Goal: Task Accomplishment & Management: Manage account settings

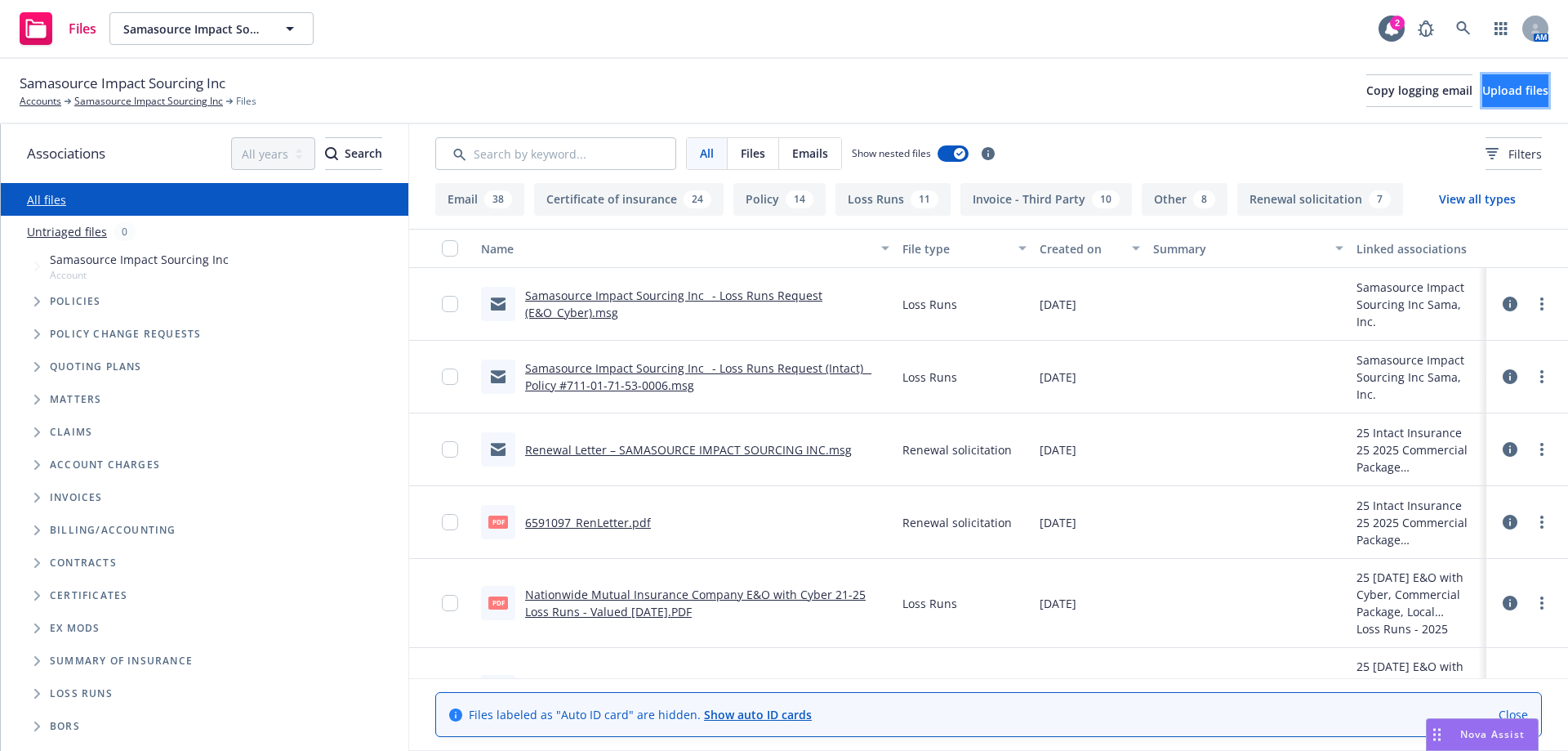
click at [1486, 92] on span "Upload files" at bounding box center [1515, 90] width 66 height 16
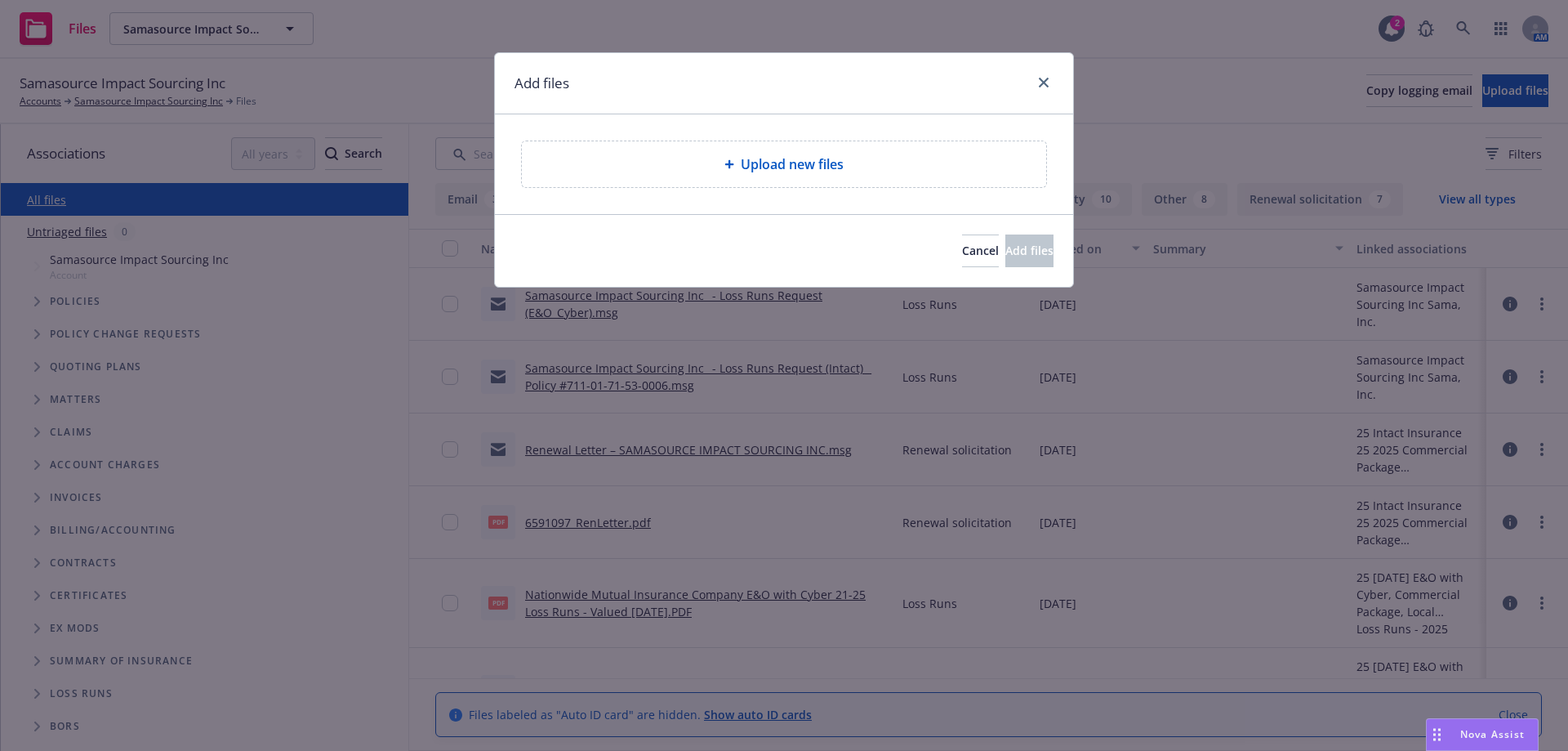
type textarea "x"
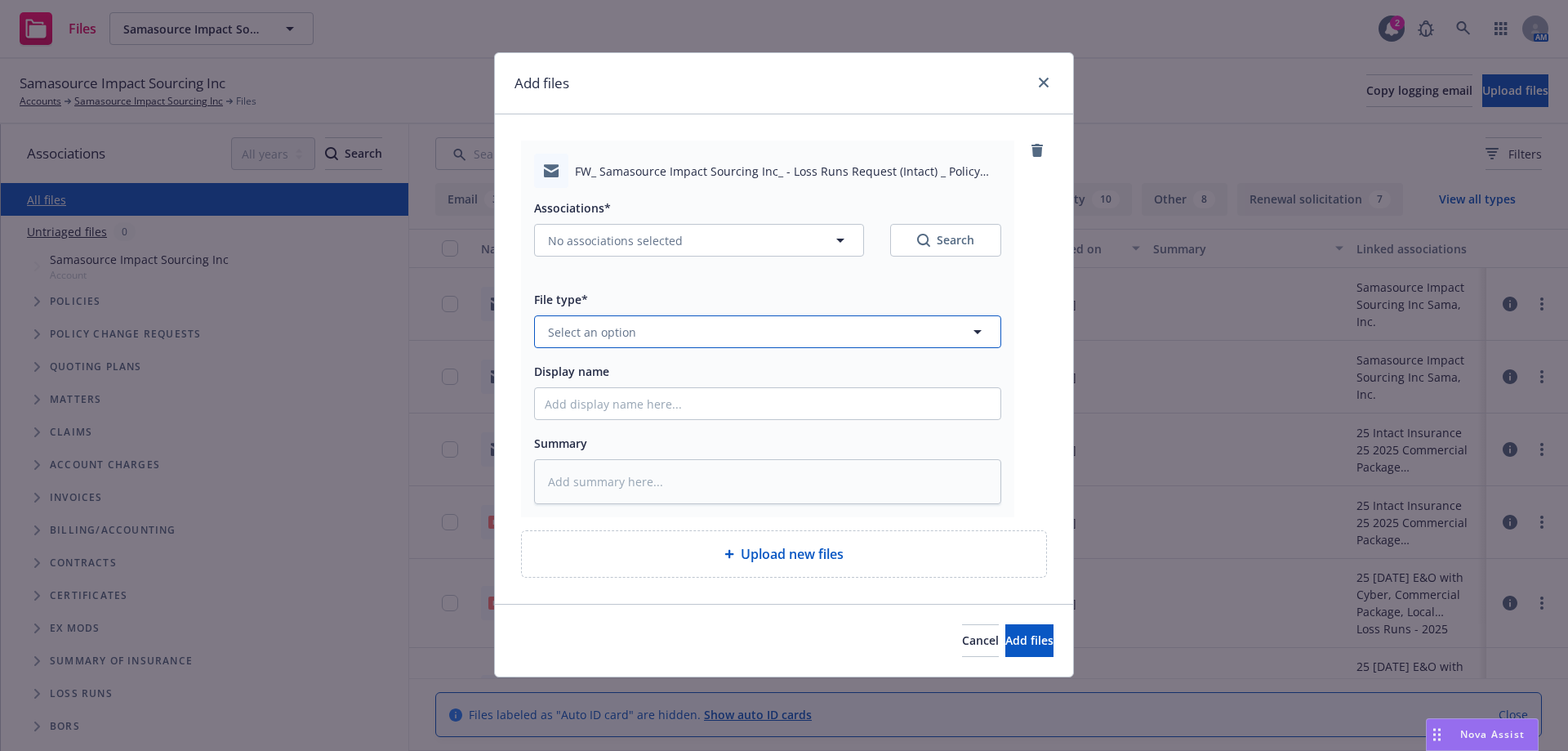
click at [757, 320] on button "Select an option" at bounding box center [768, 332] width 467 height 33
type input "email"
click at [739, 369] on div "Email" at bounding box center [767, 376] width 446 height 23
click at [729, 392] on input "Display name" at bounding box center [768, 404] width 466 height 31
type textarea "x"
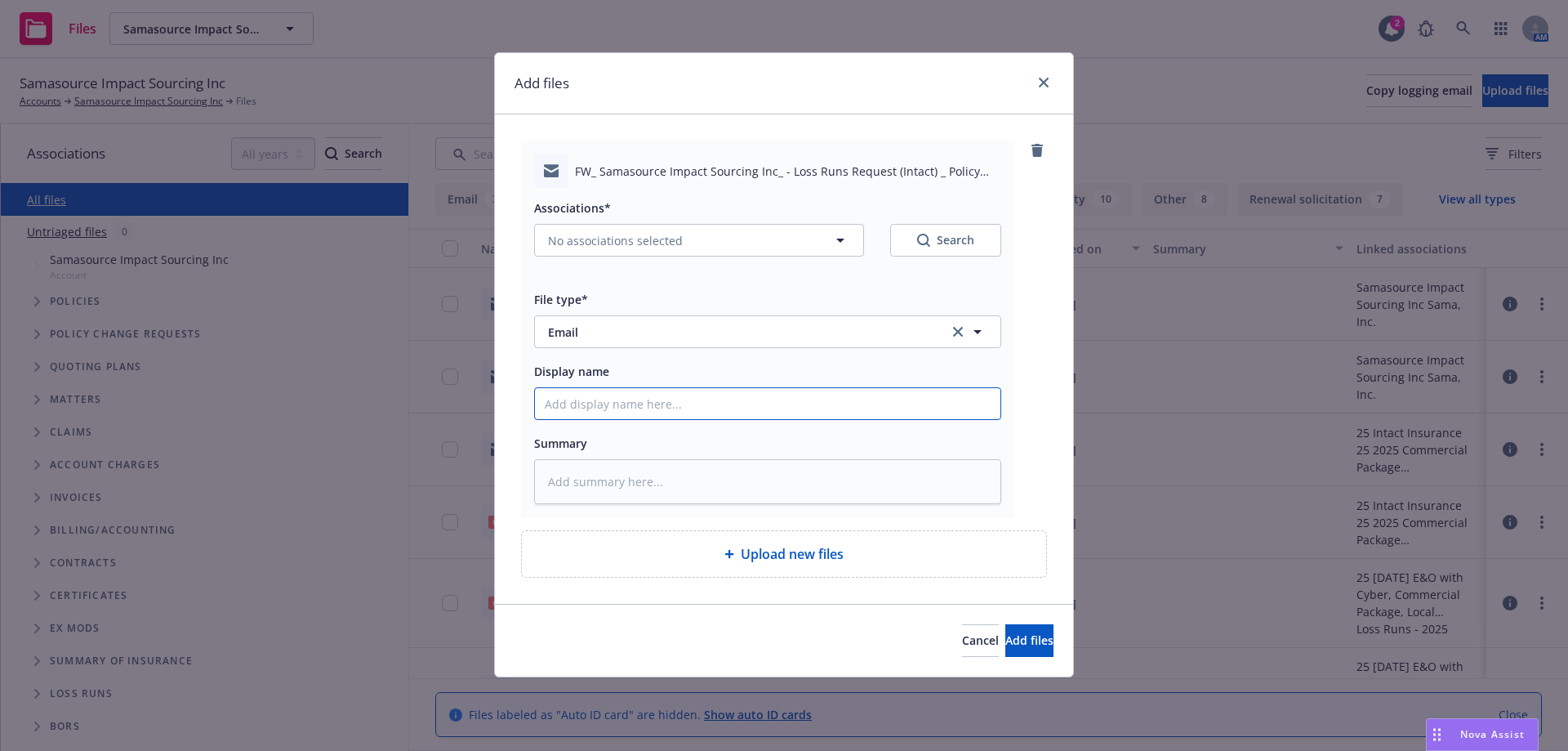
type input "R"
type textarea "x"
type input "Re"
type textarea "x"
type input "Rec"
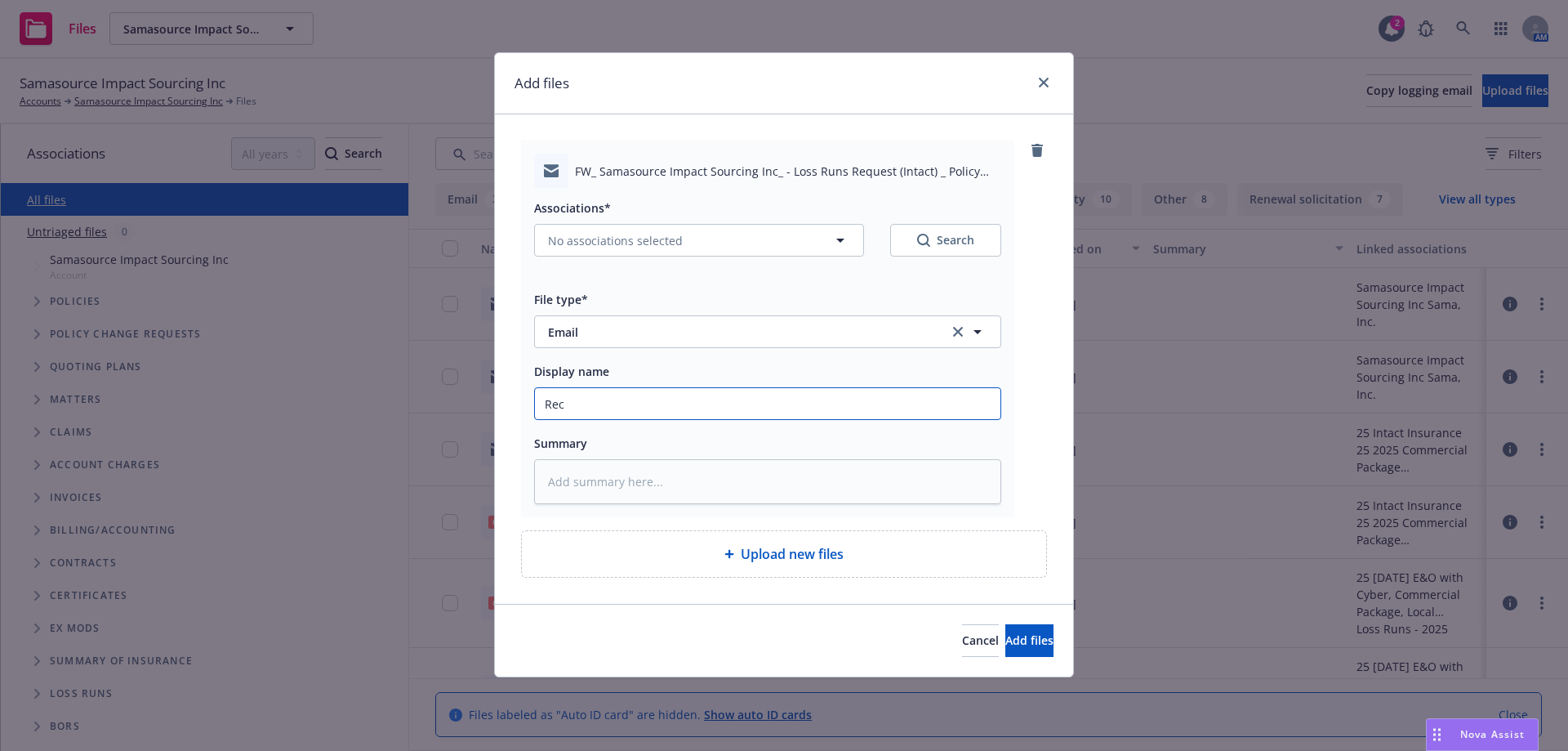
type textarea "x"
type input "Rece"
type textarea "x"
type input "Recei"
type textarea "x"
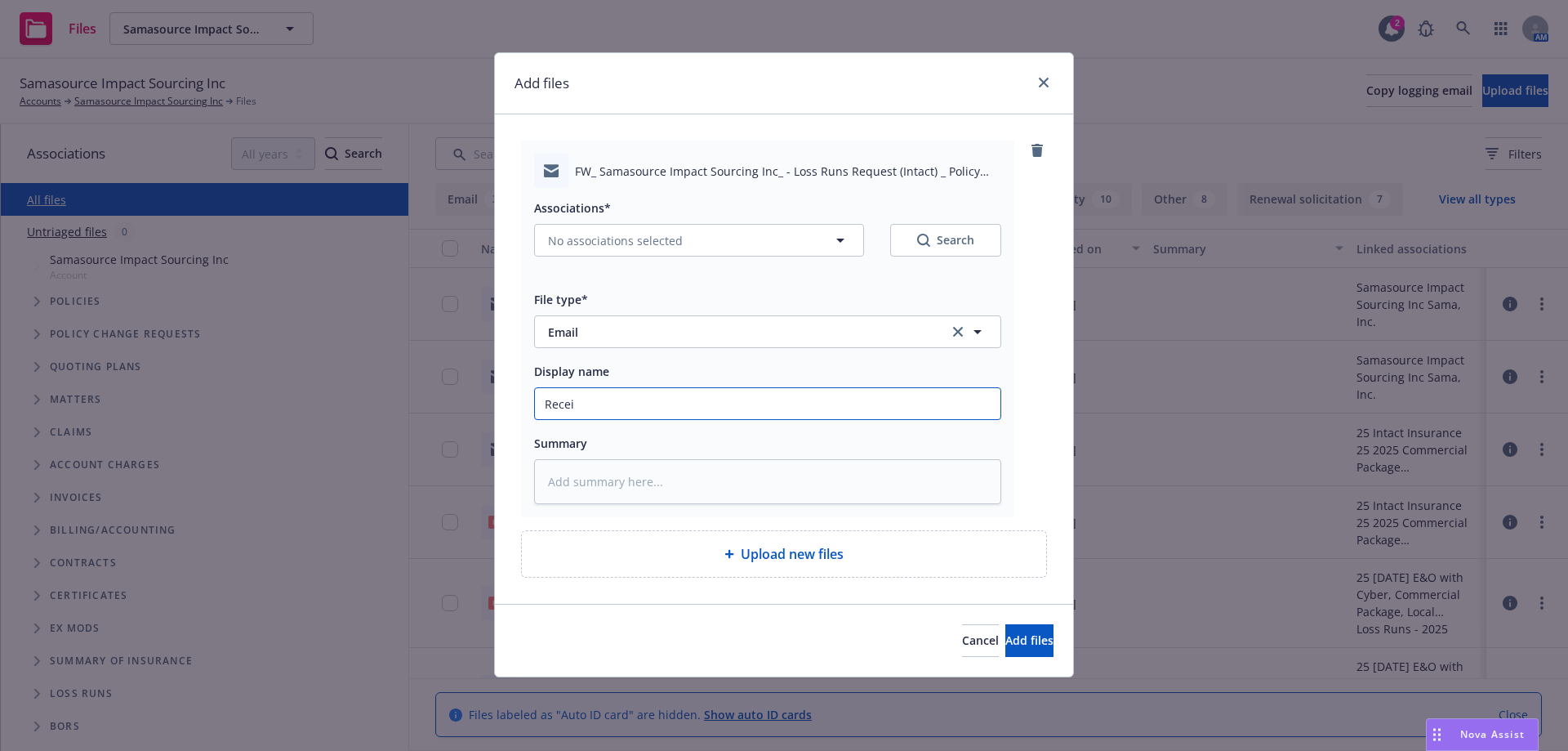
type input "Rece"
type textarea "x"
type input "Rec"
type textarea "x"
type input "Re"
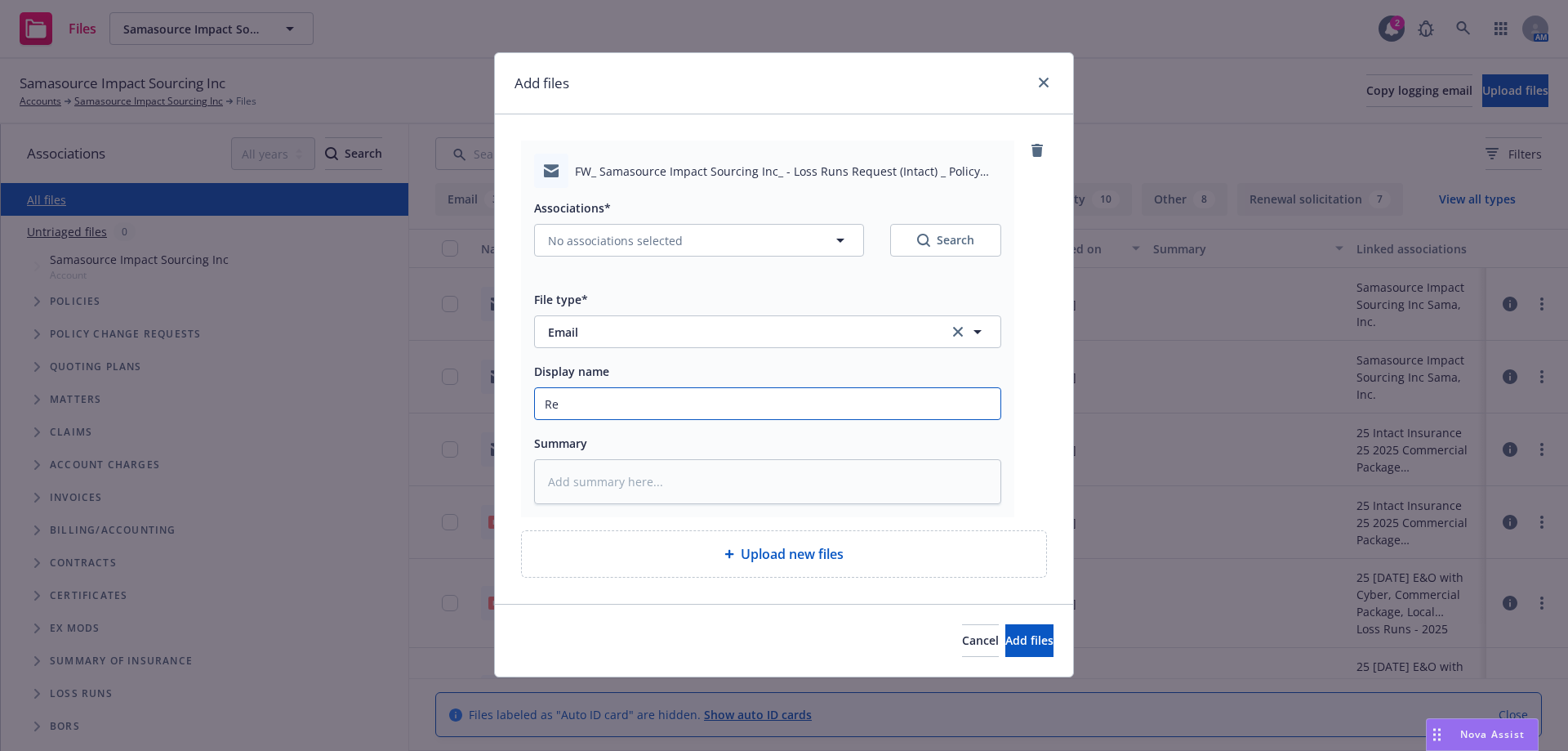
type textarea "x"
type input "R"
type textarea "x"
type input "L"
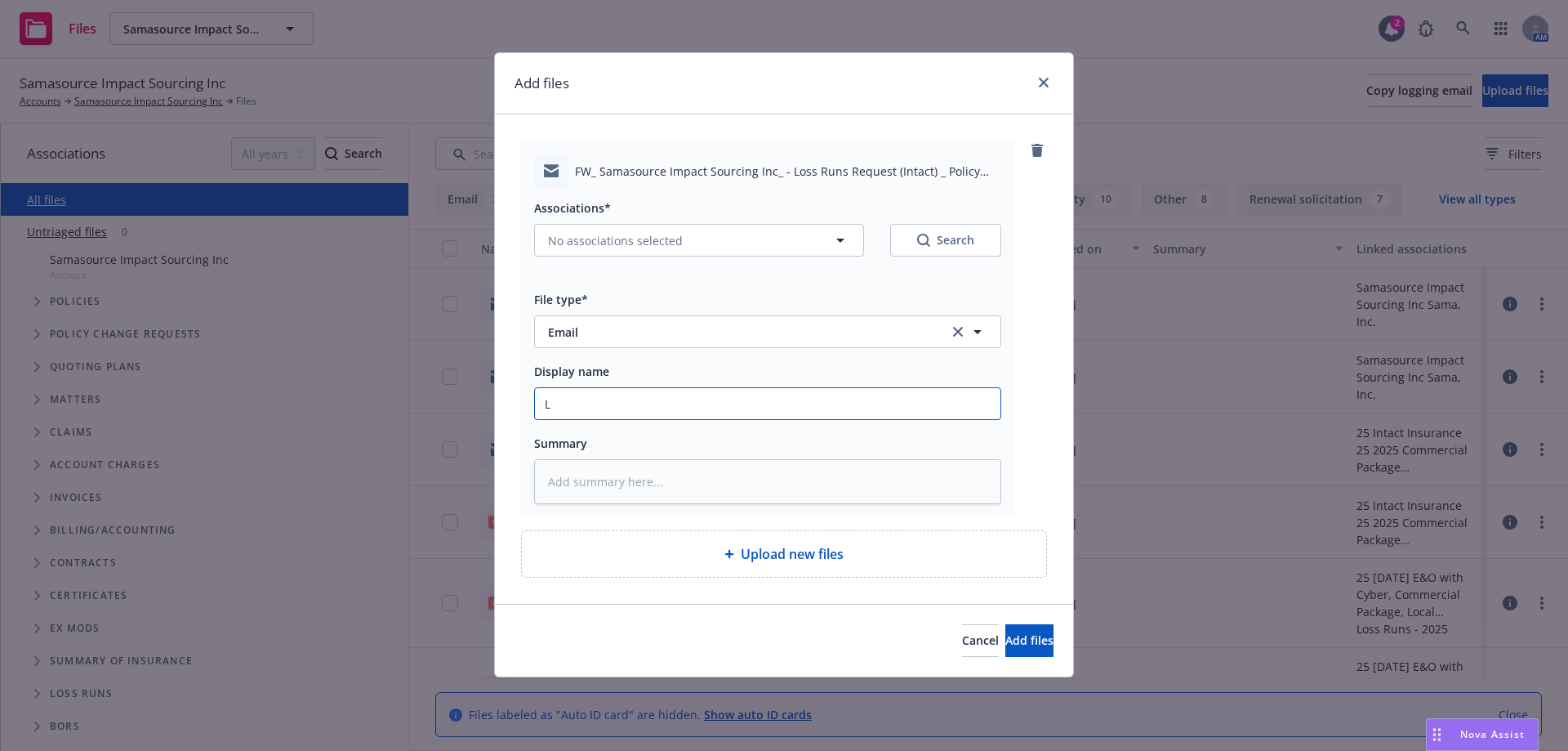
type textarea "x"
type input "Lo"
type textarea "x"
type input "Los"
type textarea "x"
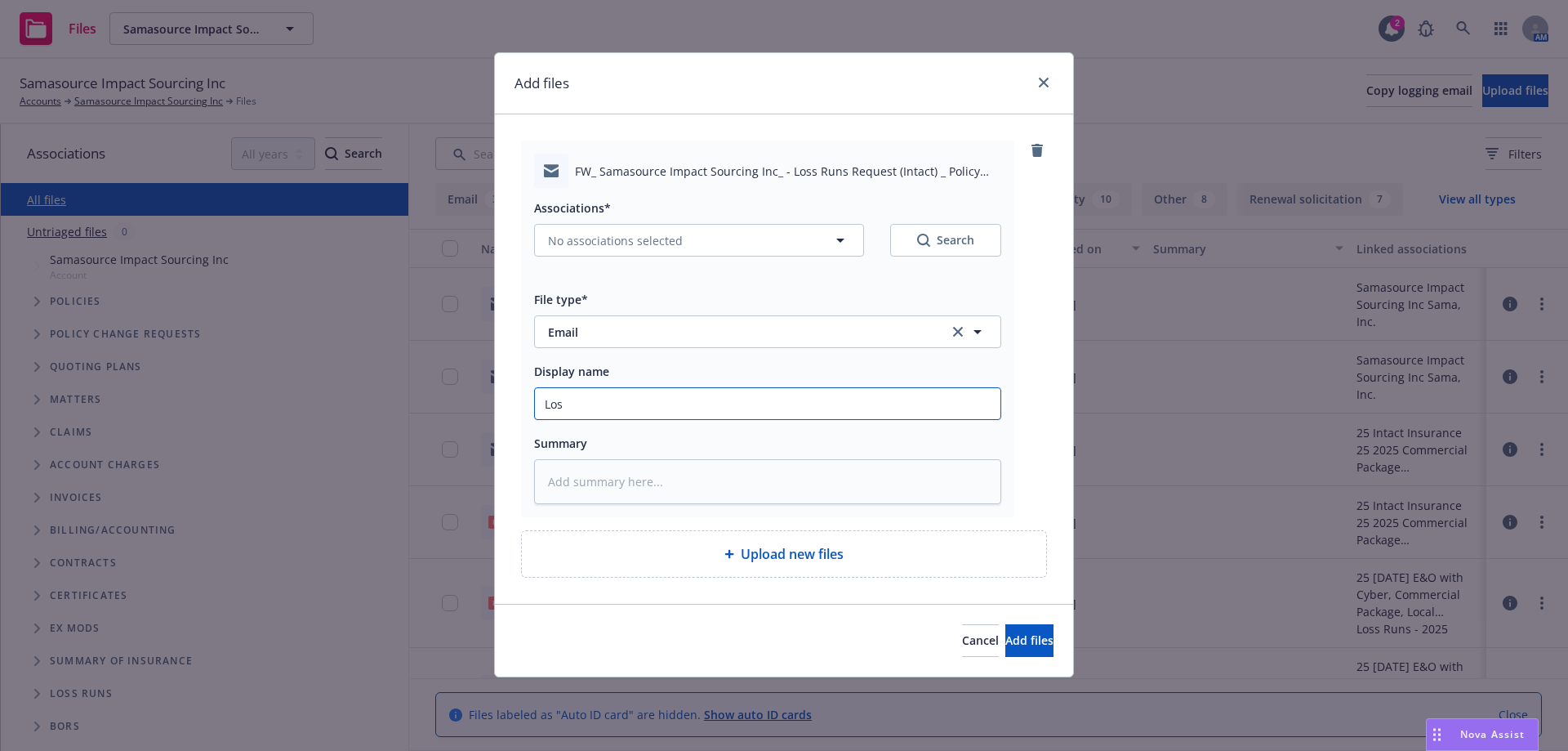
type input "Loss"
type textarea "x"
type input "Loss"
type textarea "x"
type input "Loss Ru"
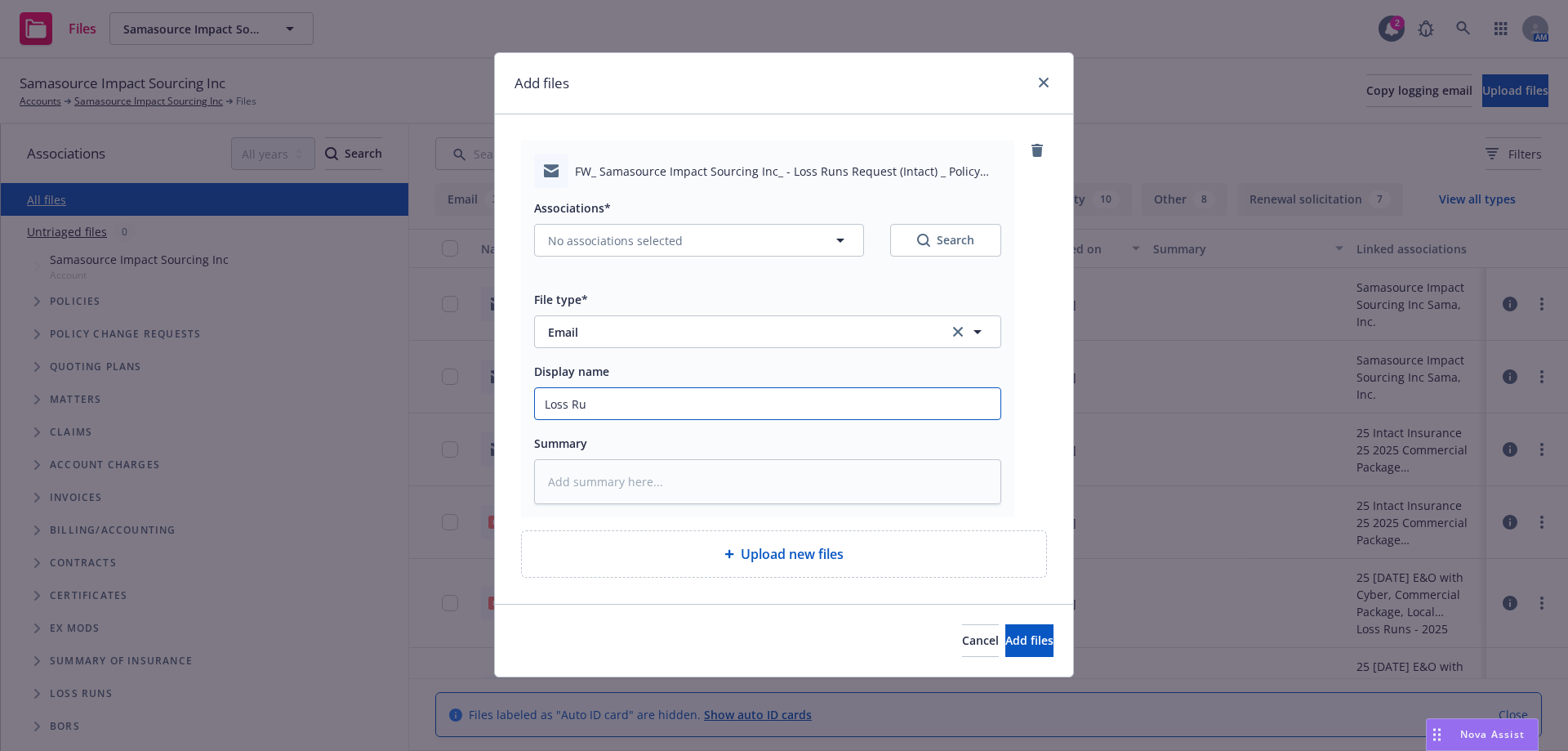
type textarea "x"
type input "Loss Run"
type textarea "x"
type input "Loss Run"
type textarea "x"
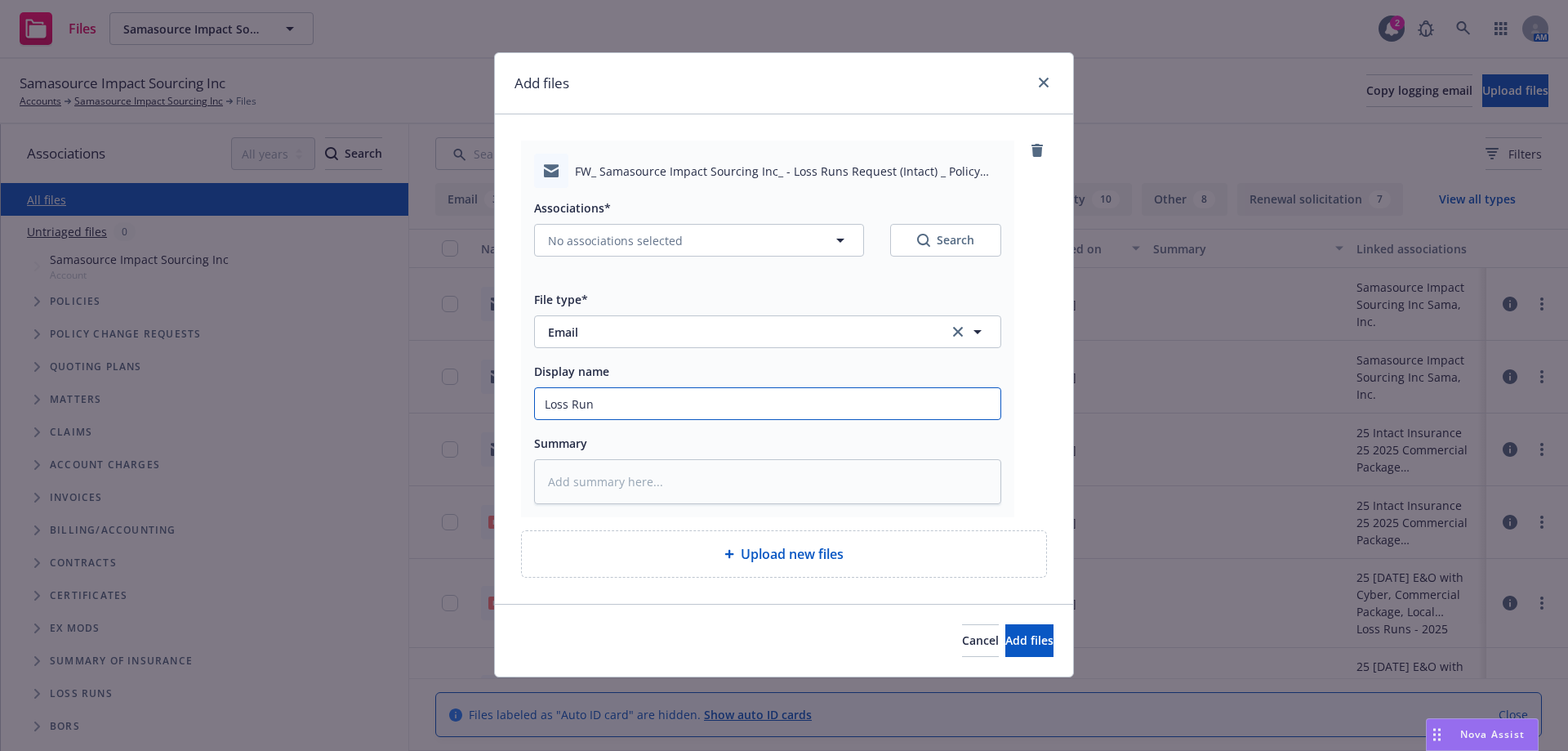
type input "Loss Run ("
type textarea "x"
type input "Loss Run (i"
type textarea "x"
type input "Loss Run (in"
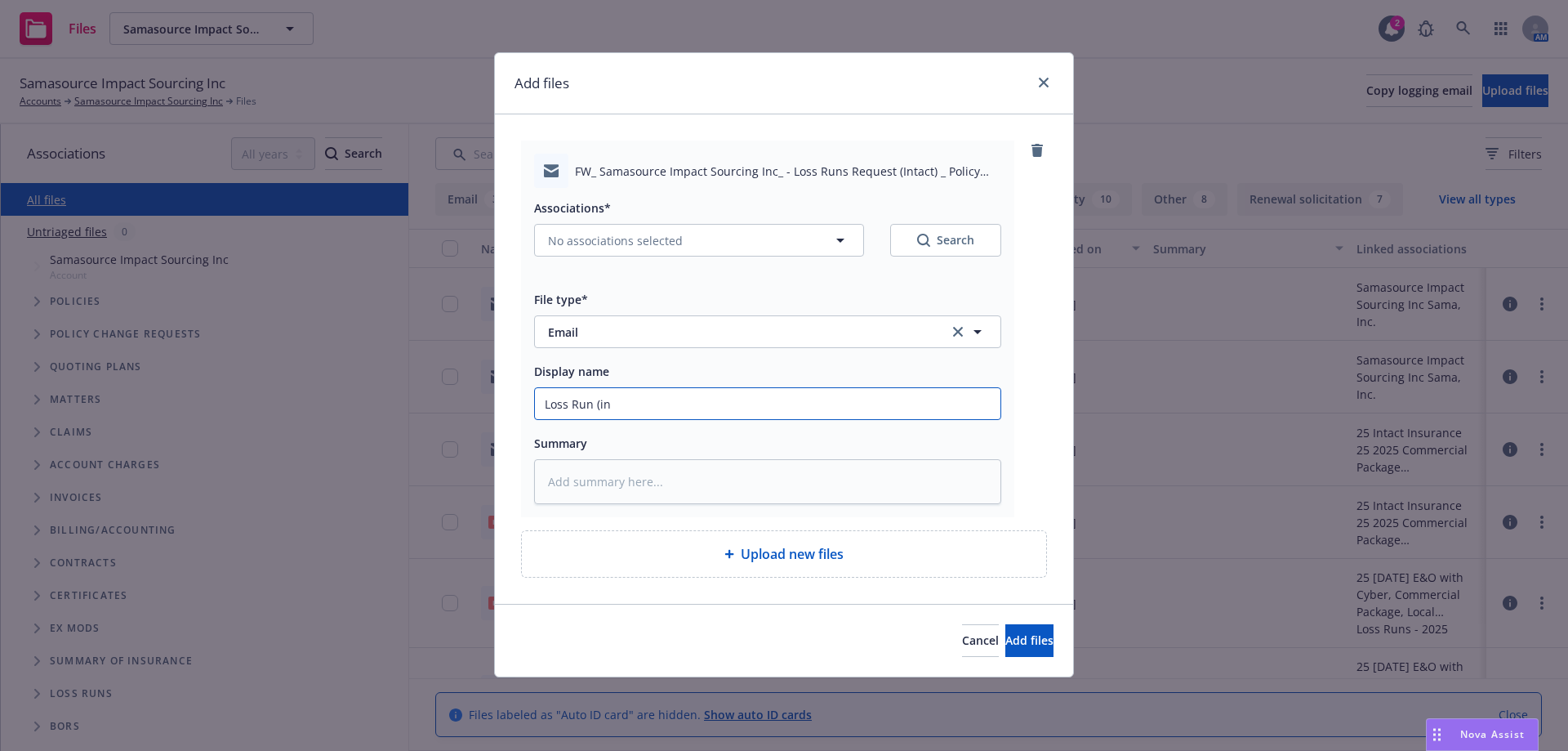
type textarea "x"
type input "Loss Run (int"
type textarea "x"
type input "Loss Run (inta"
type textarea "x"
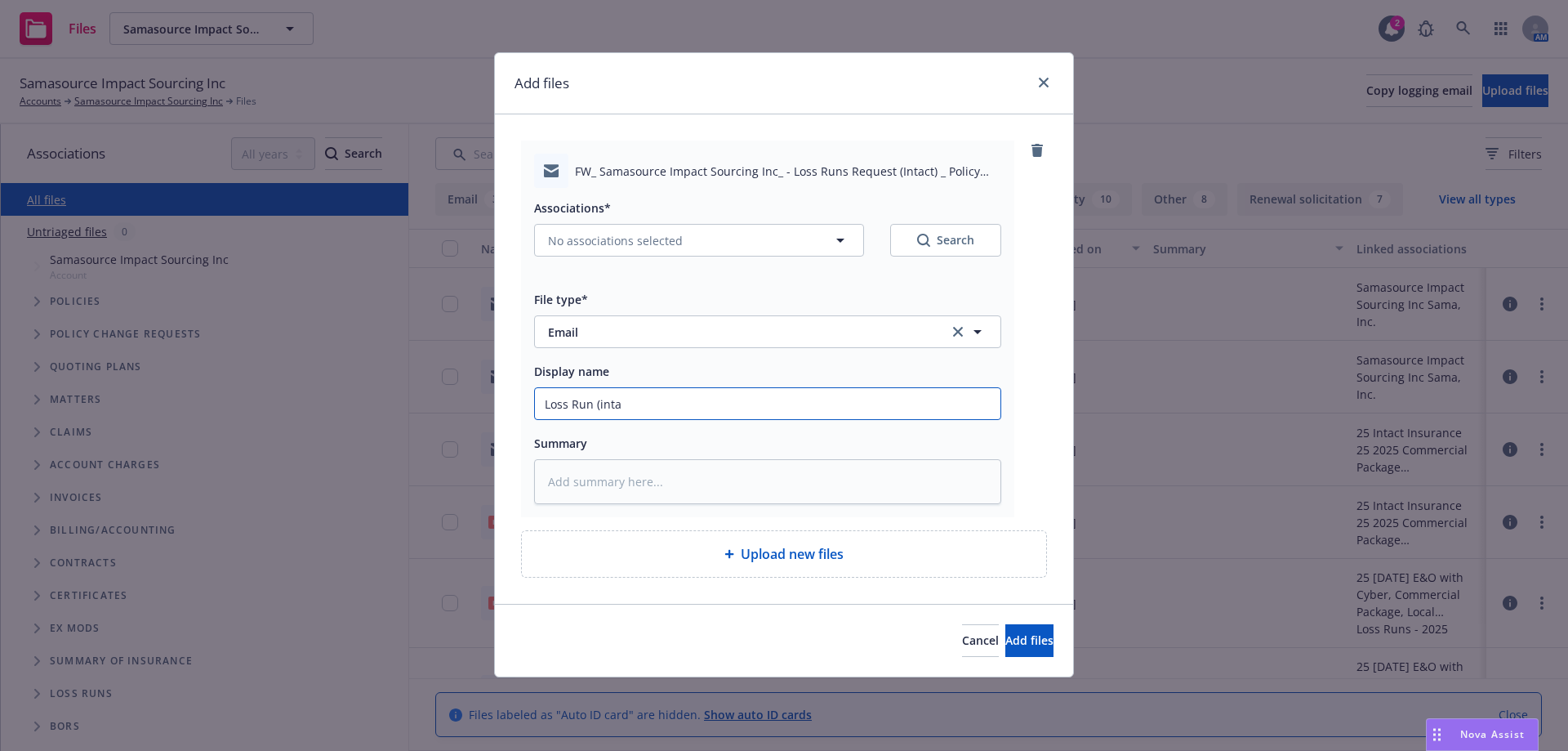
type input "Loss Run (intac"
type textarea "x"
type input "Loss Run (intact"
type textarea "x"
type input "Loss Run (intact)"
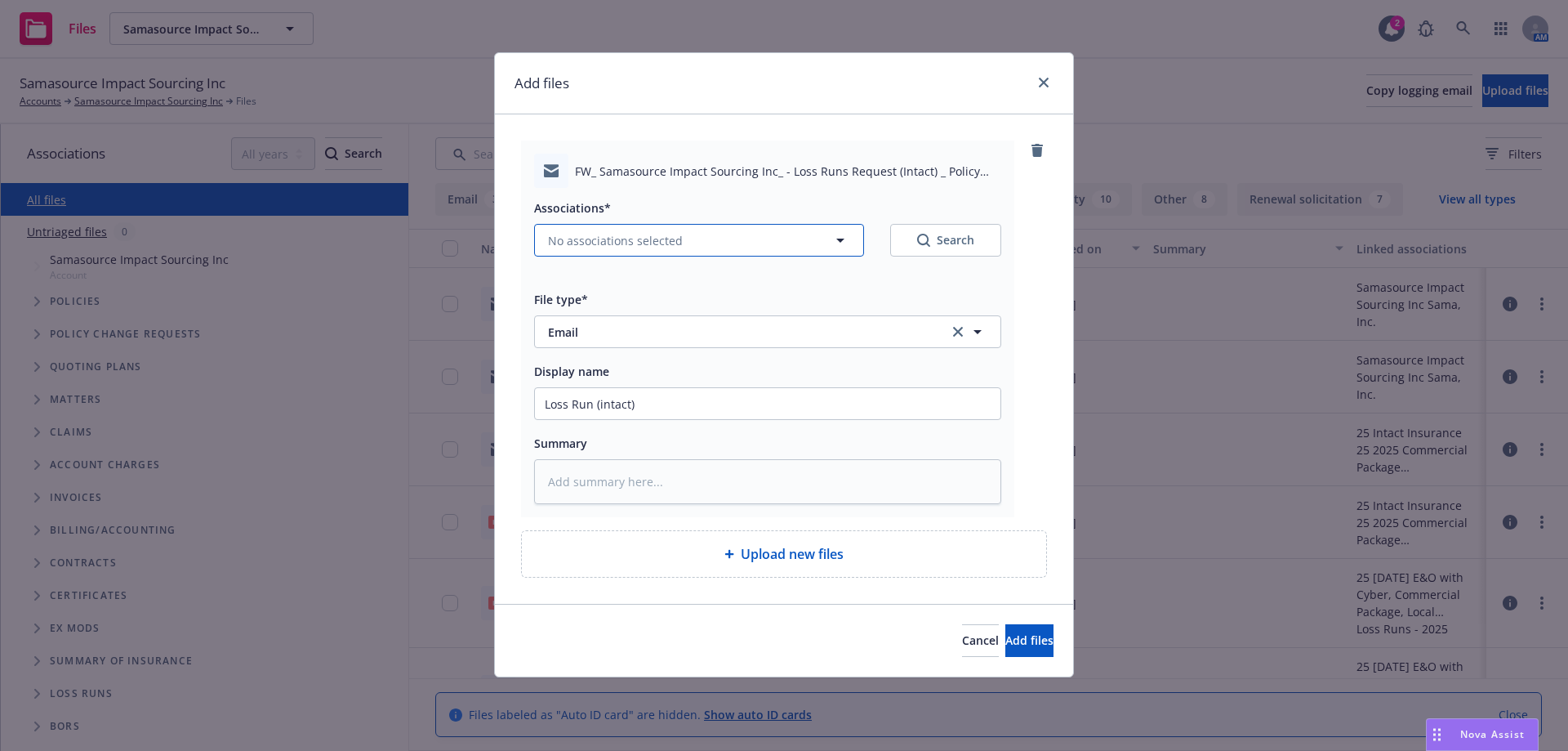
click at [635, 244] on span "No associations selected" at bounding box center [615, 241] width 135 height 17
type textarea "x"
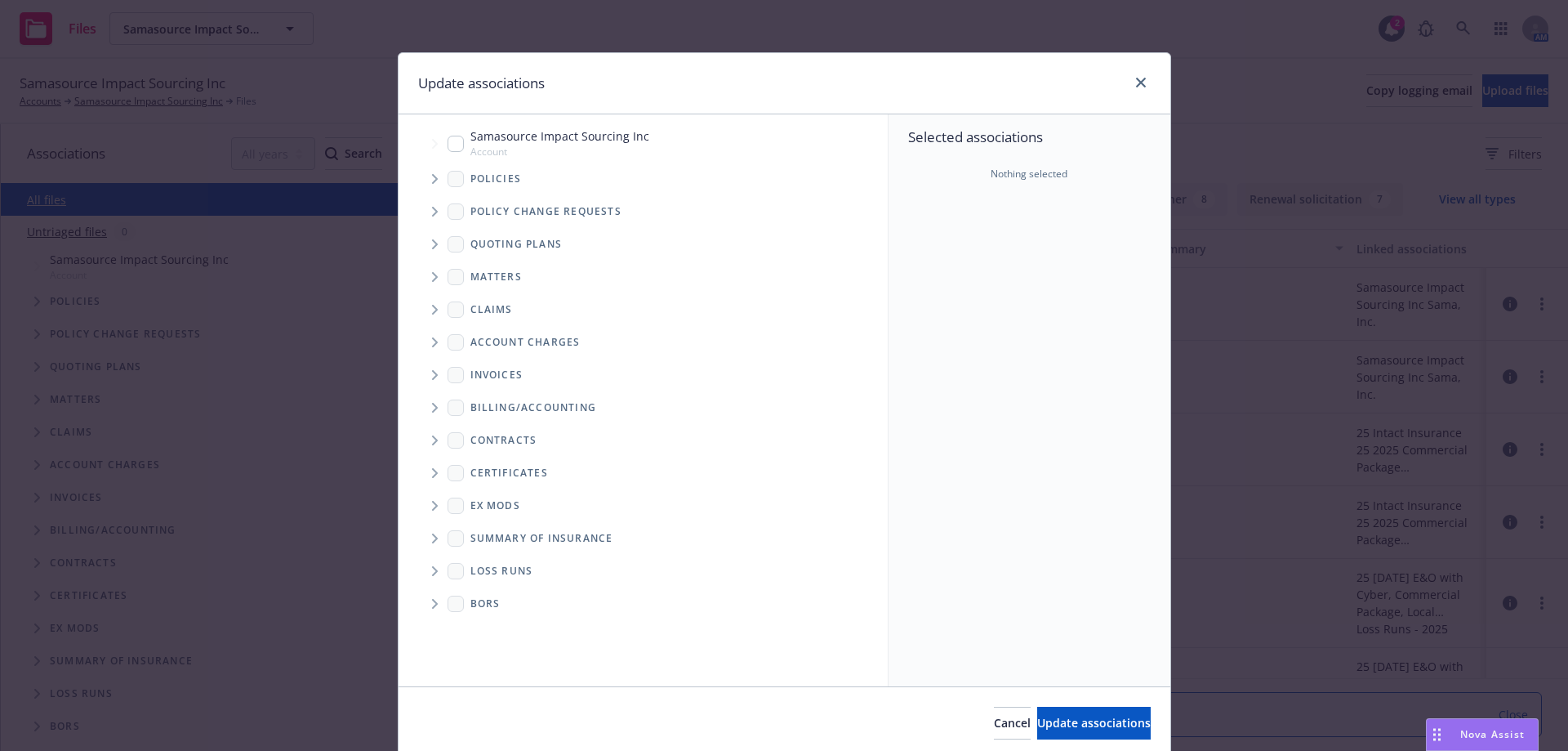
click at [447, 144] on input "Tree Example" at bounding box center [455, 143] width 17 height 17
checkbox input "true"
click at [1056, 720] on span "Update associations" at bounding box center [1094, 723] width 114 height 16
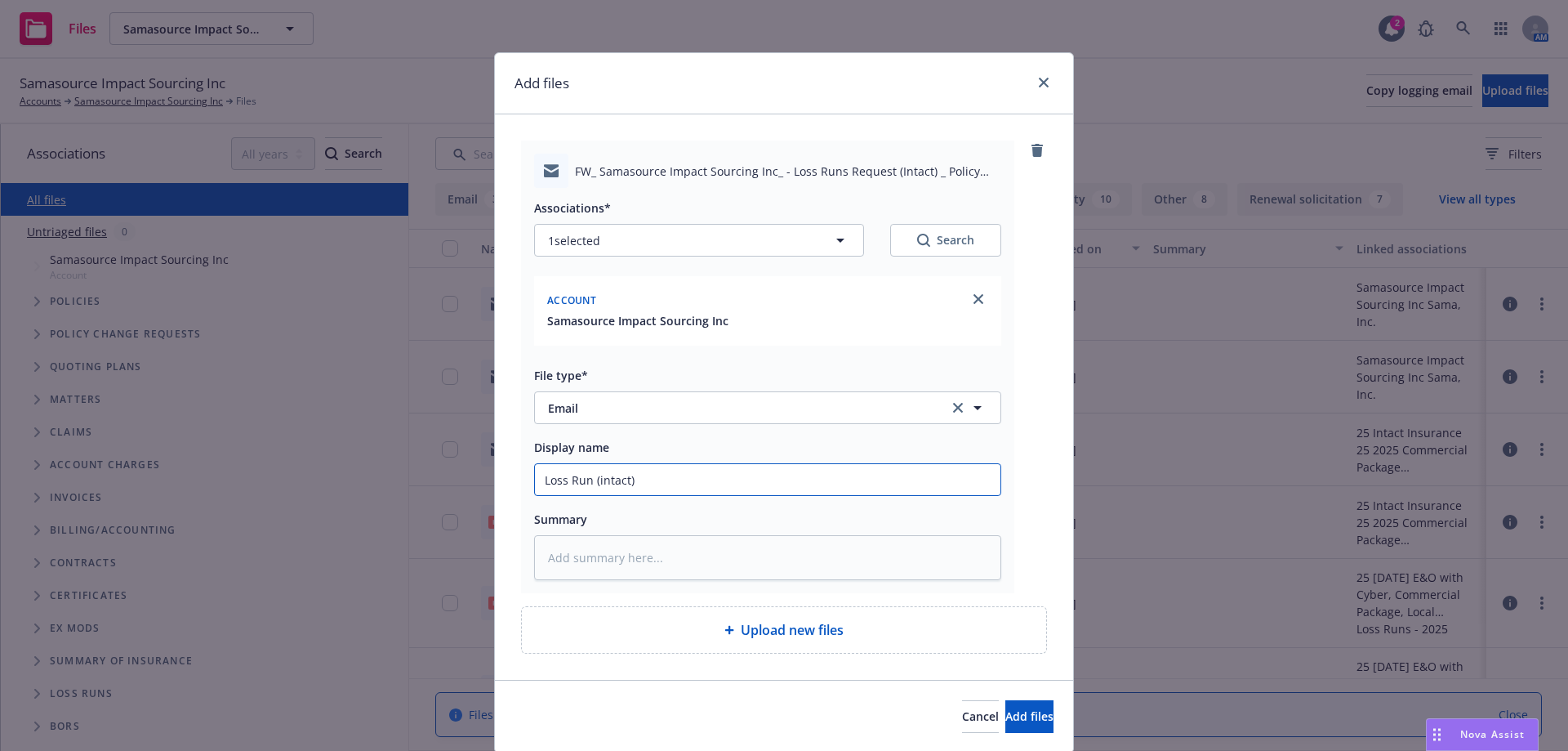
click at [592, 480] on input "Loss Run (intact)" at bounding box center [768, 480] width 466 height 31
type textarea "x"
type input "Loss Run (ntact)"
type textarea "x"
type input "Loss Run (Intact)"
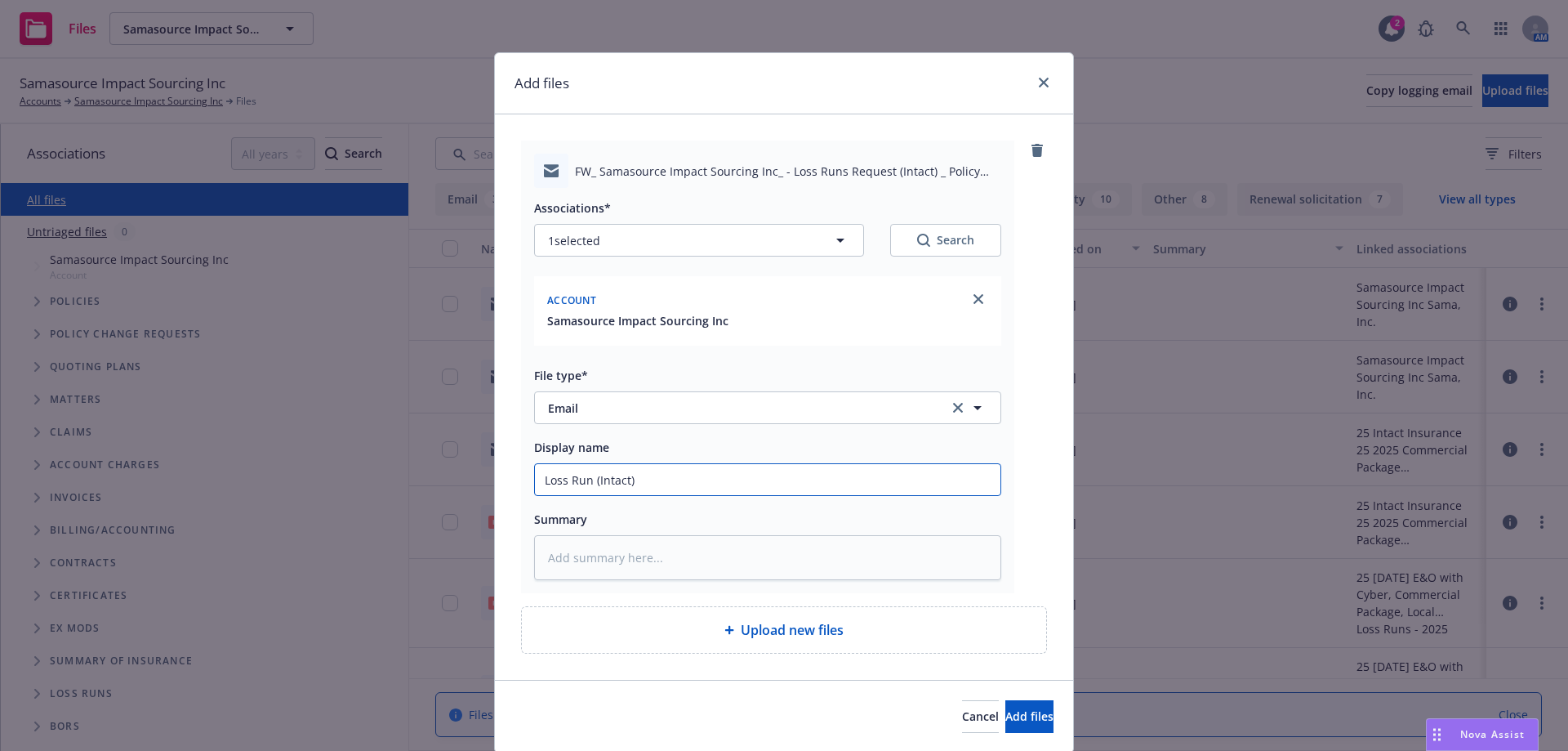
click at [587, 484] on input "Loss Run (Intact)" at bounding box center [768, 480] width 466 height 31
type textarea "x"
type input "Loss Run R (Intact)"
type textarea "x"
type input "Loss Run Rep (Intact)"
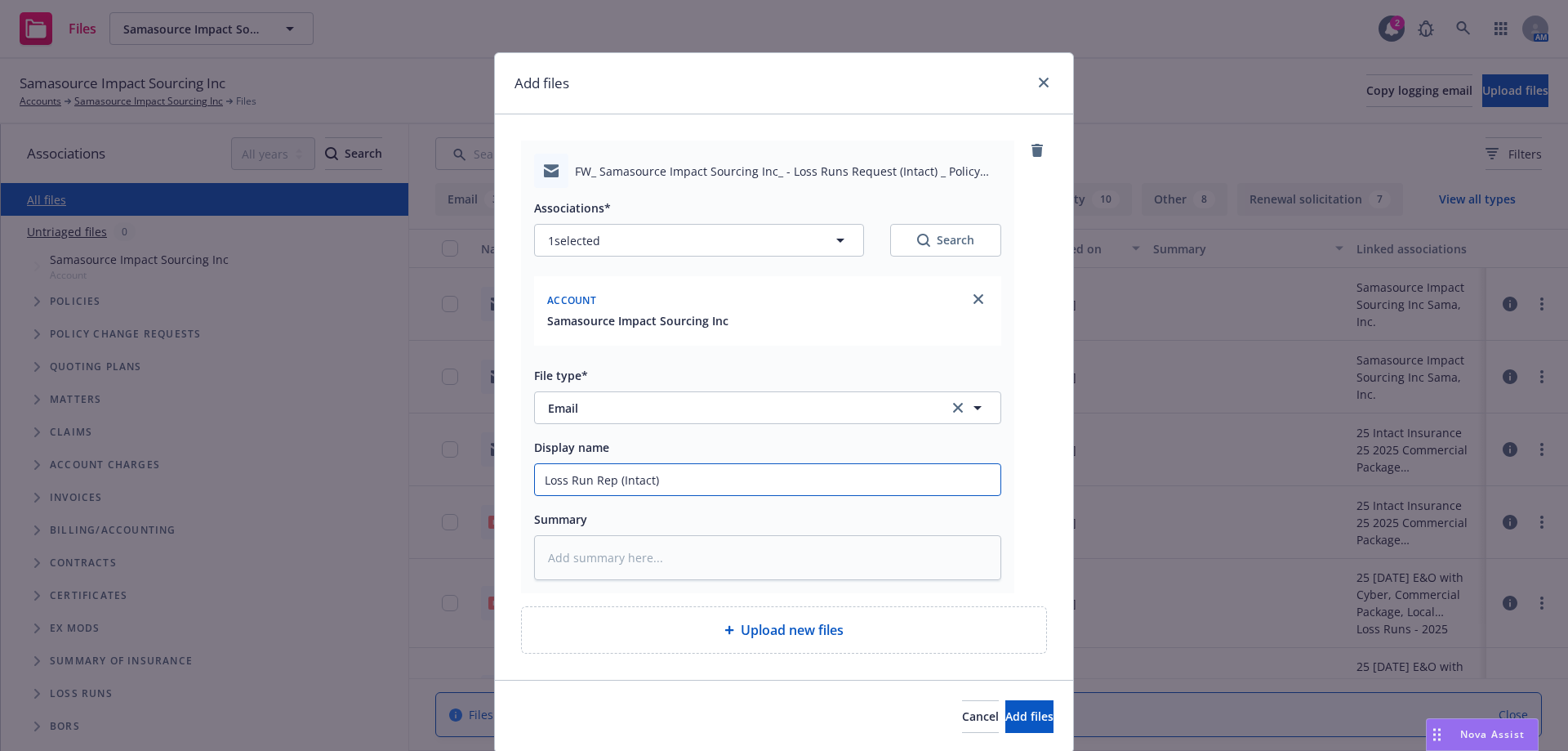
type textarea "x"
type input "Loss Run Repor (Intact)"
type textarea "x"
type input "Loss Run Report (Intact)"
type textarea "x"
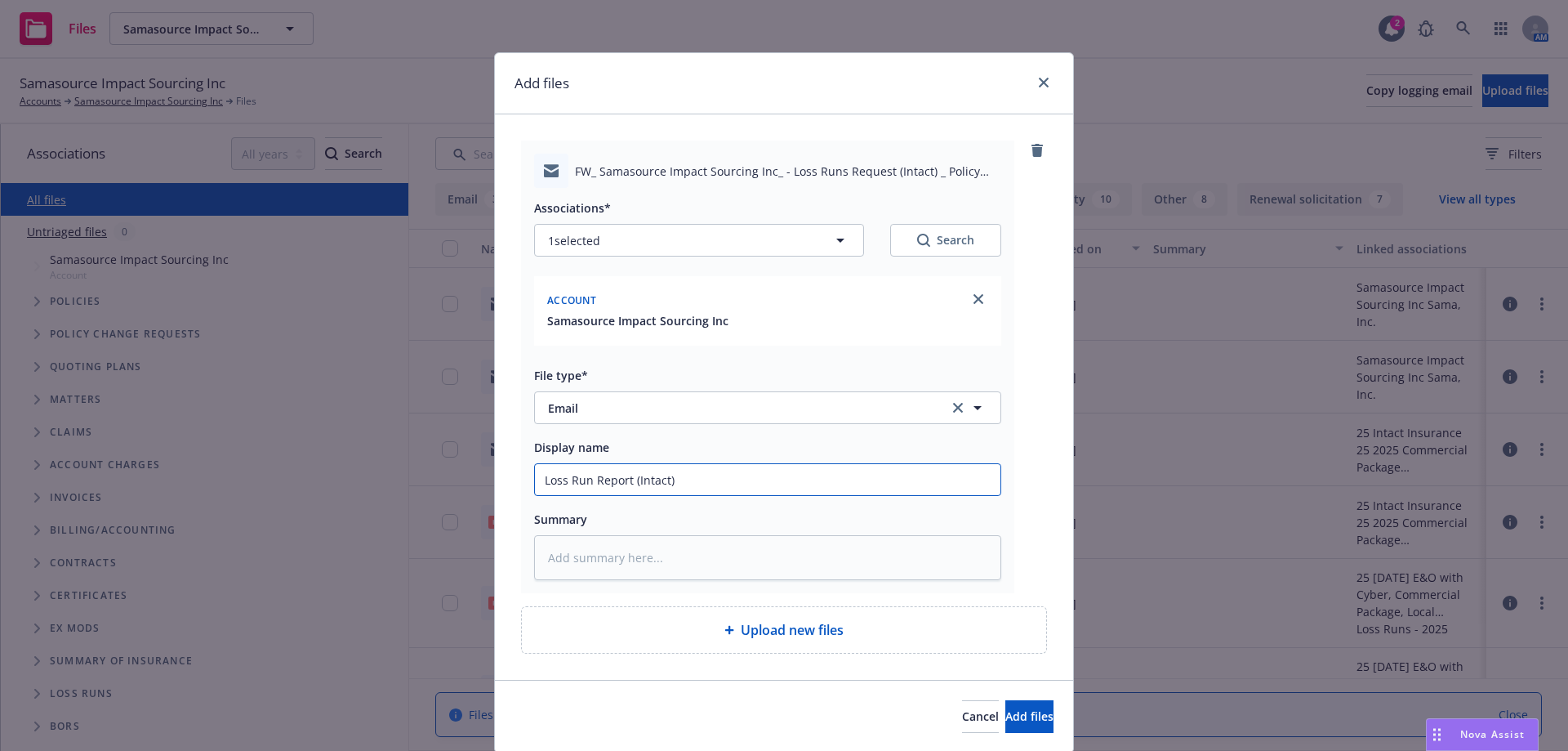
type input "Loss Run Report (Intact)"
type textarea "x"
type input "Loss Run Report - (Intact)"
type textarea "x"
type input "Loss Run Report - (Intact)"
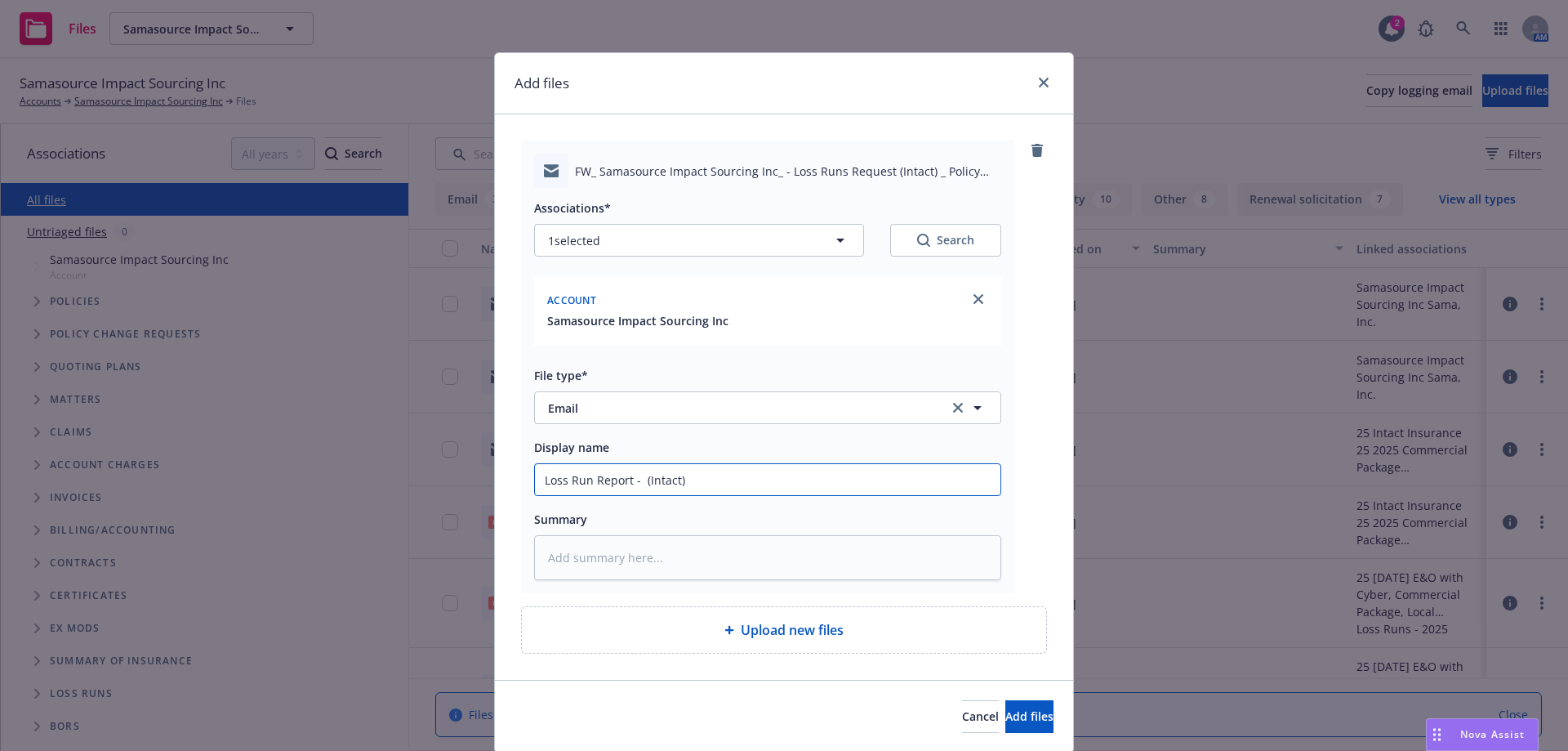
type textarea "x"
type input "Loss Run Report - E (Intact)"
type textarea "x"
type input "Loss Run Report - Em (Intact)"
type textarea "x"
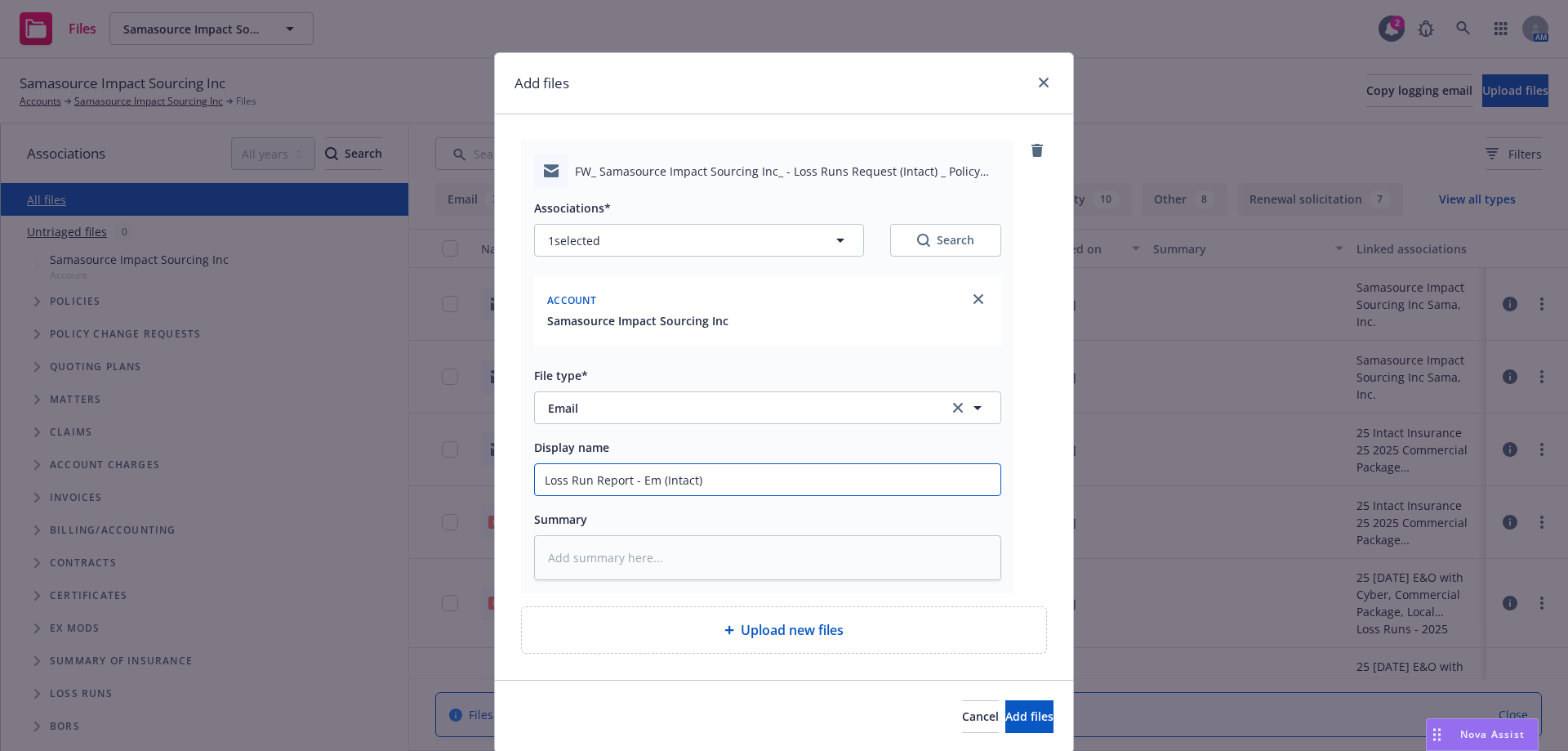
type input "Loss Run Report - Ema (Intact)"
type textarea "x"
type input "Loss Run Report - Emai (Intact)"
type textarea "x"
type input "Loss Run Report - Email (Intact)"
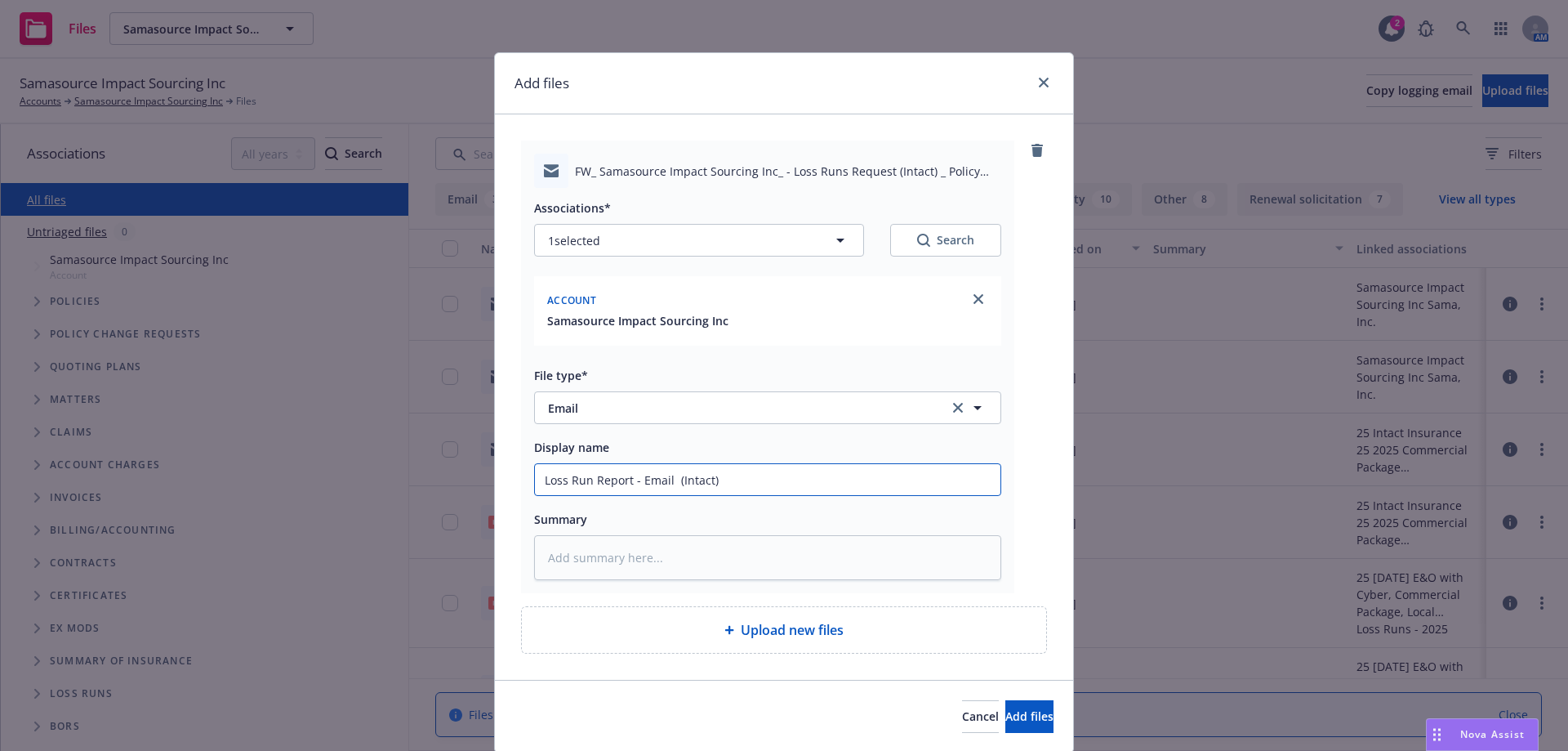
type textarea "x"
type input "Loss Run Report - Email t (Intact)"
type textarea "x"
type input "Loss Run Report - Email to (Intact)"
type textarea "x"
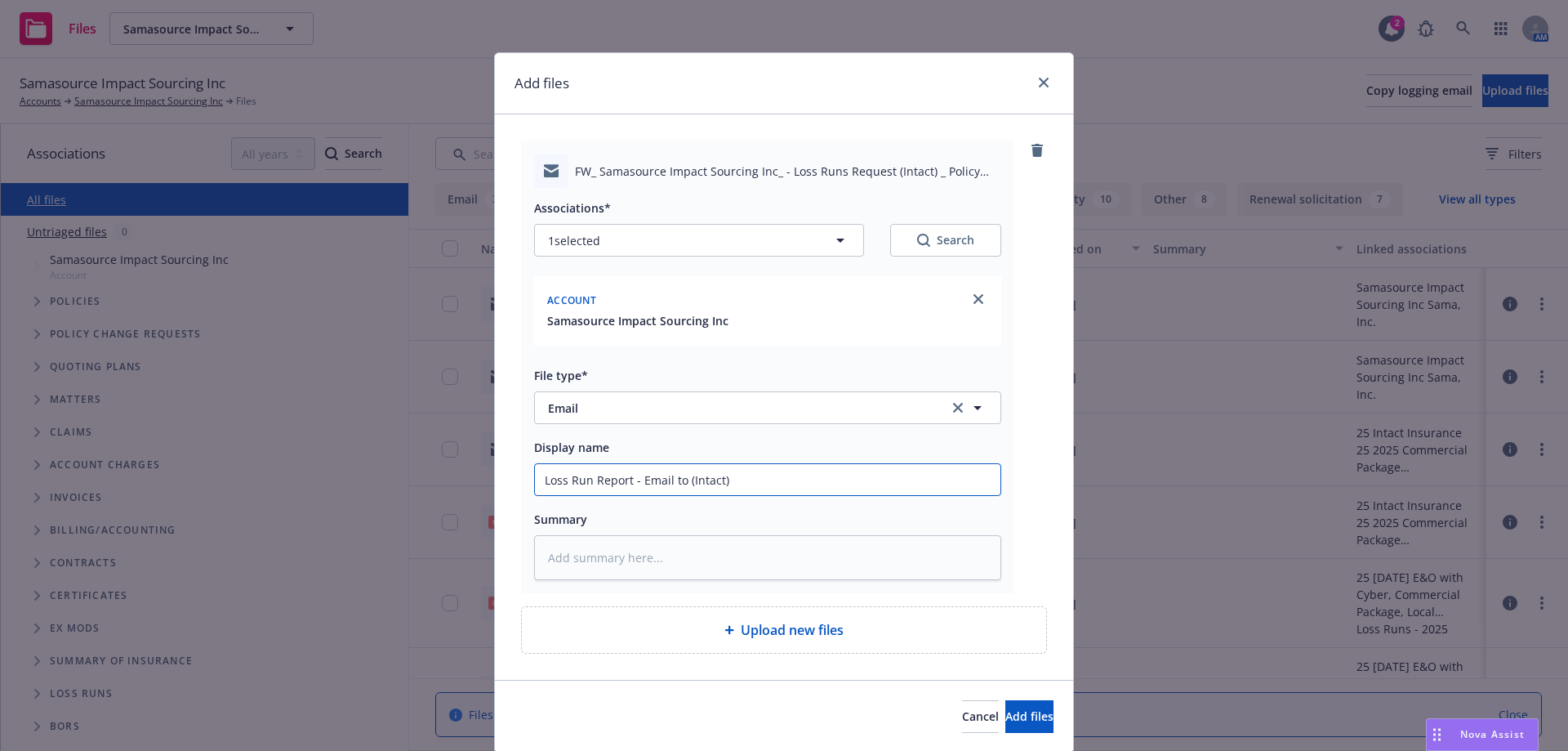
type input "Loss Run Report - Email to (Intact)"
type textarea "x"
type input "Loss Run Report - Email to R (Intact)"
type textarea "x"
type input "Loss Run Report - Email to Ra (Intact)"
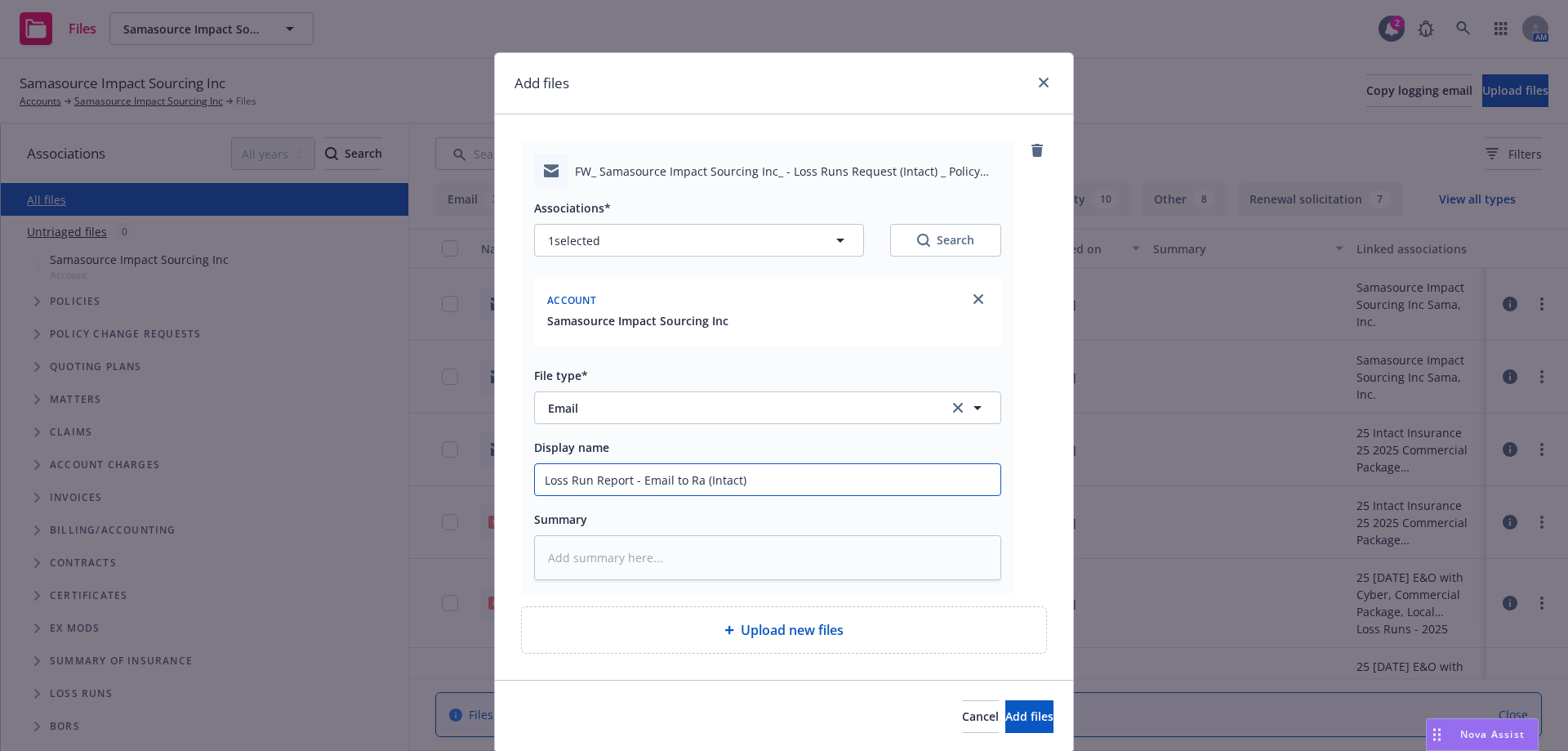
type textarea "x"
type input "Loss Run Report - Email to Rab (Intact)"
type textarea "x"
type input "Loss Run Report - Email to Rabi (Intact)"
type textarea "x"
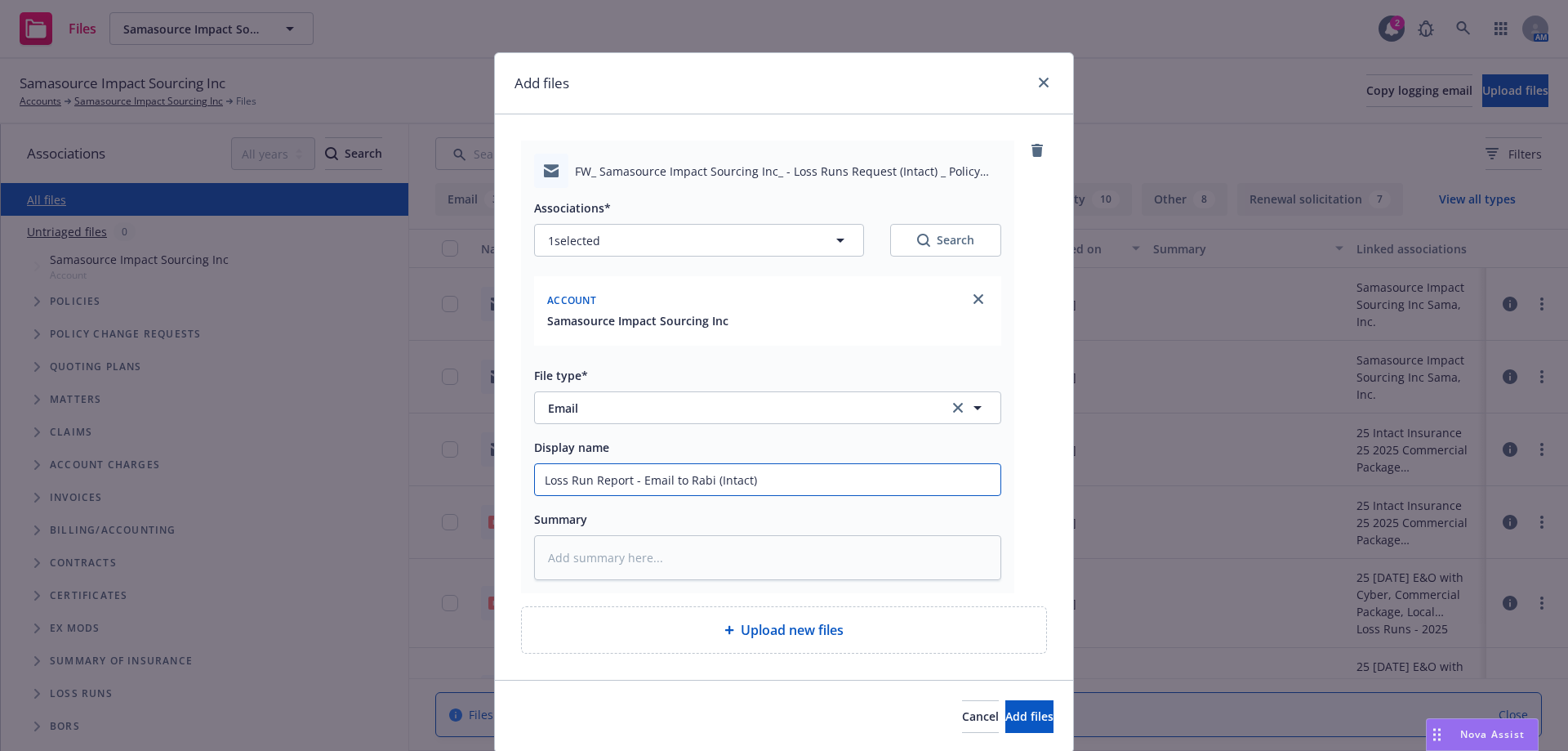
type input "Loss Run Report - Email to Rabin (Intact)"
type textarea "x"
type input "Loss Run Report - Email to Rabinn (Intact)"
type textarea "x"
type input "Loss Run Report - Email to Rabinn (Intact)"
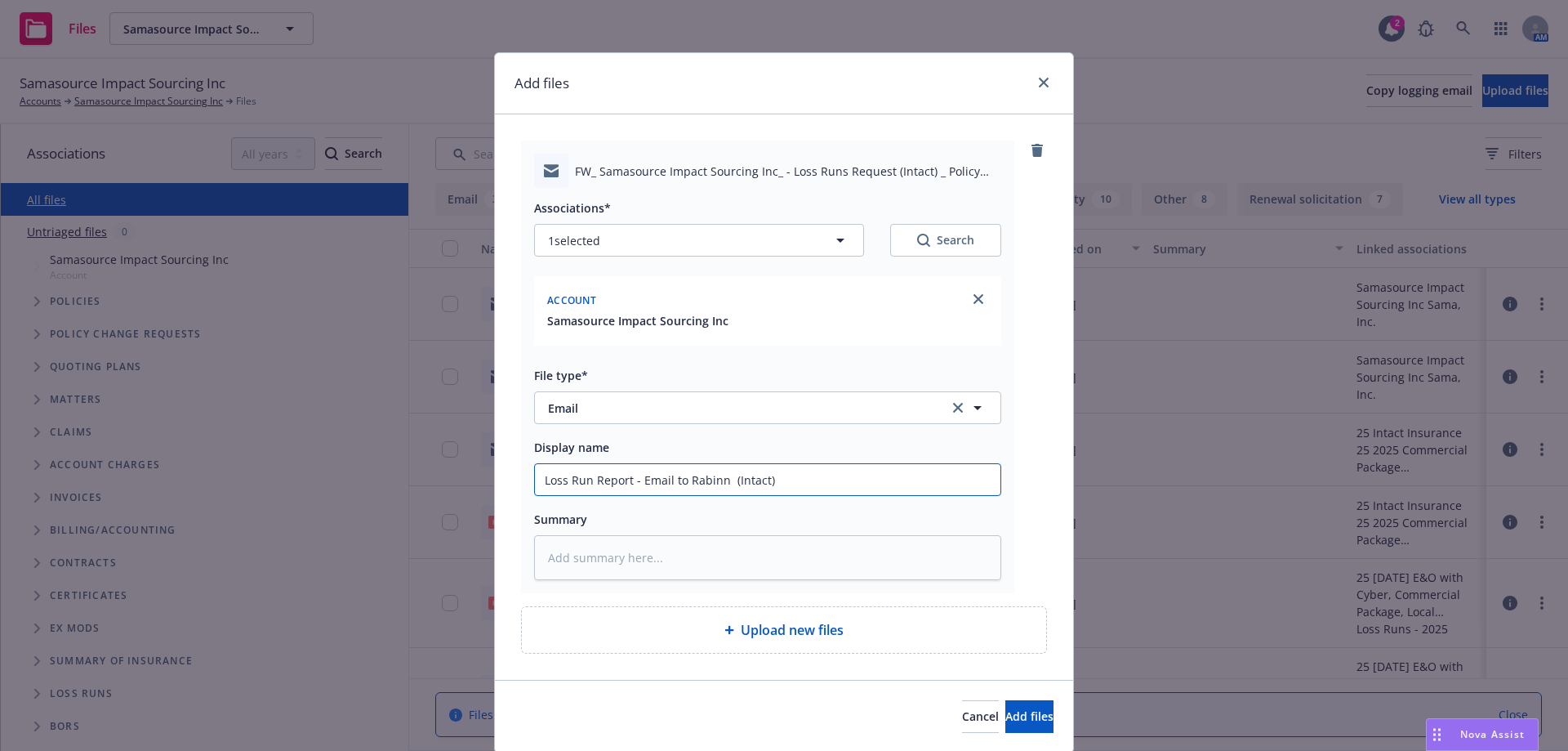
type textarea "x"
type input "Loss Run Report - Email to Rabinn f (Intact)"
type textarea "x"
type input "Loss Run Report - Email to Rabinn fo (Intact)"
type textarea "x"
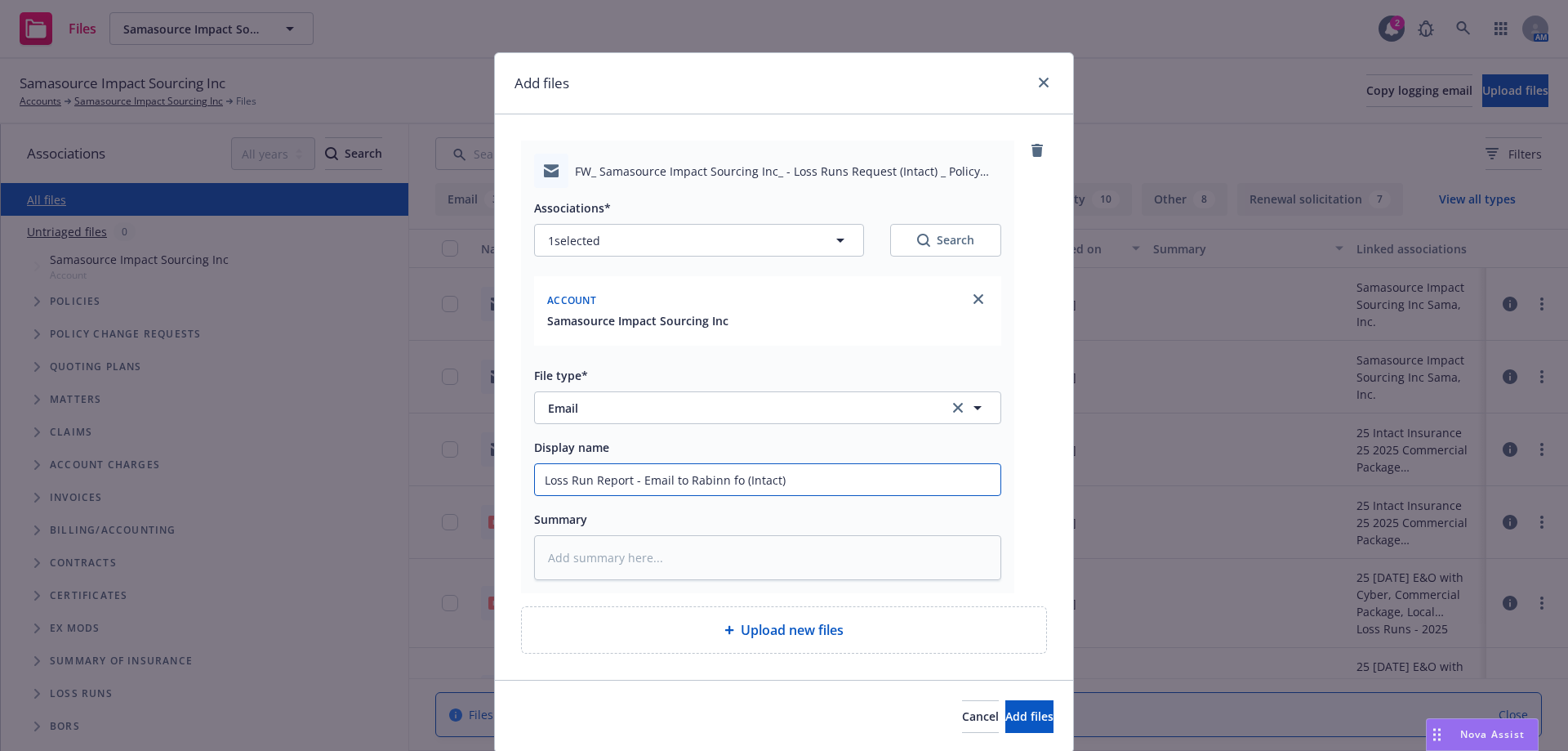
type input "Loss Run Report - Email to Rabinn for (Intact)"
type textarea "x"
type input "Loss Run Report - Email to Rabinn for (Intact)"
type textarea "x"
type input "Loss Run Report - Email to Rabinn for c (Intact)"
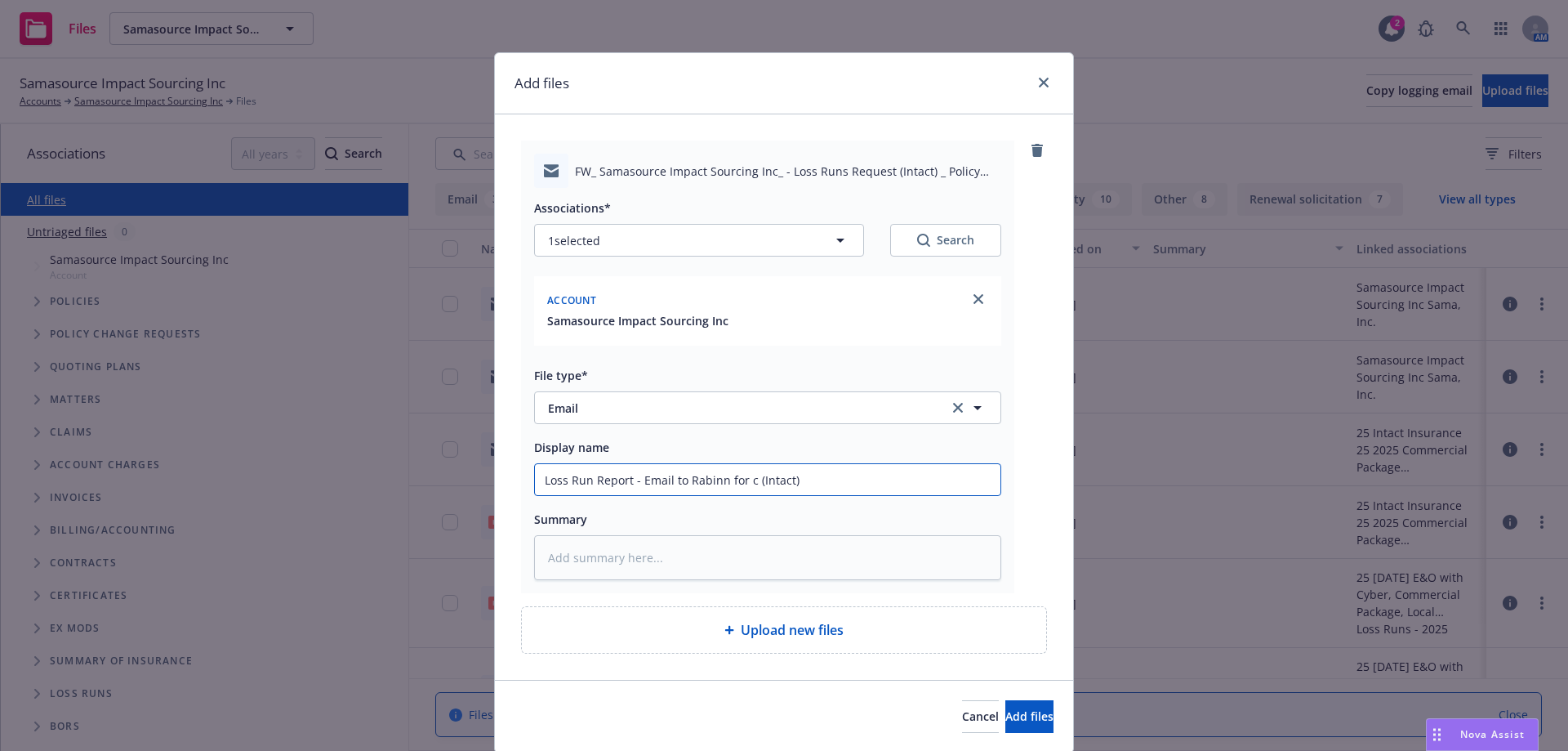
type textarea "x"
type input "Loss Run Report - Email to Rabinn for cu (Intact)"
type textarea "x"
type input "Loss Run Report - Email to Rabinn for cur (Intact)"
type textarea "x"
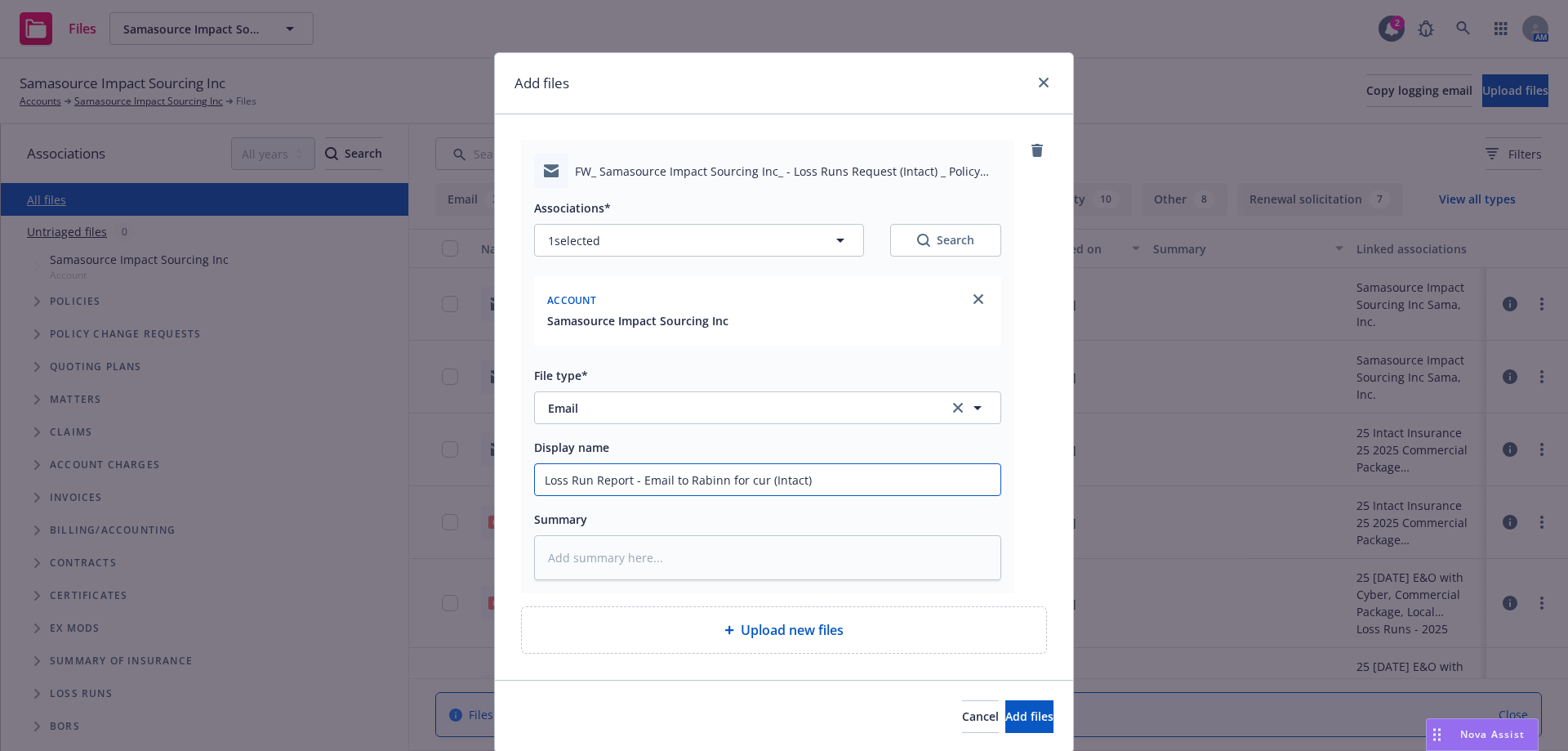
type input "Loss Run Report - Email to Rabinn for curr (Intact)"
type textarea "x"
type input "Loss Run Report - Email to Rabinn for curre (Intact)"
type textarea "x"
type input "Loss Run Report - Email to Rabinn for curren (Intact)"
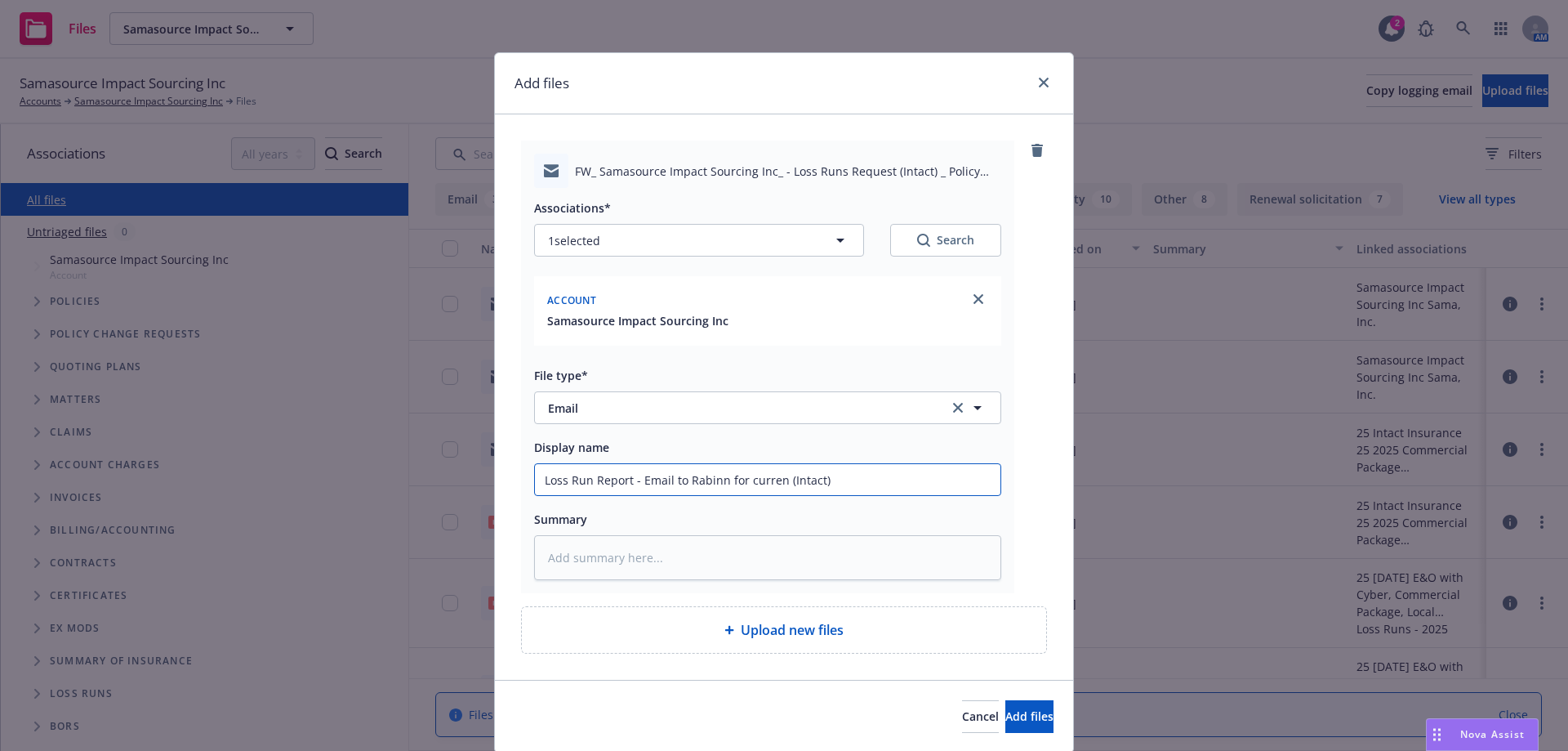
type textarea "x"
type input "Loss Run Report - Email to Rabinn for current (Intact)"
type textarea "x"
type input "Loss Run Report - Email to Rabinn for current (Intact)"
type textarea "x"
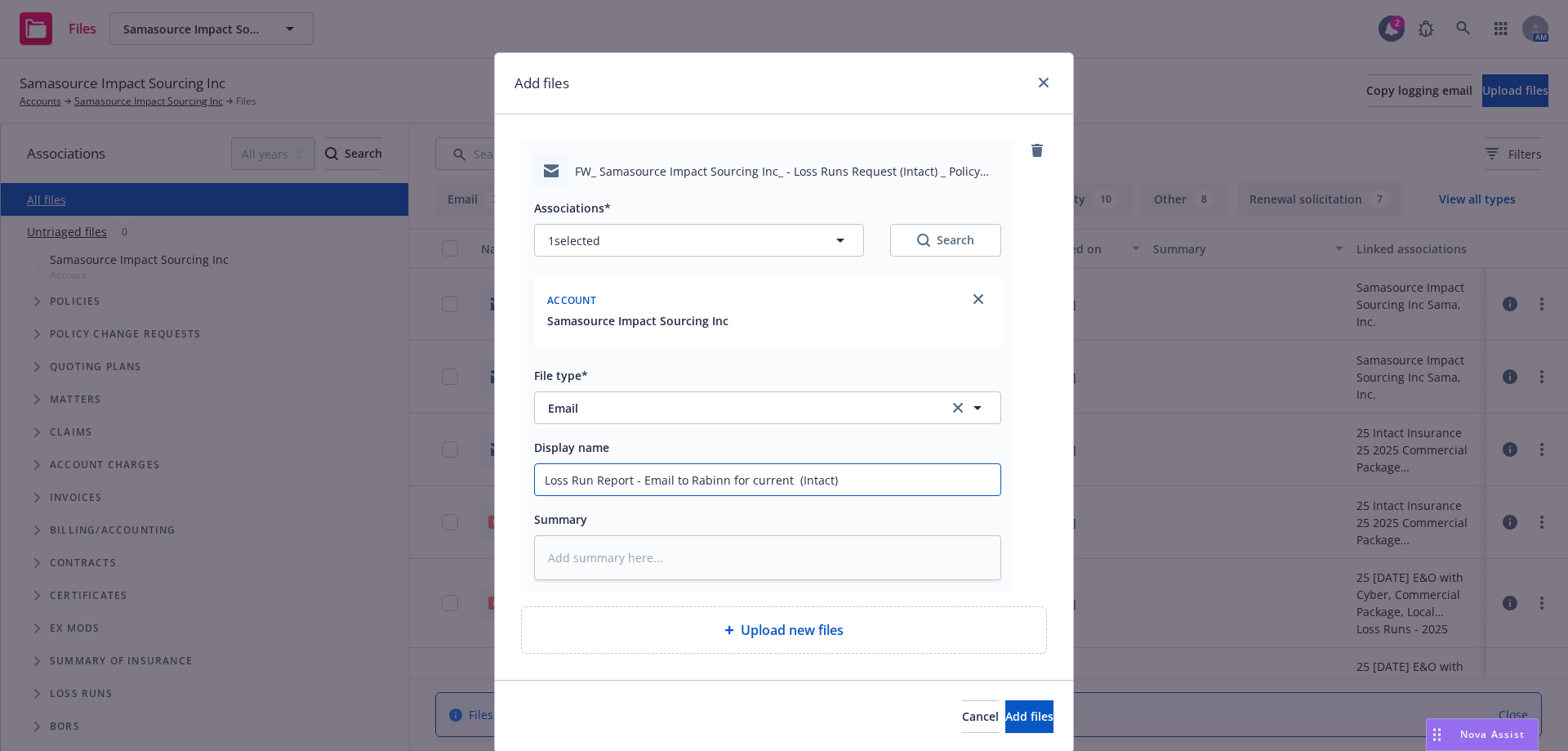
type input "Loss Run Report - Email to Rabinn for current v (Intact)"
type textarea "x"
type input "Loss Run Report - Email to Rabinn for current va (Intact)"
type textarea "x"
type input "Loss Run Report - Email to Rabinn for current valu (Intact)"
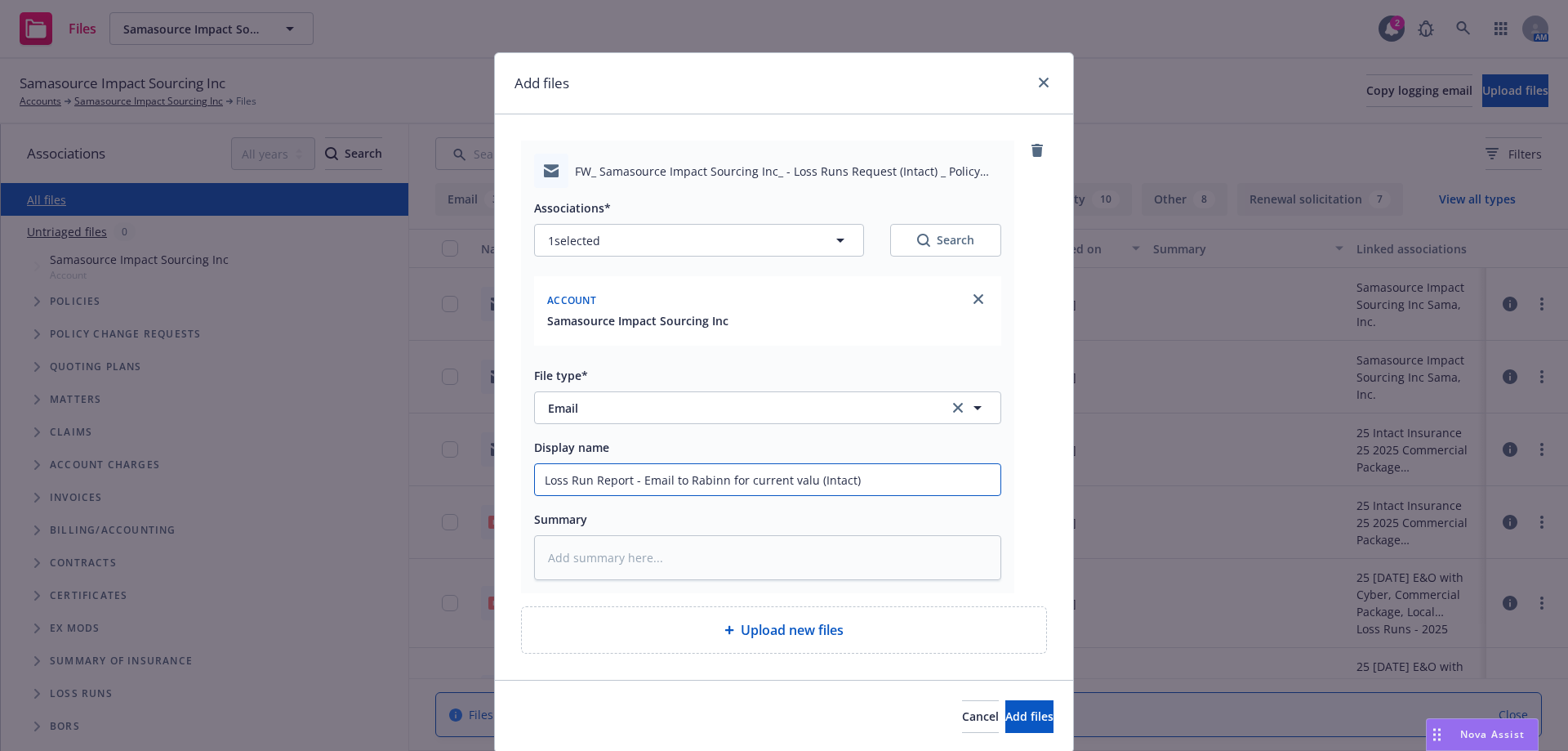
type textarea "x"
type input "Loss Run Report - Email to Rabinn for current value (Intact)"
type textarea "x"
type input "Loss Run Report - Email to Rabinn for current valued a (Intact)"
type textarea "x"
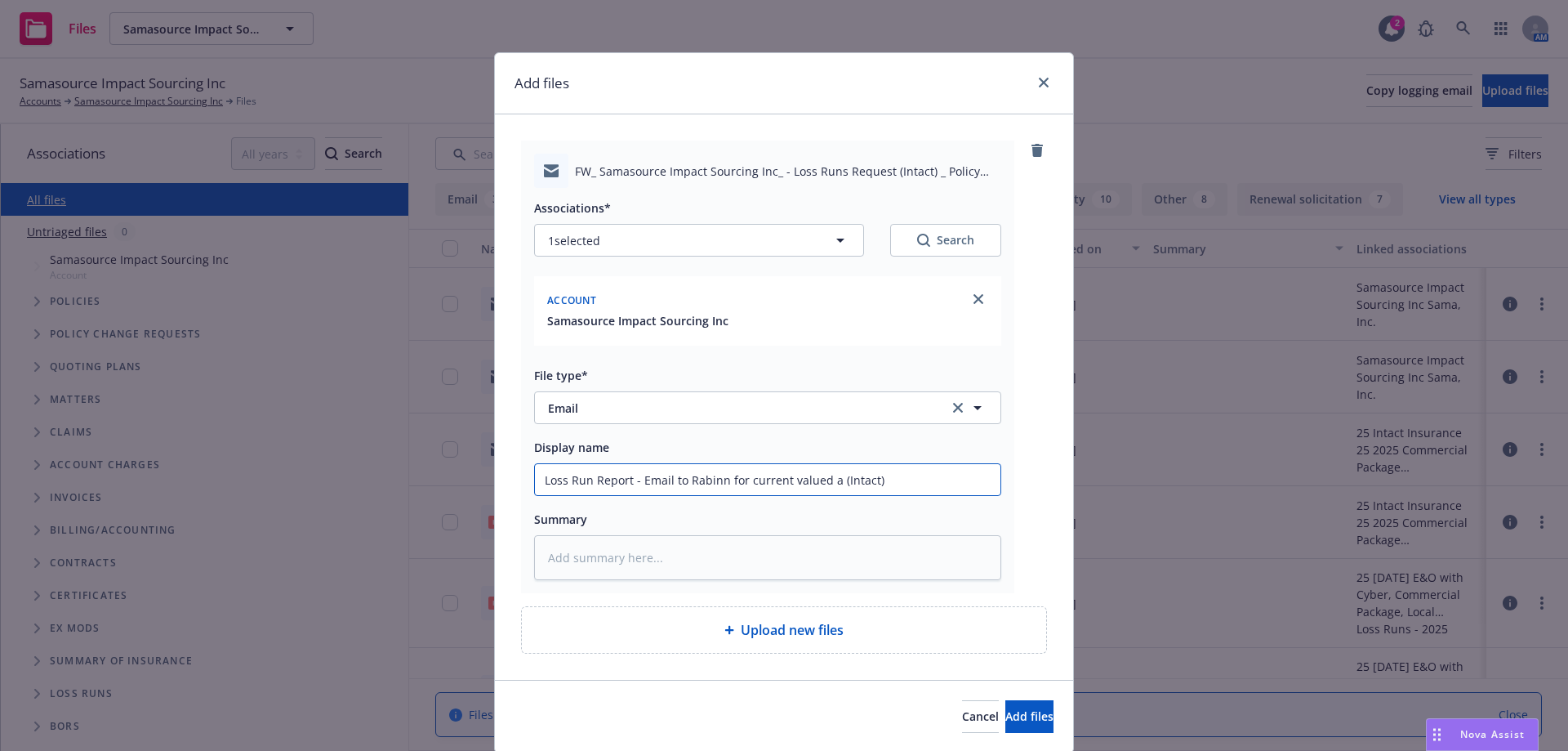
type input "Loss Run Report - Email to Rabinn for current valued as (Intact)"
type textarea "x"
type input "Loss Run Report - Email to Rabinn for current valued as (Intact)"
type textarea "x"
type input "Loss Run Report - Email to Rabinn for current valued as o (Intact)"
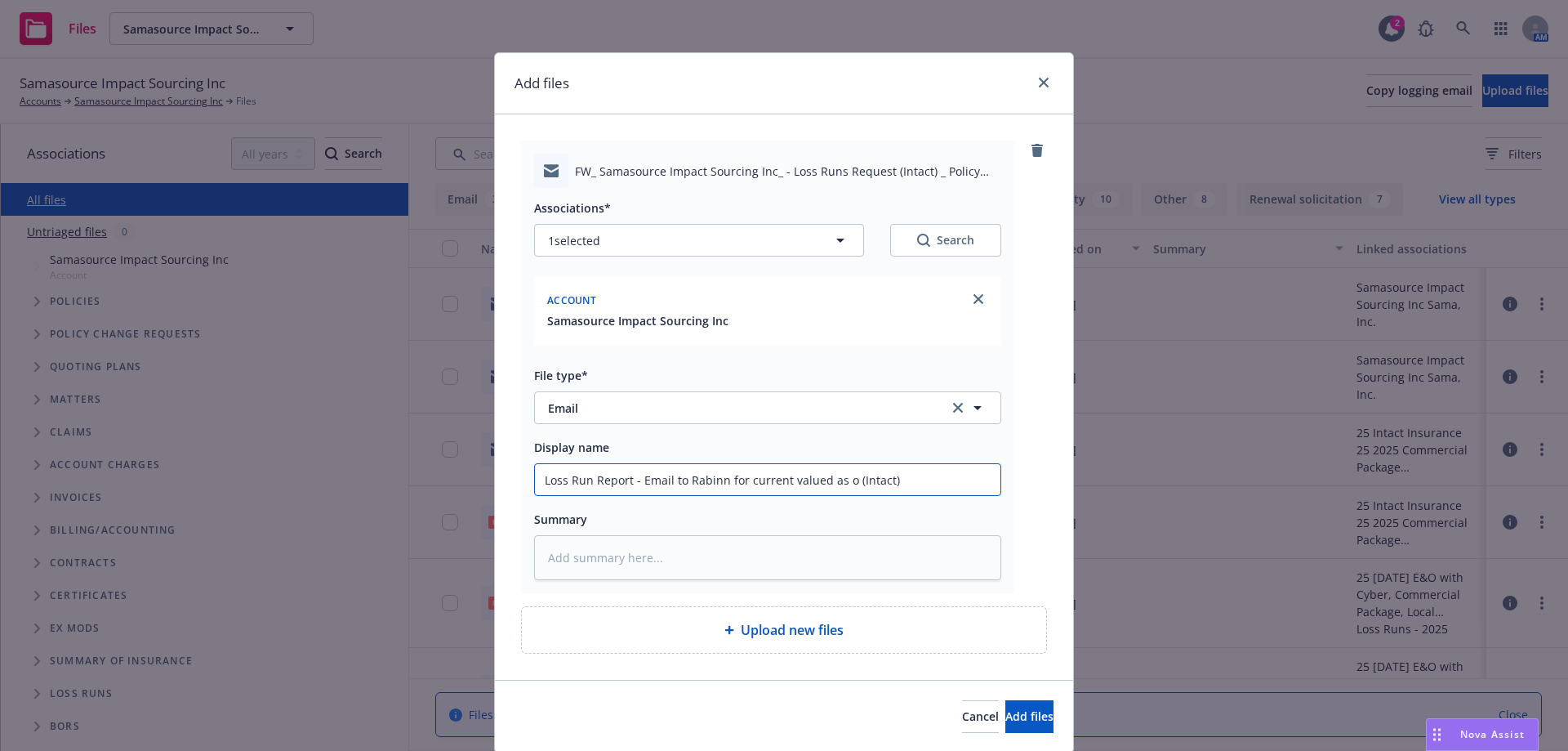
type textarea "x"
type input "Loss Run Report - Email to Rabinn for current valued as of (Intact)"
type textarea "x"
type input "Loss Run Report - Email to Rabinn for current valued as of (Intact)"
type textarea "x"
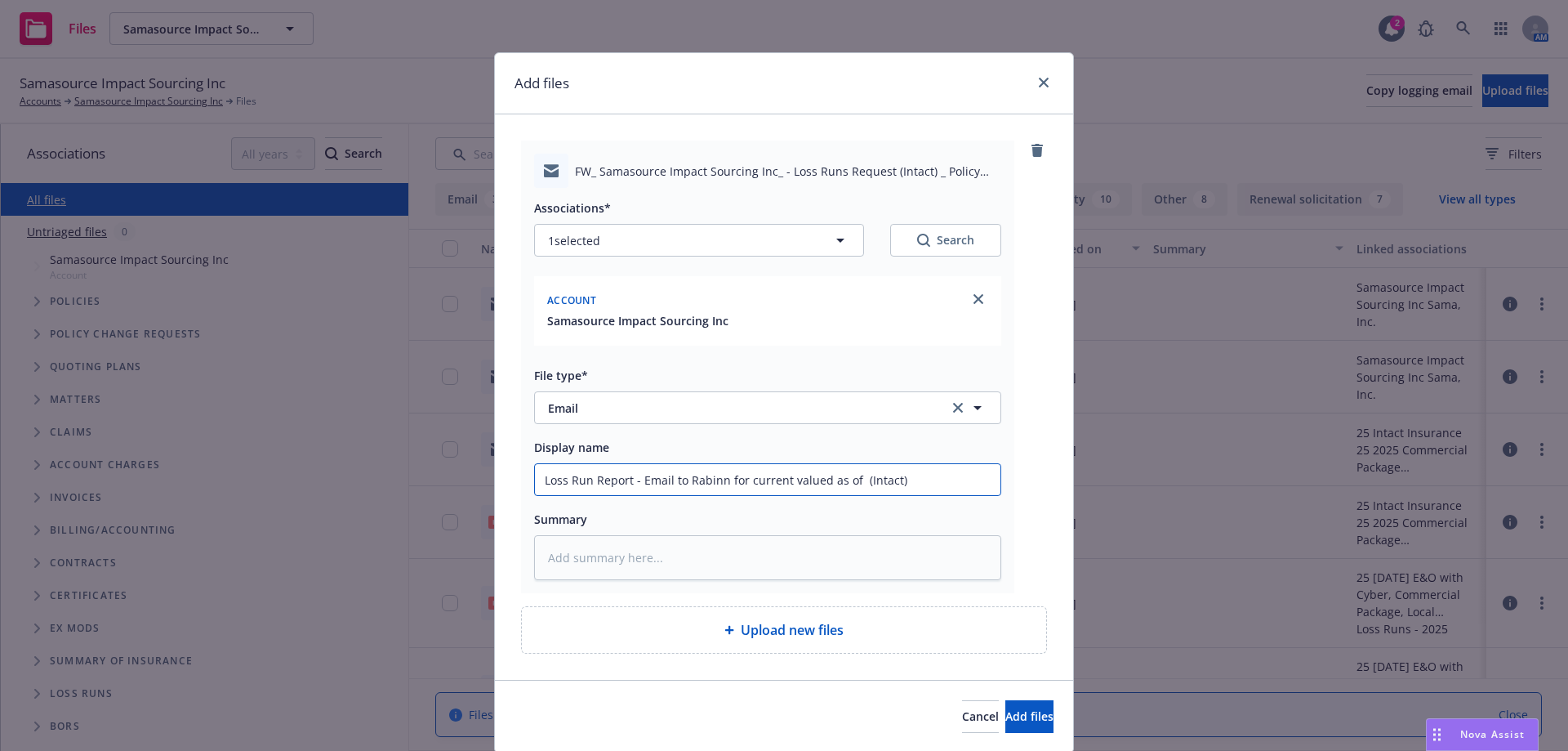
type input "Loss Run Report - Email to Rabinn for current valued as of 8 (Intact)"
type textarea "x"
type input "Loss Run Report - Email to Rabinn for current valued as of 8. (Intact)"
type textarea "x"
type input "Loss Run Report - Email to Rabinn for current valued as of 8.1 (Intact)"
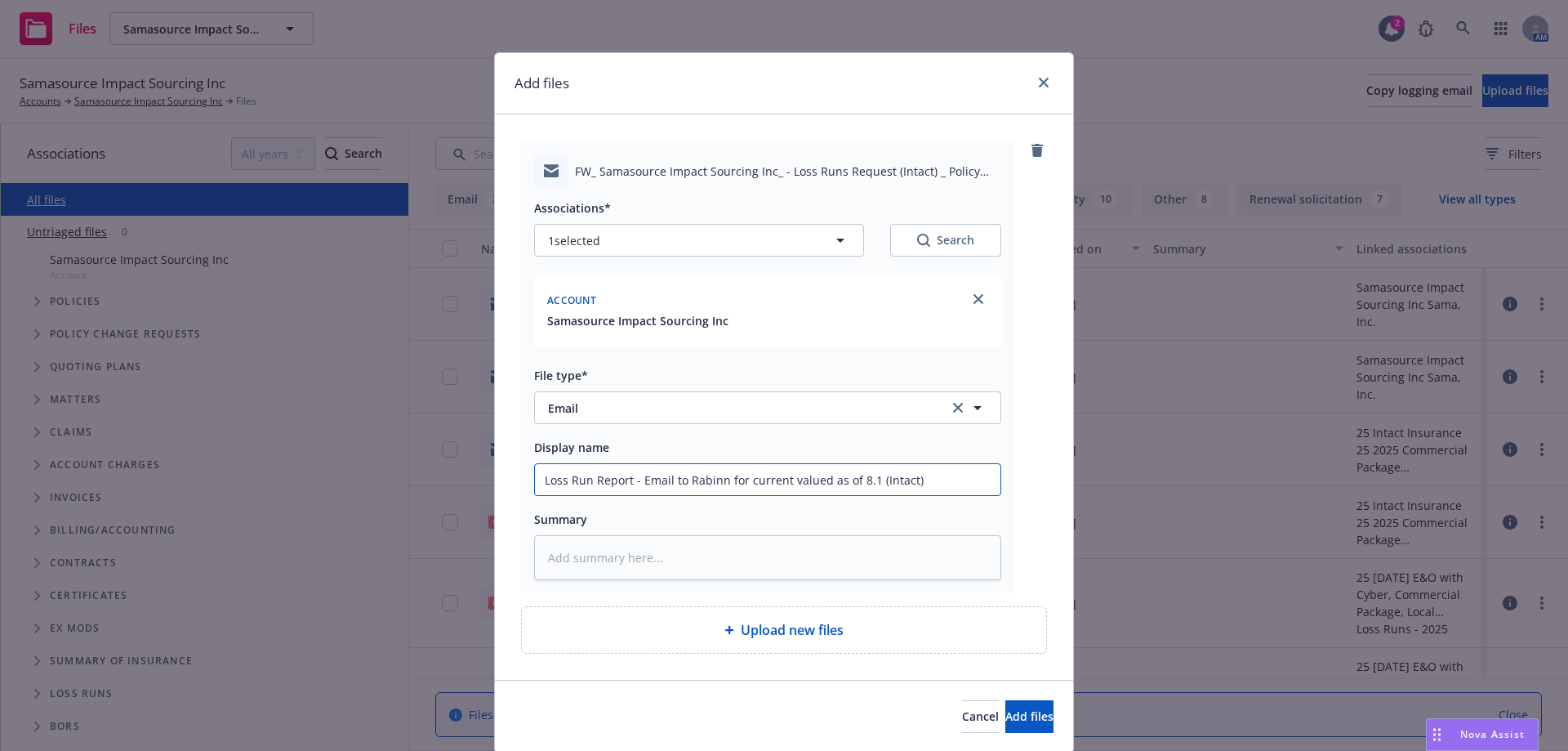
type textarea "x"
type input "Loss Run Report - Email to Rabinn for current valued as of 8.18 (Intact)"
type textarea "x"
type input "Loss Run Report - Email to Rabinn for current valued as of 8.18. (Intact)"
type textarea "x"
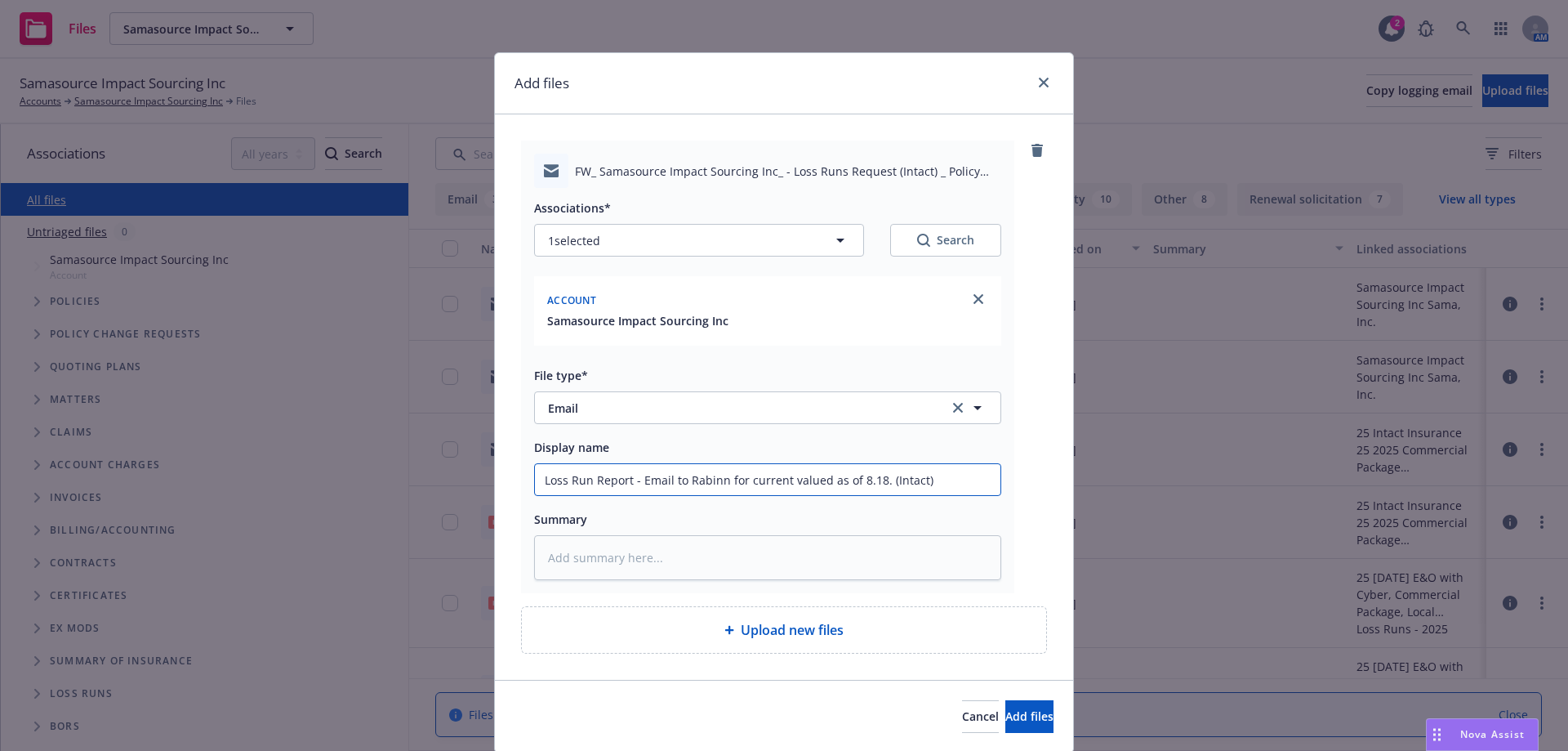
type input "Loss Run Report - Email to Rabinn for current valued as of 8.18.2 (Intact)"
type textarea "x"
type input "Loss Run Report - Email to Rabinn for current valued as of 8.18.20 (Intact)"
type textarea "x"
type input "Loss Run Report - Email to Rabinn for current valued as of 8.18.202 (Intact)"
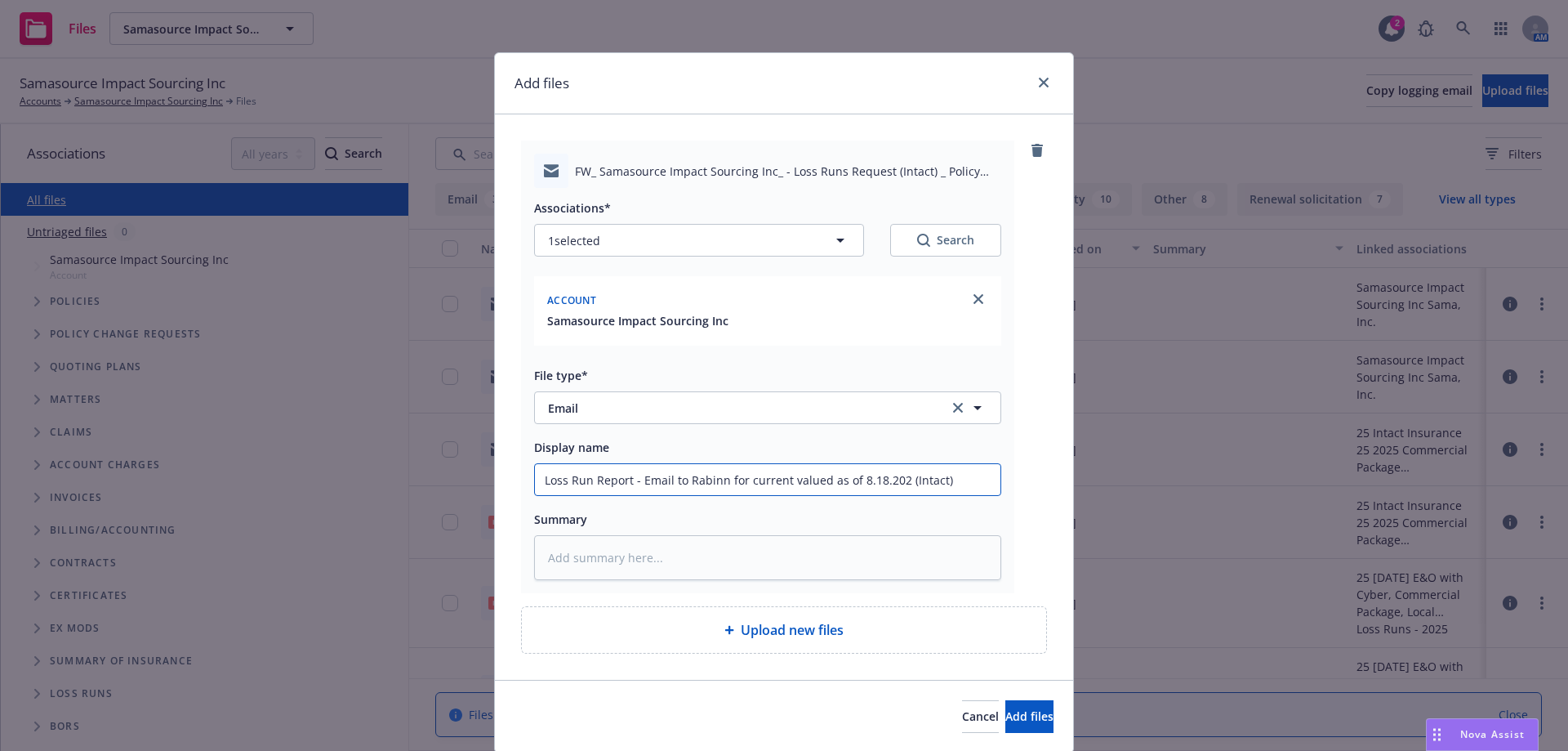
type textarea "x"
click at [701, 482] on input "Loss Run Report - Email to Rabinn for current valued as of 8.18.2025 (Intact)" at bounding box center [768, 480] width 466 height 31
type input "Loss Run Report - Email to Ufor current valued as of 8.18.2025 (Intact)"
type textarea "x"
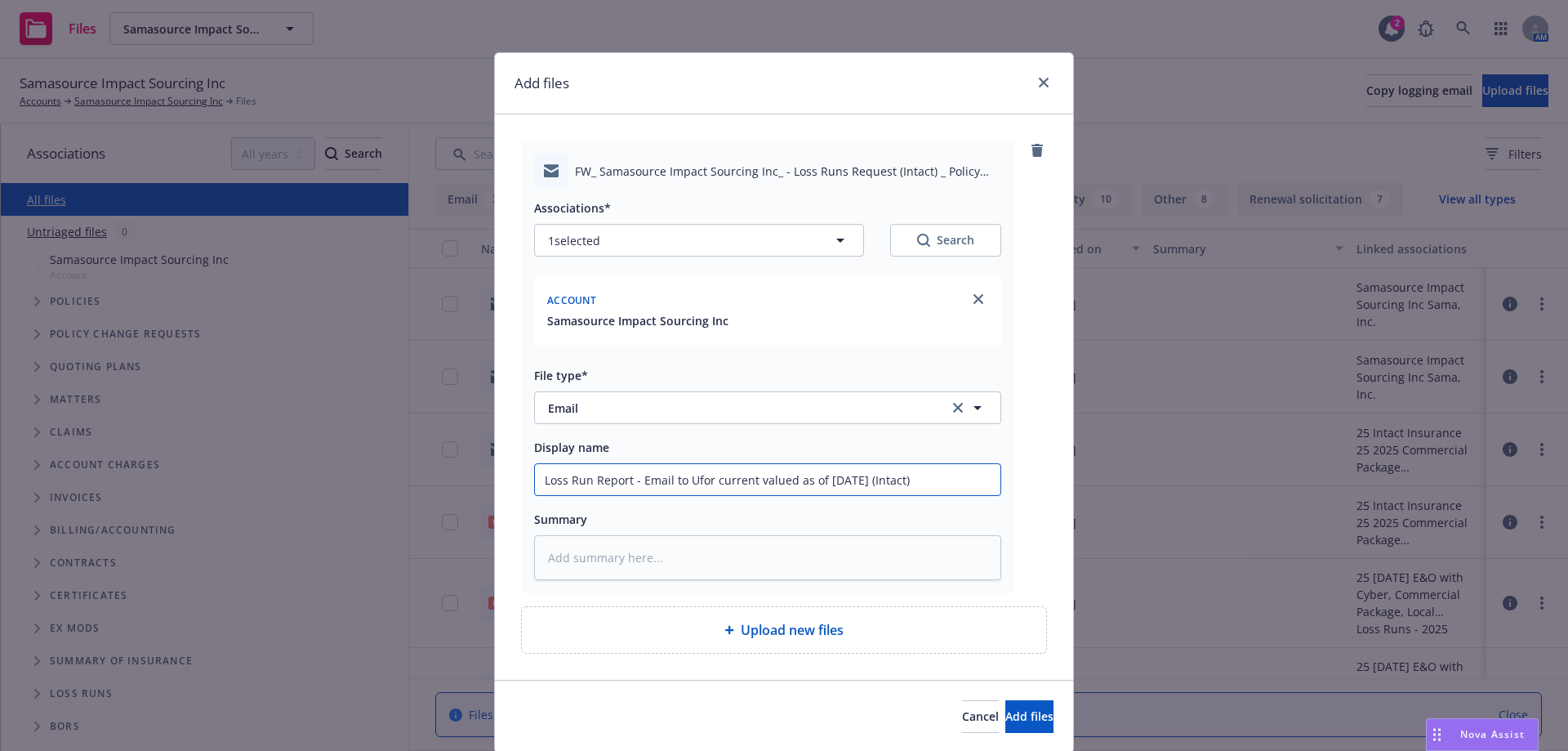
type input "Loss Run Report - Email to UYfor current valued as of 8.18.2025 (Intact)"
type textarea "x"
type input "Loss Run Report - Email to UYWfor current valued as of 8.18.2025 (Intact)"
type textarea "x"
type input "Loss Run Report - Email to UYfor current valued as of 8.18.2025 (Intact)"
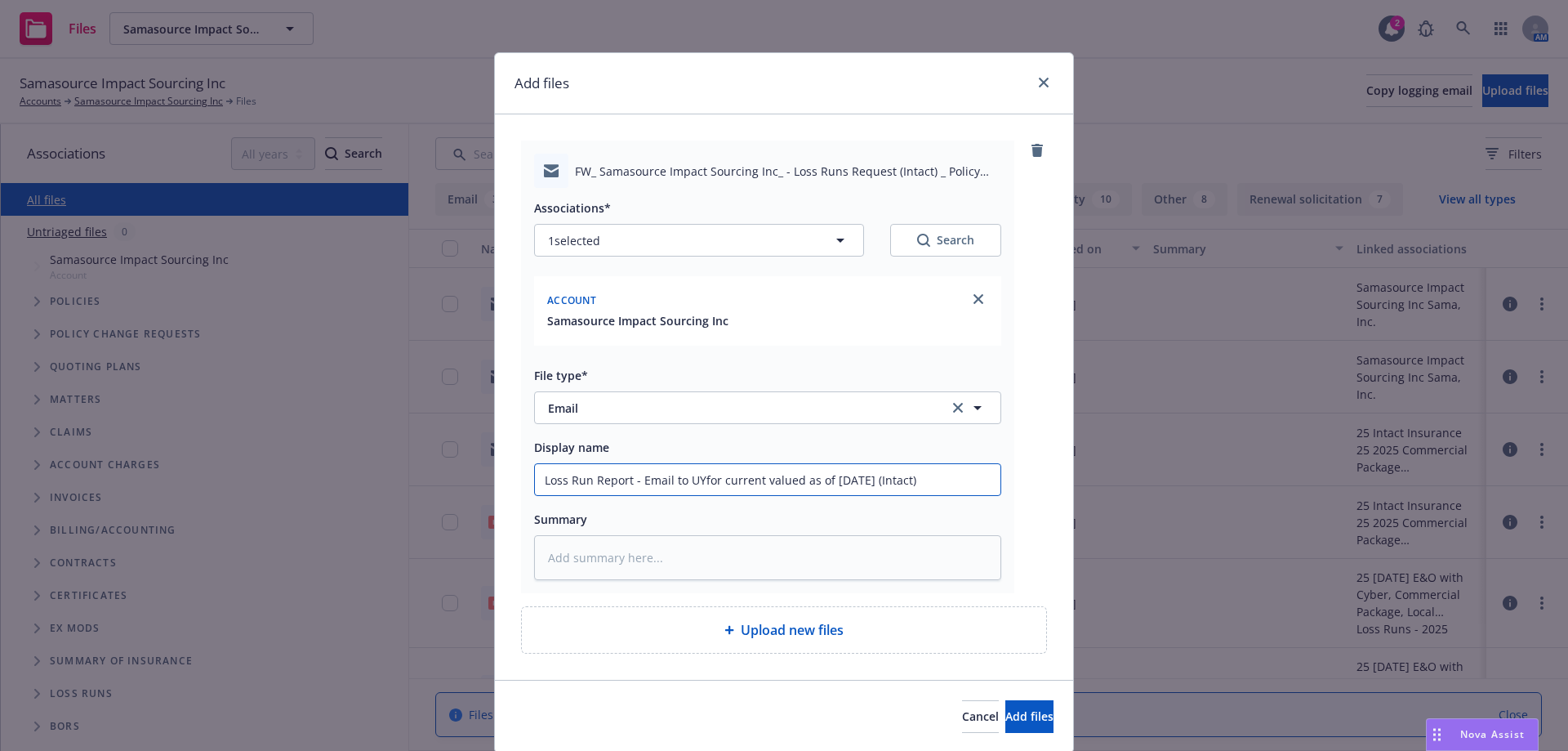
type textarea "x"
type input "Loss Run Report - Email to Ufor current valued as of 8.18.2025 (Intact)"
type textarea "x"
type input "Loss Run Report - Email to UWfor current valued as of 8.18.2025 (Intact)"
type textarea "x"
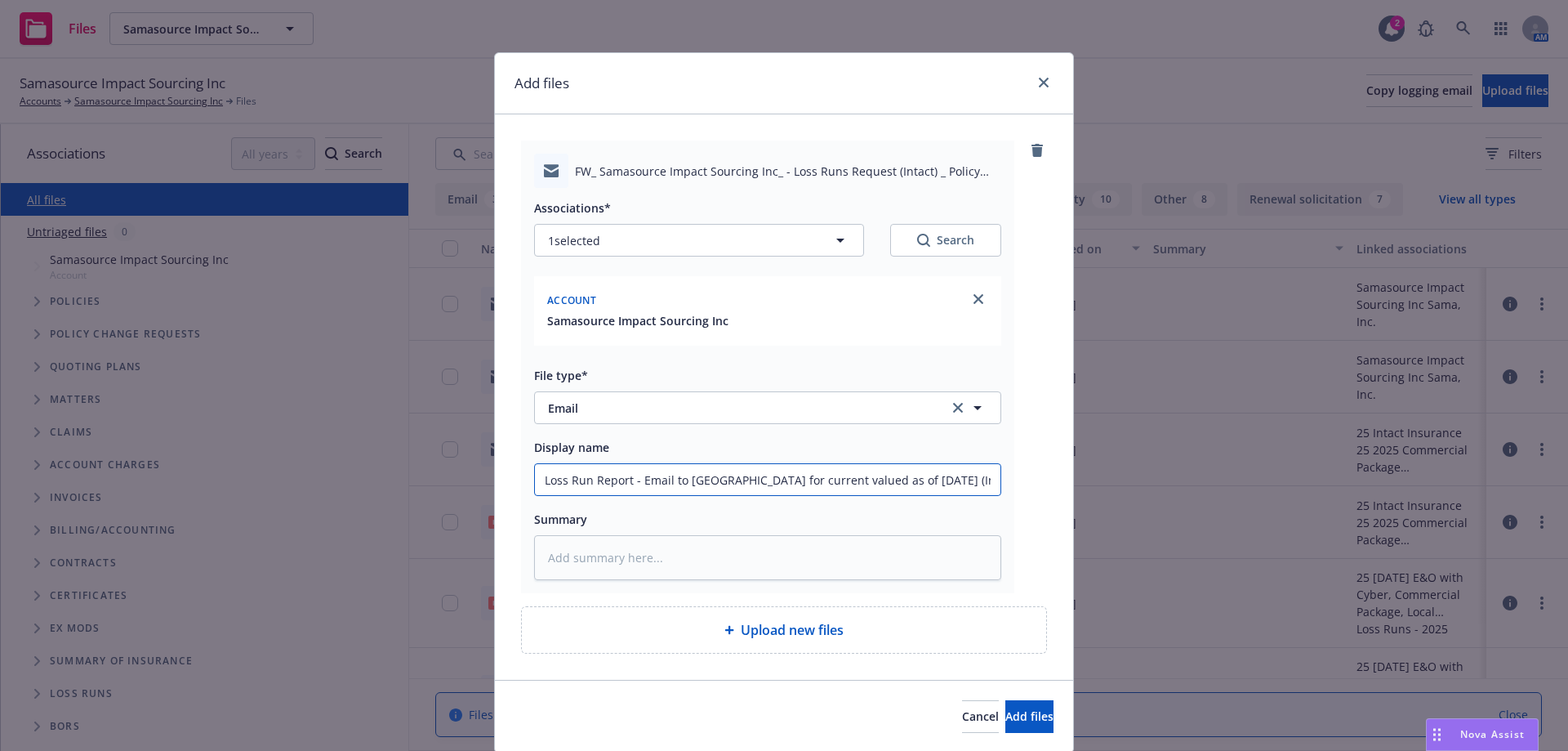
type input "Loss Run Report - Email to UW for current valued as of 8.18.2025 (Intact)"
click at [1005, 701] on button "Add files" at bounding box center [1029, 717] width 48 height 33
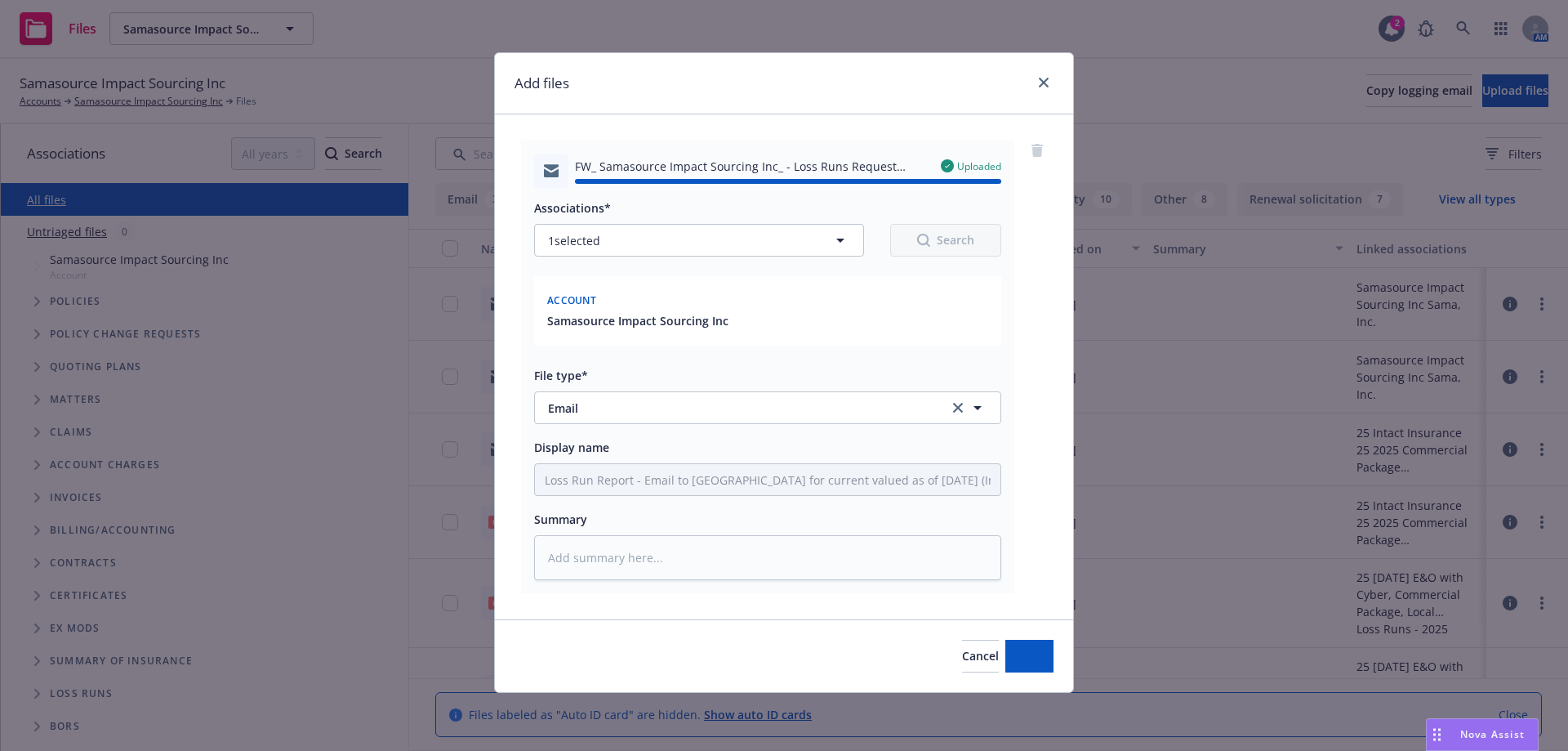
type textarea "x"
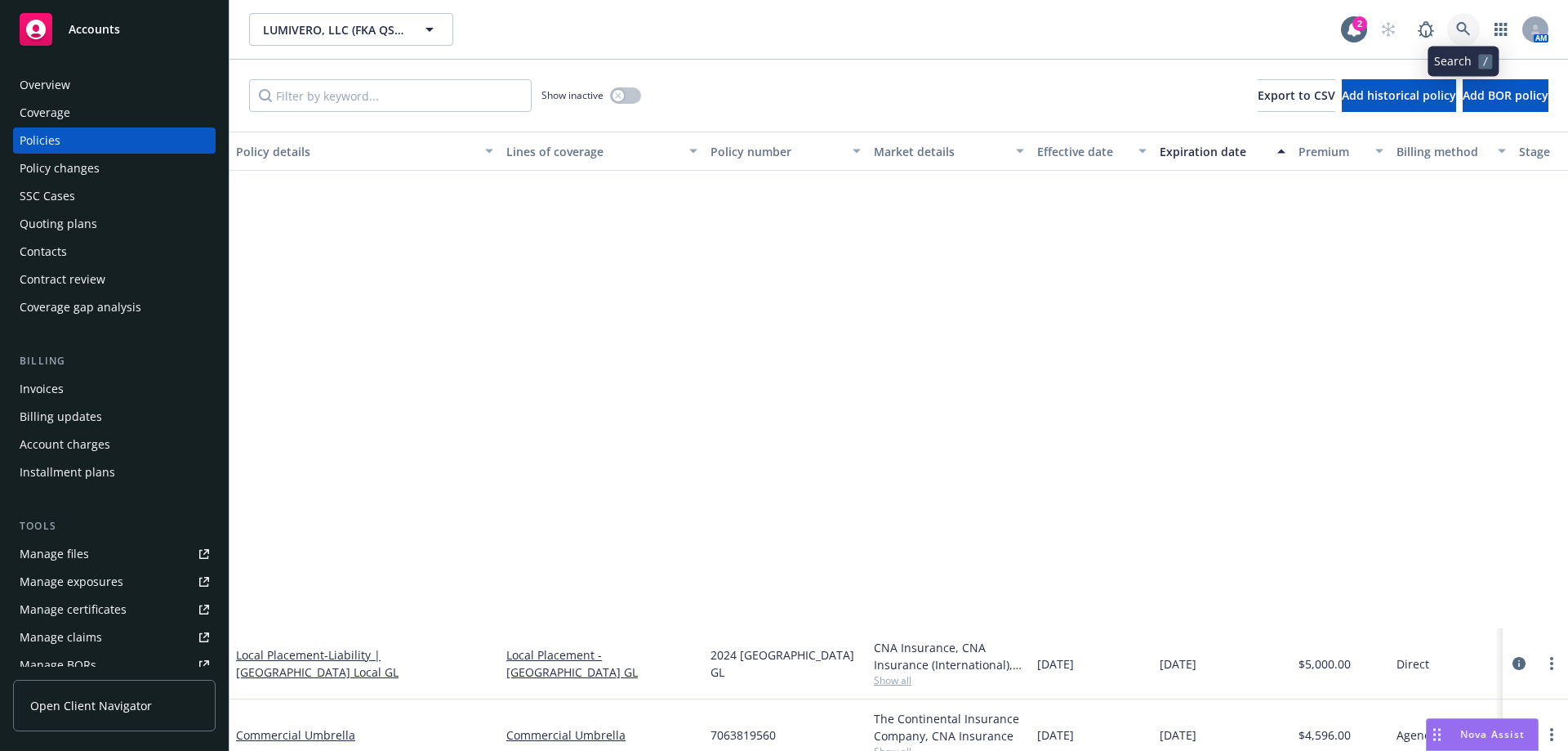
click at [1472, 37] on link at bounding box center [1464, 30] width 33 height 33
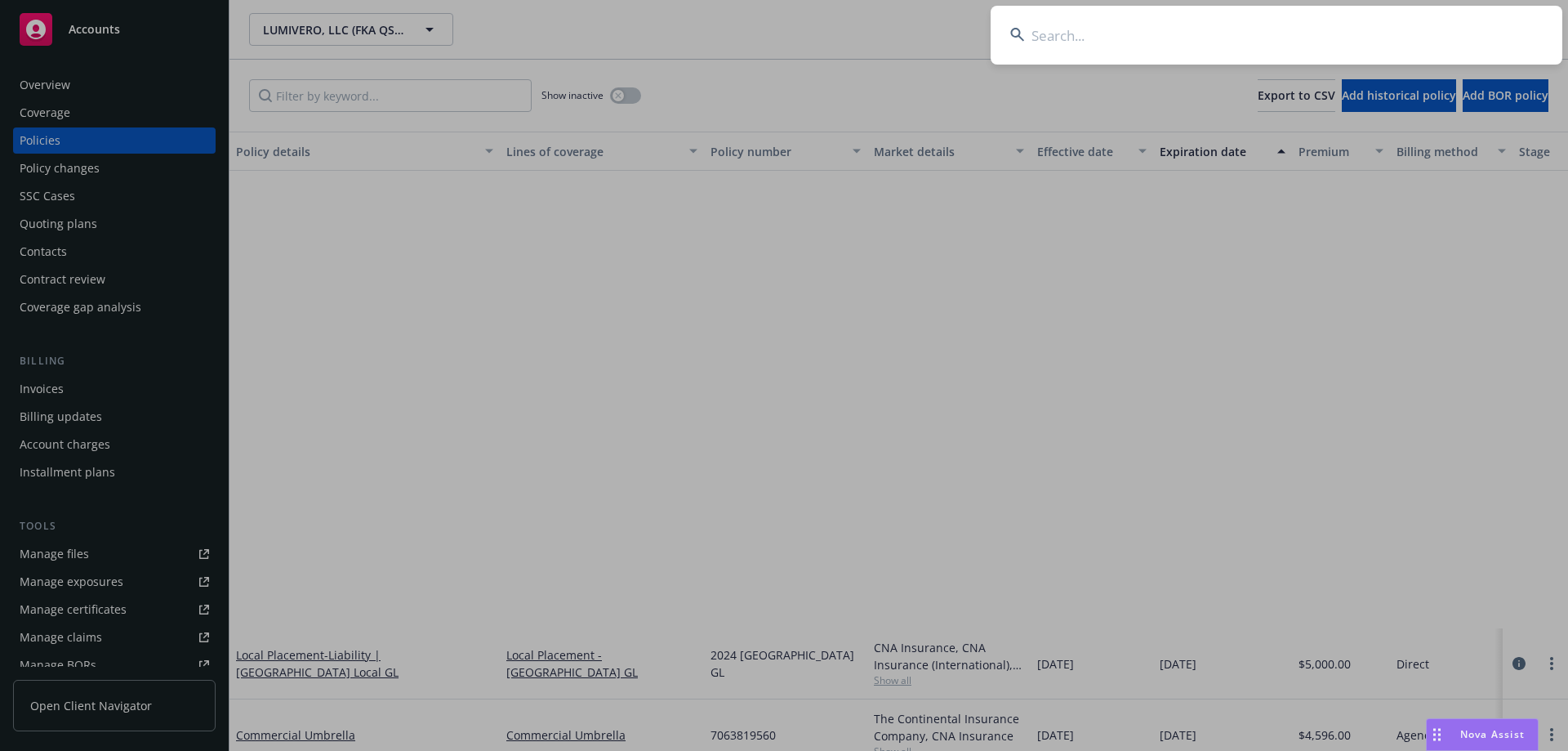
scroll to position [531, 0]
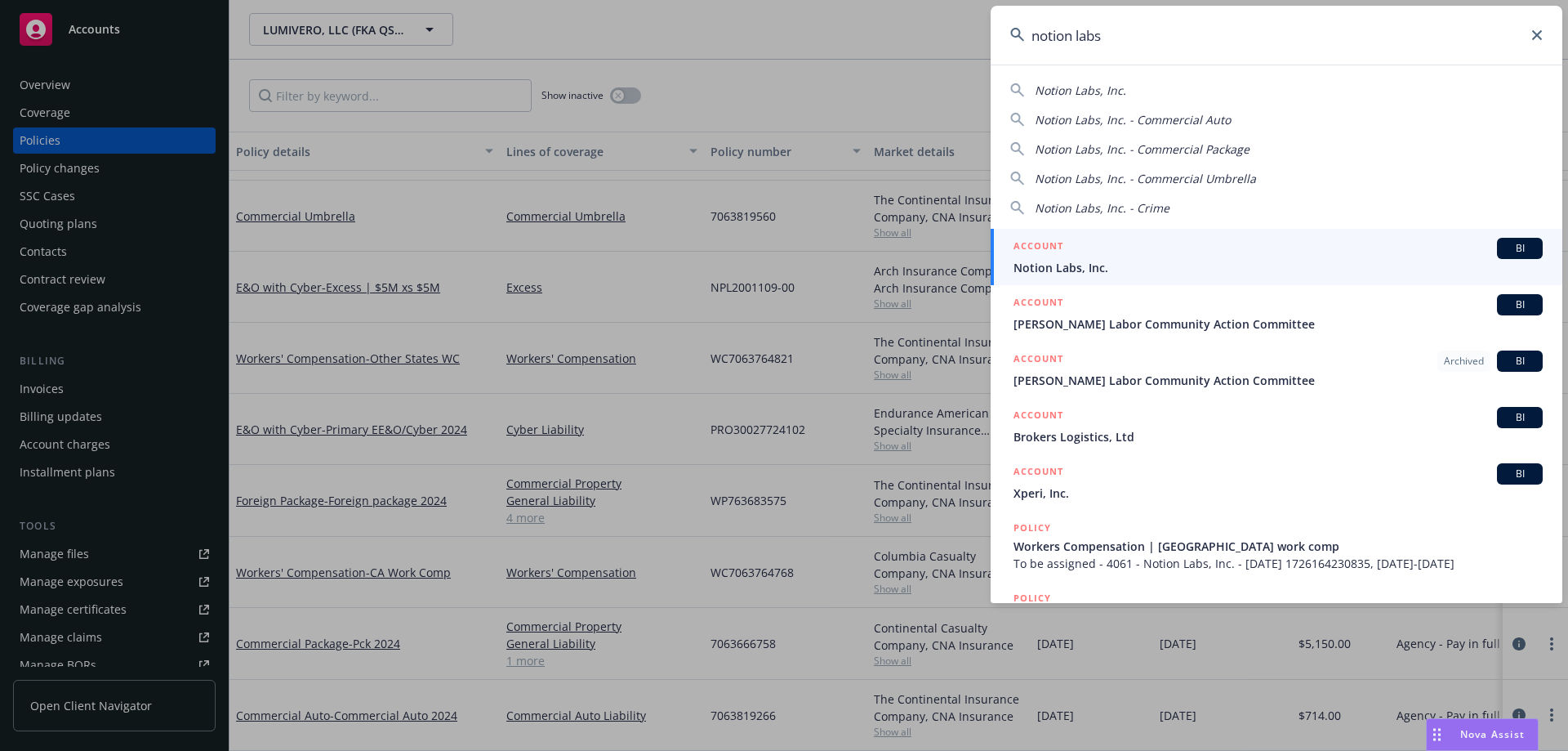
type input "notion labs"
click at [1249, 268] on span "Notion Labs, Inc." at bounding box center [1278, 268] width 529 height 17
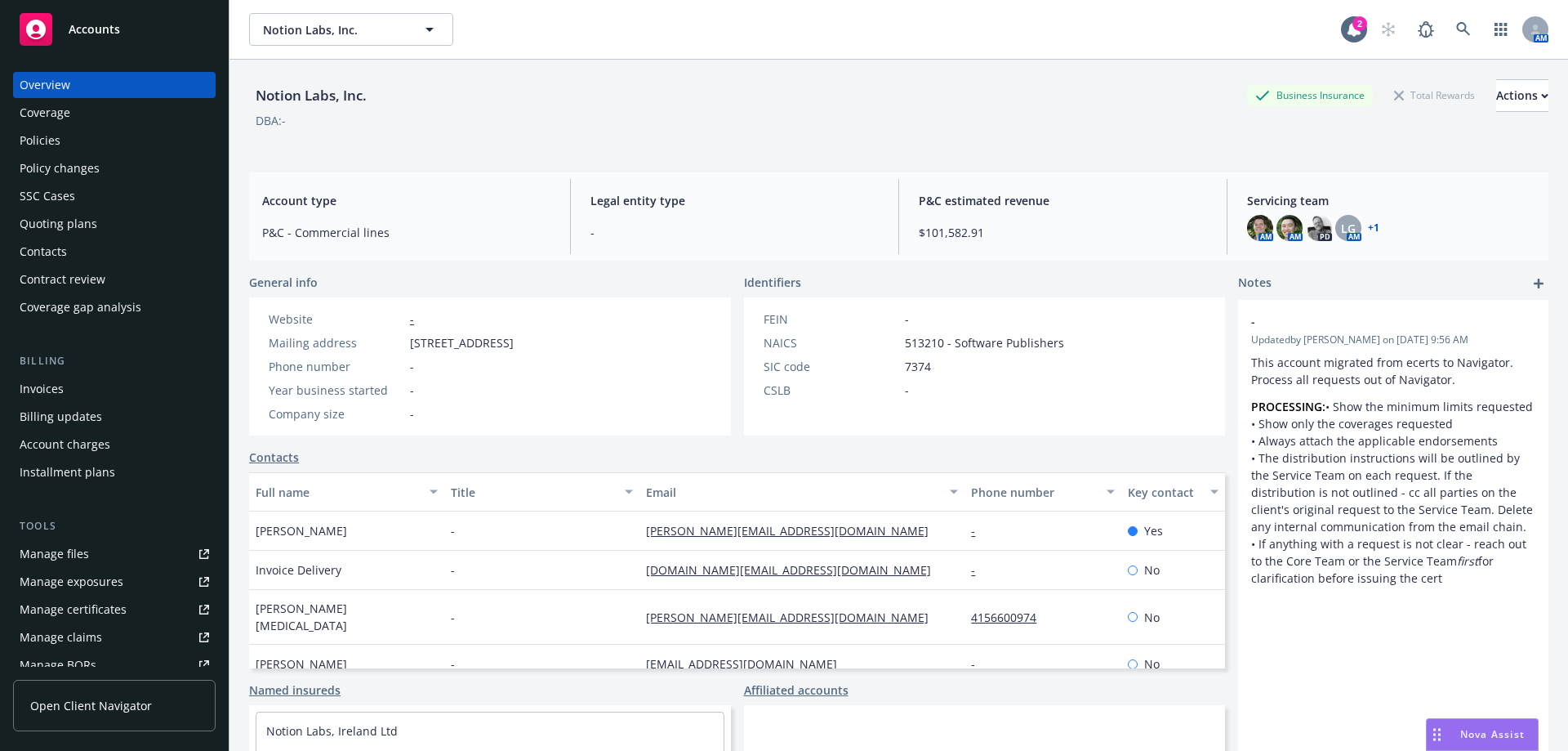
click at [64, 147] on div "Policies" at bounding box center [115, 141] width 189 height 26
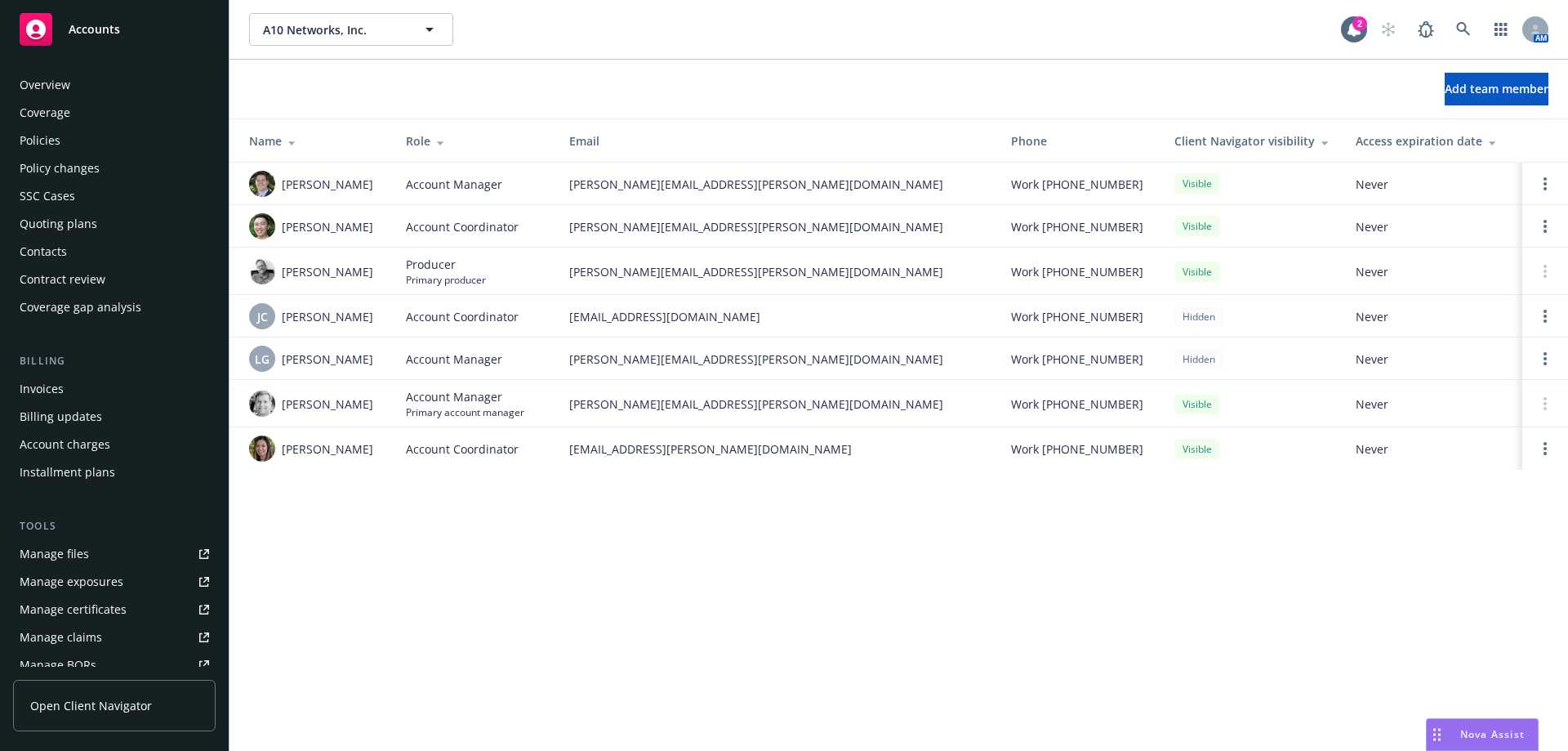
click at [57, 134] on div "Policies" at bounding box center [40, 141] width 41 height 26
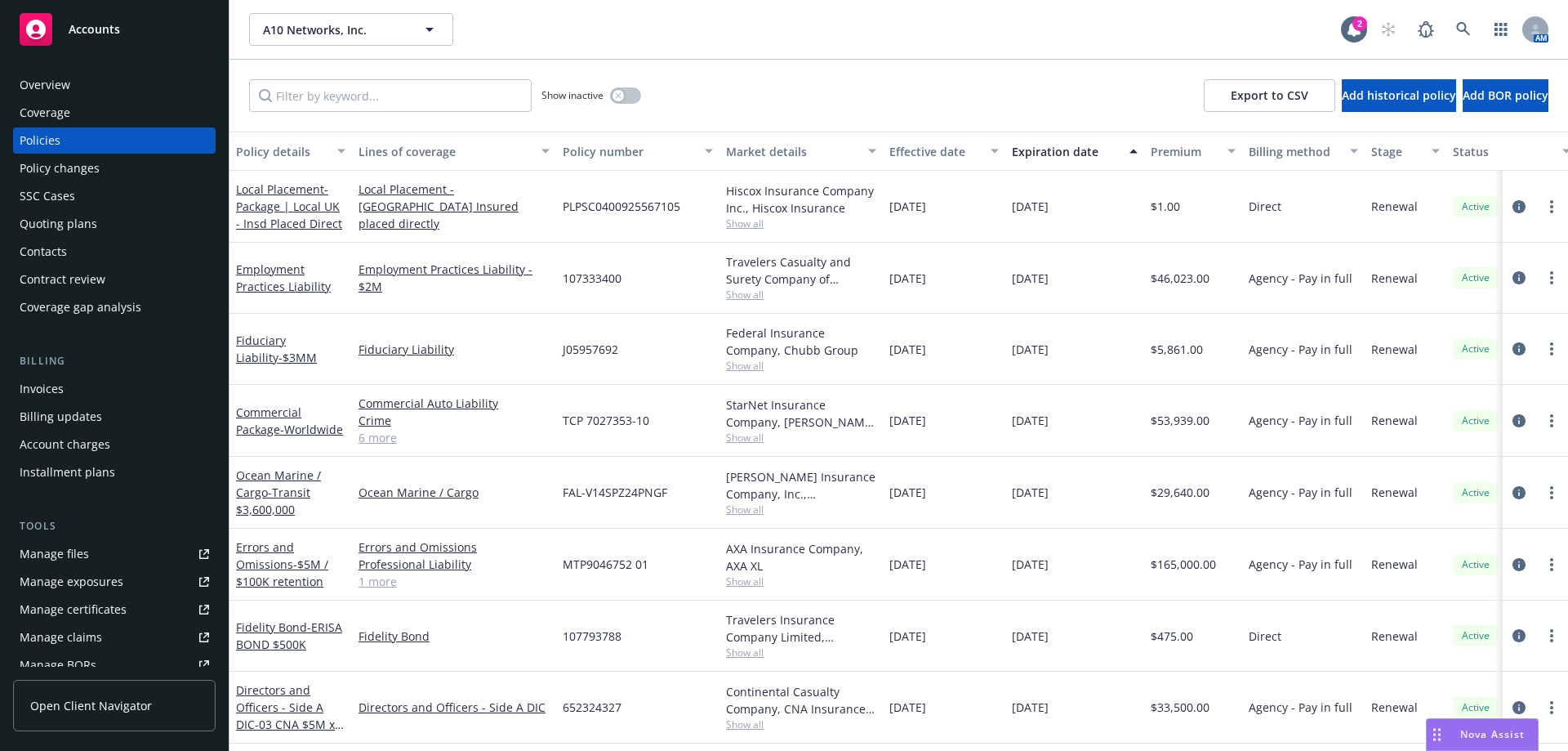
click at [76, 453] on div "Account charges" at bounding box center [65, 444] width 90 height 26
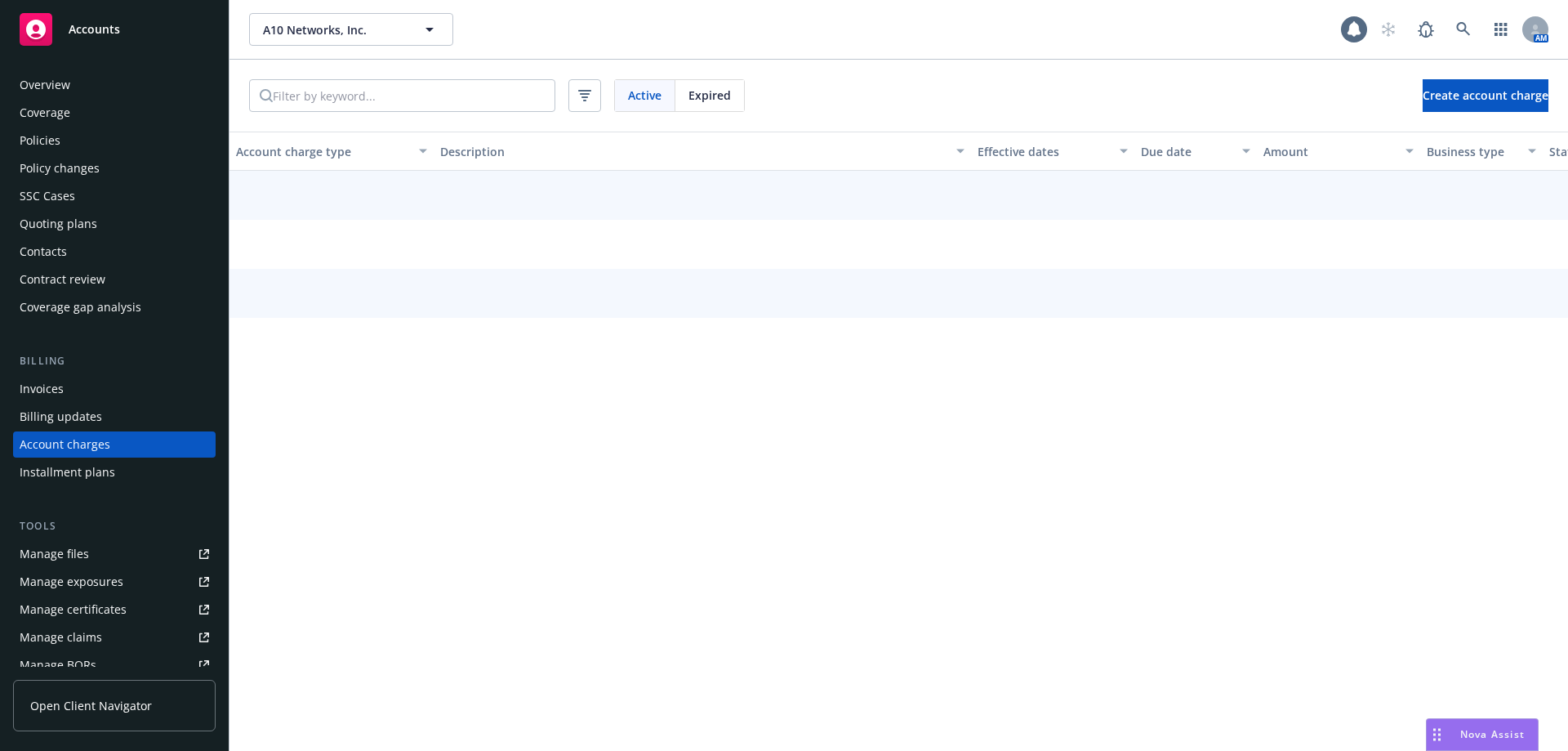
scroll to position [43, 0]
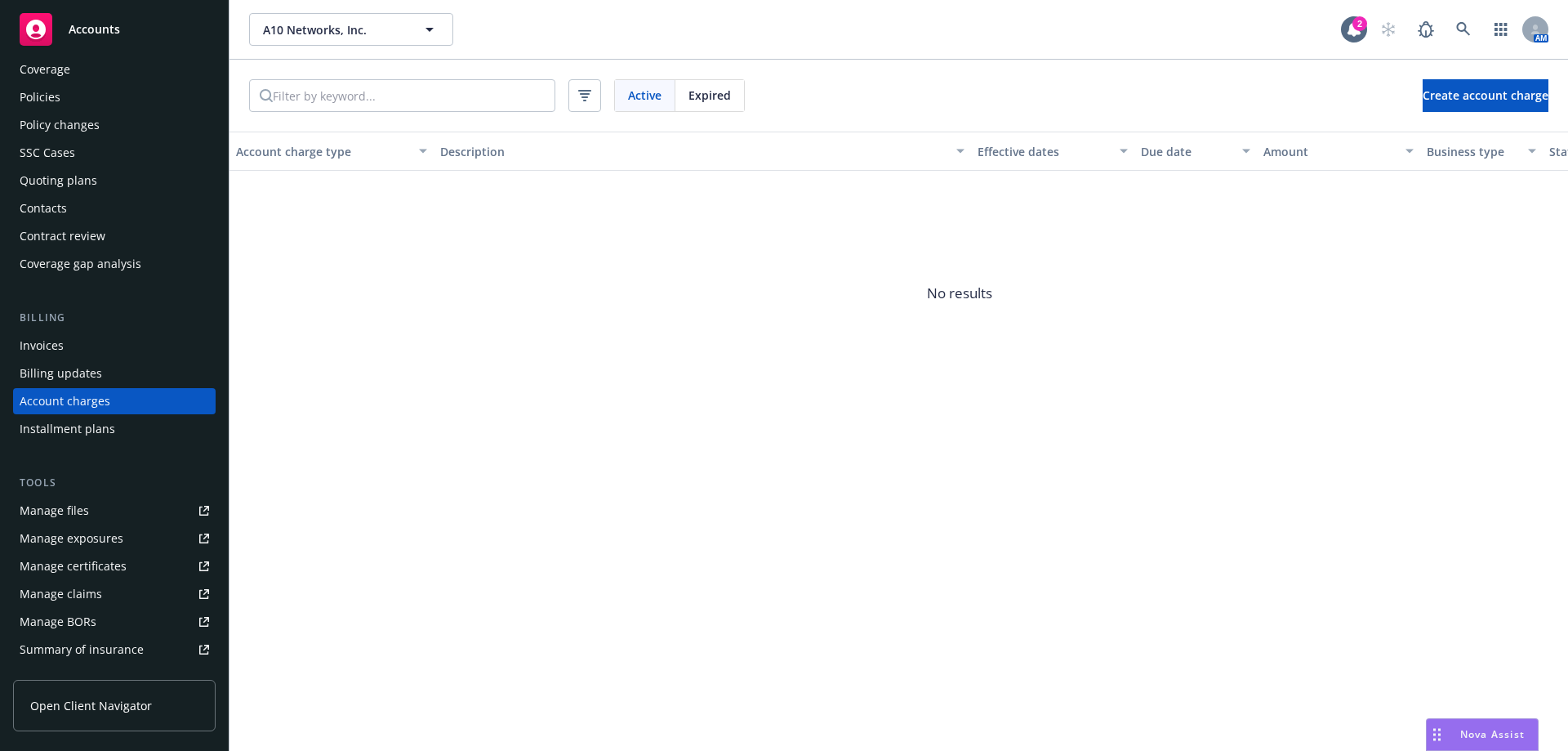
click at [102, 94] on div "Policies" at bounding box center [115, 97] width 189 height 26
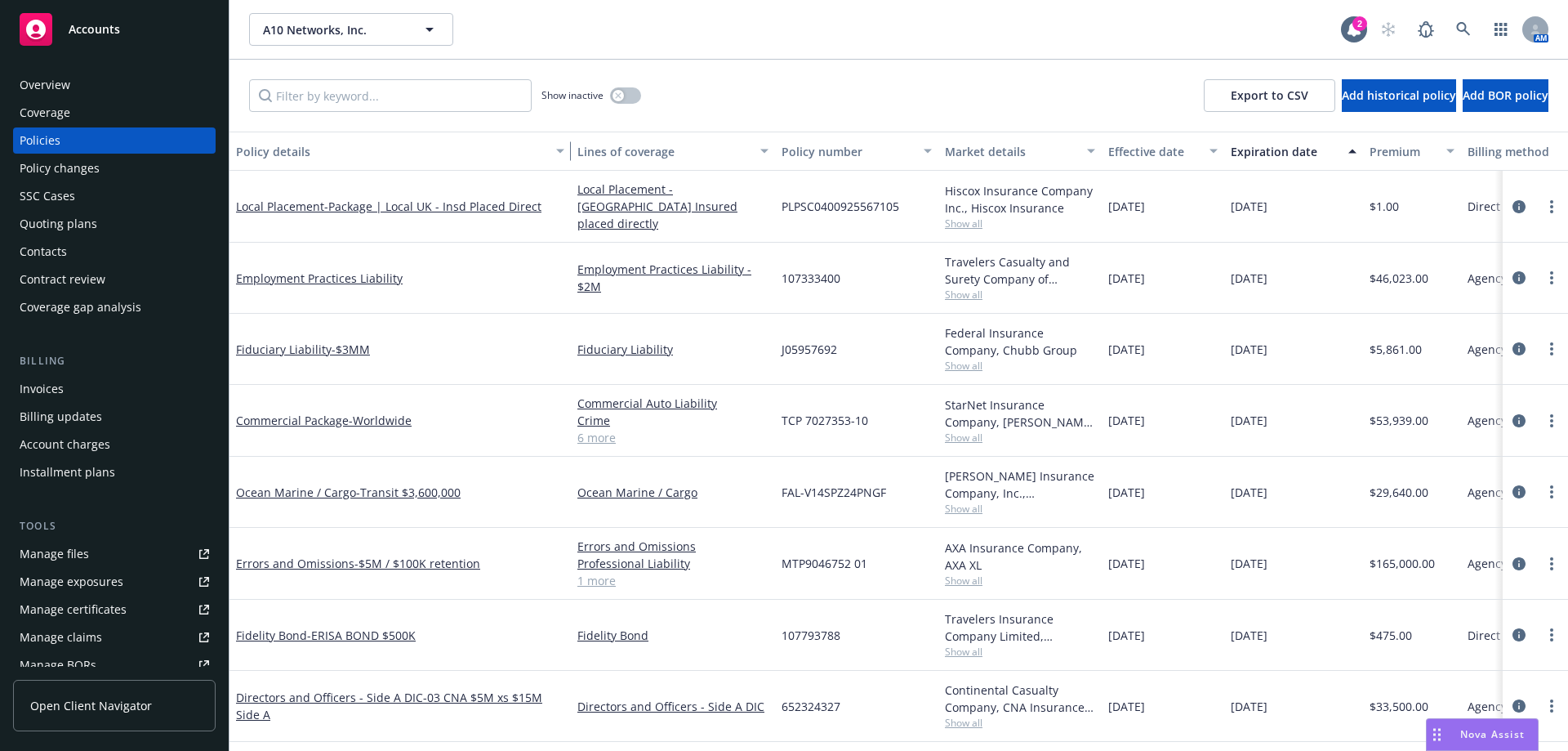
drag, startPoint x: 347, startPoint y: 163, endPoint x: 575, endPoint y: 172, distance: 228.2
click at [575, 172] on div "Policy details Lines of coverage Policy number Market details Effective date Ex…" at bounding box center [898, 441] width 1339 height 620
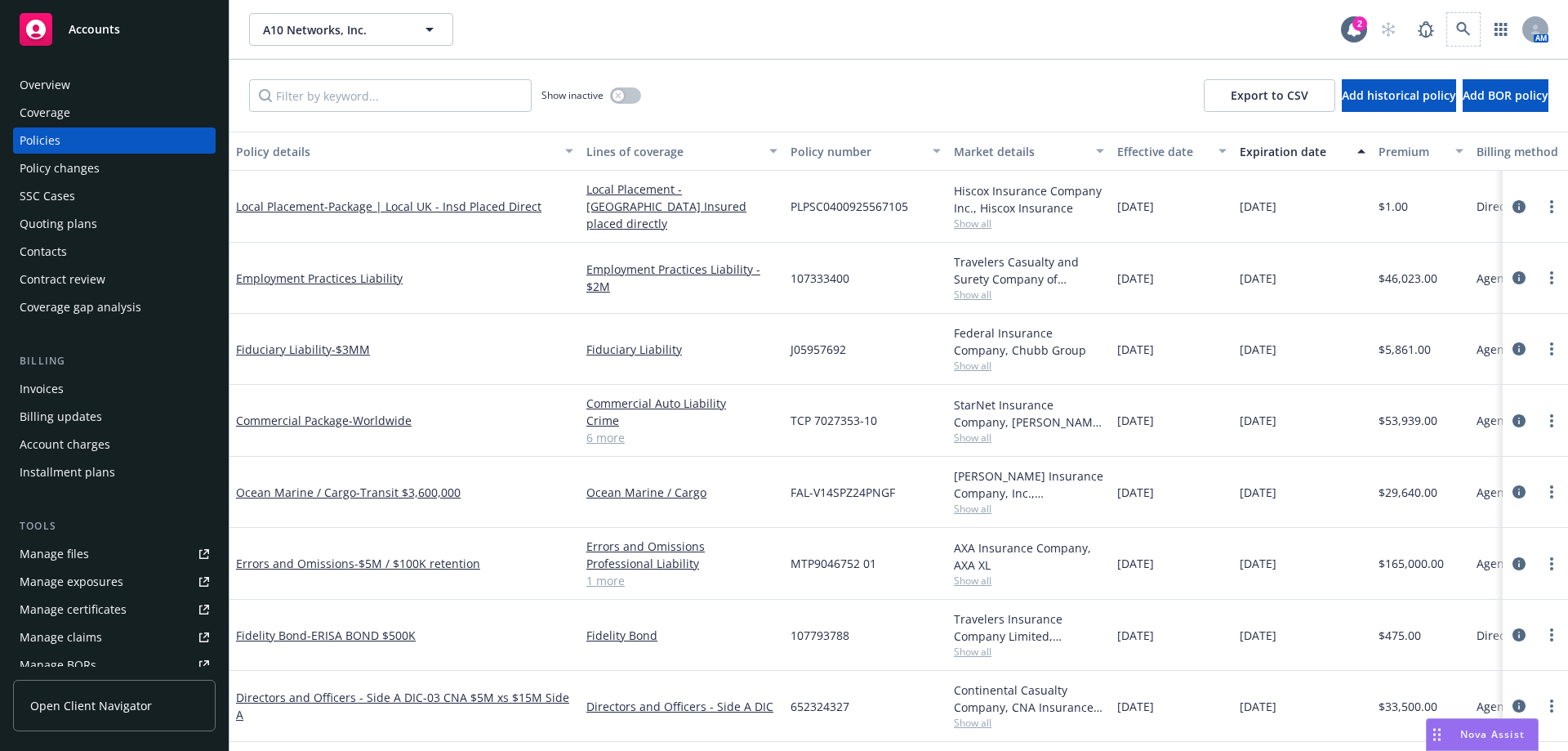
click at [1447, 23] on span at bounding box center [1464, 30] width 33 height 33
click at [1462, 29] on icon at bounding box center [1463, 29] width 15 height 15
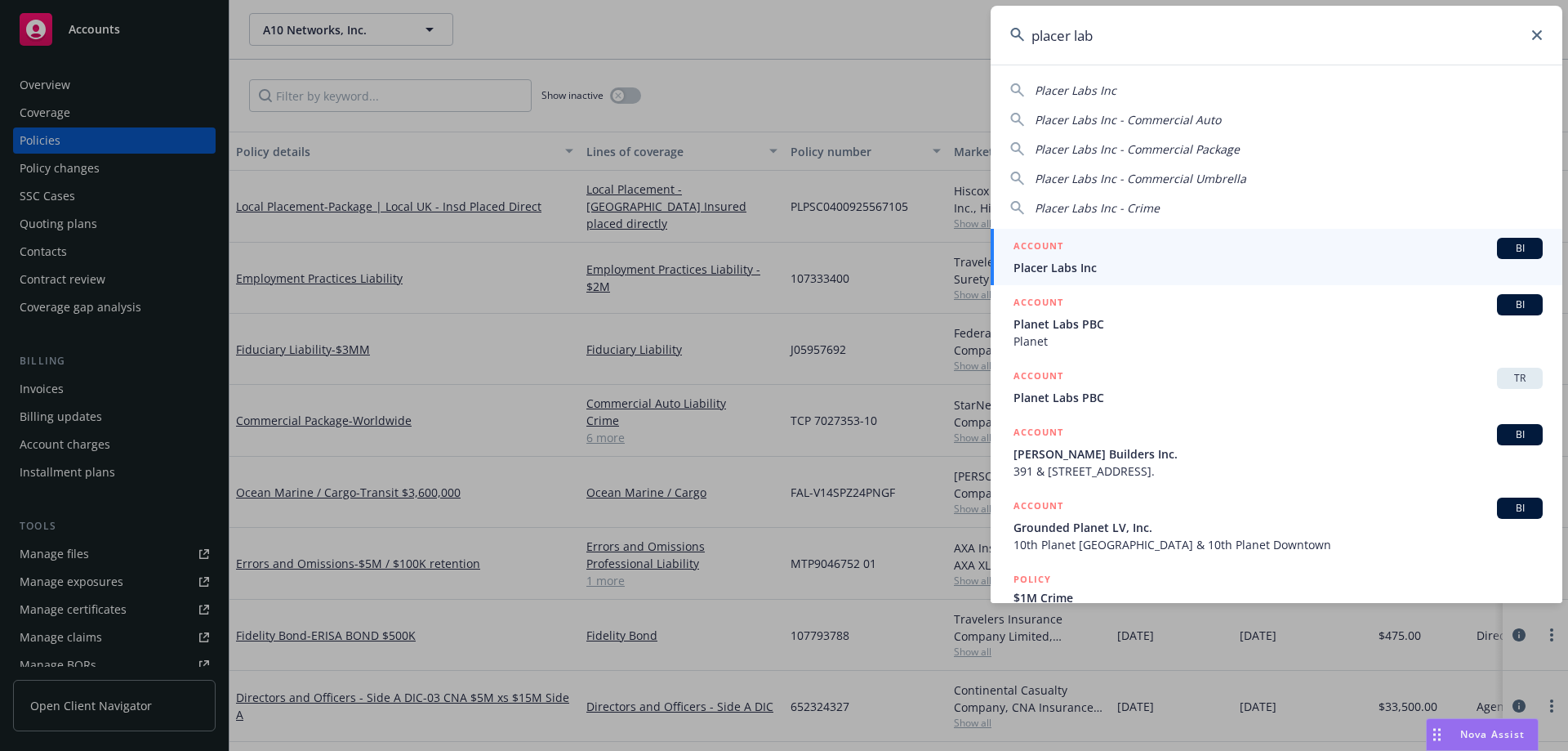
type input "placer lab"
click at [1226, 261] on span "Placer Labs Inc" at bounding box center [1278, 268] width 529 height 17
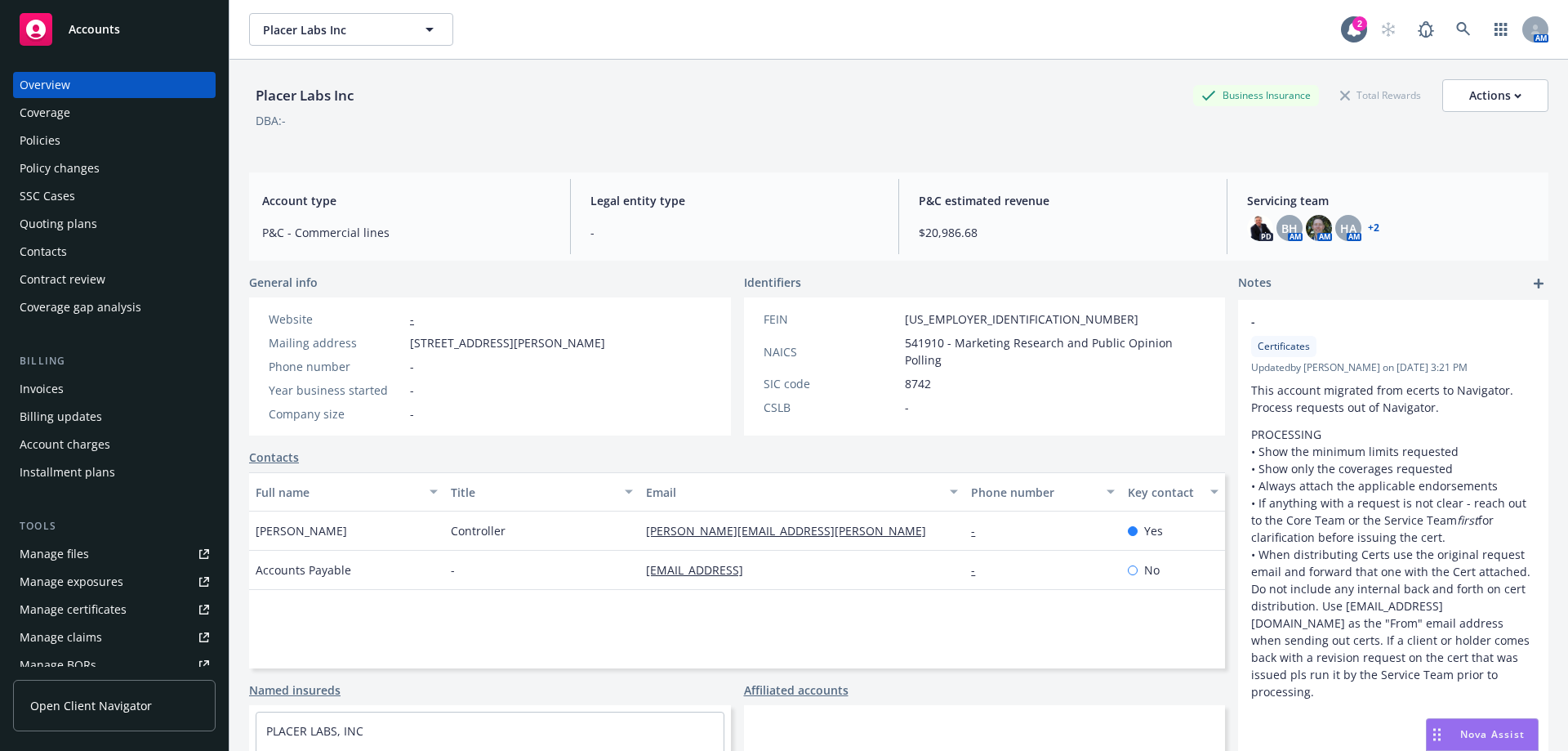
click at [100, 145] on div "Policies" at bounding box center [115, 141] width 189 height 26
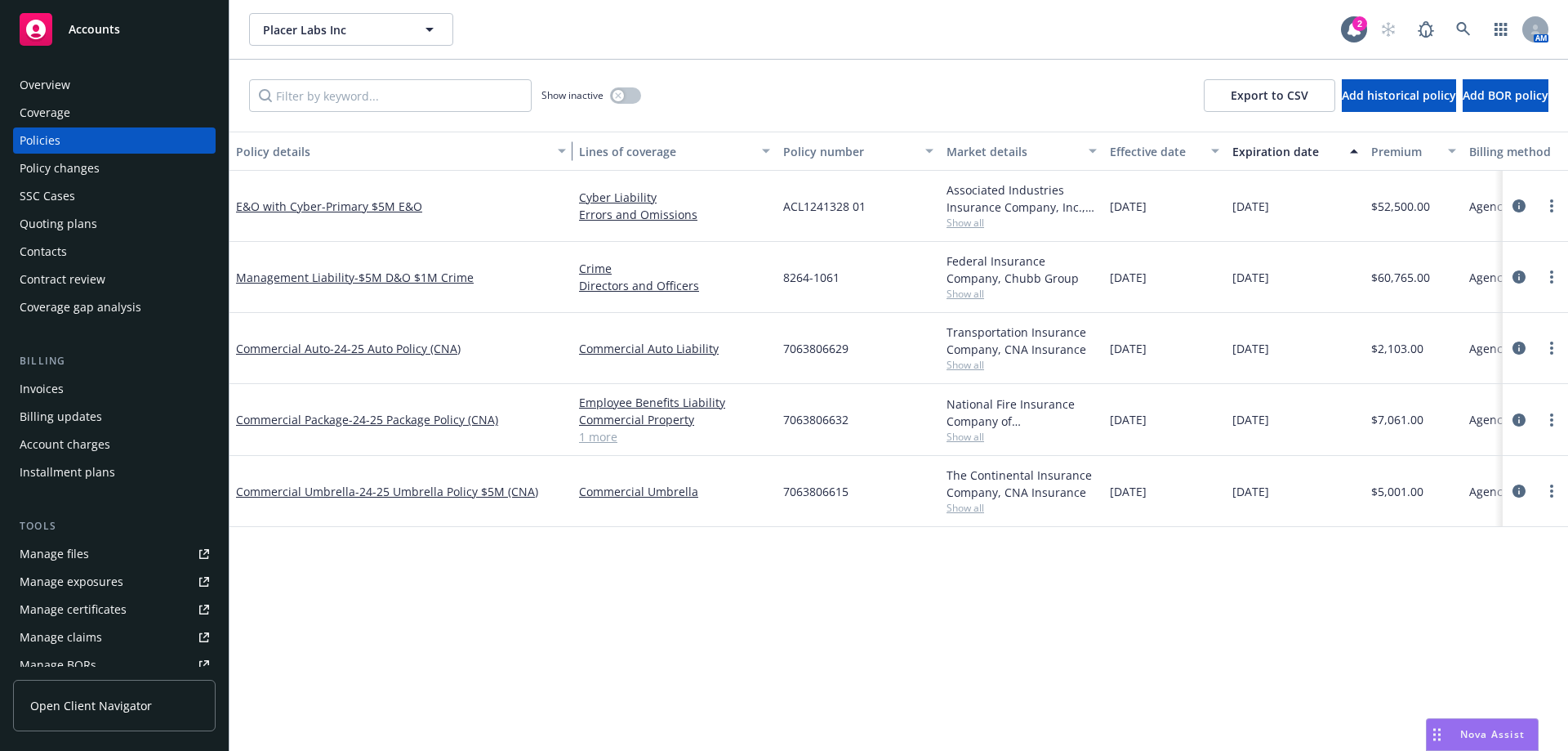
drag, startPoint x: 349, startPoint y: 155, endPoint x: 575, endPoint y: 163, distance: 226.1
click at [572, 163] on button "Policy details" at bounding box center [400, 150] width 343 height 39
click at [844, 434] on div "7063806632" at bounding box center [863, 420] width 163 height 72
click at [91, 90] on div "Overview" at bounding box center [115, 85] width 189 height 26
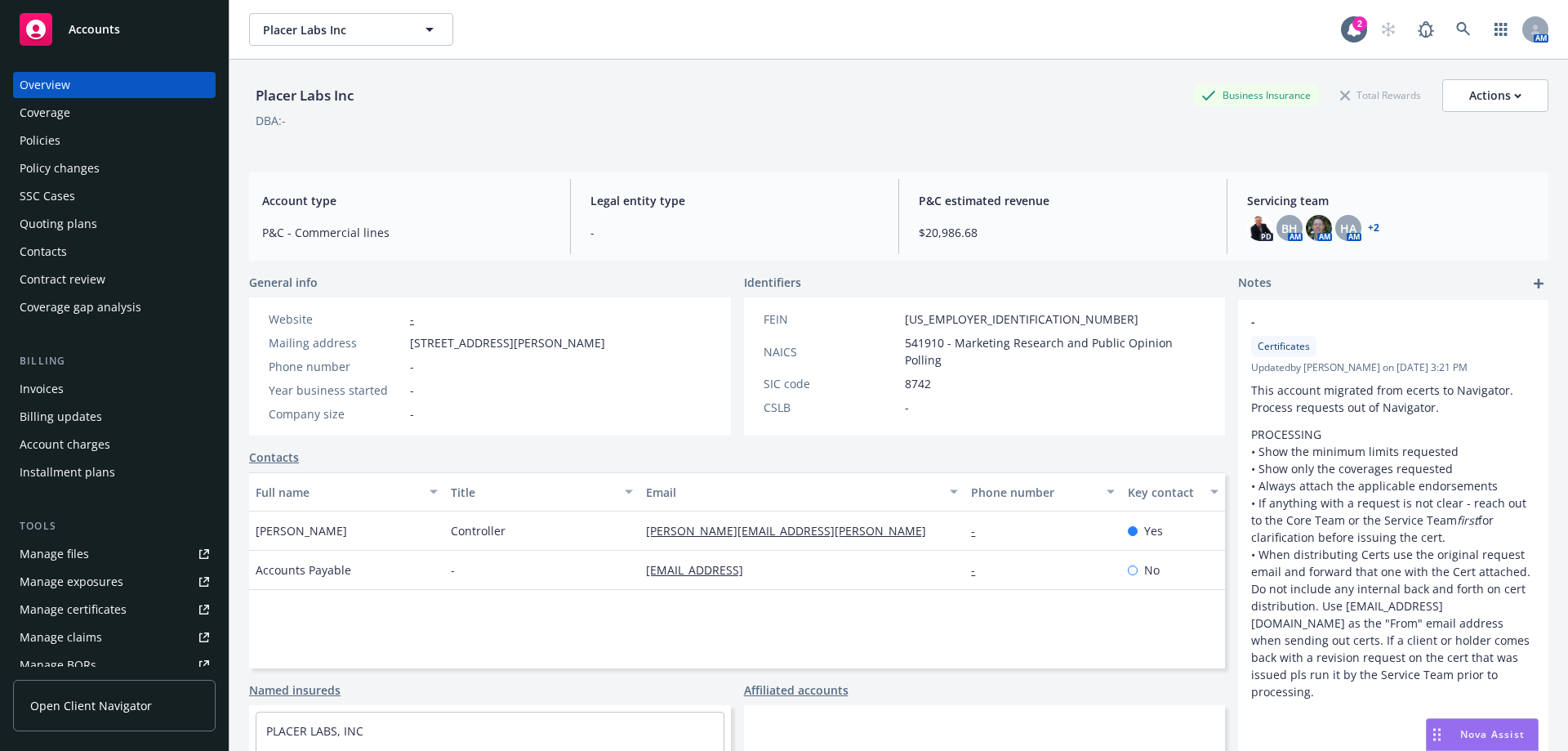
click at [1368, 233] on link "+ 2" at bounding box center [1373, 228] width 11 height 10
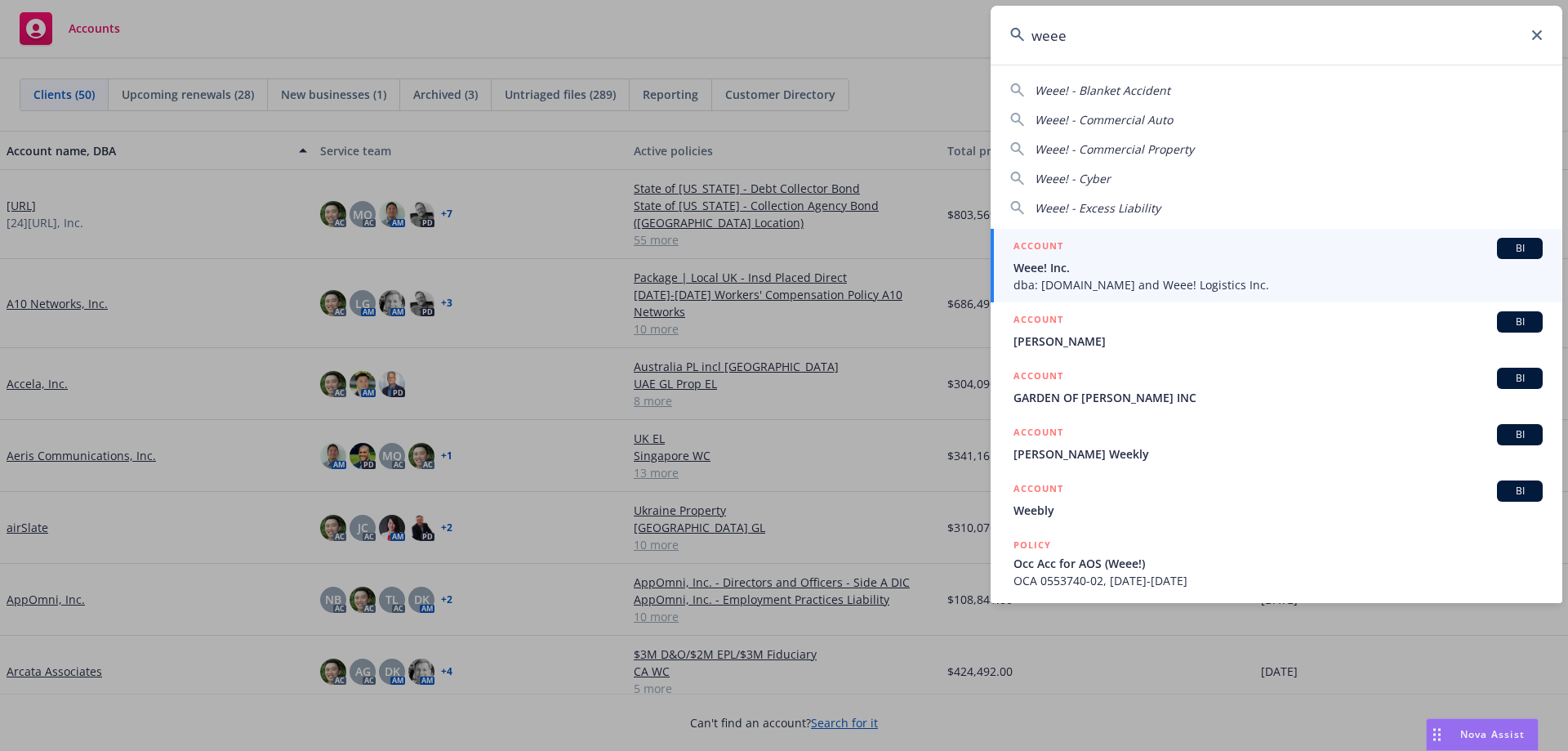
type input "weee"
click at [1143, 257] on div "ACCOUNT BI" at bounding box center [1278, 249] width 529 height 21
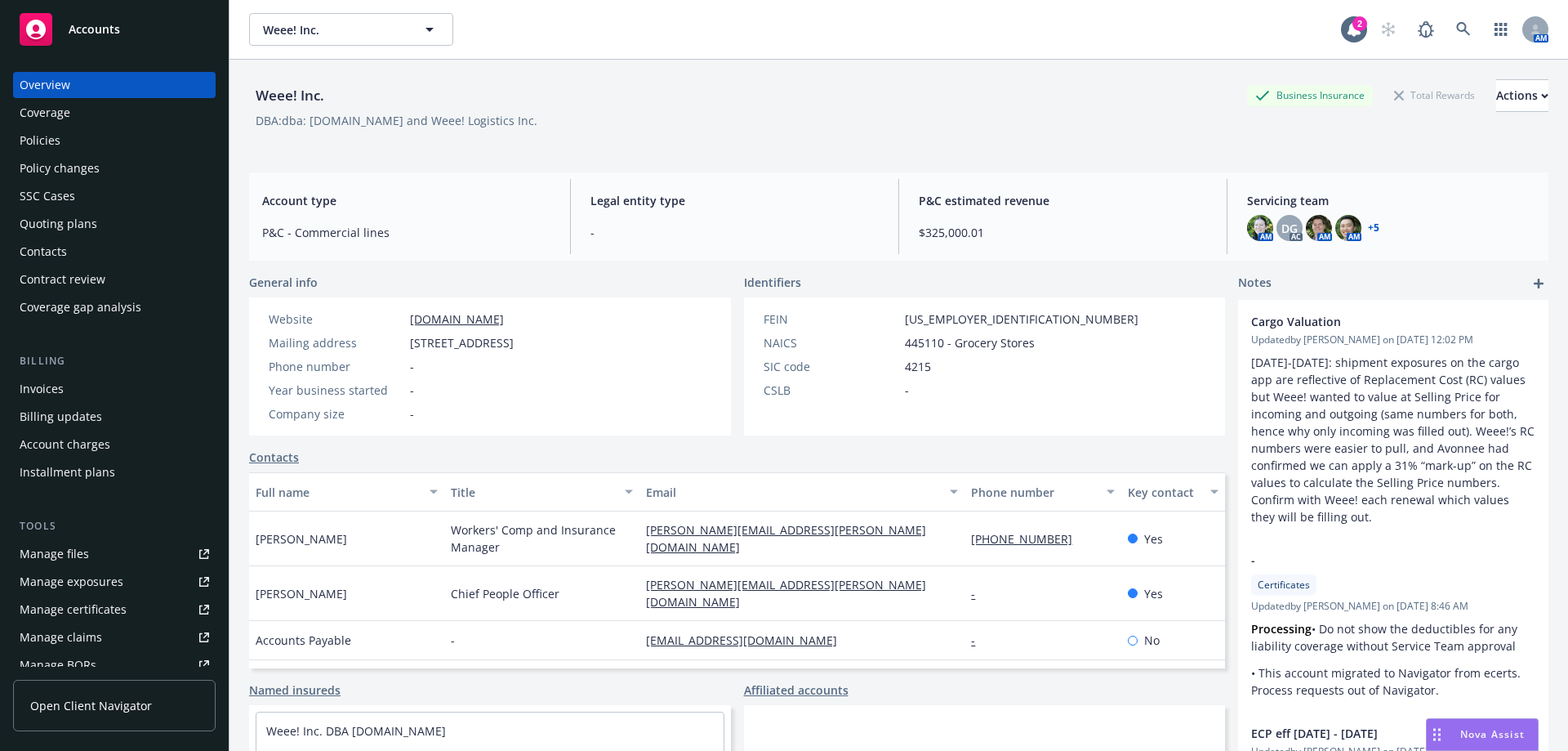
click at [18, 140] on link "Policies" at bounding box center [114, 141] width 202 height 26
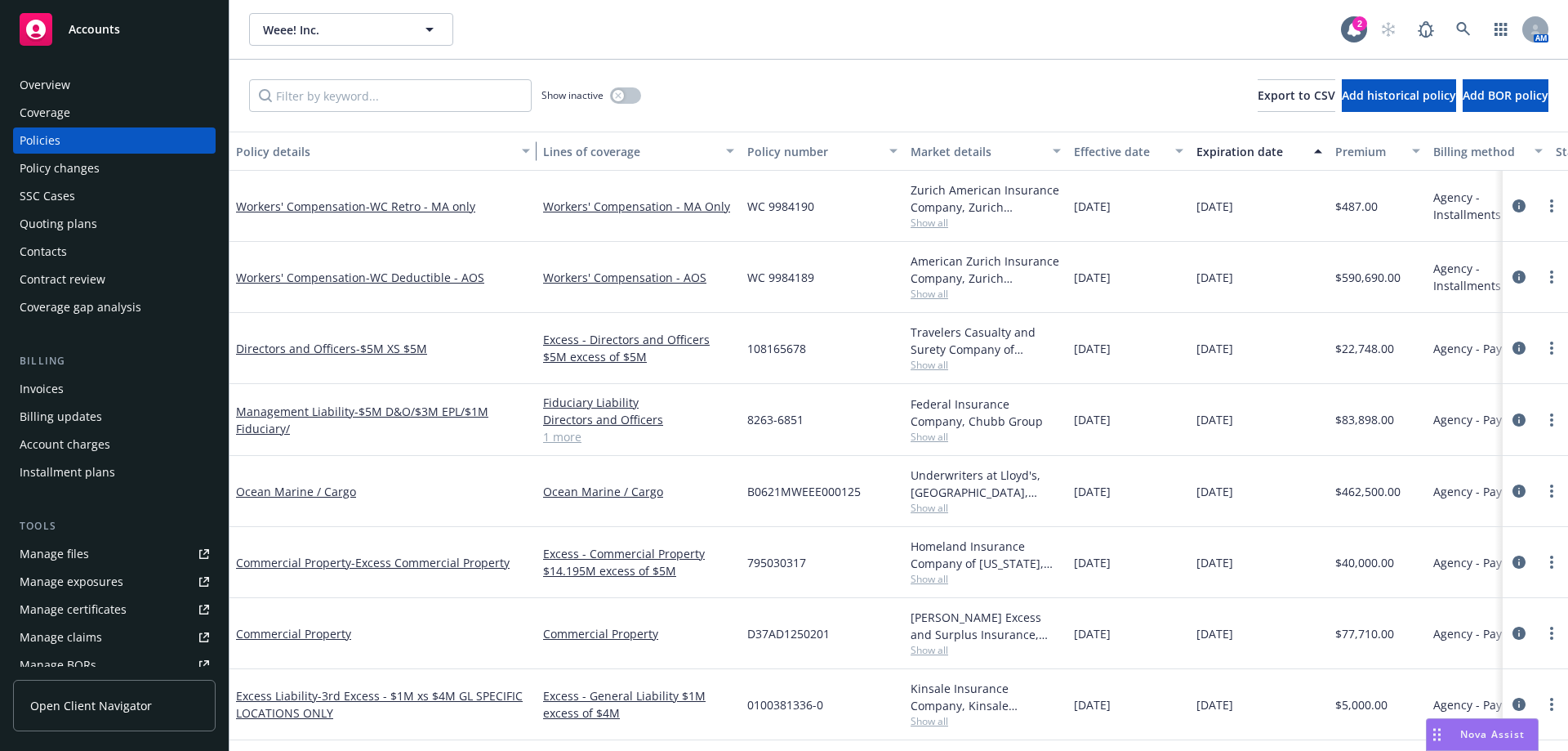
drag, startPoint x: 346, startPoint y: 163, endPoint x: 531, endPoint y: 181, distance: 185.9
click at [531, 181] on div "Policy details Lines of coverage Policy number Market details Effective date Ex…" at bounding box center [898, 441] width 1339 height 620
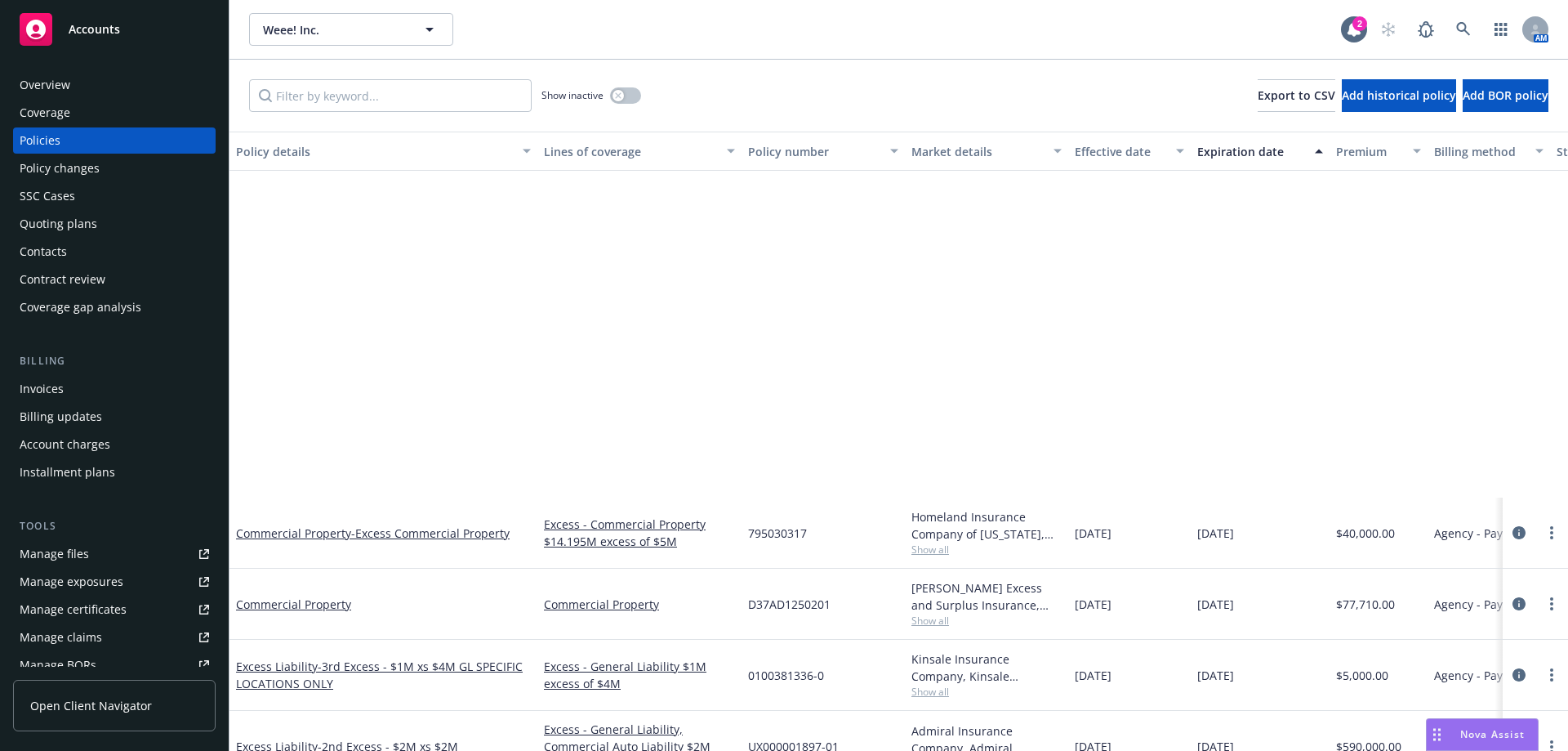
scroll to position [572, 0]
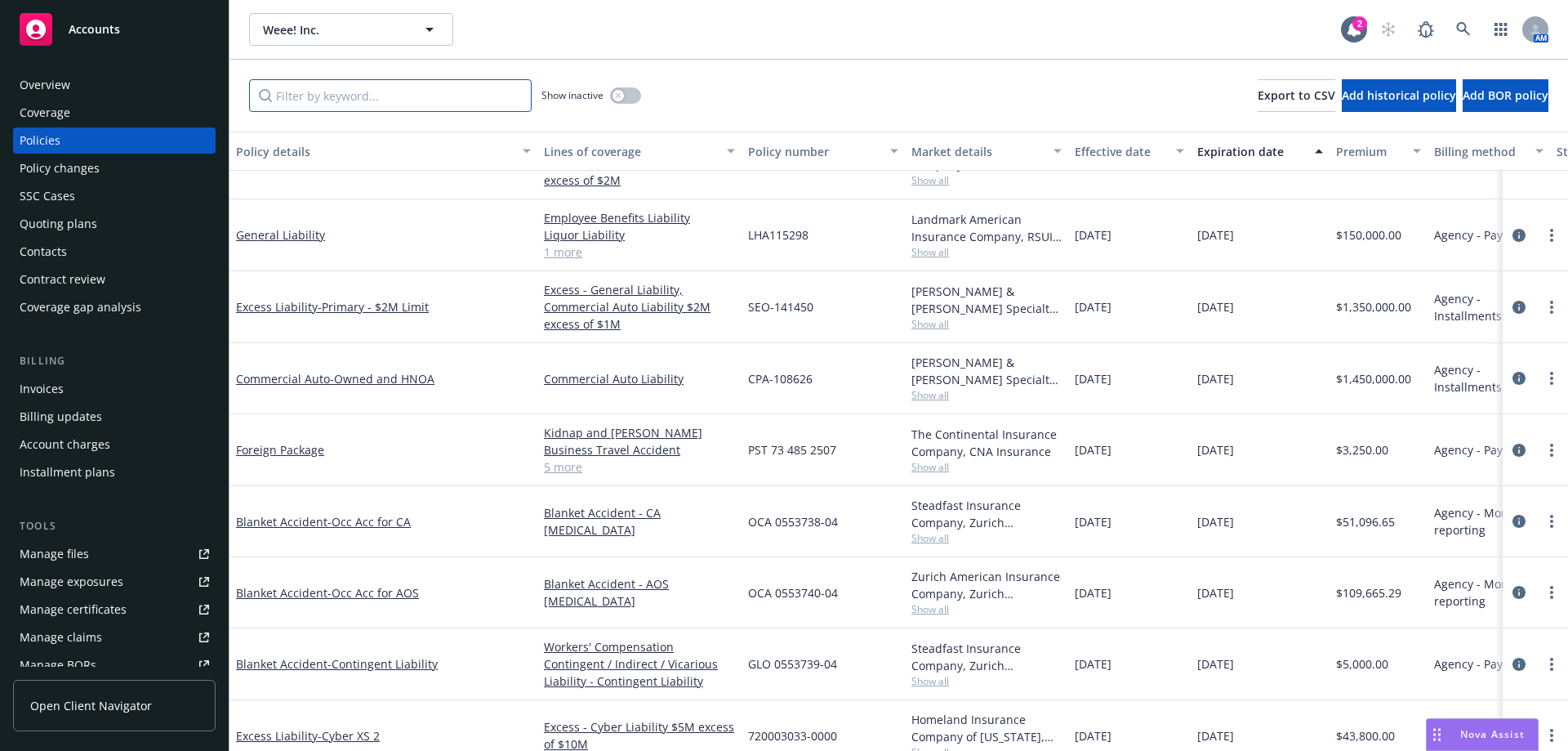
click at [447, 96] on input "Filter by keyword..." at bounding box center [390, 96] width 282 height 33
paste input "SEO-131114"
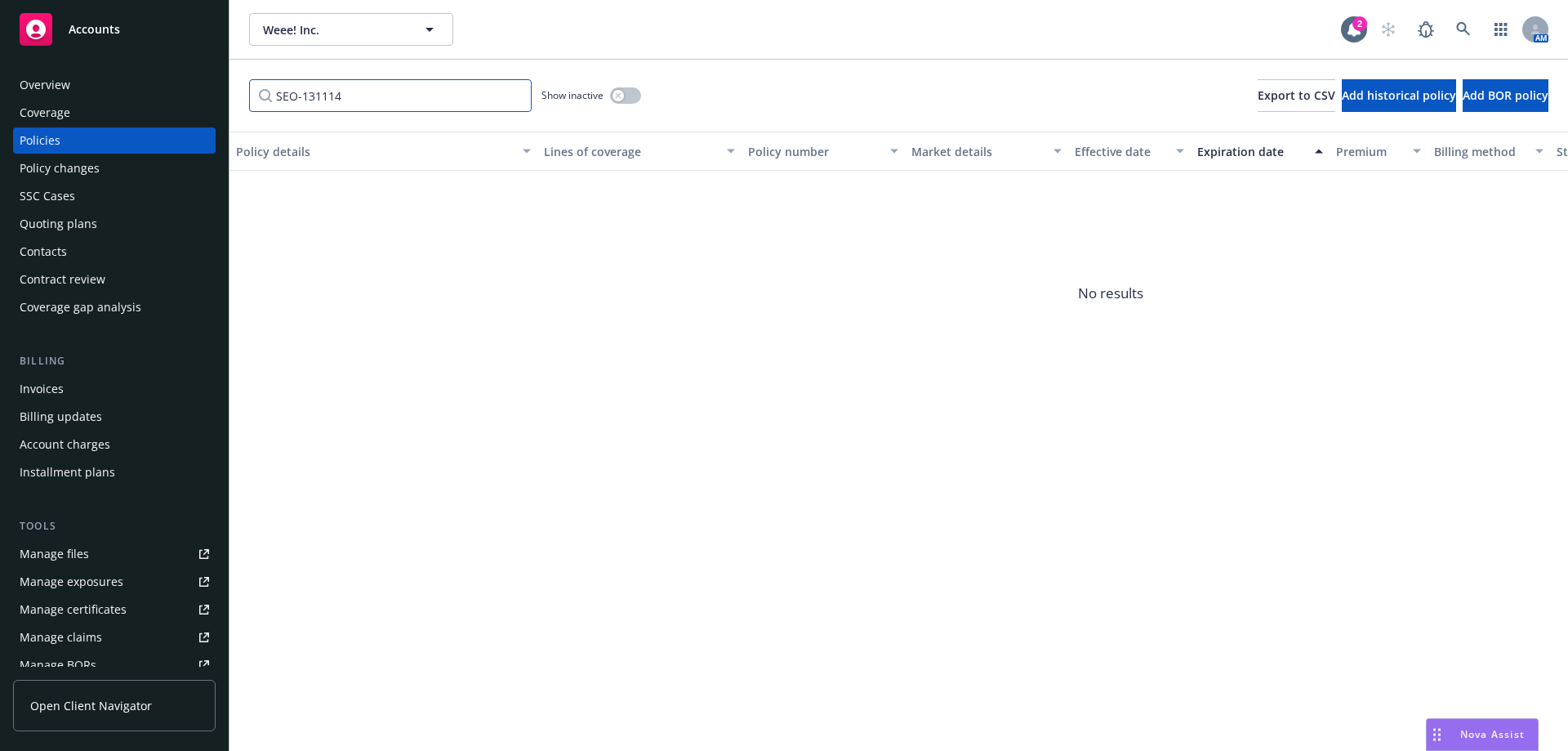
type input "SEO-131114"
click at [620, 83] on div "Show inactive" at bounding box center [591, 96] width 100 height 33
click at [625, 97] on button "button" at bounding box center [625, 96] width 31 height 17
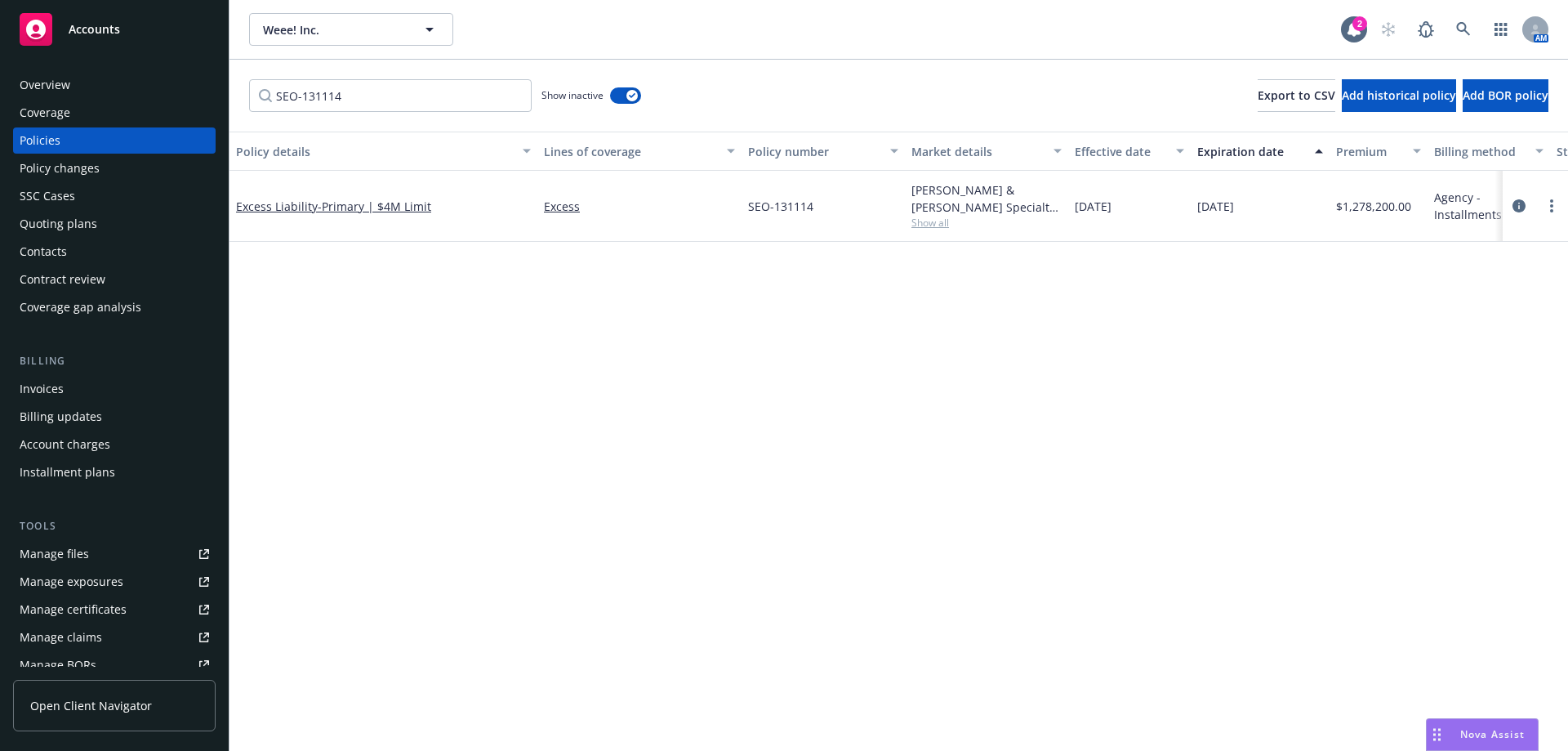
click at [367, 195] on div "Excess Liability - Primary | $4M Limit" at bounding box center [383, 206] width 308 height 71
click at [357, 209] on span "- Primary | $4M Limit" at bounding box center [374, 206] width 114 height 16
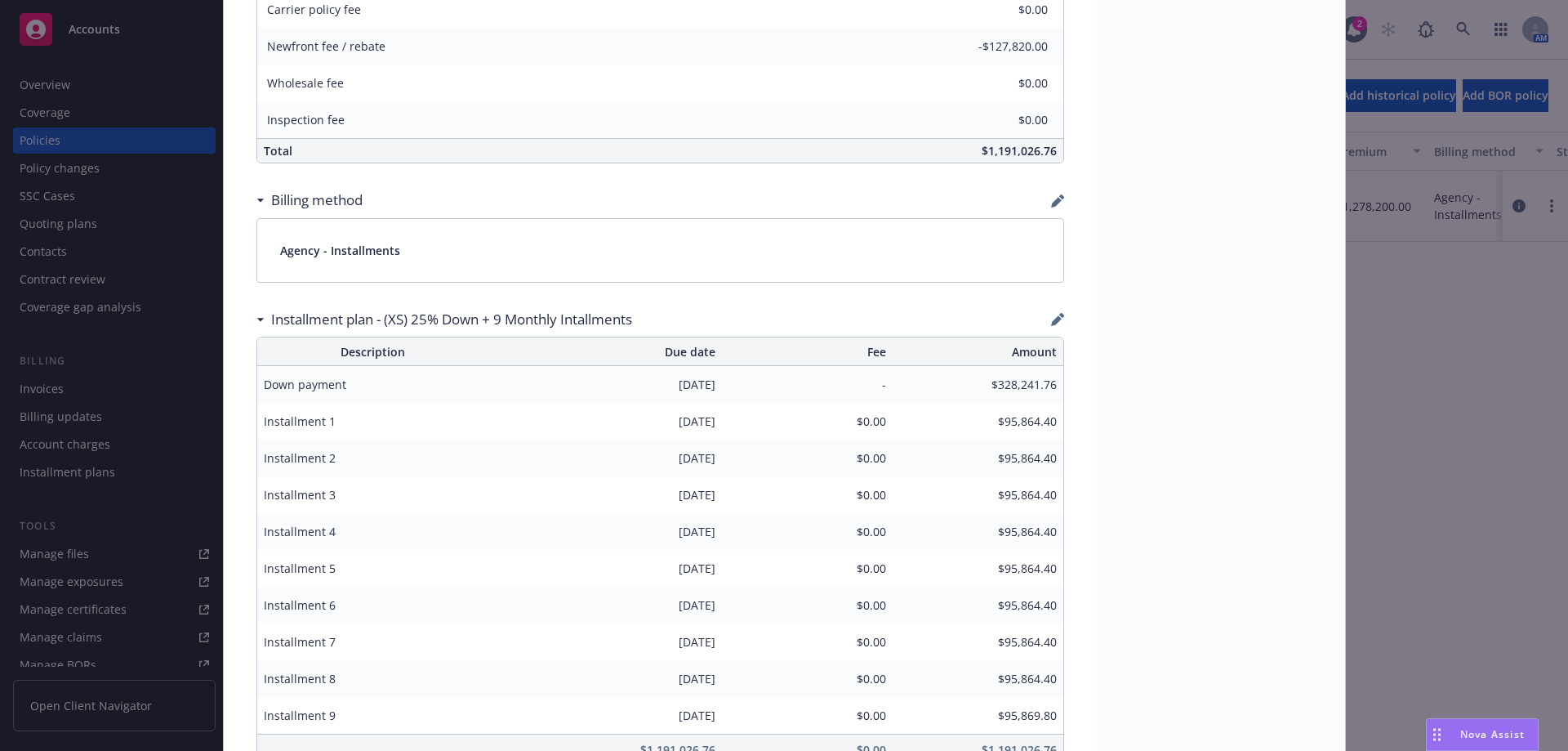
scroll to position [1144, 0]
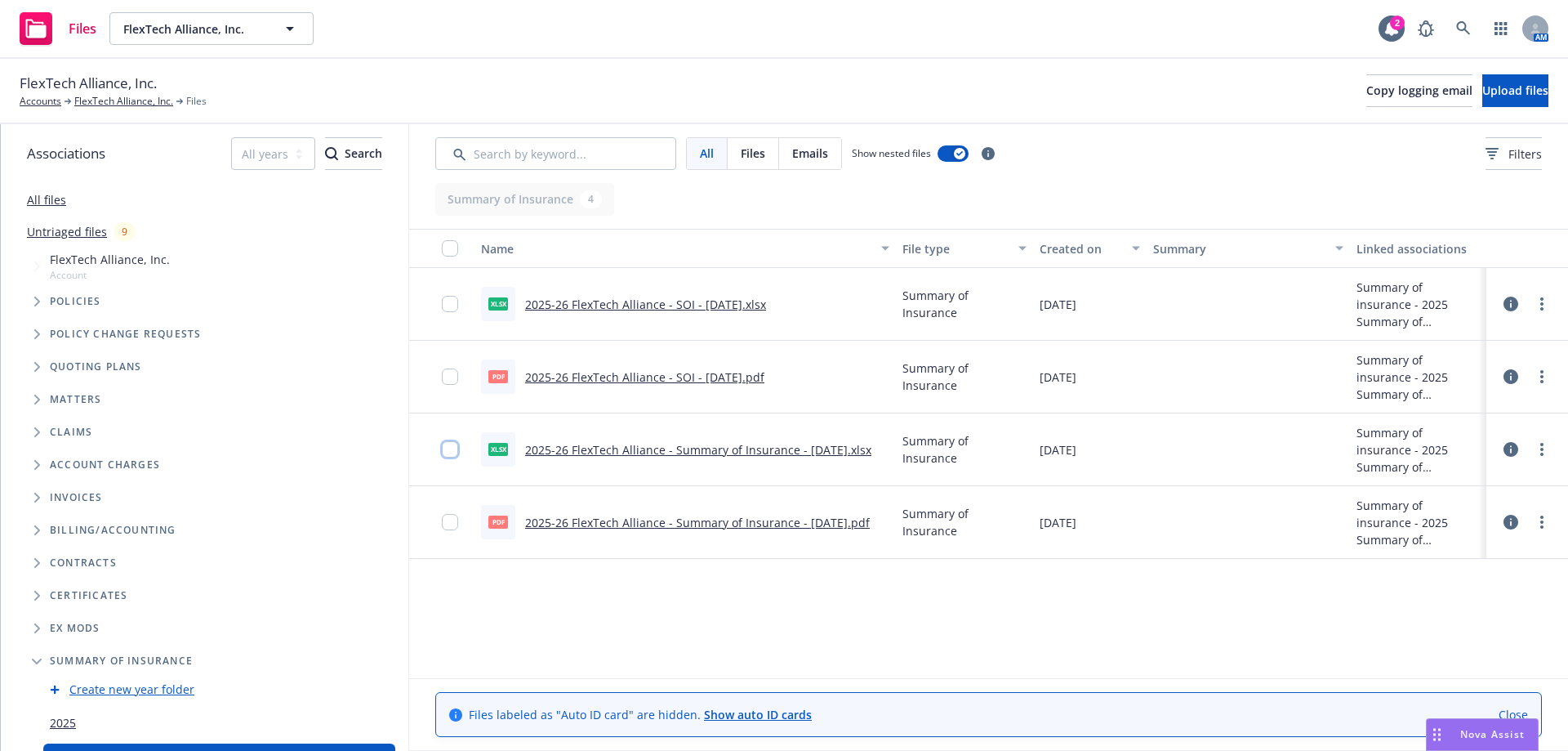
click at [446, 454] on input "checkbox" at bounding box center [450, 449] width 17 height 17
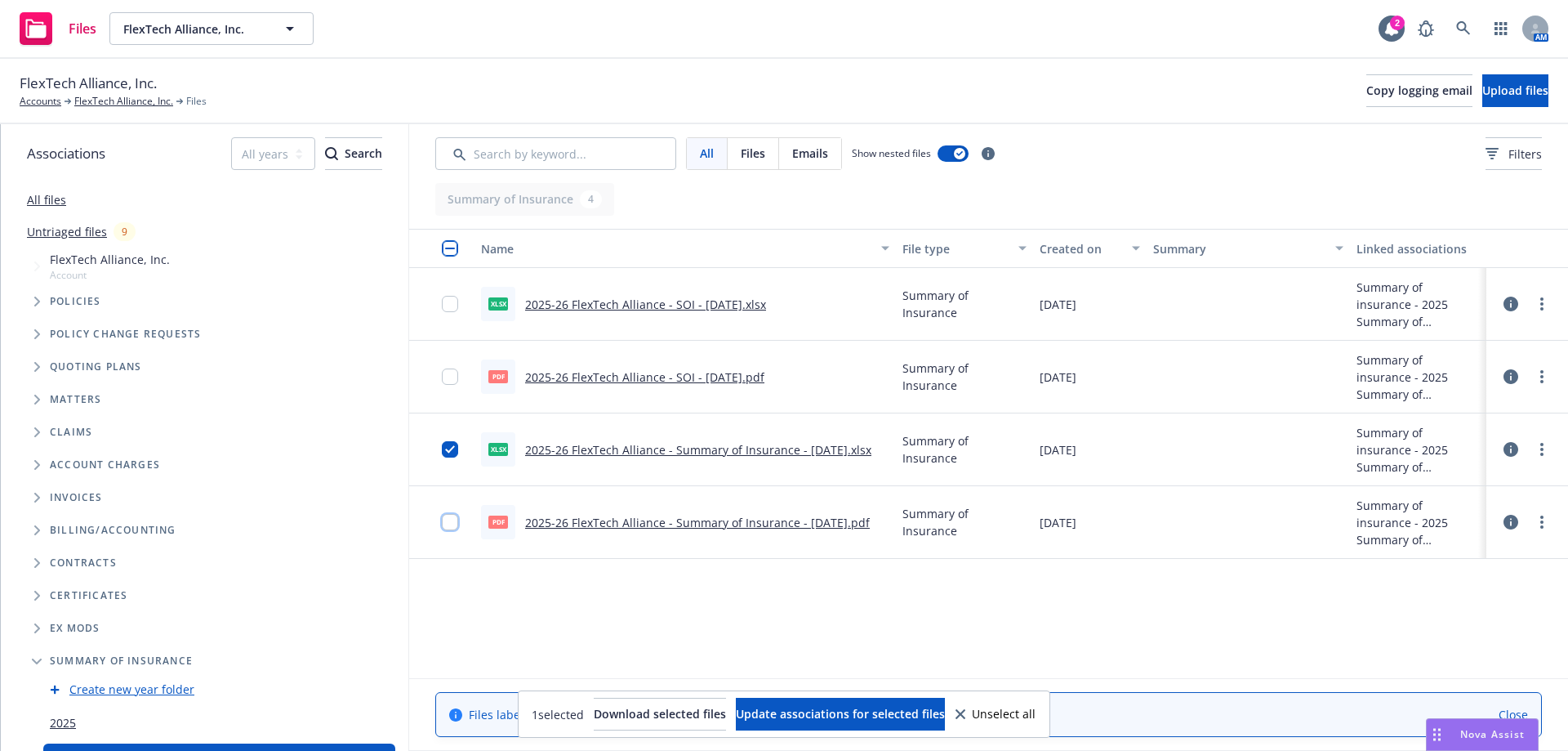
click at [453, 525] on input "checkbox" at bounding box center [450, 522] width 17 height 17
click at [1547, 452] on link "more" at bounding box center [1542, 449] width 20 height 20
click at [1522, 483] on link "Archive" at bounding box center [1469, 483] width 162 height 33
click at [1540, 522] on icon "more" at bounding box center [1542, 522] width 3 height 13
click at [1519, 550] on link "Archive" at bounding box center [1469, 555] width 162 height 33
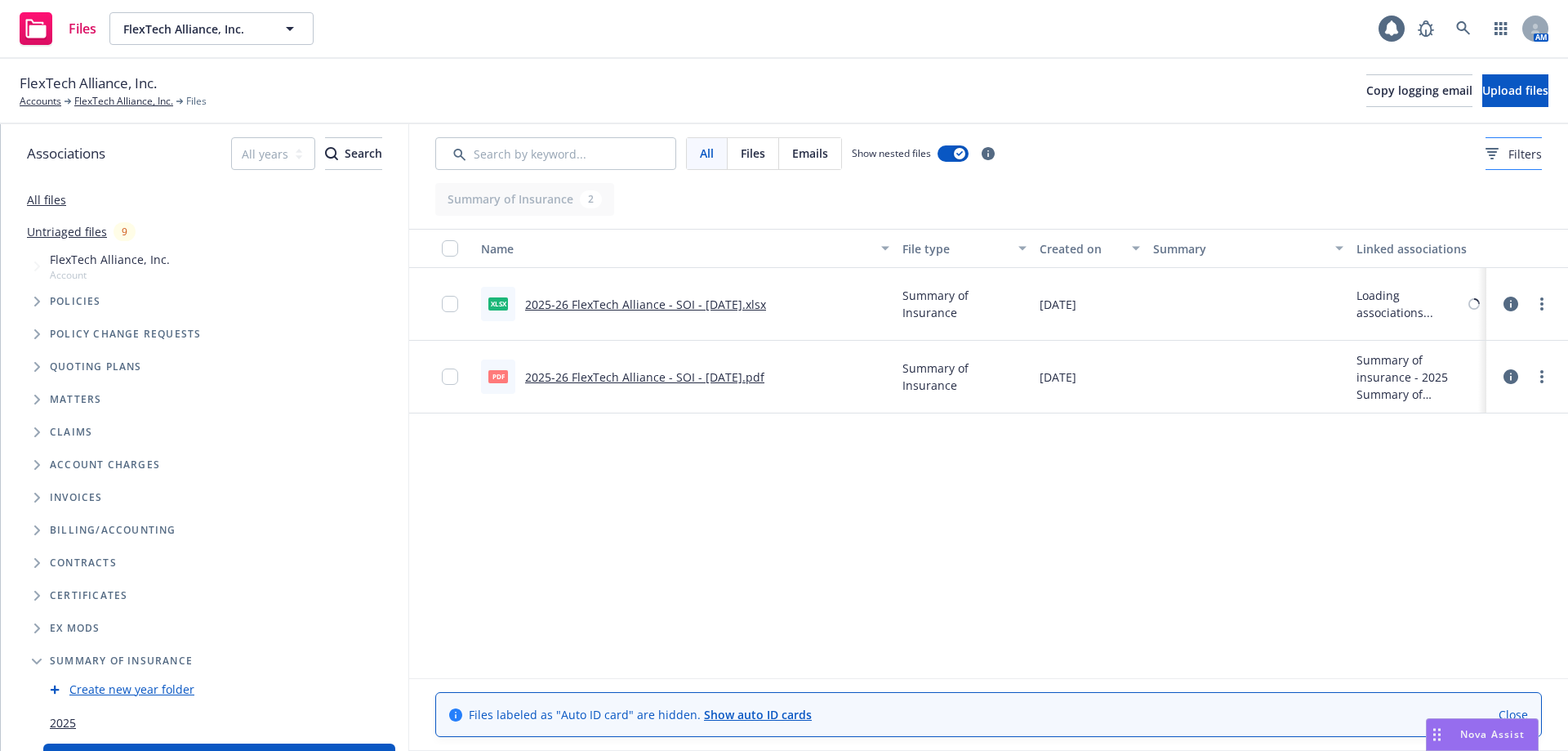
click at [1485, 145] on div "Filters" at bounding box center [1513, 154] width 56 height 17
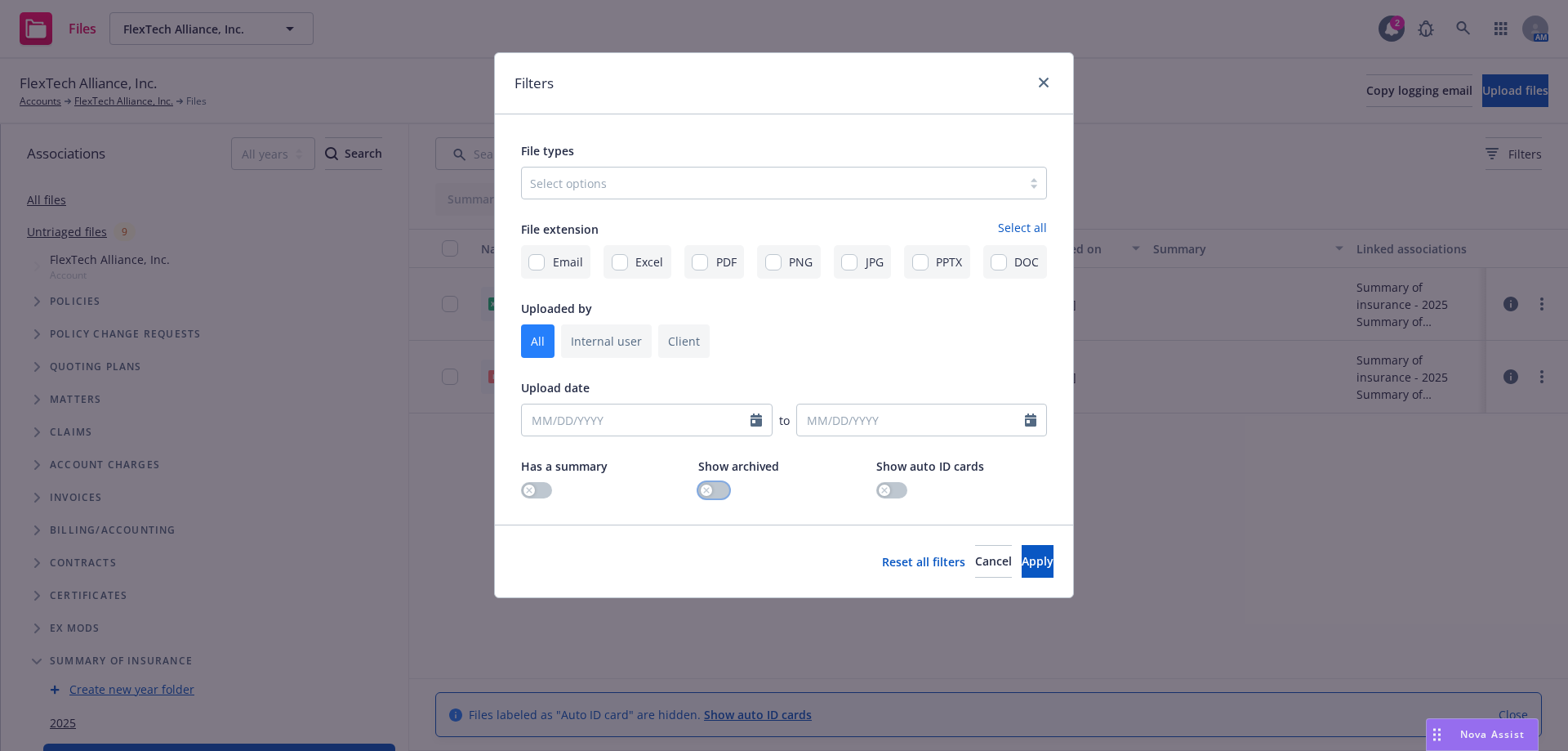
click at [715, 491] on button "button" at bounding box center [714, 490] width 31 height 17
click at [1022, 560] on span "Apply" at bounding box center [1037, 561] width 32 height 16
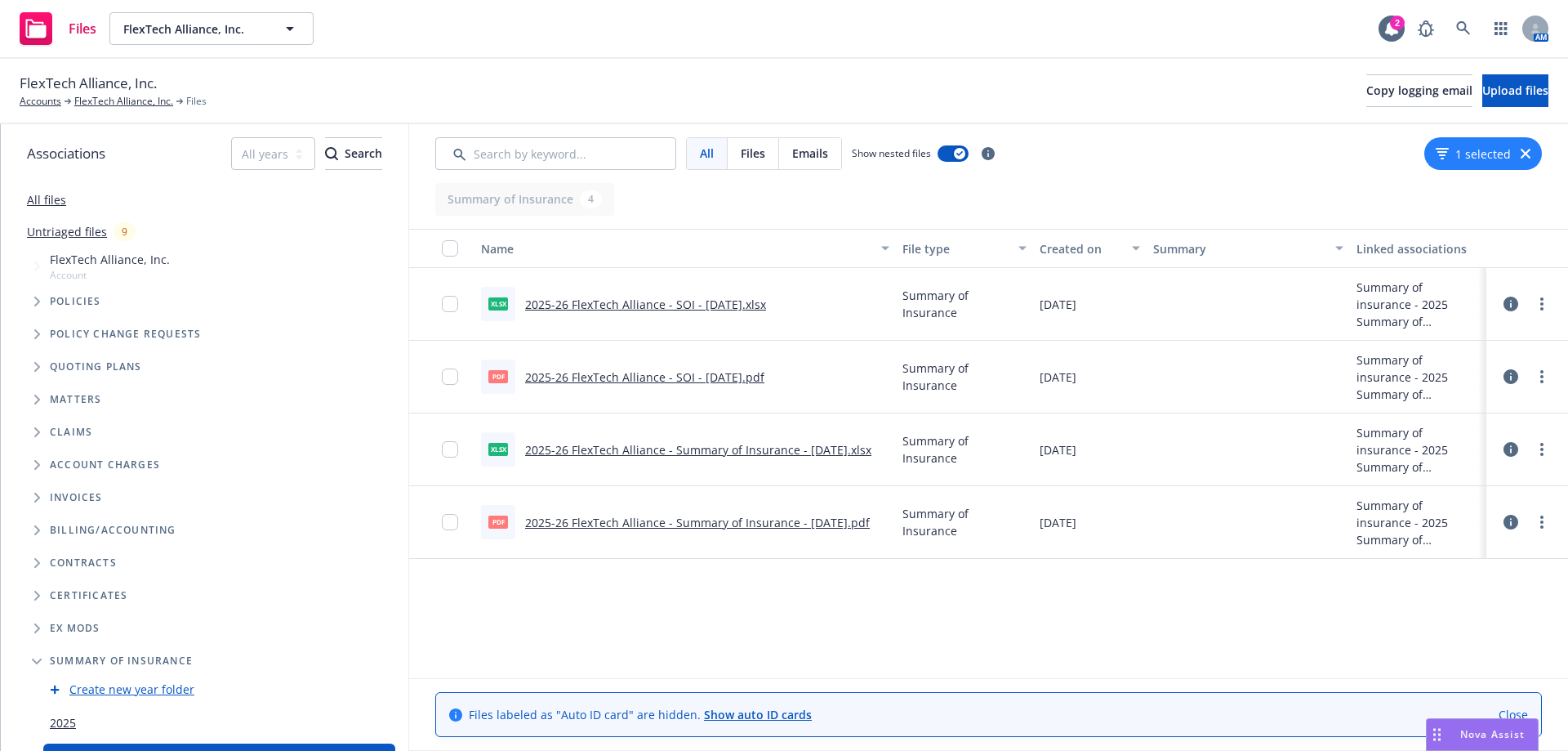
click at [1214, 190] on div "Summary of Insurance 4" at bounding box center [989, 200] width 1107 height 33
drag, startPoint x: 1274, startPoint y: 245, endPoint x: 1053, endPoint y: 265, distance: 221.9
click at [1006, 263] on div "Name File type Created on Summary Linked associations" at bounding box center [989, 248] width 1159 height 39
click at [1531, 251] on button "button" at bounding box center [1527, 248] width 82 height 39
click at [1518, 151] on div "1 selected" at bounding box center [1482, 154] width 117 height 33
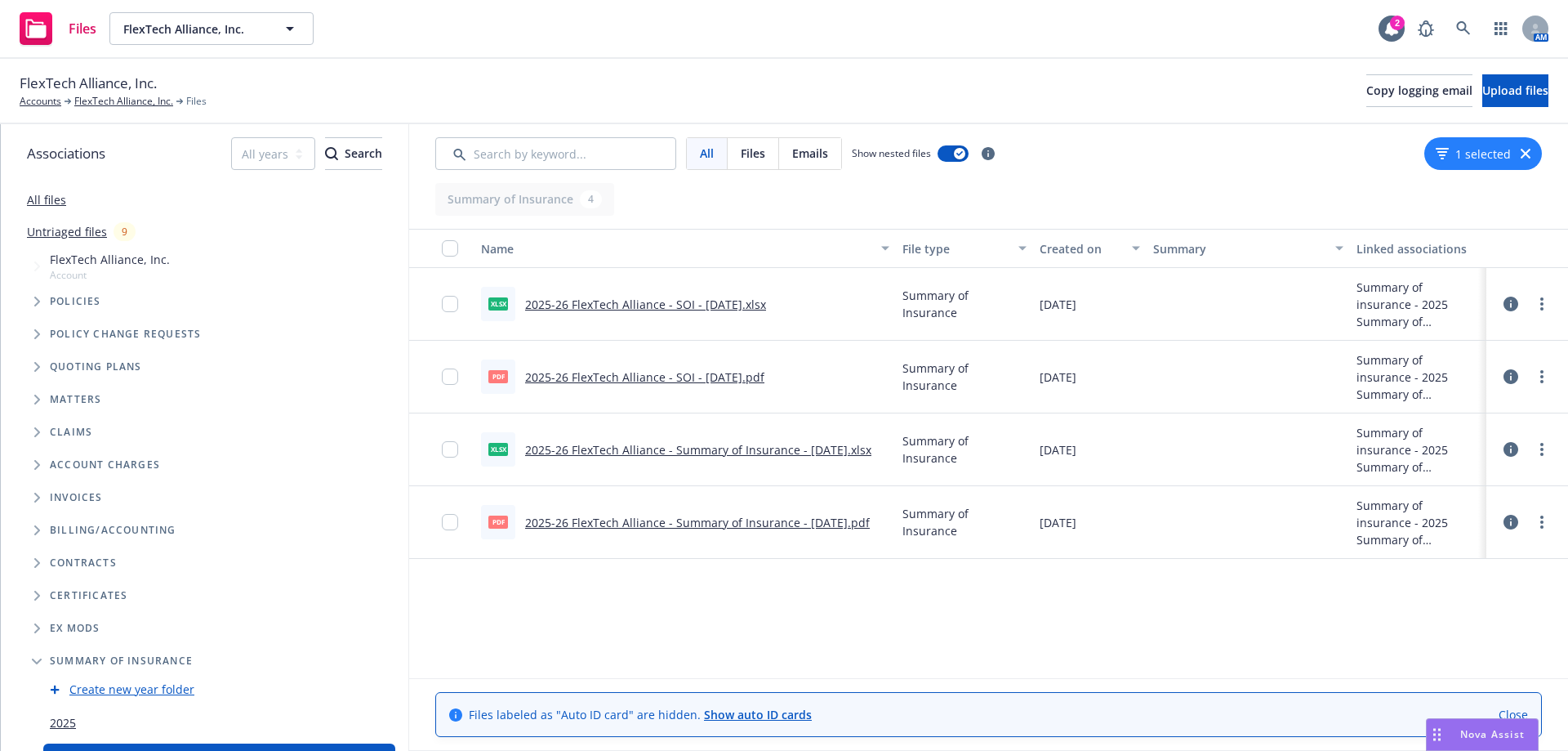
click at [1520, 153] on icon "button" at bounding box center [1525, 153] width 10 height 10
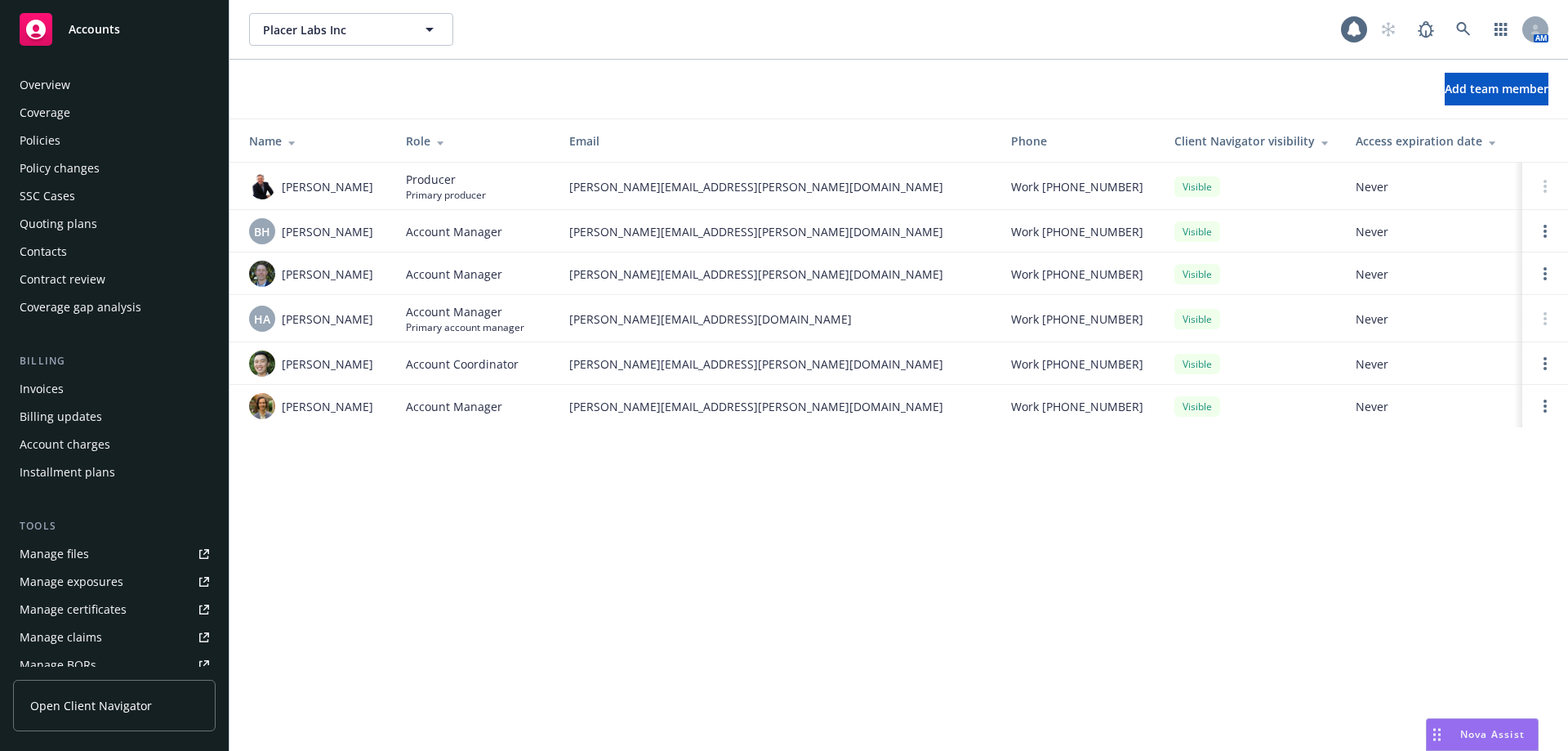
scroll to position [314, 0]
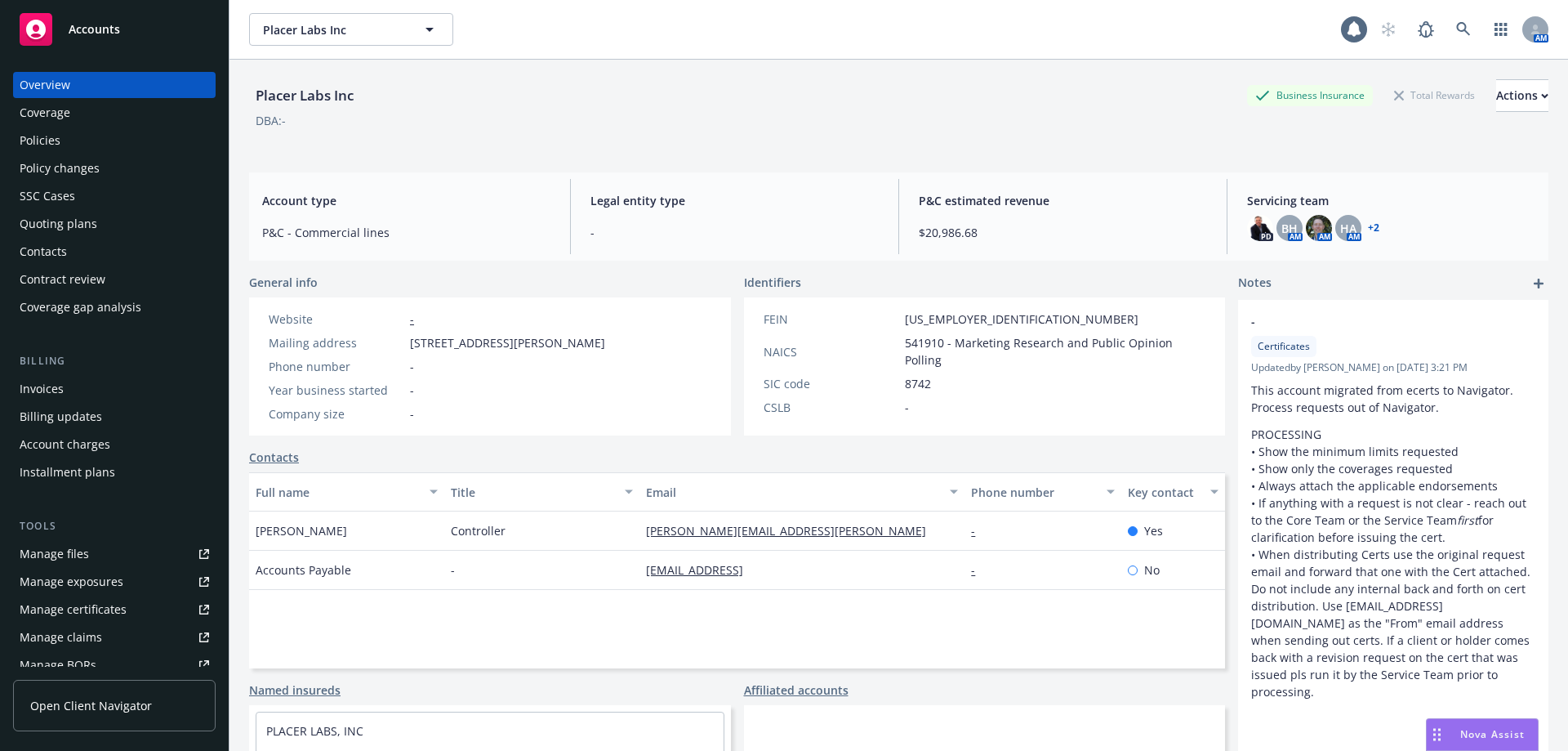
click at [129, 136] on div "Policies" at bounding box center [115, 141] width 189 height 26
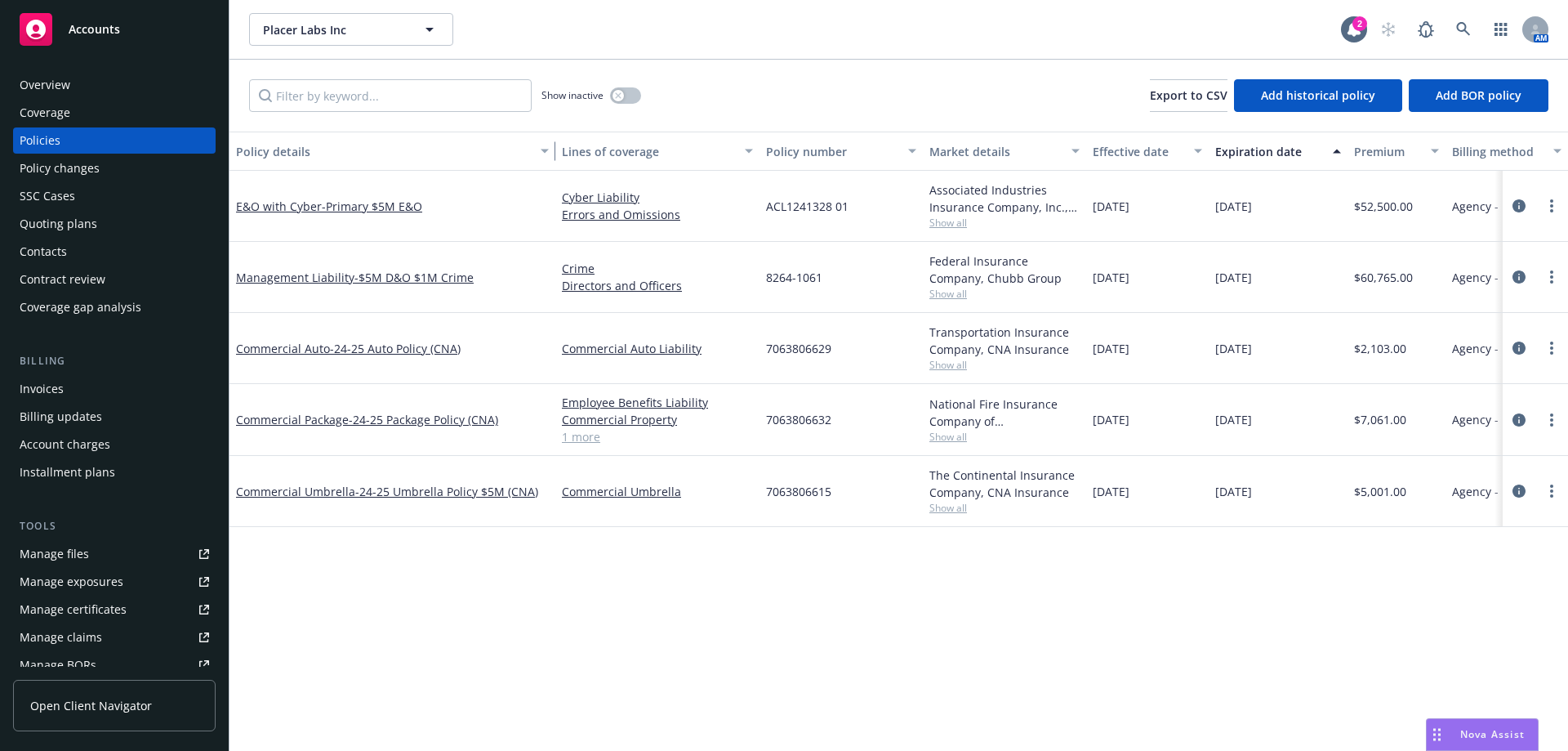
drag, startPoint x: 348, startPoint y: 156, endPoint x: 552, endPoint y: 163, distance: 204.1
click at [552, 163] on button "Policy details" at bounding box center [392, 150] width 326 height 39
click at [626, 100] on button "button" at bounding box center [625, 96] width 31 height 17
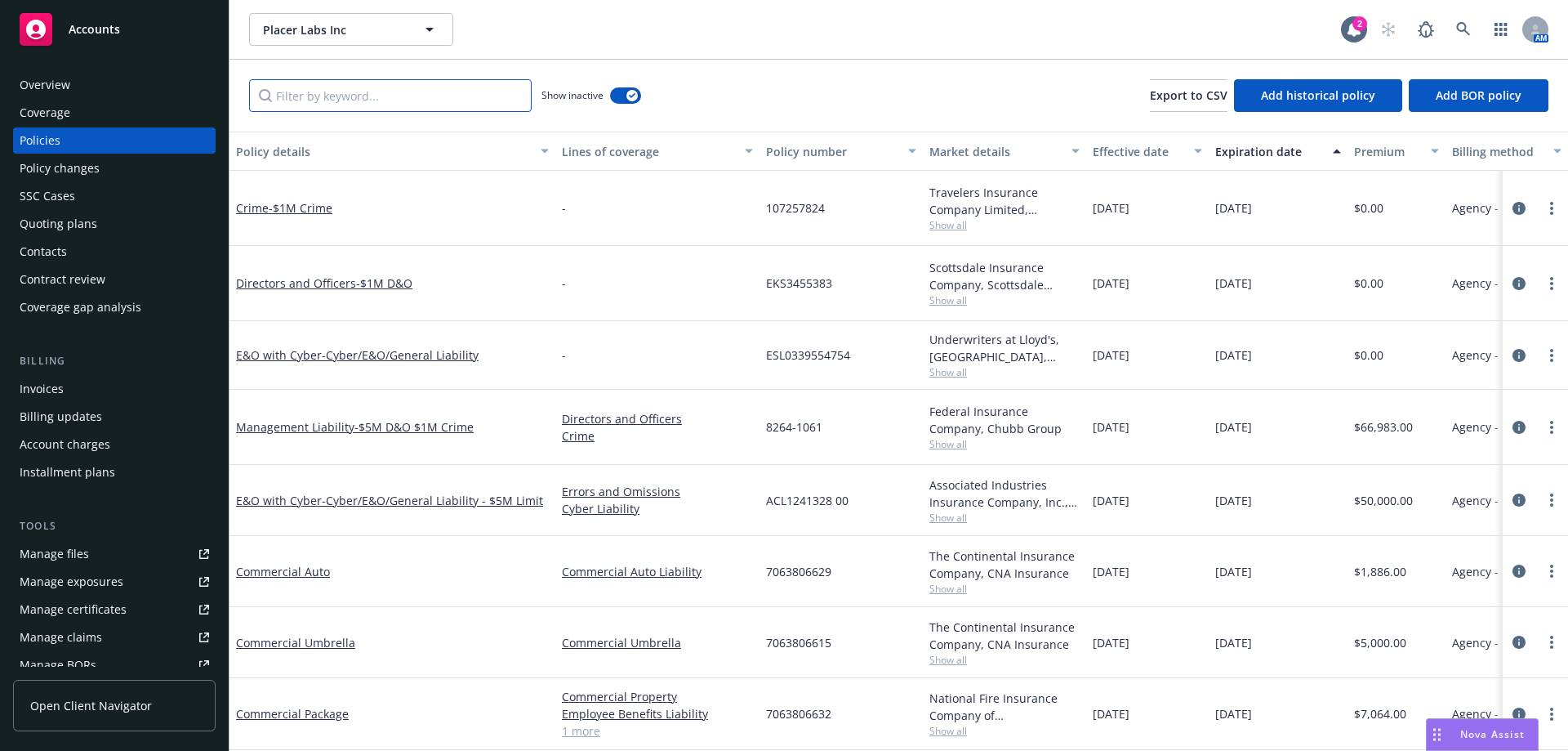
click at [402, 79] on input "Filter by keyword..." at bounding box center [390, 96] width 282 height 33
paste input "C7063806632"
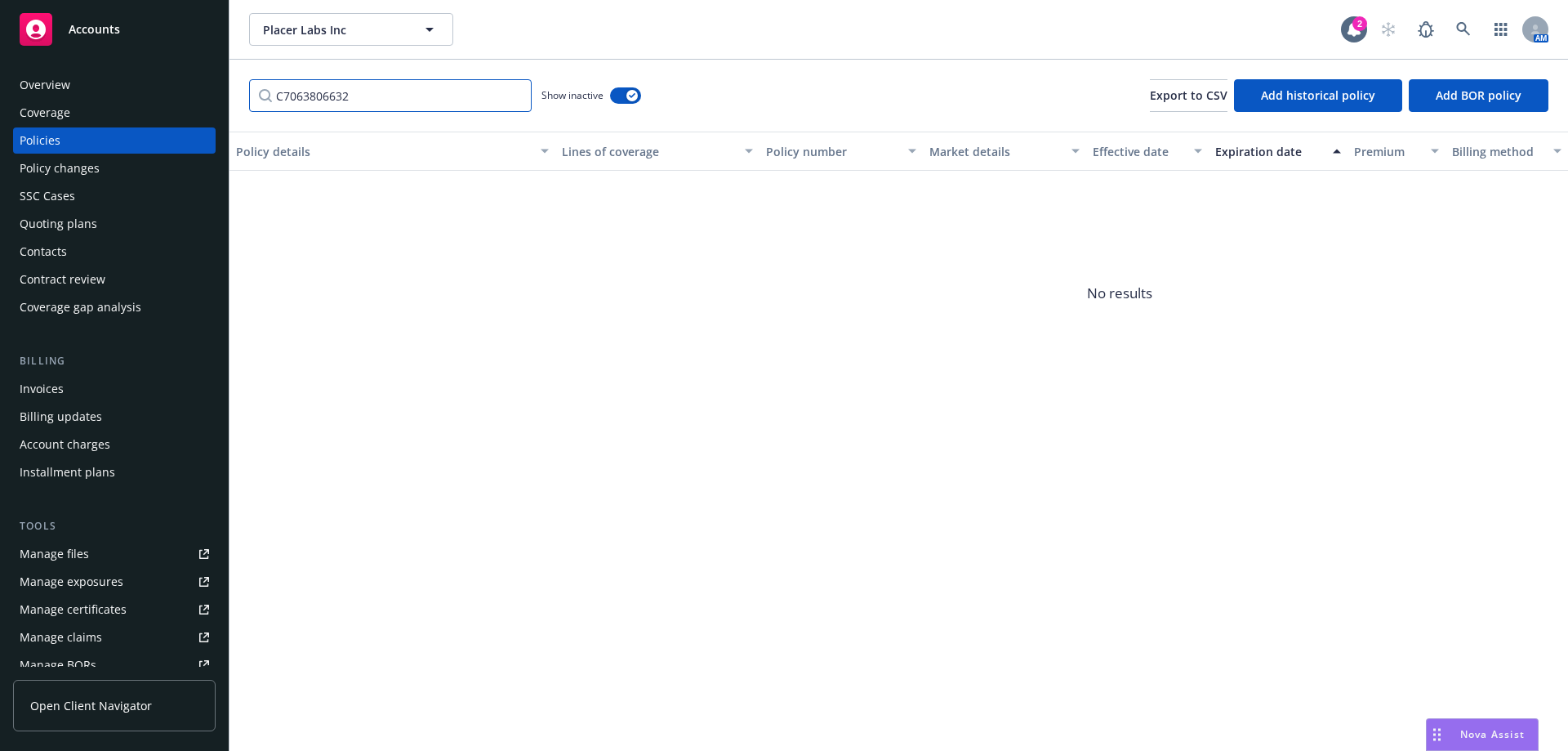
click at [289, 99] on input "C7063806632" at bounding box center [390, 96] width 282 height 33
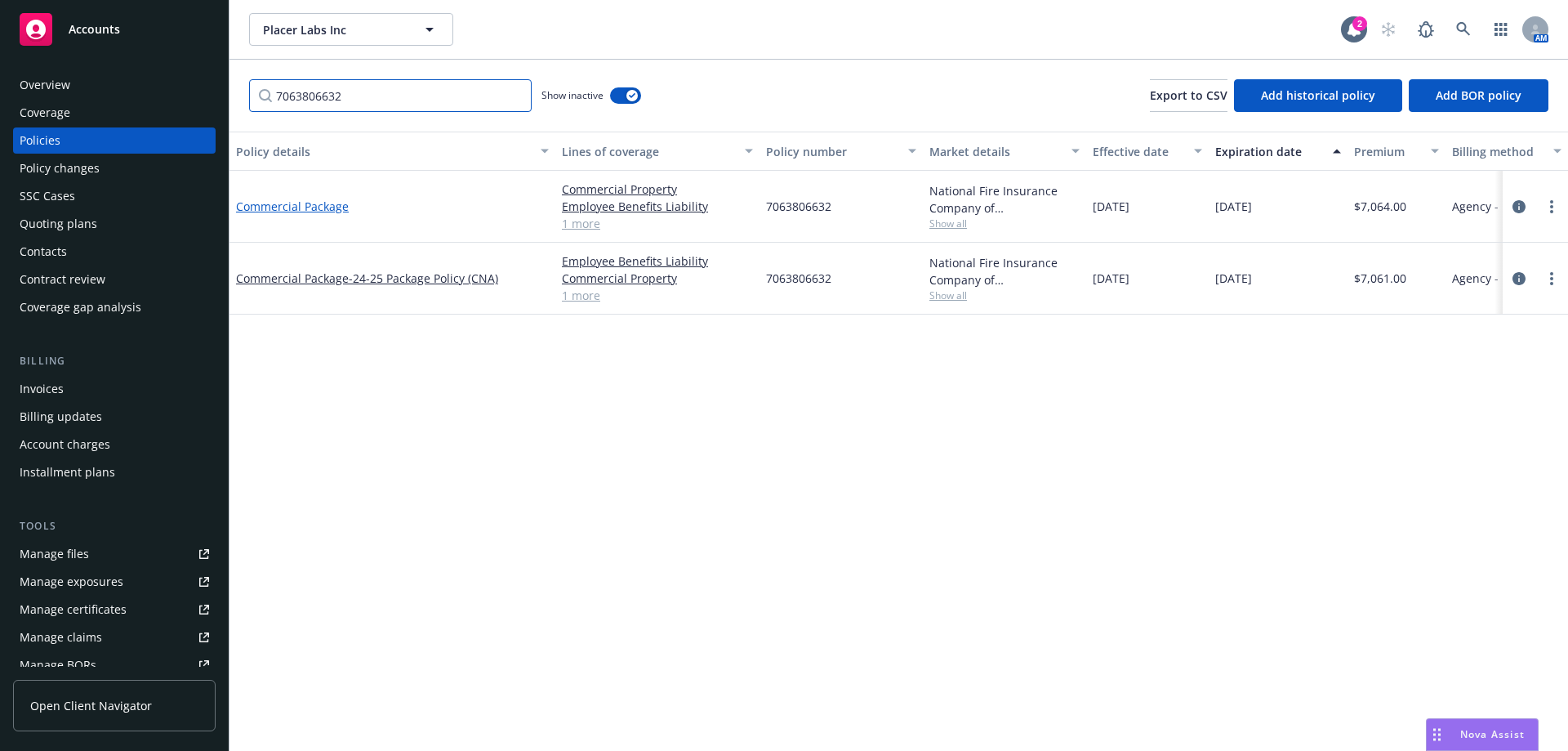
type input "7063806632"
click at [265, 209] on link "Commercial Package" at bounding box center [293, 206] width 113 height 16
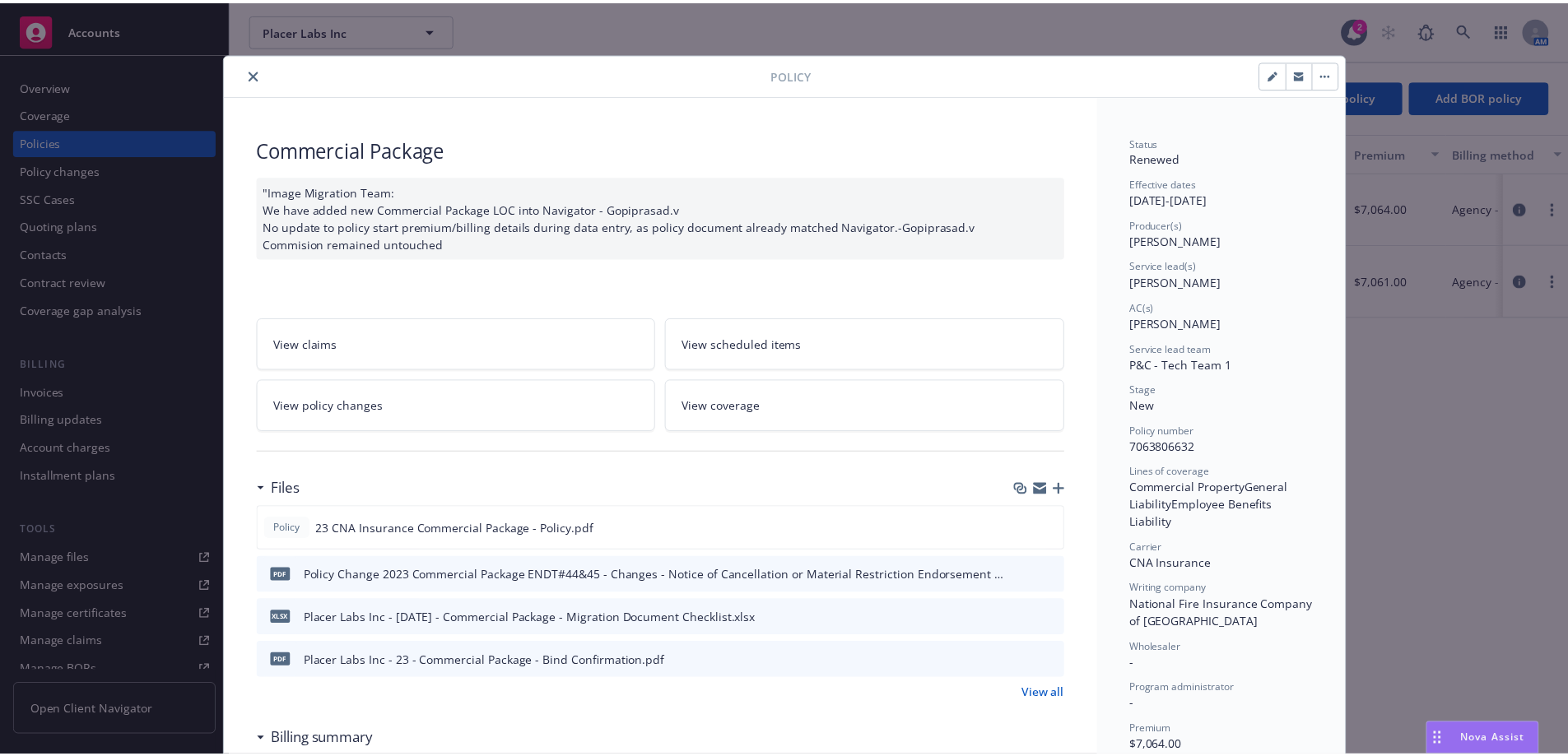
scroll to position [82, 0]
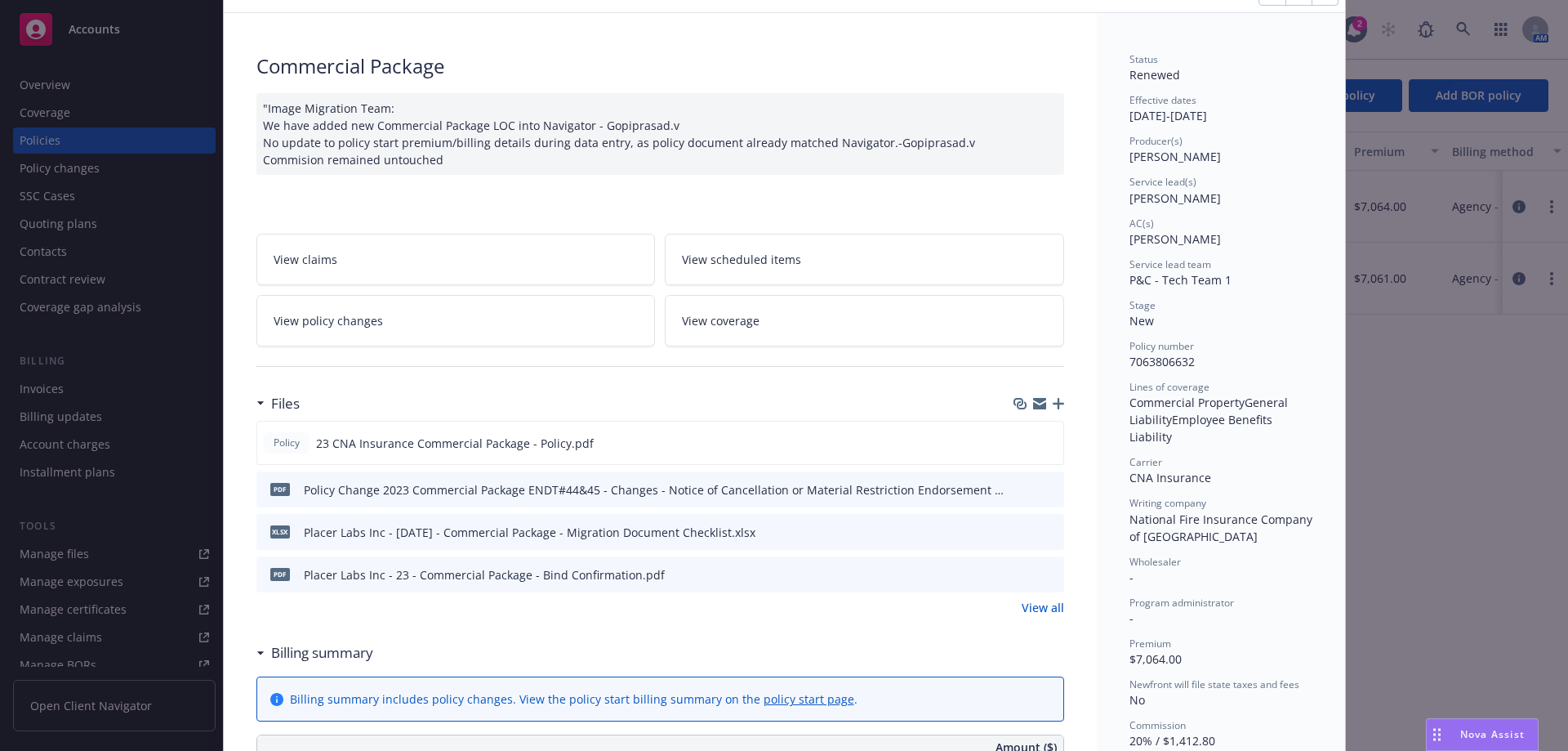
click at [369, 322] on span "View policy changes" at bounding box center [328, 321] width 109 height 17
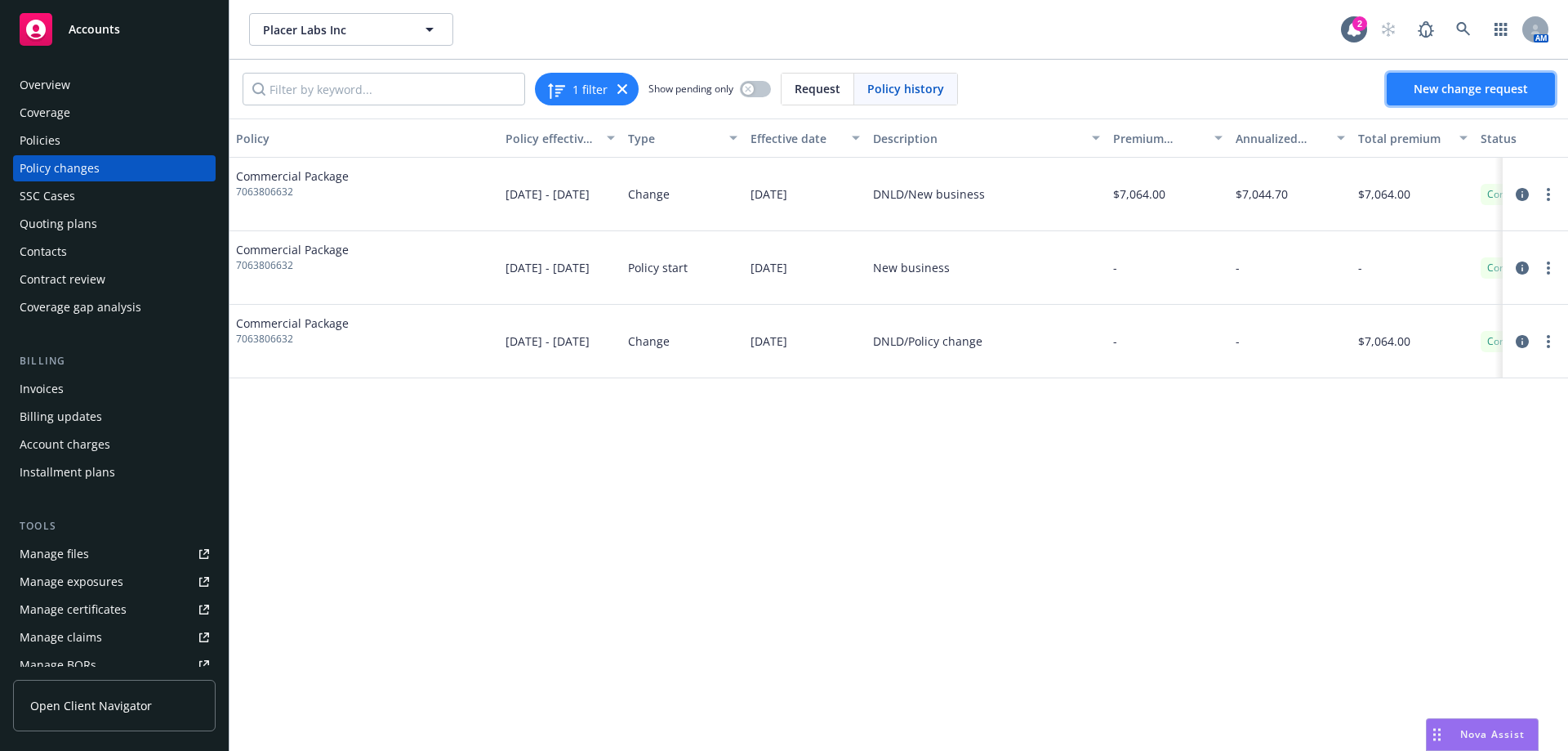
click at [1472, 83] on span "New change request" at bounding box center [1471, 89] width 115 height 16
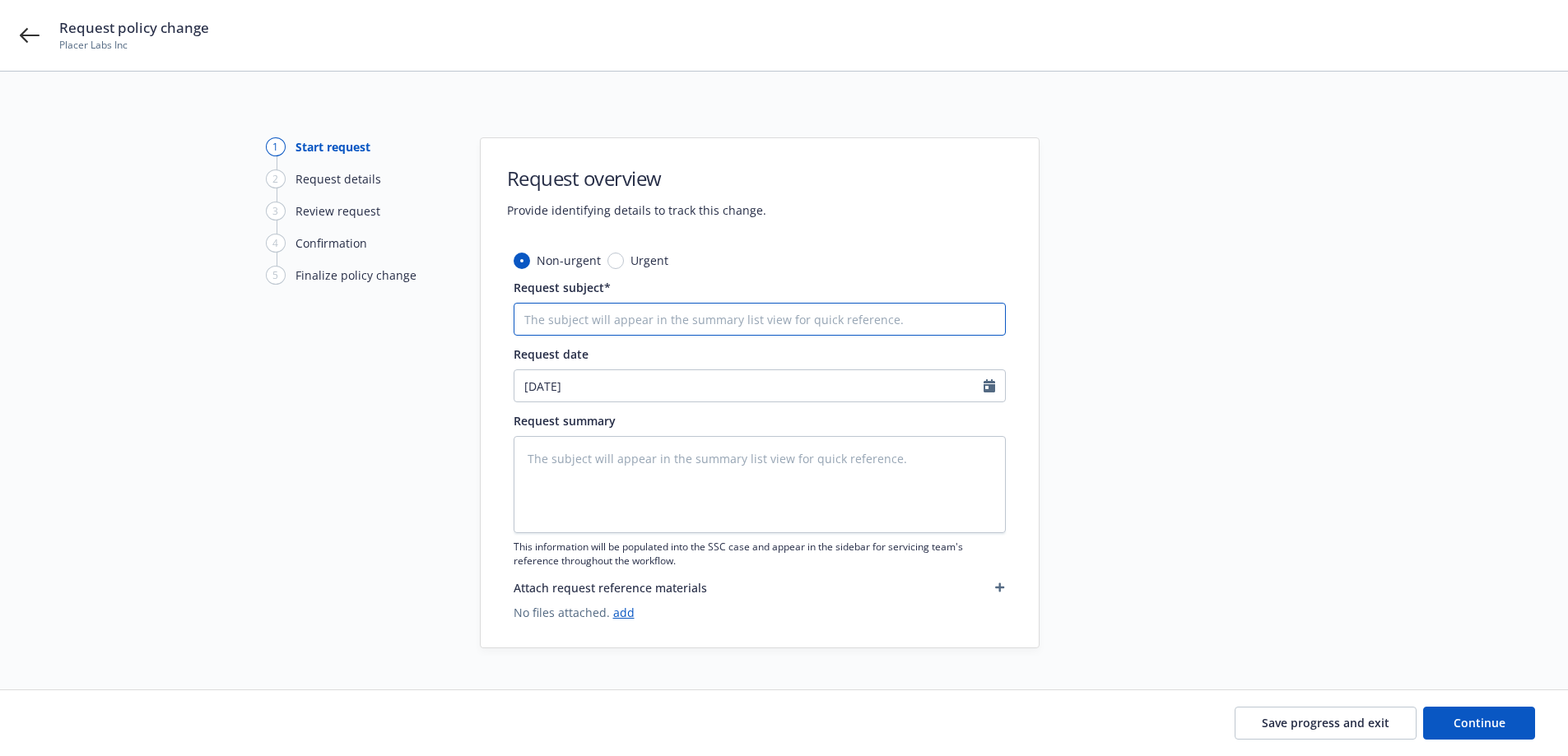
click at [586, 315] on input "Request subject*" at bounding box center [760, 319] width 492 height 33
type textarea "x"
type input "2"
type textarea "x"
type input "220"
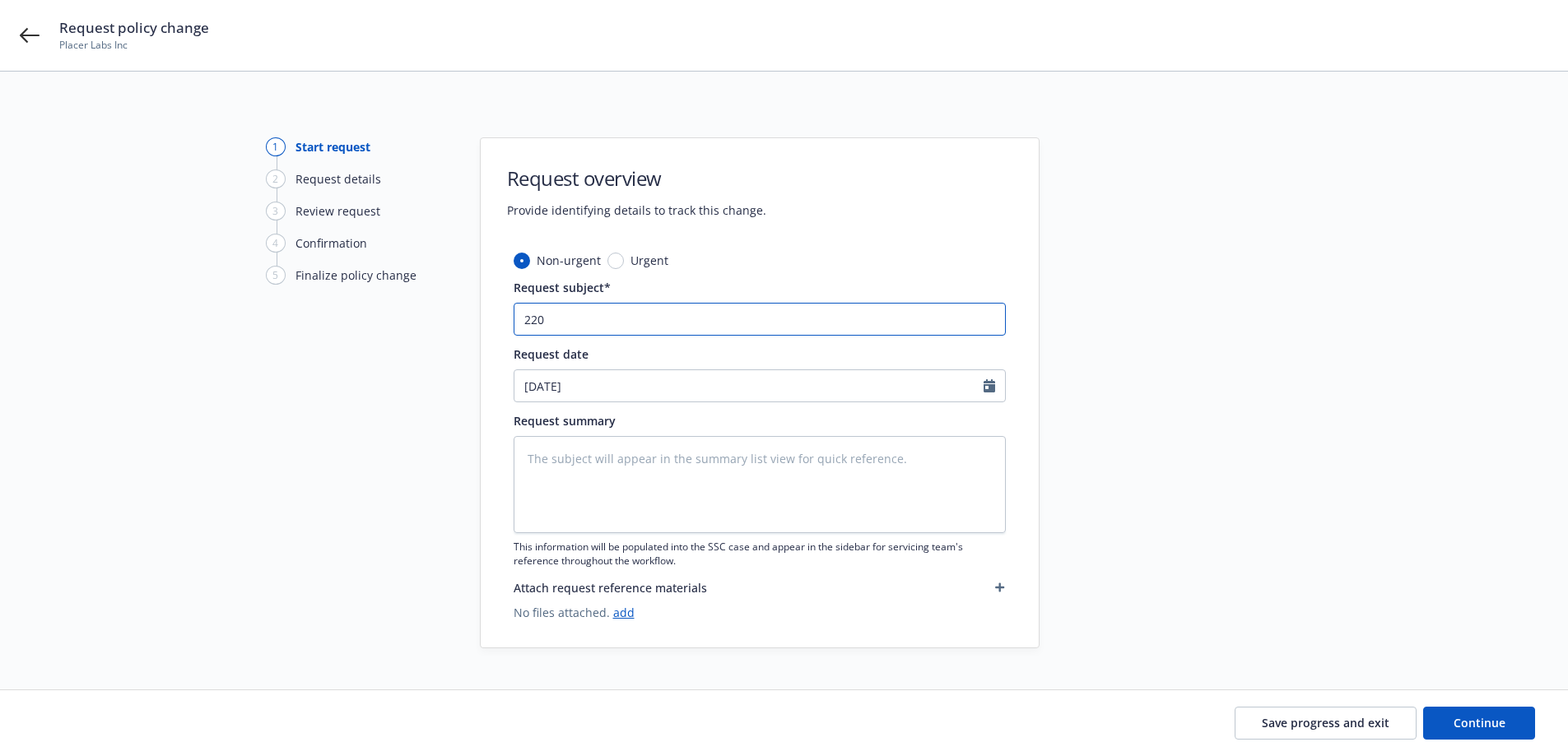
type textarea "x"
type input "22"
type textarea "x"
type input "2"
type textarea "x"
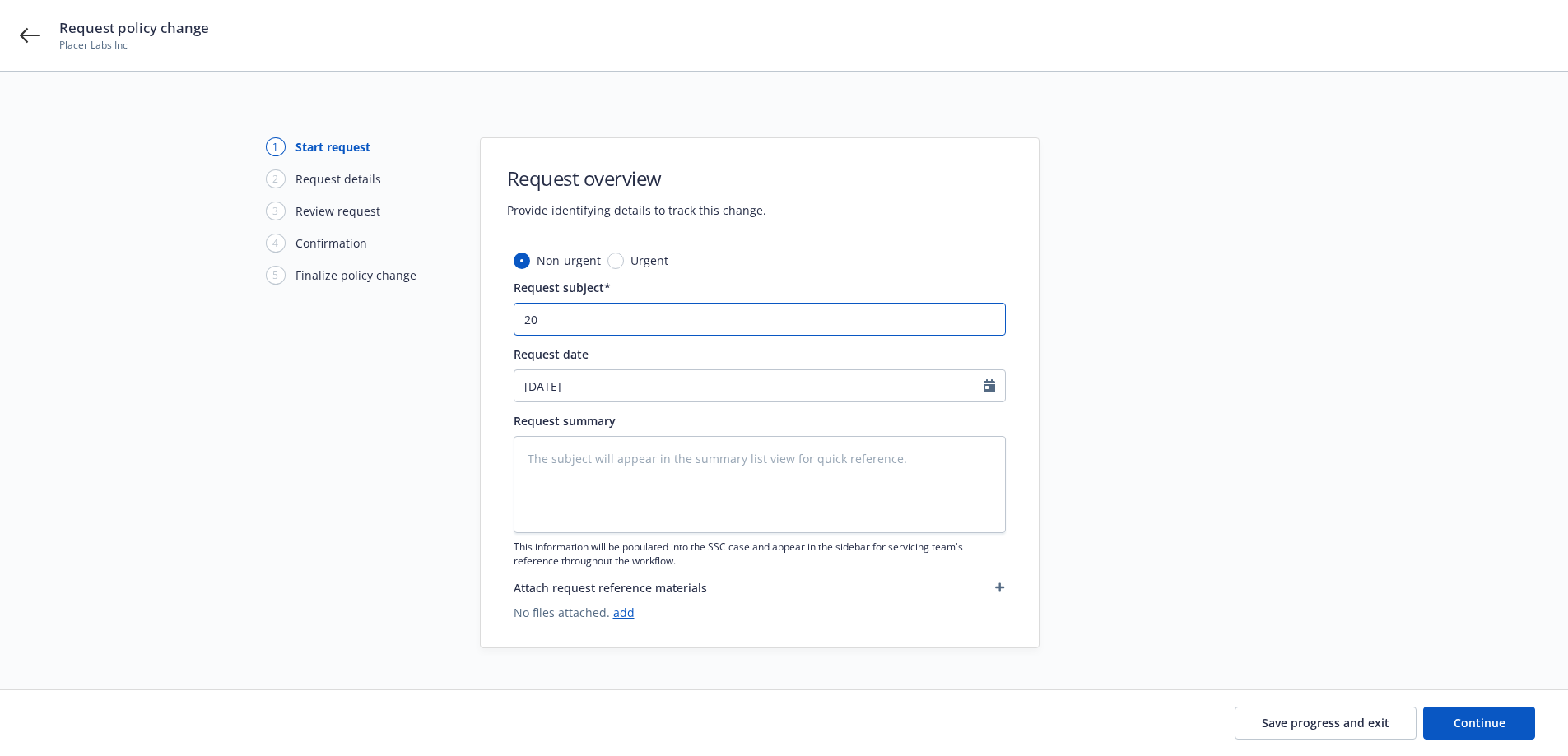
type input "202"
type textarea "x"
type input "2023"
type textarea "x"
type input "2023-"
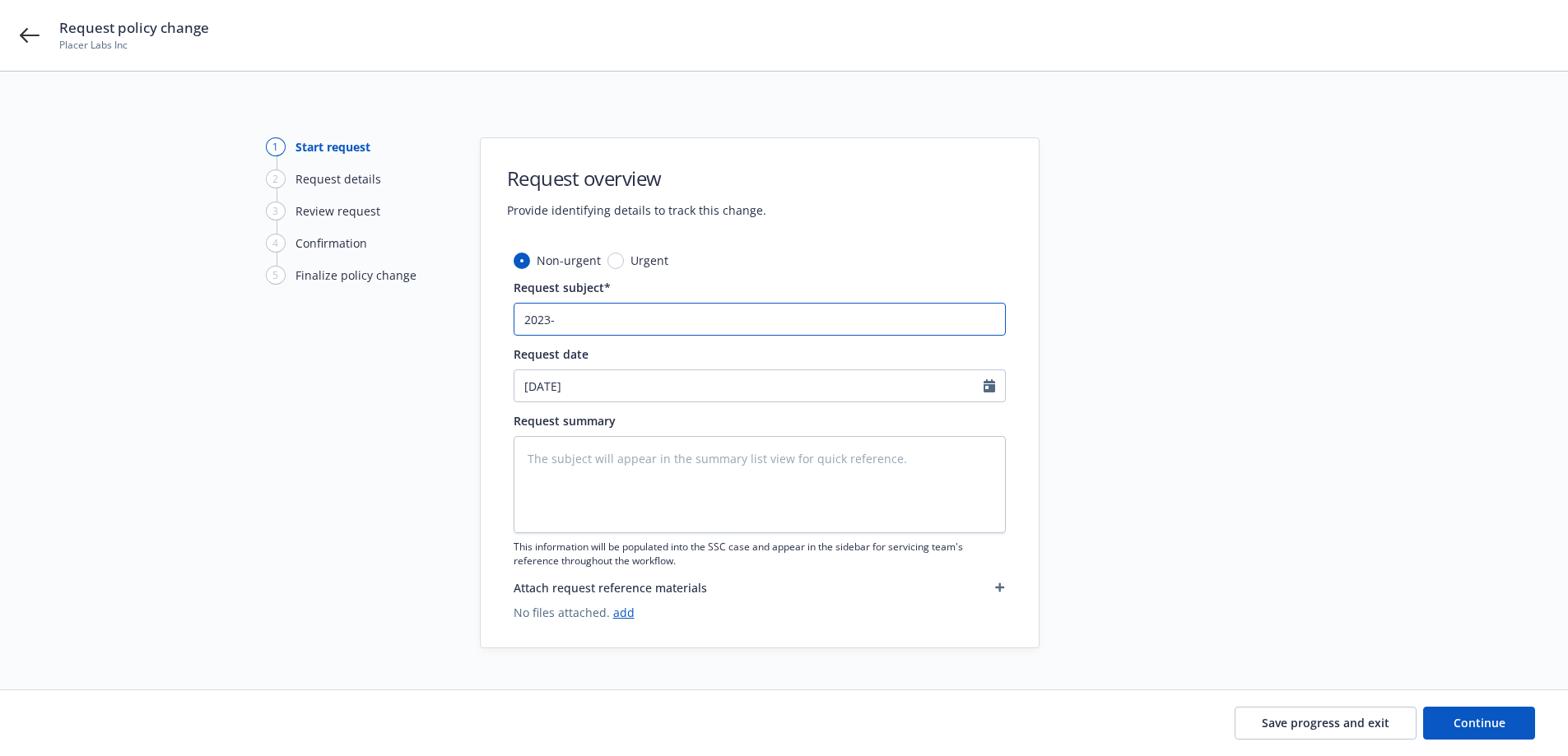
type textarea "x"
type input "2023-2"
type textarea "x"
type input "2023-24"
type textarea "x"
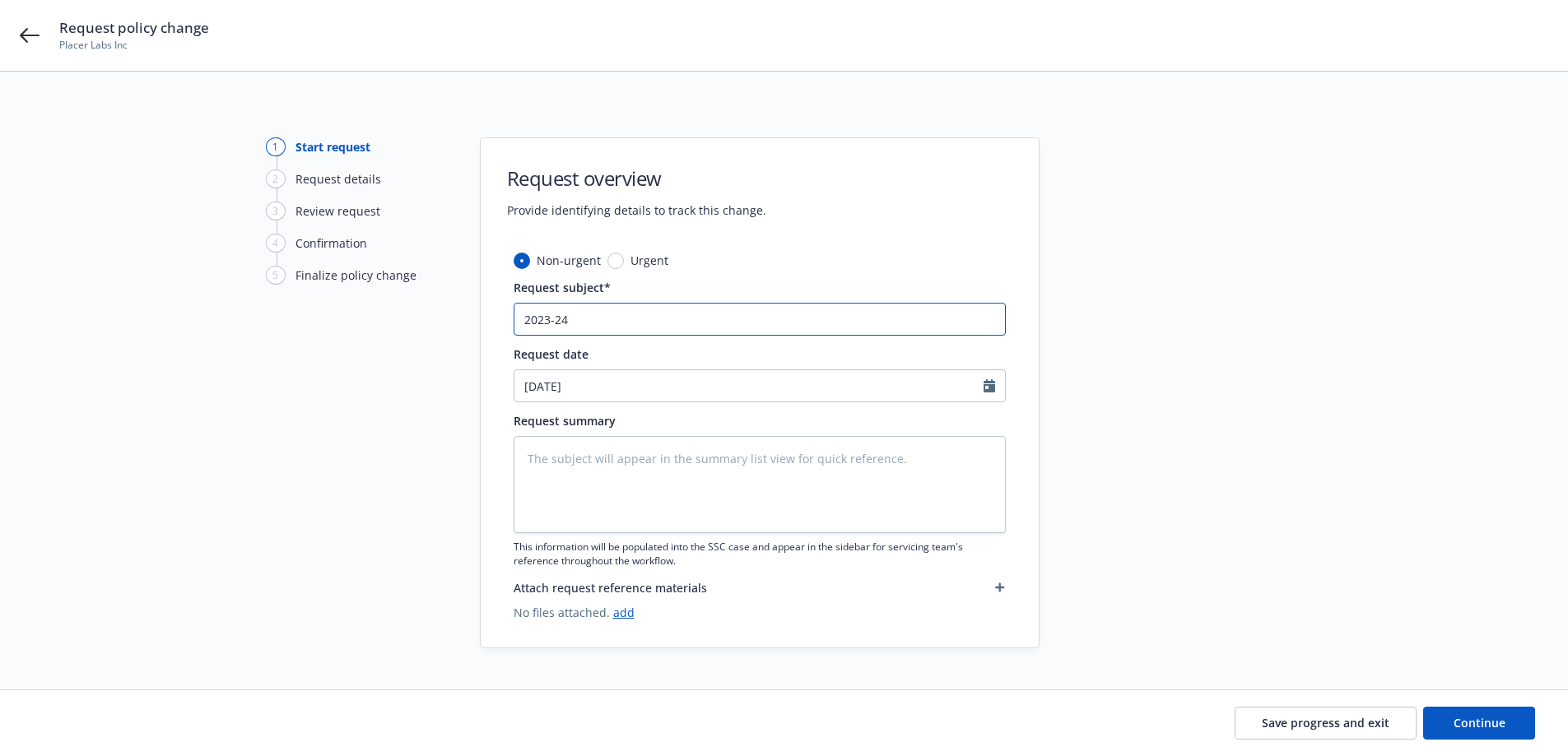
type input "2023-24"
type textarea "x"
type input "2023-24 P"
type textarea "x"
type input "2023-24 Pl"
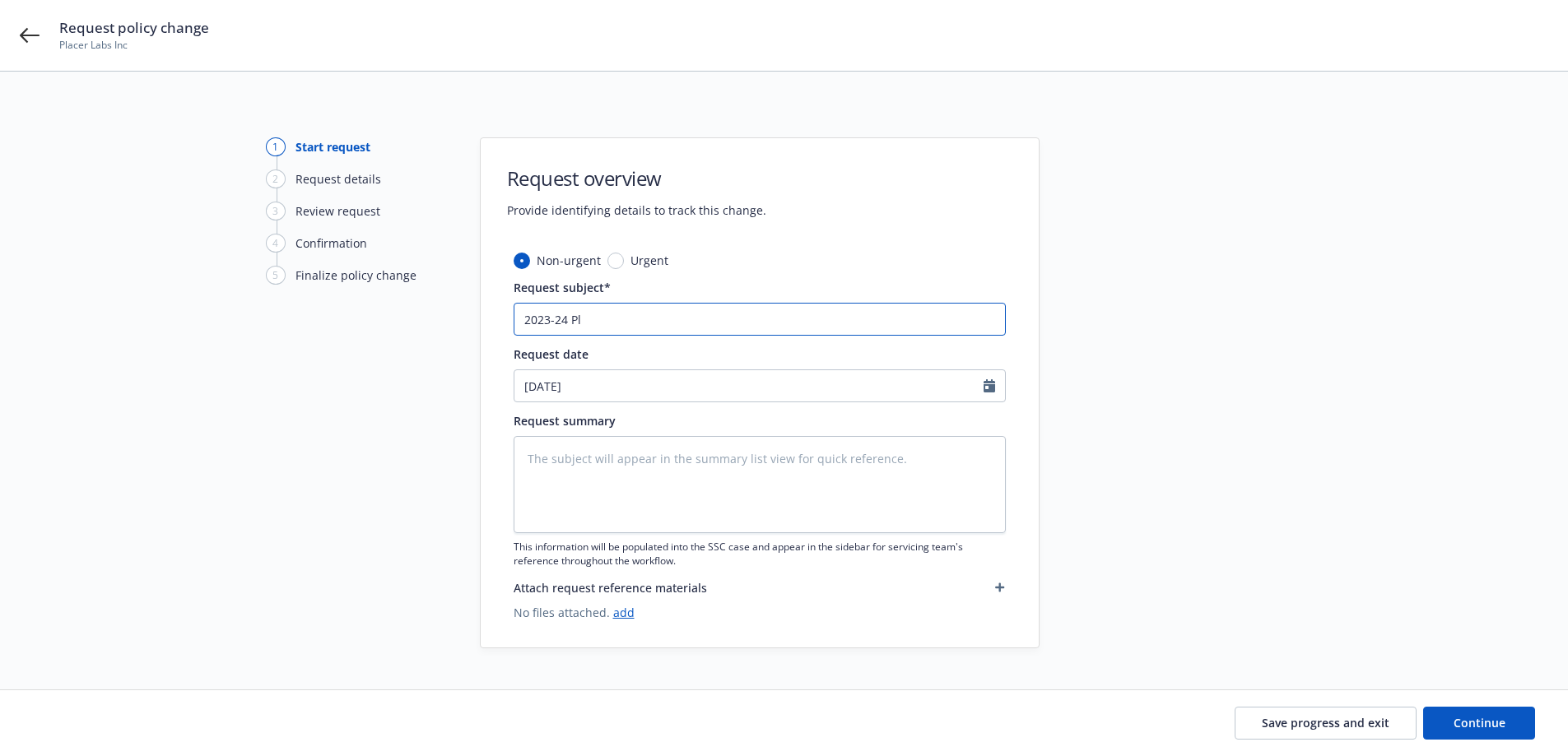
type textarea "x"
type input "2023-24 P"
type textarea "x"
type input "2023-24"
type textarea "x"
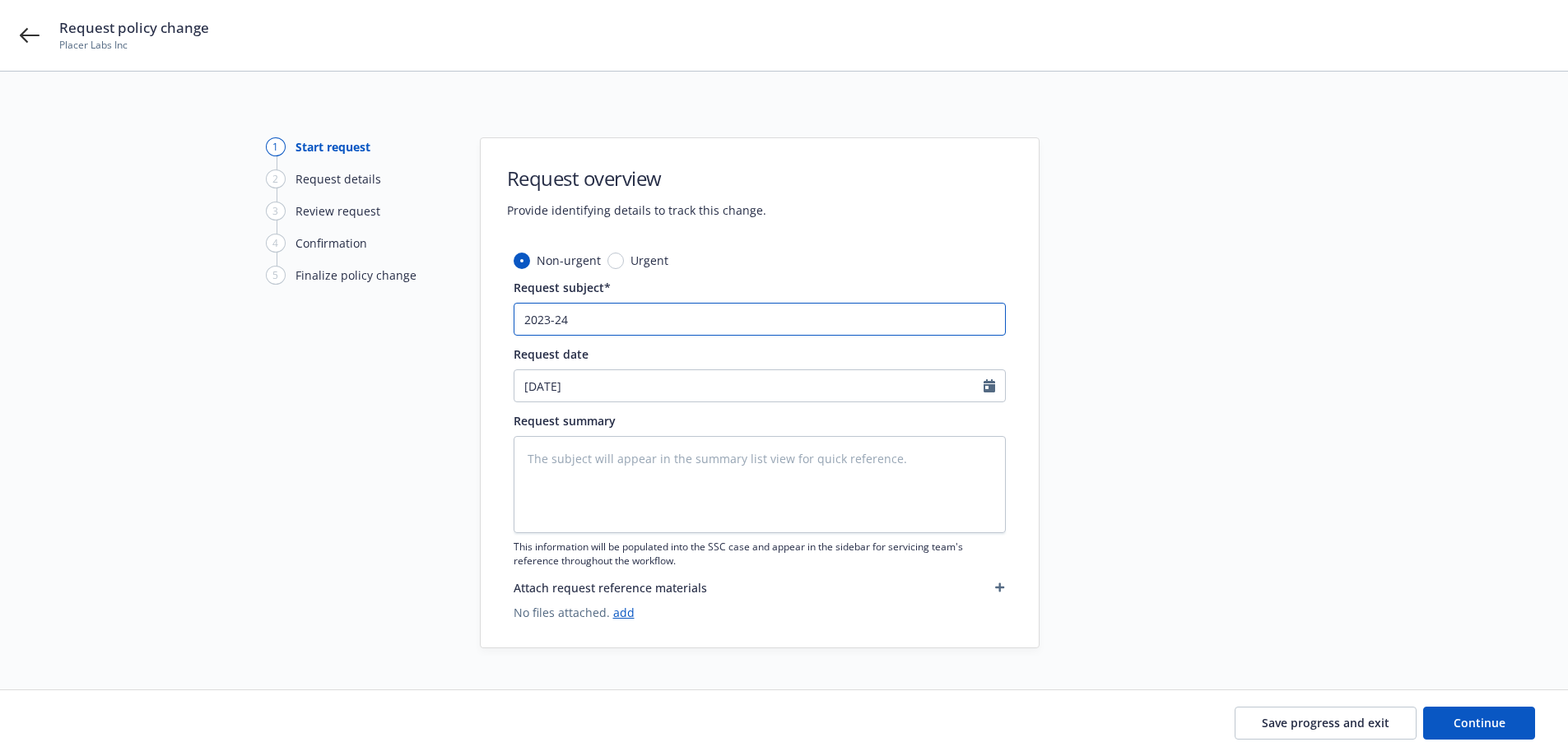
type input "2023-24 G"
type textarea "x"
type input "2023-24 Ge"
type textarea "x"
type input "2023-24 Gen"
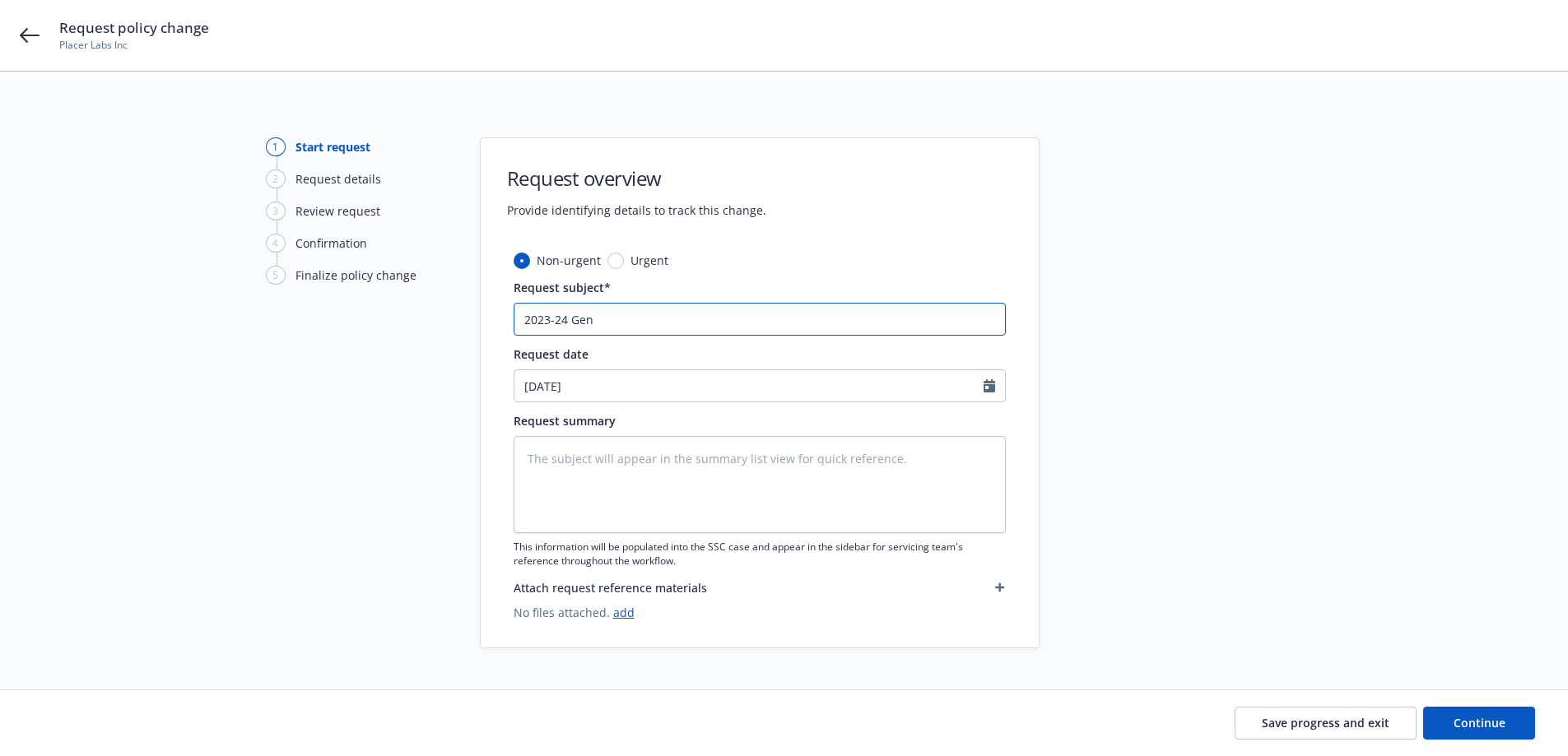
type textarea "x"
type input "2023-24 Genea"
type textarea "x"
type input "2023-24 Genear"
type textarea "x"
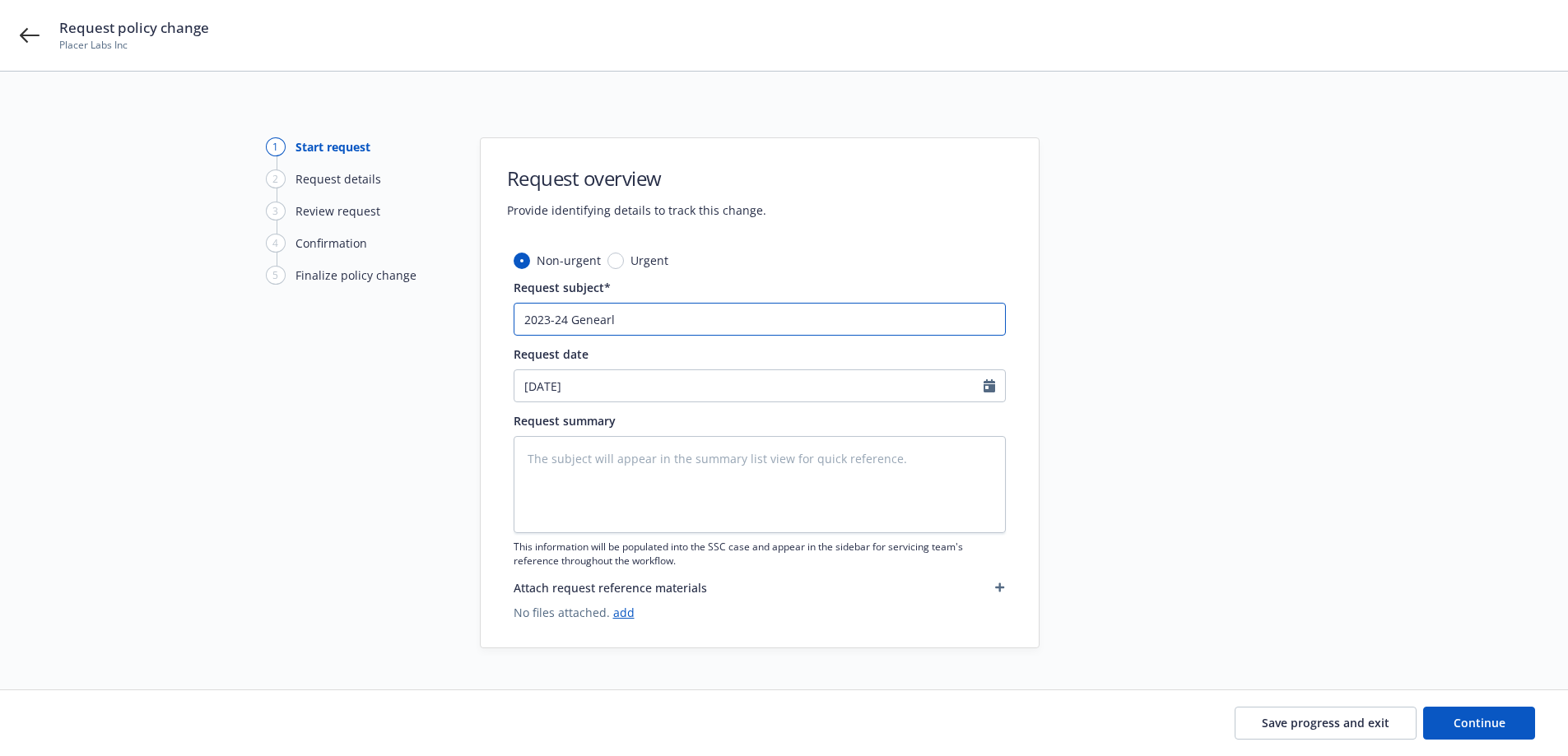
type input "2023-24 Genearl"
type textarea "x"
type input "2023-24 Genearl L"
type textarea "x"
type input "2023-24 Genearl"
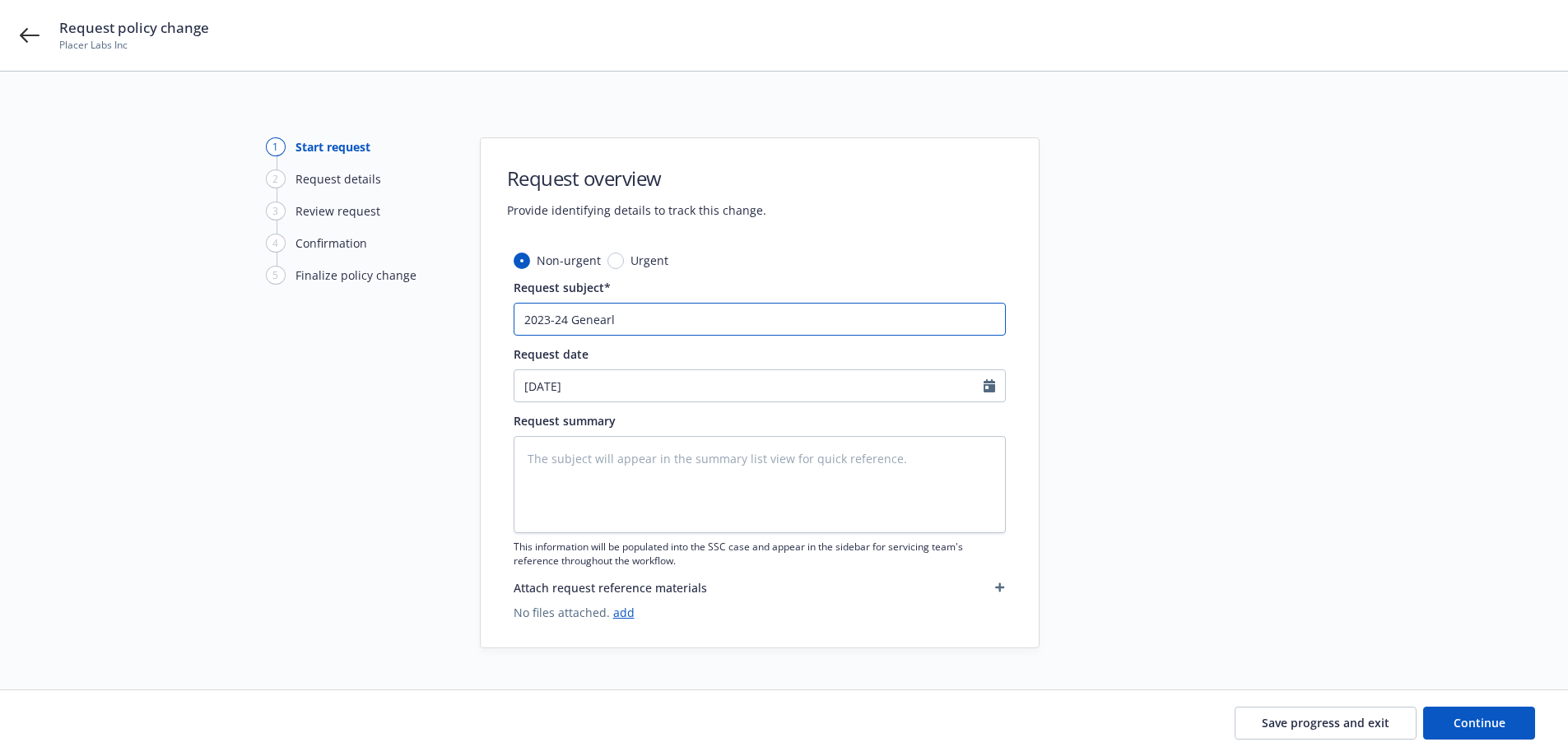
type textarea "x"
type input "2023-24 Genearl"
type textarea "x"
type input "2023-24 Genear"
type textarea "x"
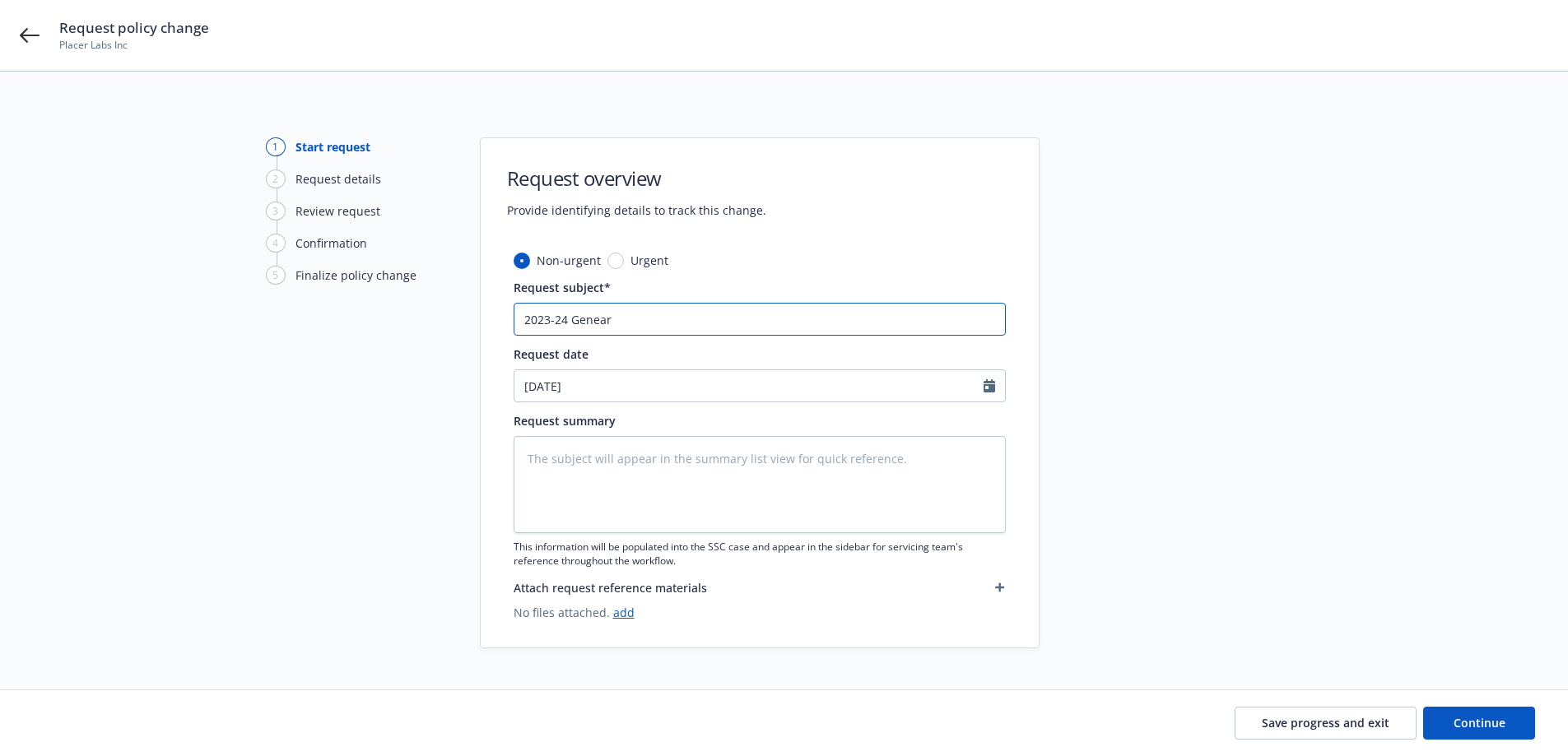
type input "2023-24 Genea"
type textarea "x"
type input "2023-24 Gene"
type textarea "x"
type input "2023-24 Gener"
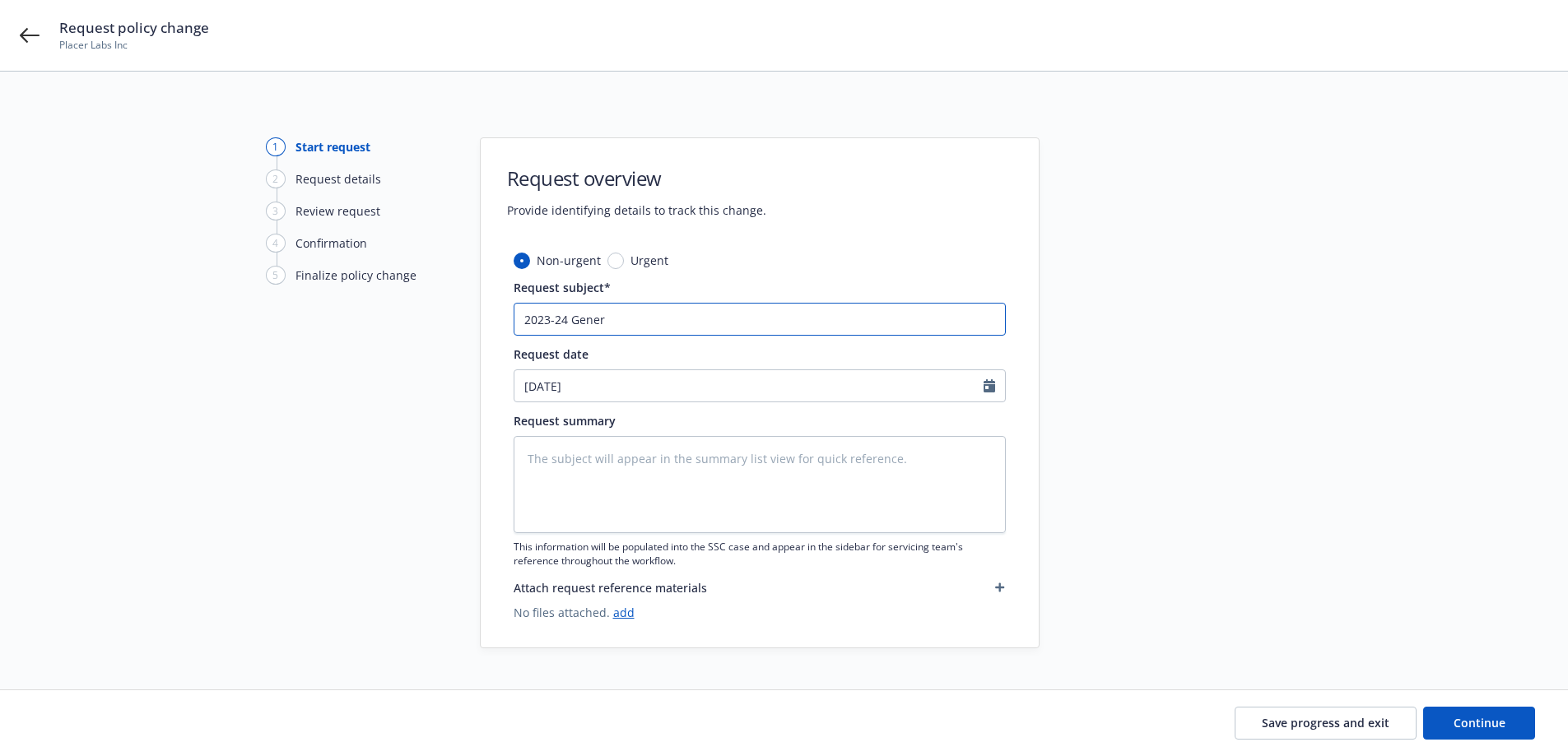
type textarea "x"
type input "2023-24 Genera"
type textarea "x"
type input "2023-24 General"
type textarea "x"
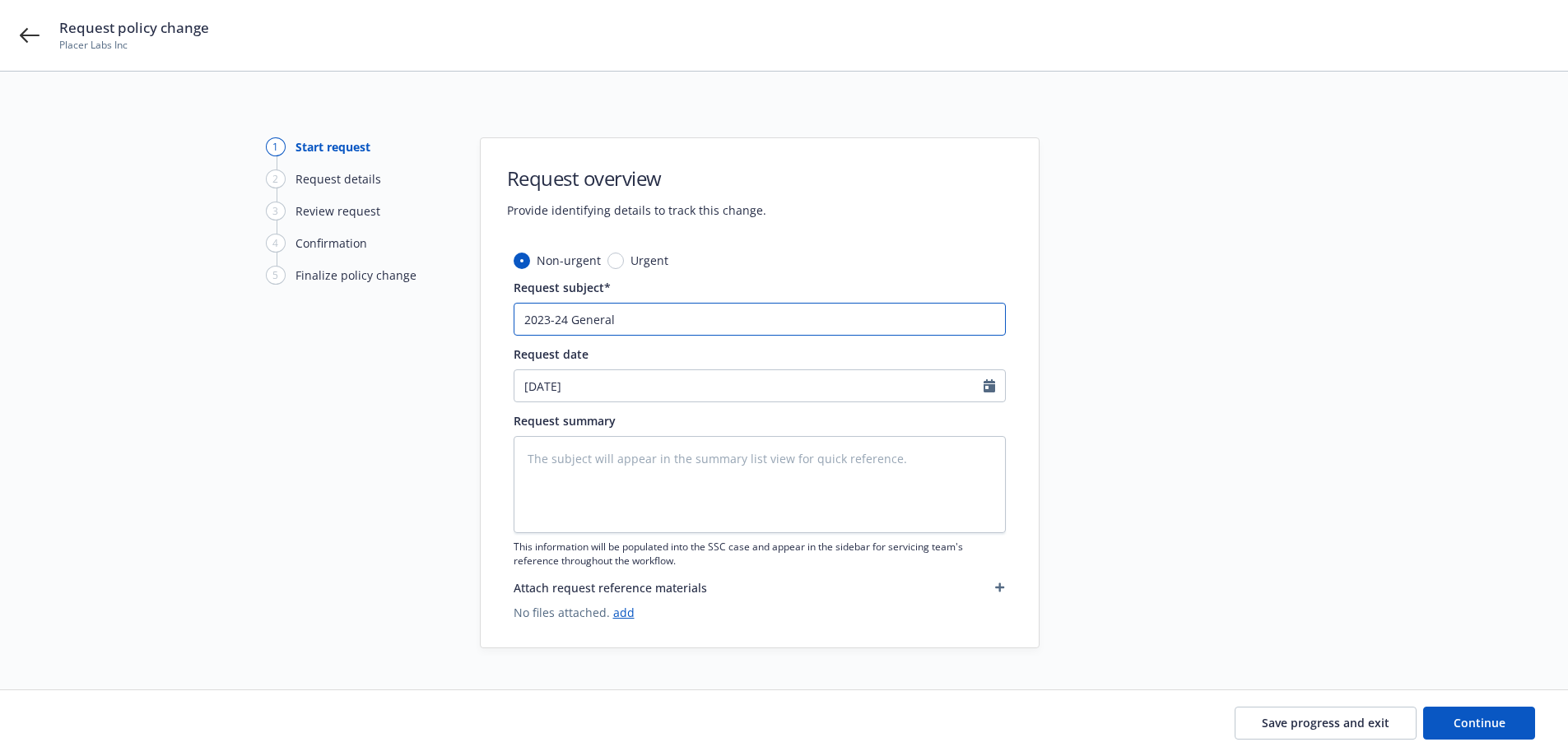
type input "2023-24 General"
type textarea "x"
type input "2023-24 General L"
type textarea "x"
type input "2023-24 General Li"
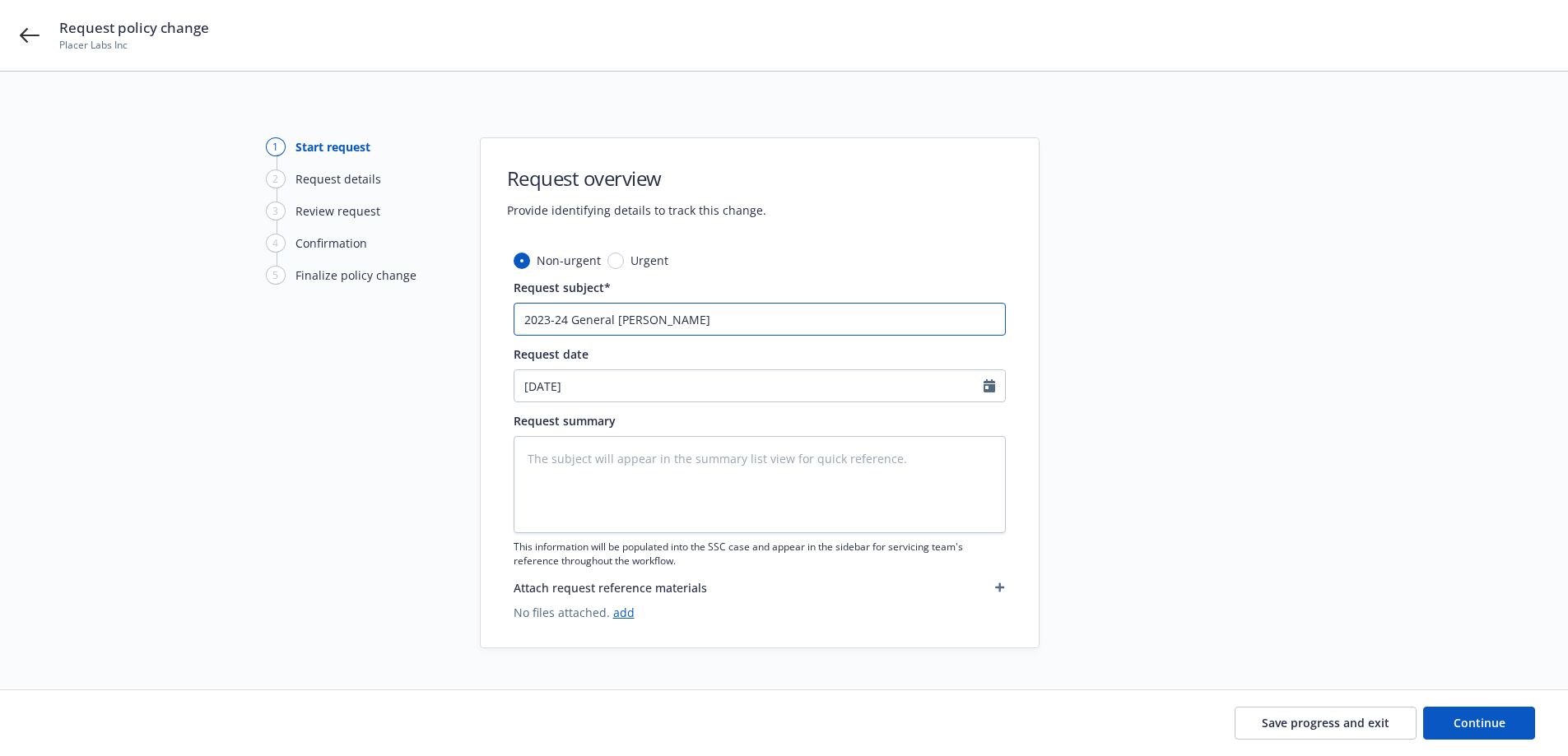
type textarea "x"
type input "2023-24 General Lia"
type textarea "x"
type input "2023-24 General Liab"
type textarea "x"
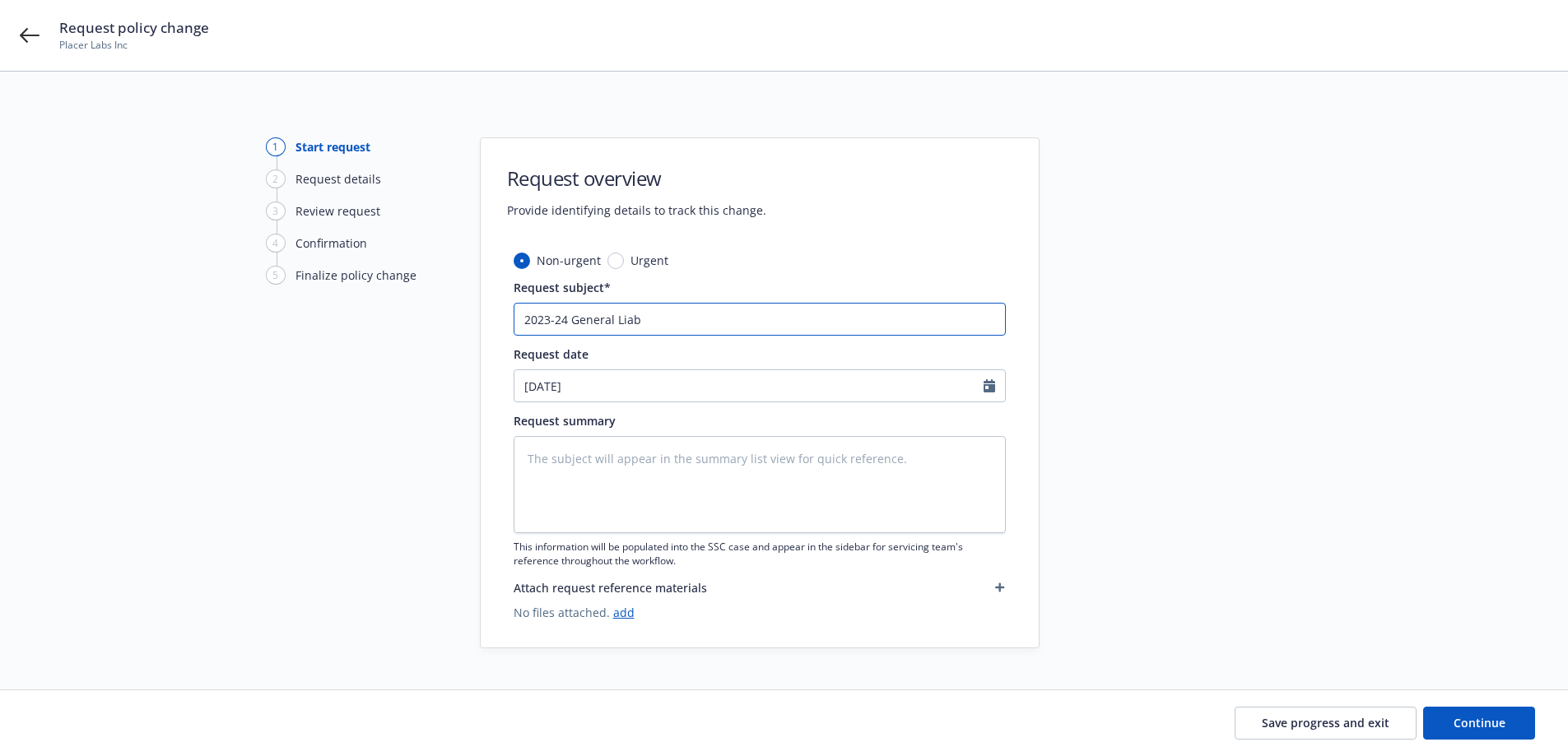
type input "2023-24 General Liabi"
type textarea "x"
type input "2023-24 General Liabil"
type textarea "x"
type input "2023-24 General Liabili"
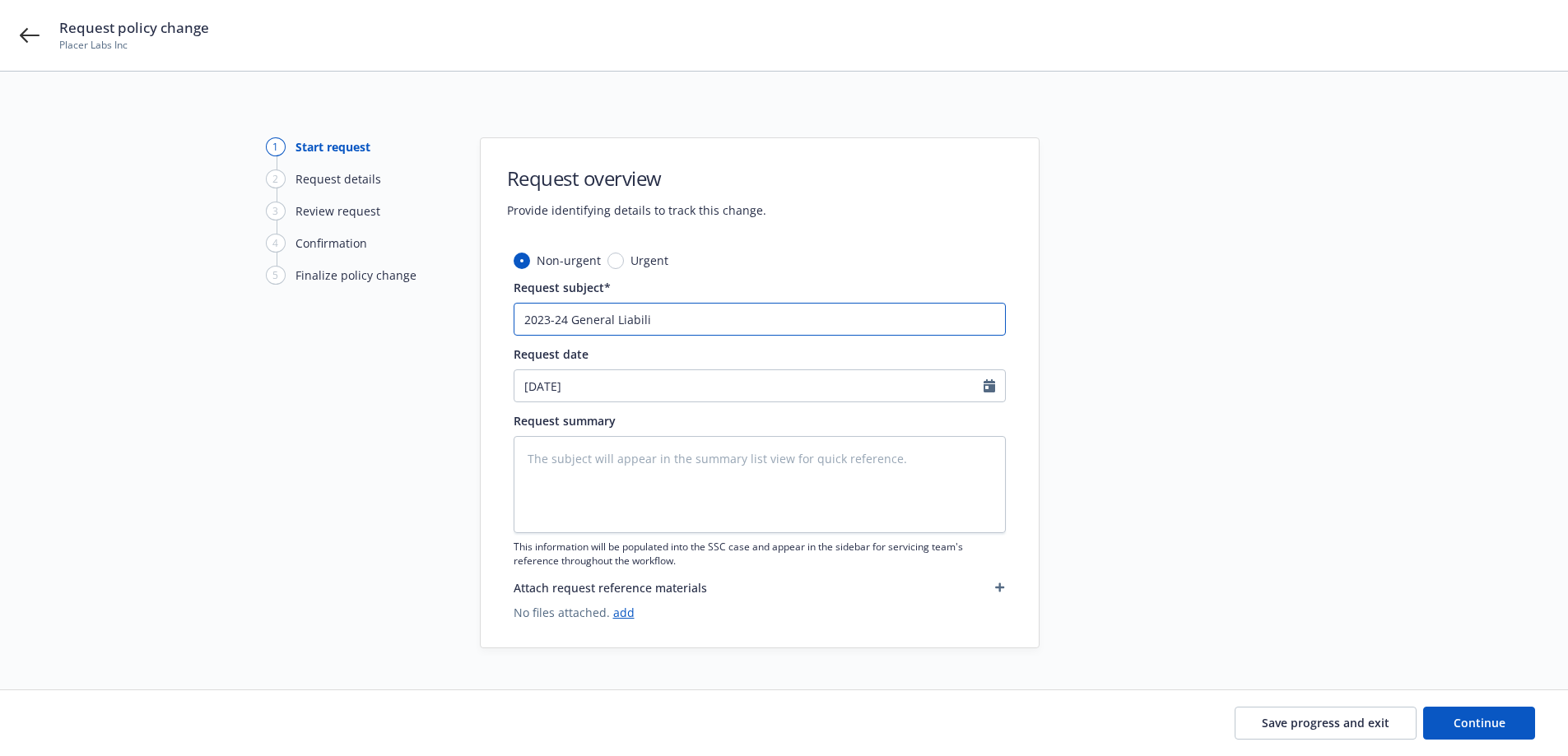
type textarea "x"
type input "2023-24 General Liabilit"
type textarea "x"
type input "2023-24 General Liability"
type textarea "x"
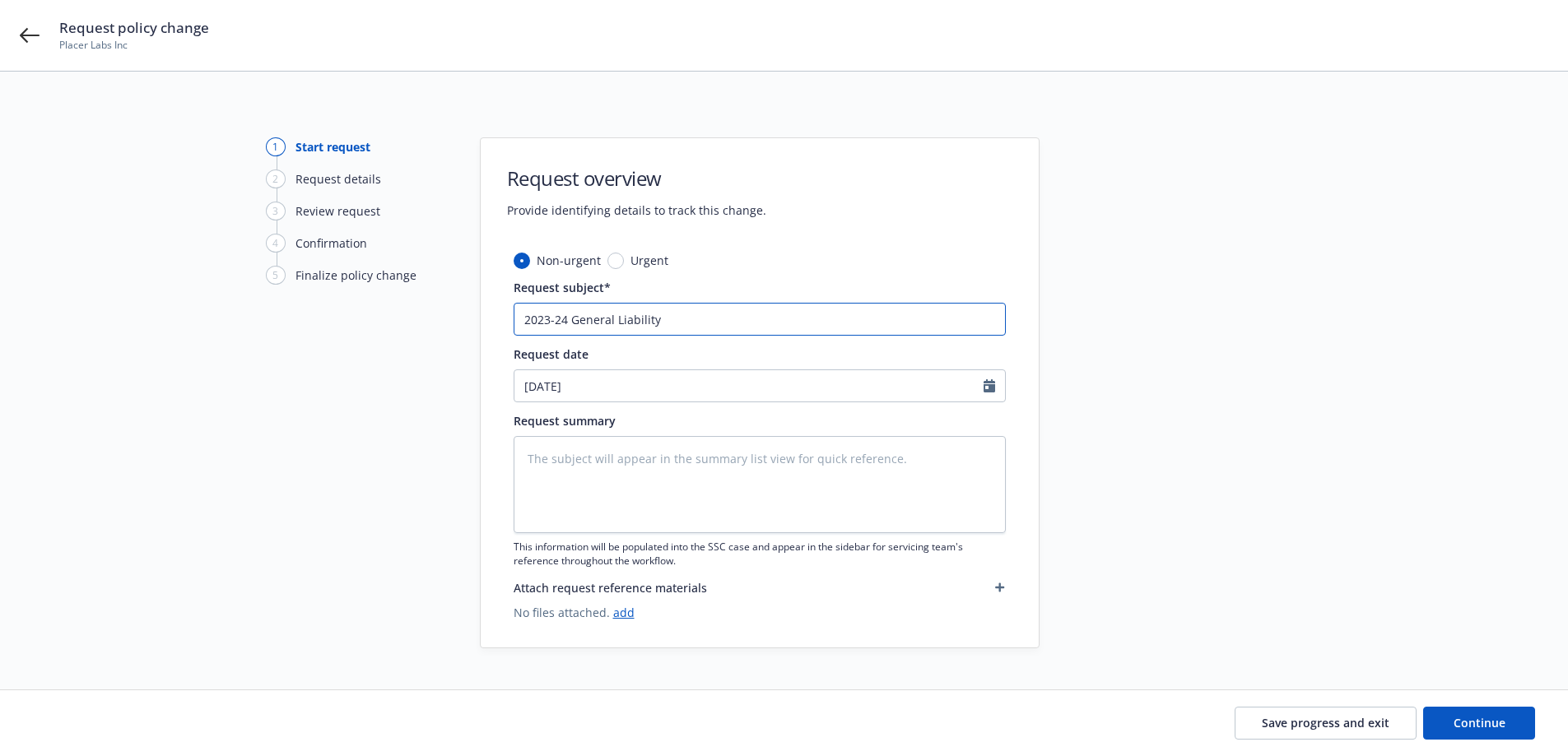
type input "2023-24 General Liability"
type textarea "x"
type input "2023-24 General Liability -"
type textarea "x"
type input "2023-24 General Liability -"
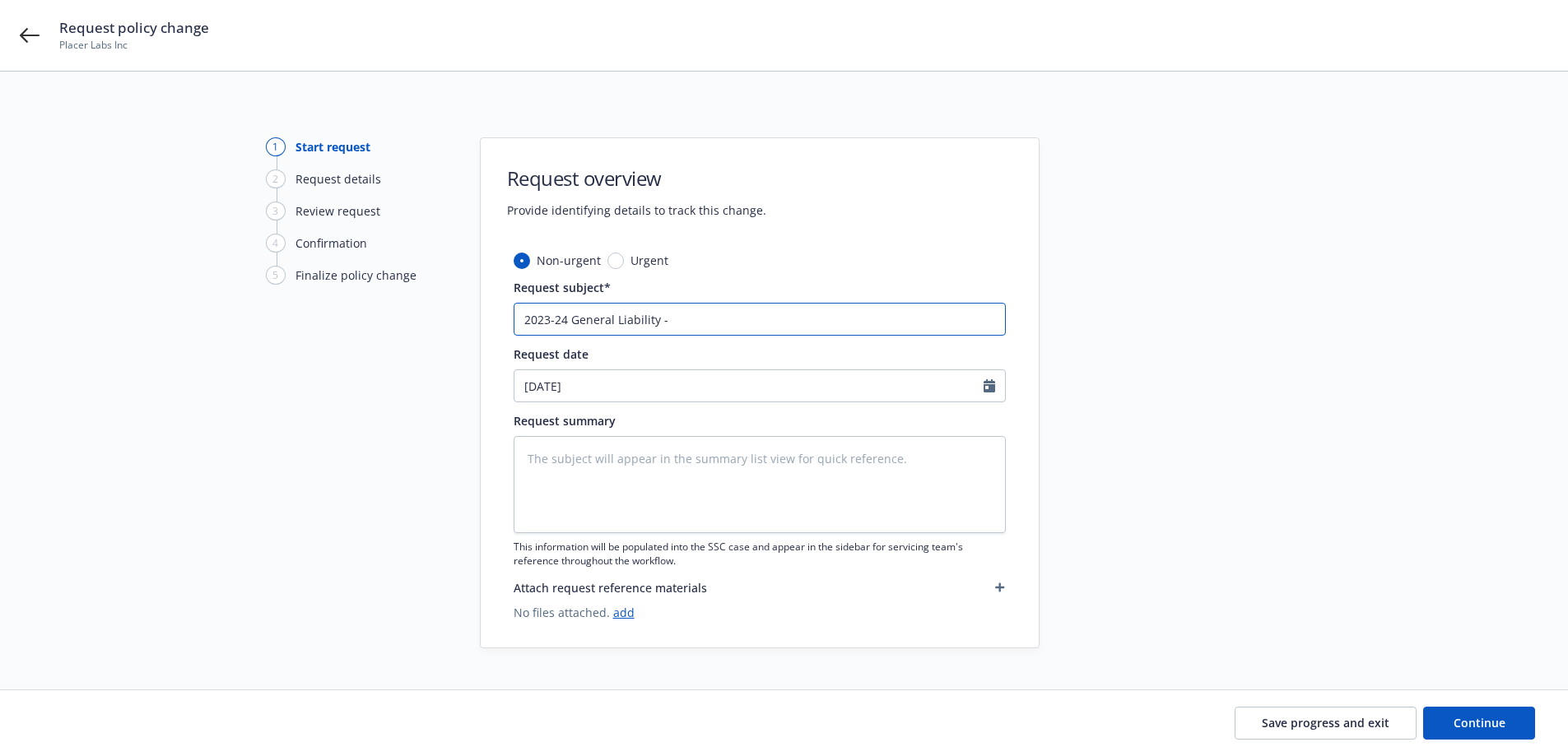
type textarea "x"
type input "2023-24 General Liability - F"
type textarea "x"
type input "2023-24 General Liability - Fi"
type textarea "x"
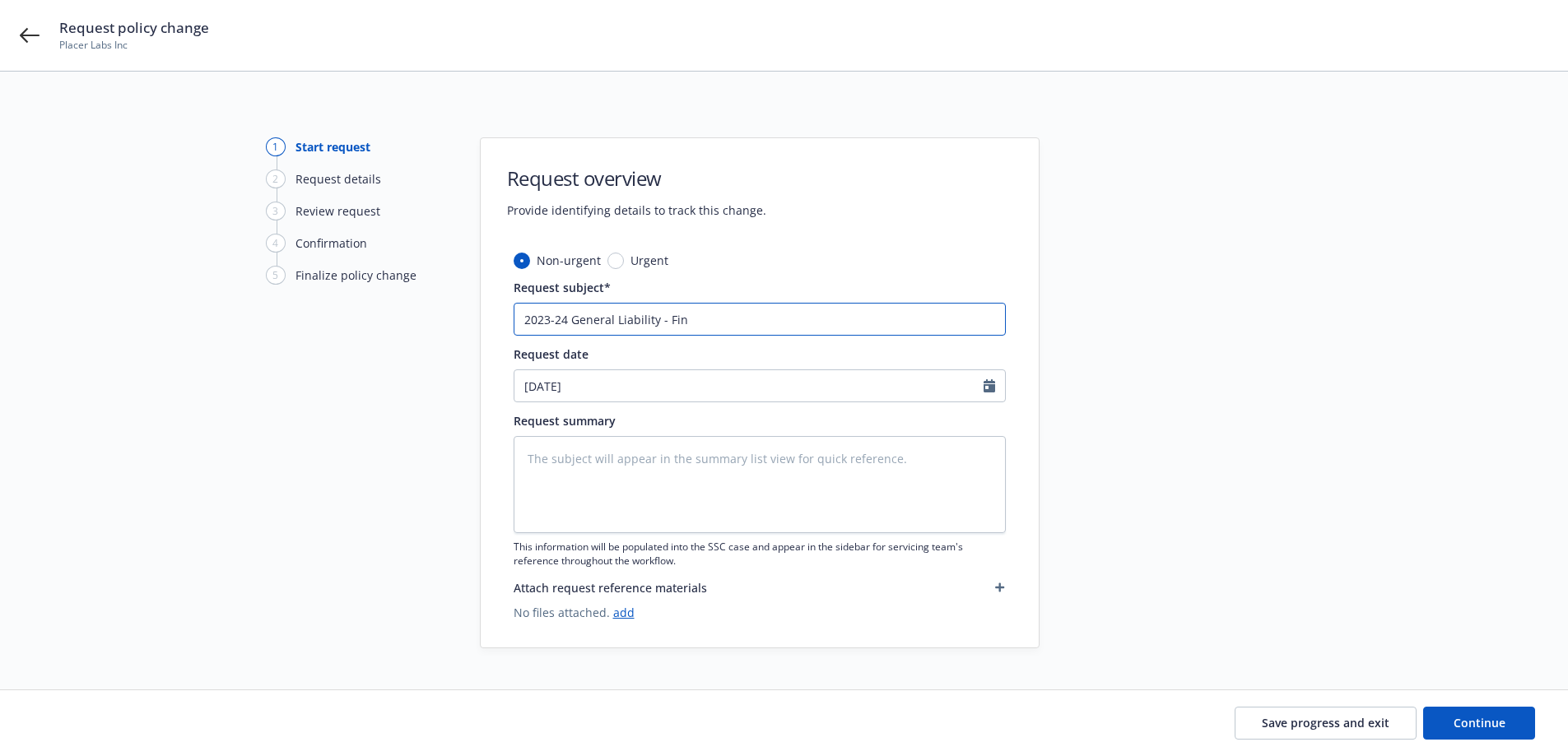
type input "2023-24 General Liability - Fina"
type textarea "x"
type input "2023-24 General Liability - Final"
type textarea "x"
type input "2023-24 General Liability - Final"
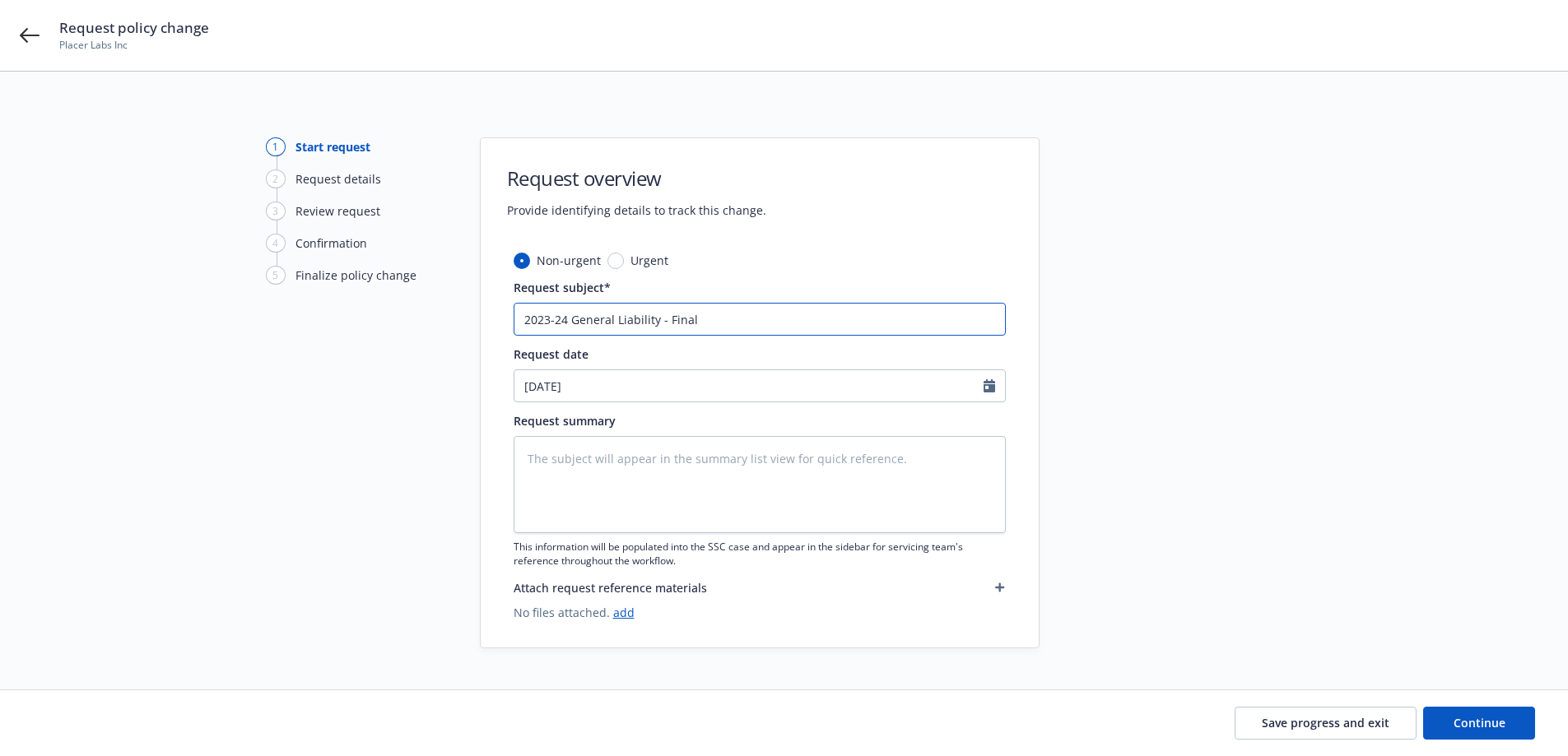
type textarea "x"
type input "2023-24 General Liability - Final Au"
type textarea "x"
type input "2023-24 General Liability - Final Audi"
type textarea "x"
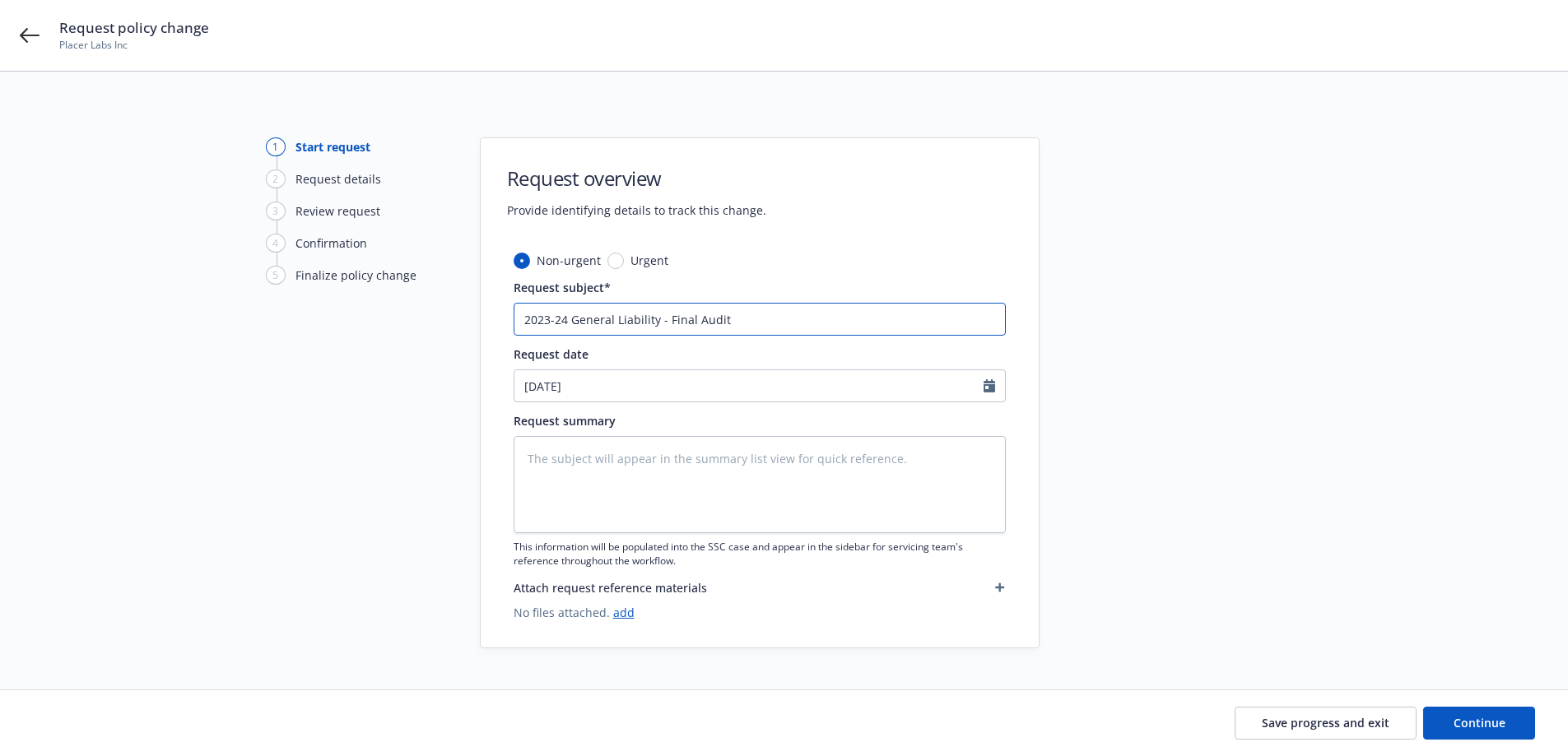
type input "2023-24 General Liability - Final Audit"
type textarea "x"
type input "2023-24 General Liability - Final Audit"
click at [1487, 720] on span "Continue" at bounding box center [1479, 723] width 52 height 16
type textarea "x"
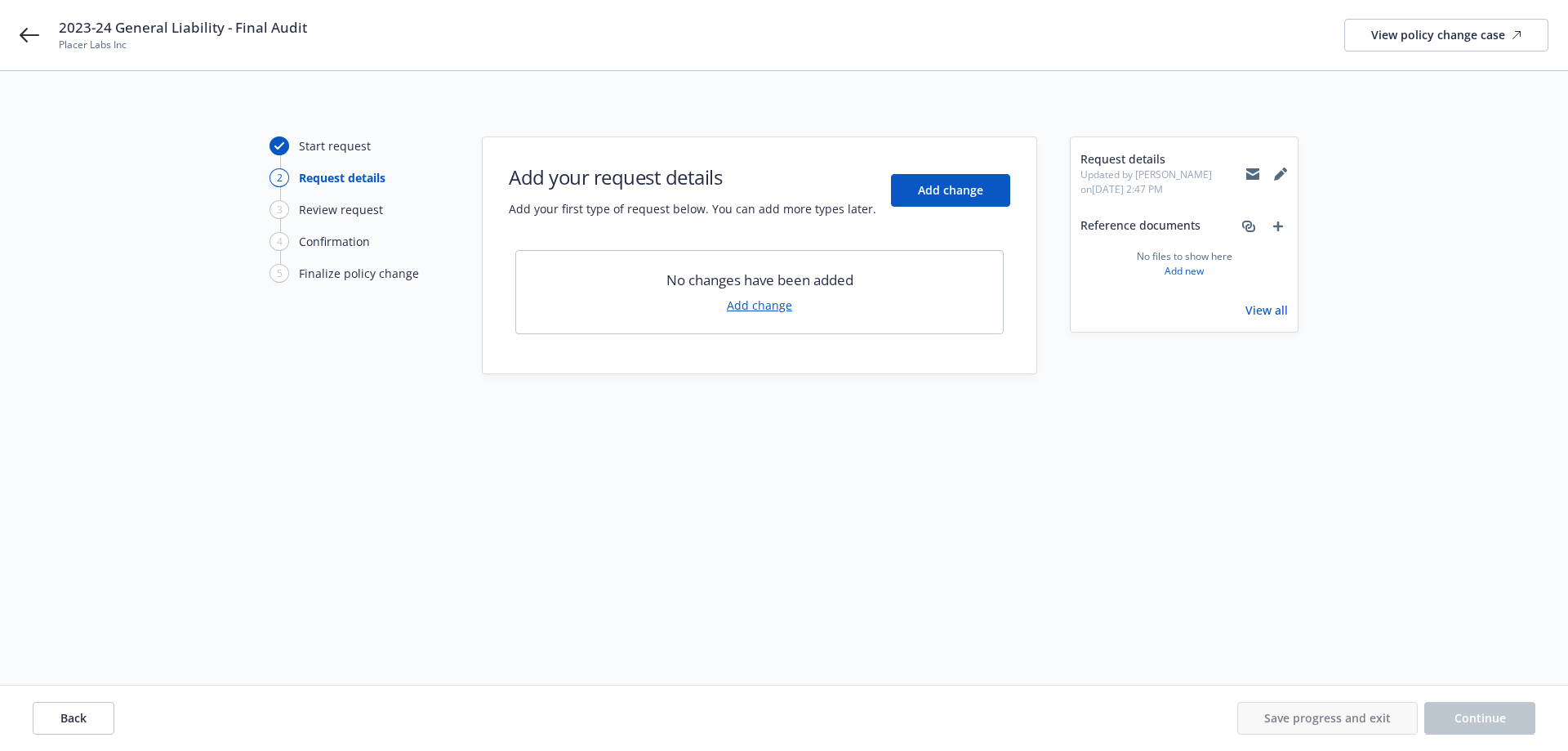
click at [756, 297] on link "Add change" at bounding box center [759, 305] width 65 height 17
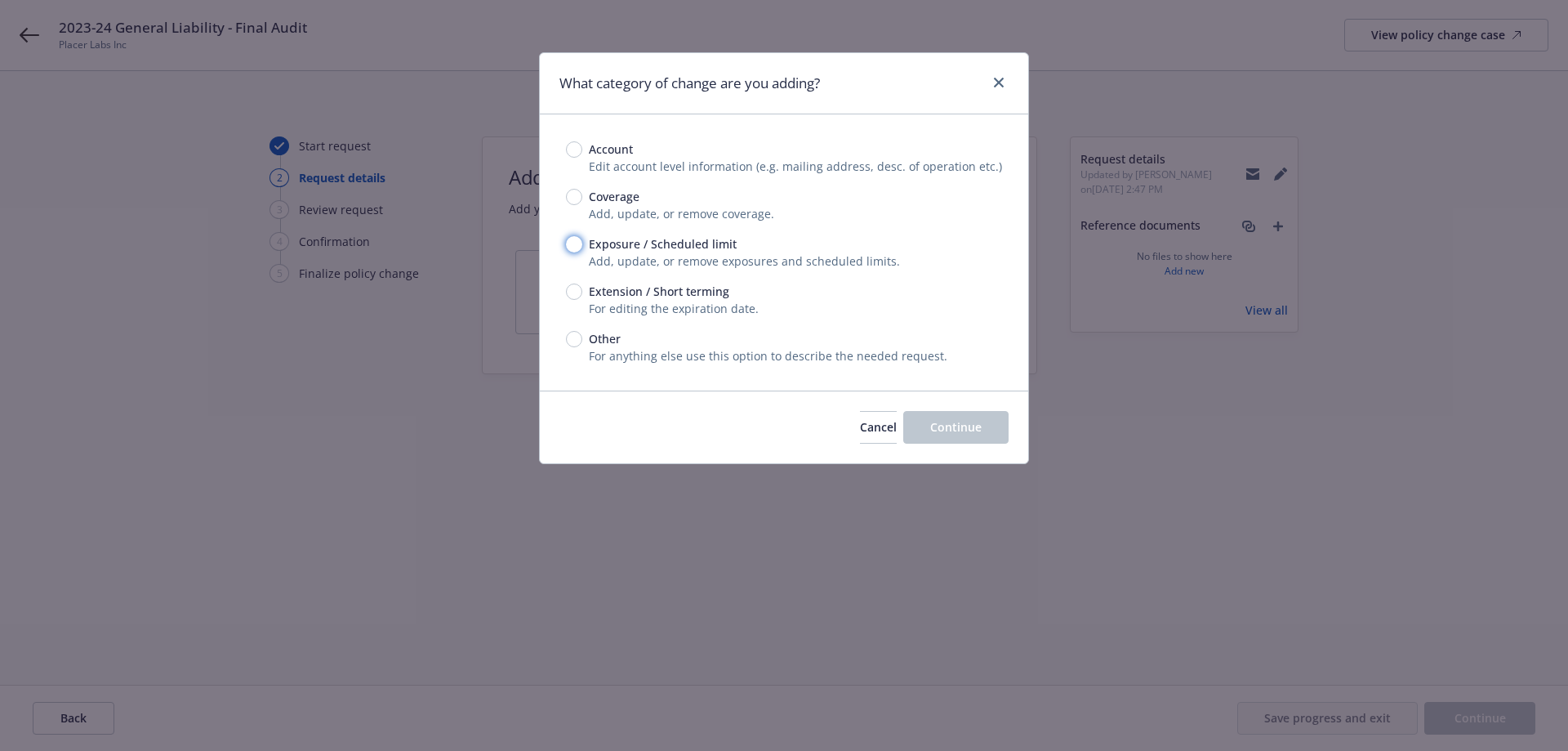
click at [578, 244] on input "Exposure / Scheduled limit" at bounding box center [573, 244] width 17 height 17
radio input "true"
click at [958, 452] on div "Cancel Continue" at bounding box center [784, 427] width 488 height 73
click at [967, 438] on button "Continue" at bounding box center [956, 428] width 105 height 33
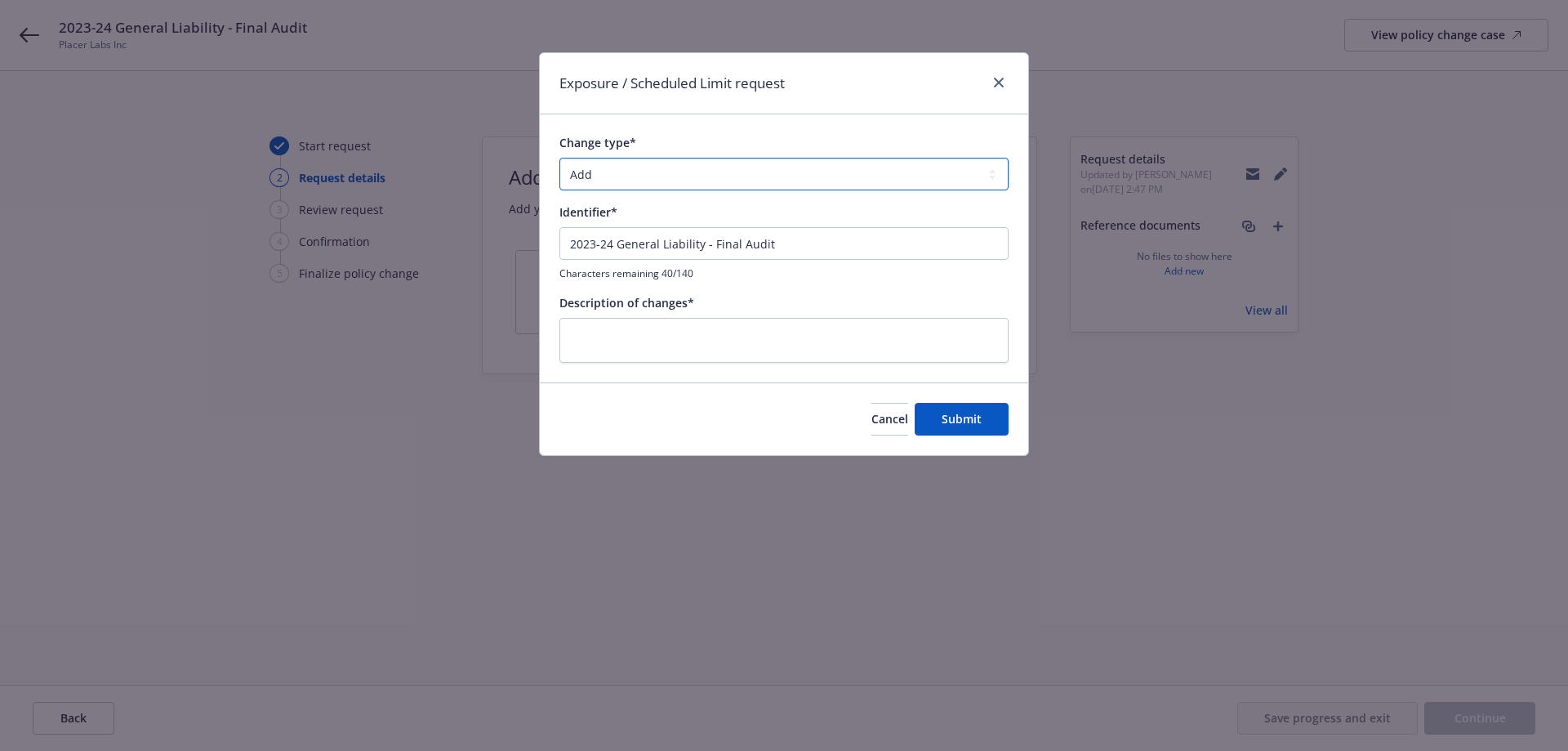
click at [648, 169] on select "Add Audit Change Remove" at bounding box center [784, 174] width 449 height 33
select select "CHANGE"
click at [559, 157] on select "Add Audit Change Remove" at bounding box center [784, 174] width 449 height 33
click at [781, 244] on input "2023-24 General Liability - Final Audit" at bounding box center [784, 243] width 449 height 33
click at [761, 337] on textarea at bounding box center [784, 341] width 449 height 45
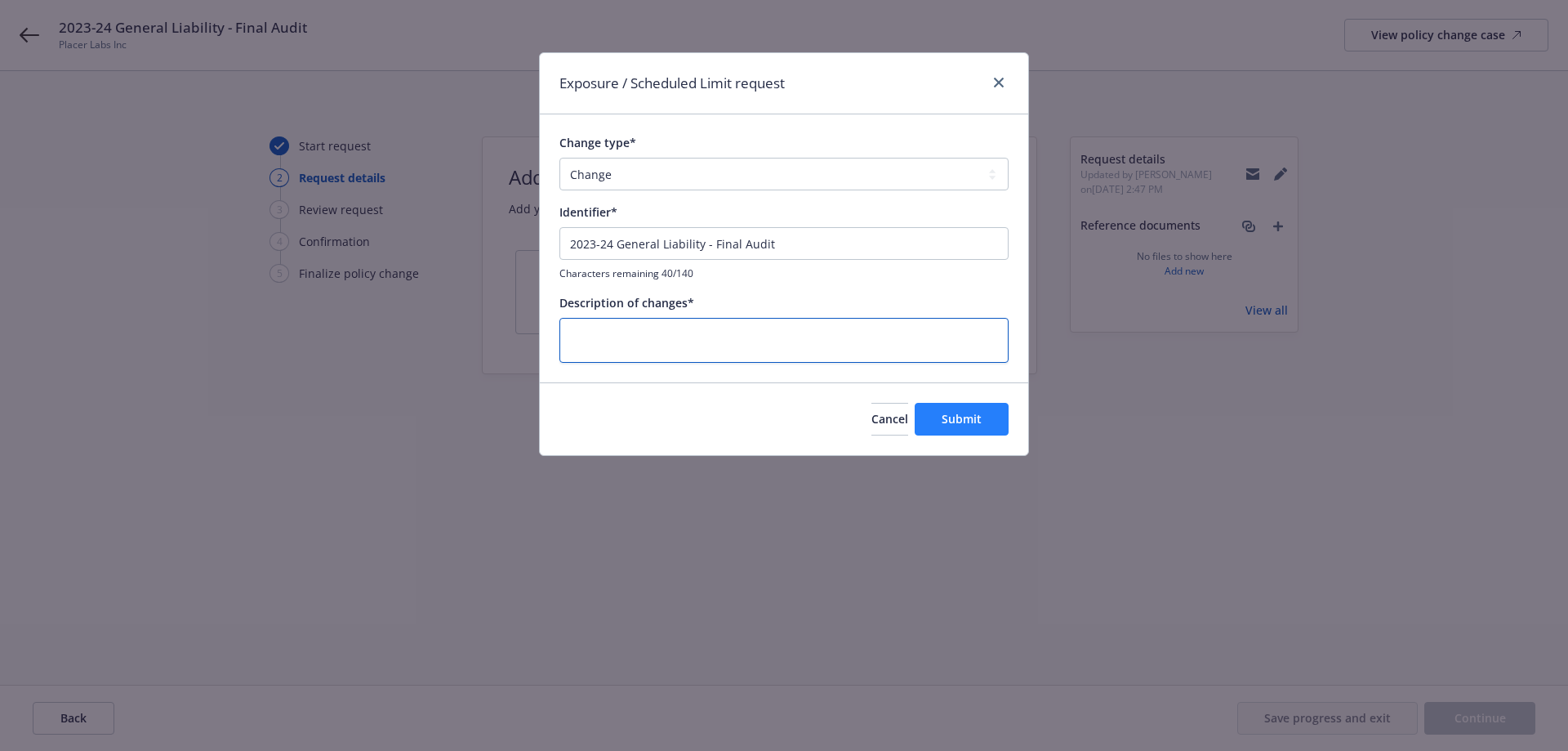
paste textarea "2023-24 General Liability - Final Audit"
type textarea "x"
type textarea "2023-24 General Liability - Final Audit"
click at [963, 411] on span "Submit" at bounding box center [962, 419] width 40 height 16
type textarea "x"
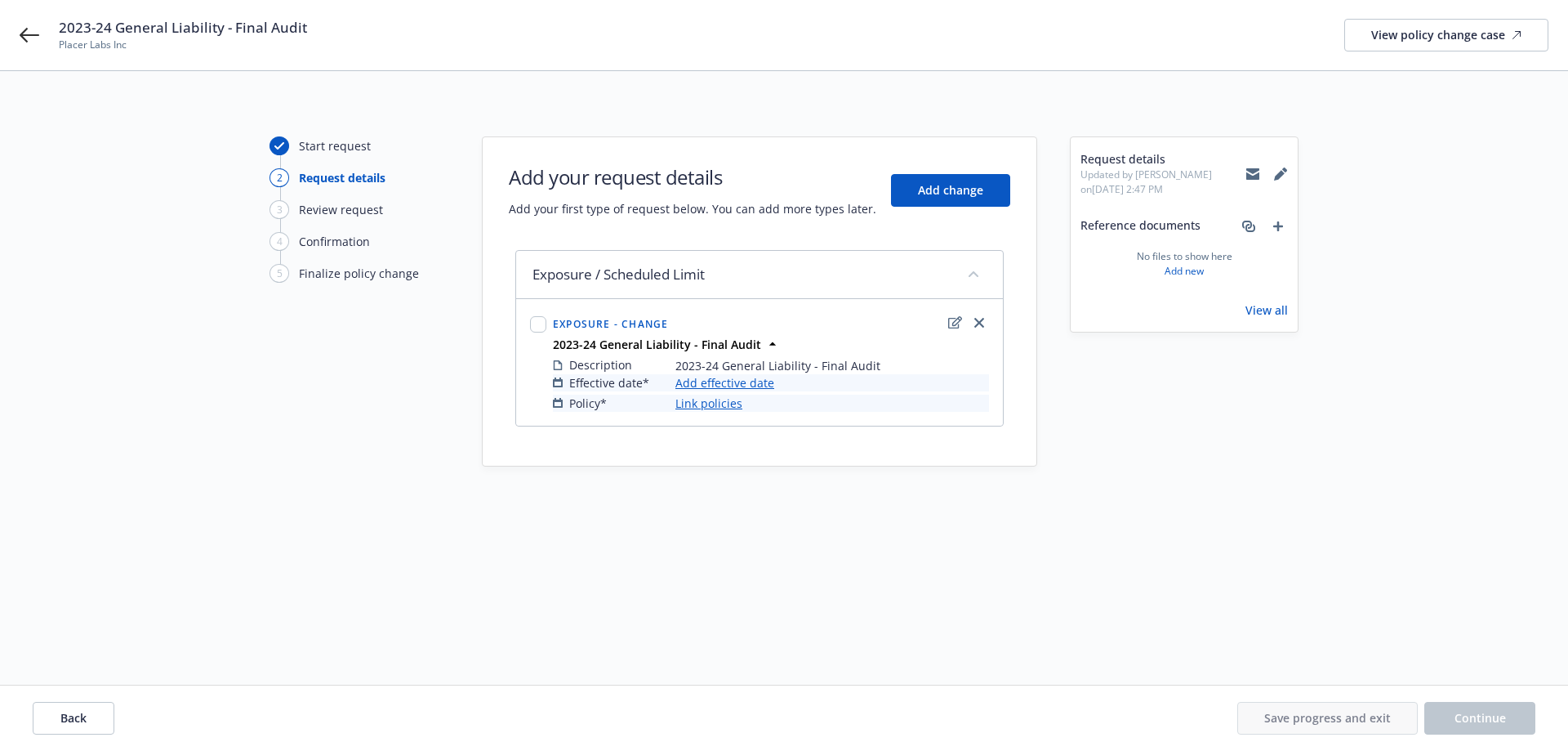
click at [734, 385] on link "Add effective date" at bounding box center [724, 383] width 99 height 17
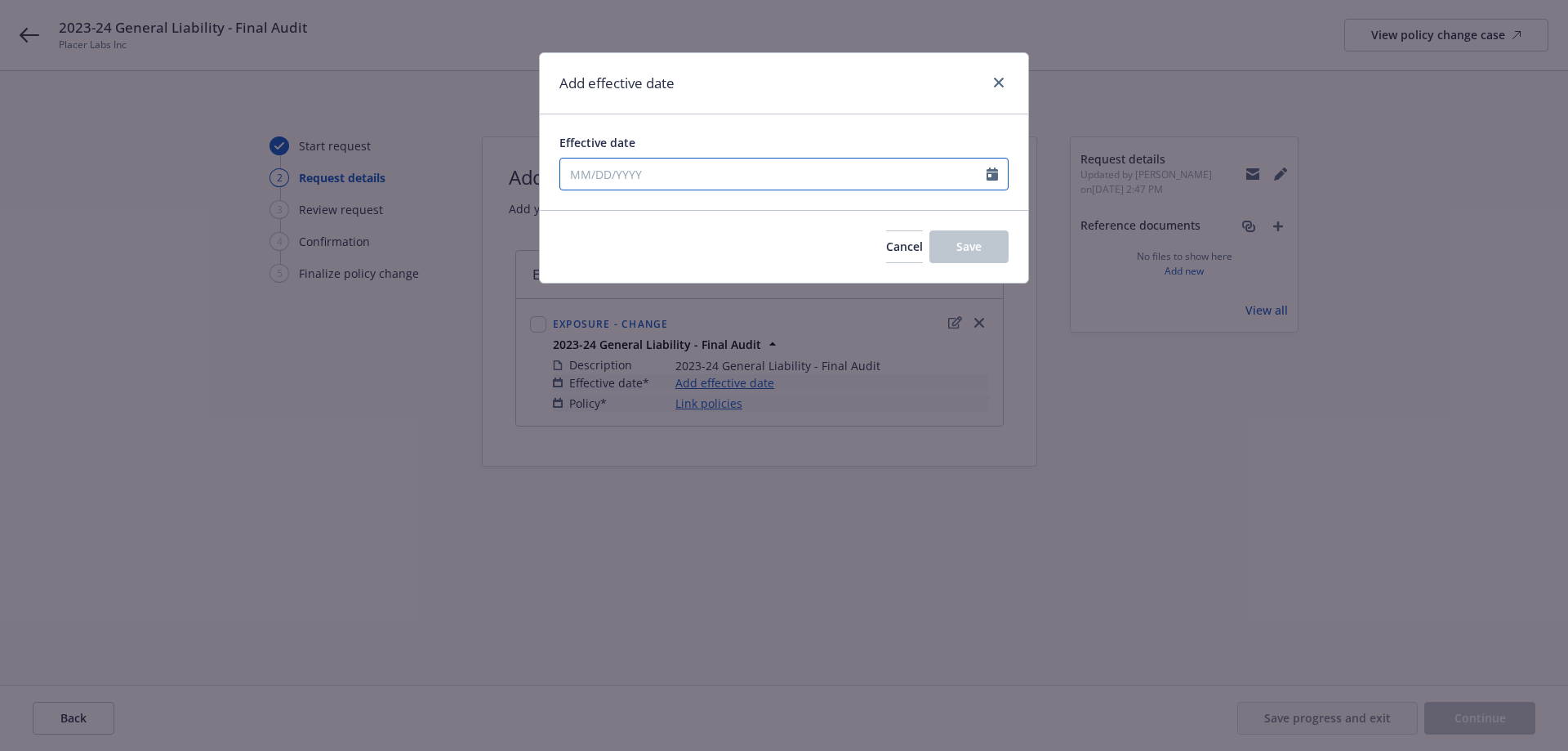
click at [770, 182] on input "Effective date" at bounding box center [773, 174] width 427 height 31
select select "8"
type input "12/05/2023"
click at [857, 88] on div "Add effective date" at bounding box center [784, 83] width 488 height 62
click at [972, 240] on span "Save" at bounding box center [969, 246] width 25 height 16
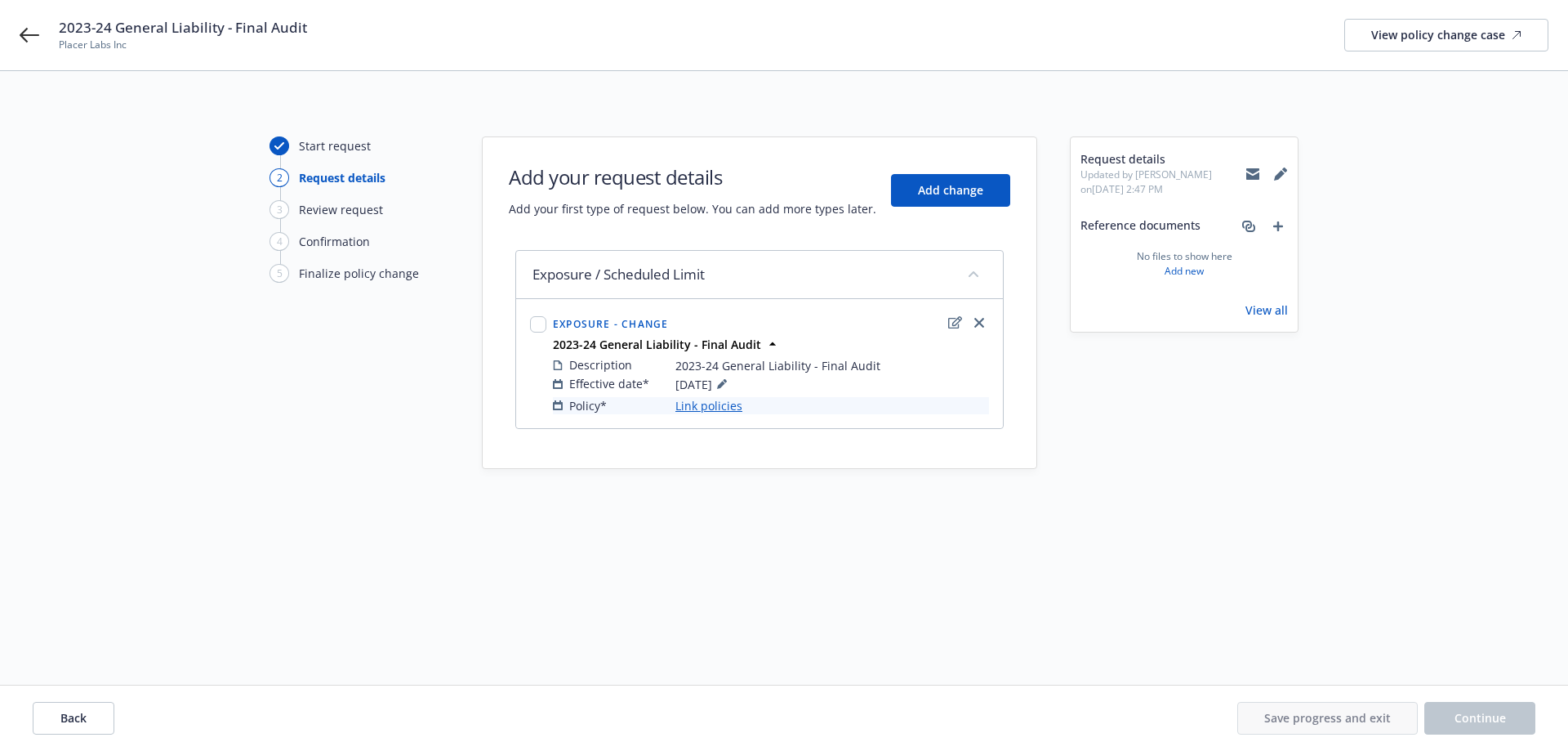
click at [693, 411] on link "Link policies" at bounding box center [708, 406] width 67 height 17
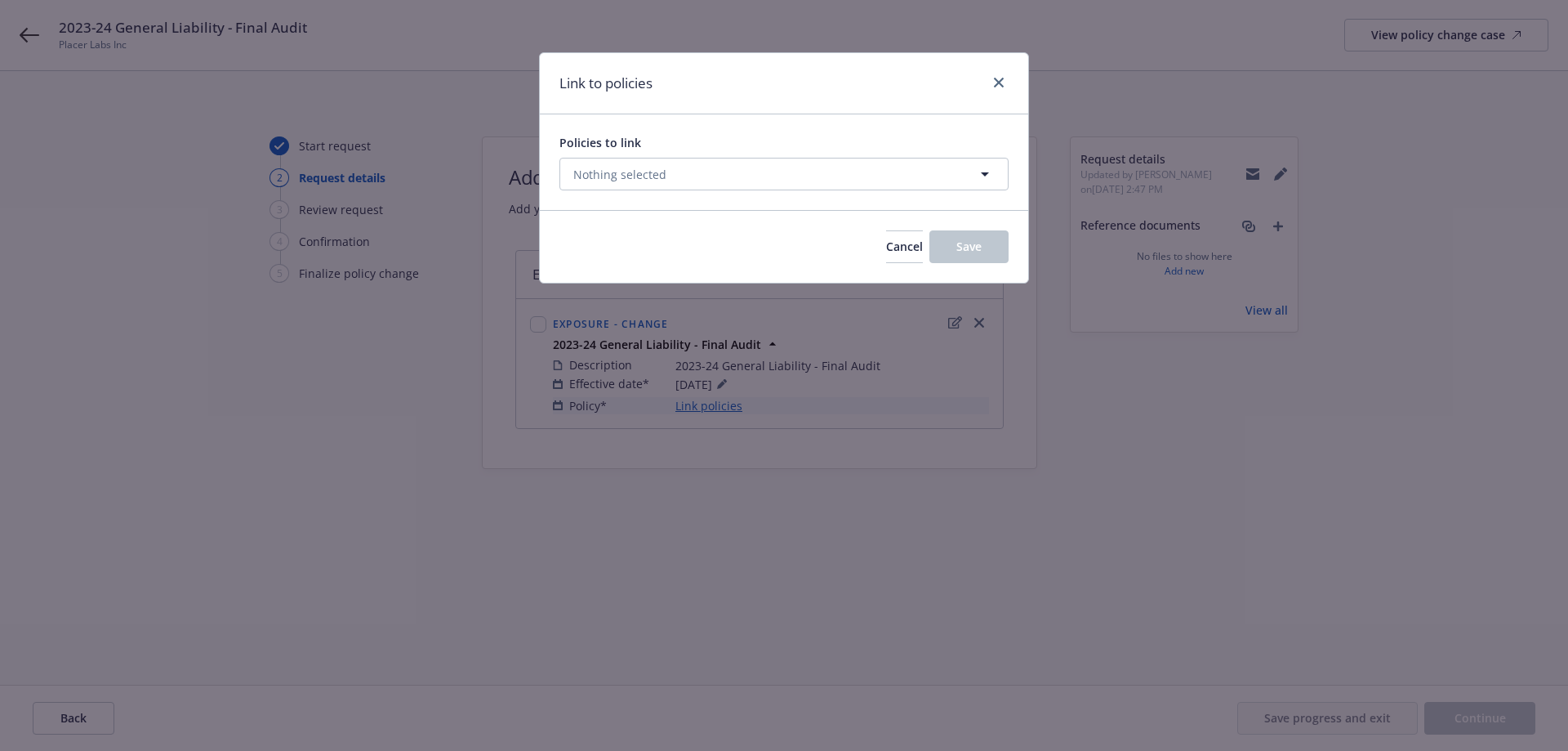
click at [784, 198] on div "Policies to link Nothing selected" at bounding box center [784, 163] width 488 height 96
click at [791, 178] on button "Nothing selected" at bounding box center [784, 174] width 449 height 33
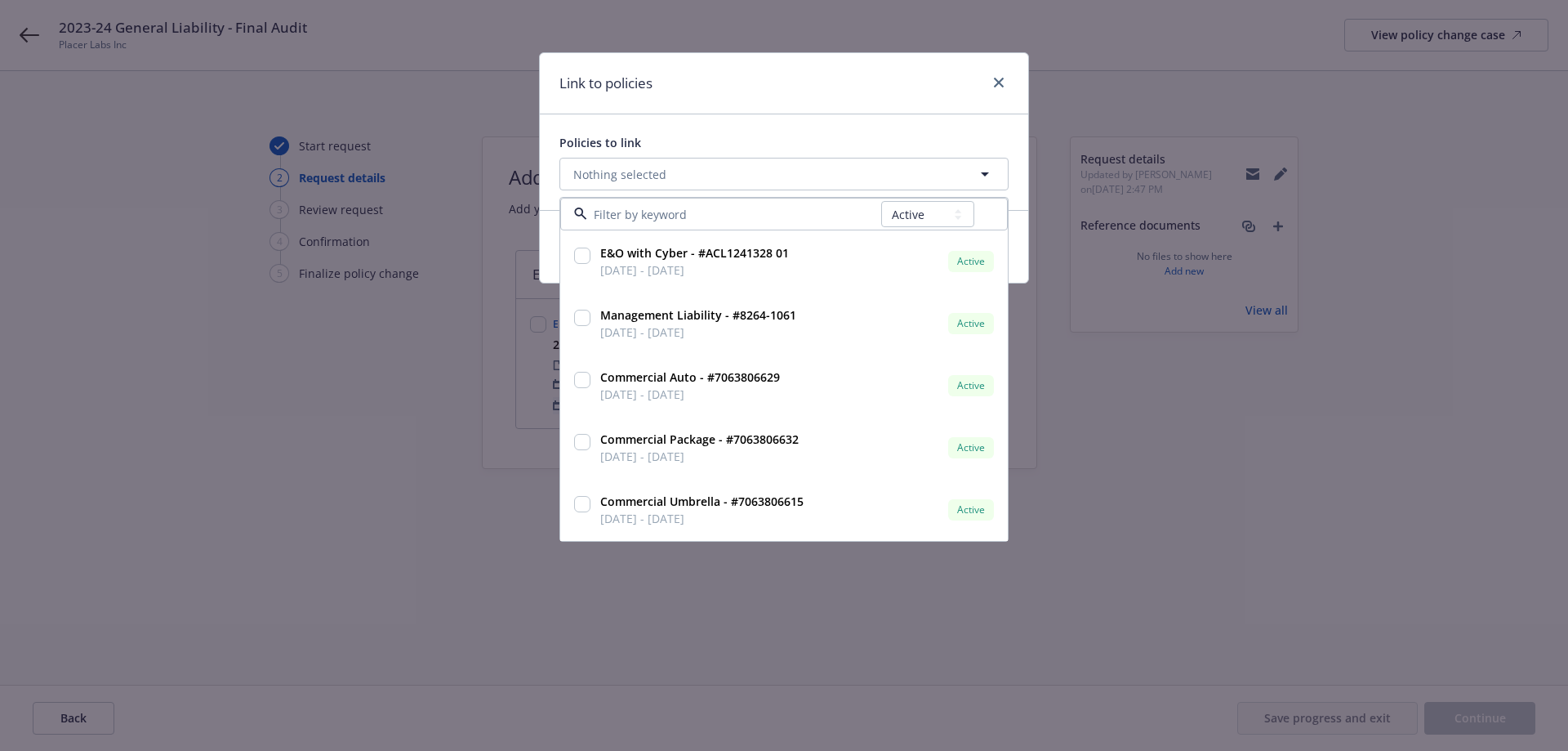
click at [995, 214] on div "All Active Upcoming Expired Cancelled" at bounding box center [784, 214] width 447 height 33
click at [961, 215] on select "All Active Upcoming Expired Cancelled" at bounding box center [927, 214] width 93 height 26
select select "EXPIRED"
click at [882, 201] on select "All Active Upcoming Expired Cancelled" at bounding box center [927, 214] width 93 height 26
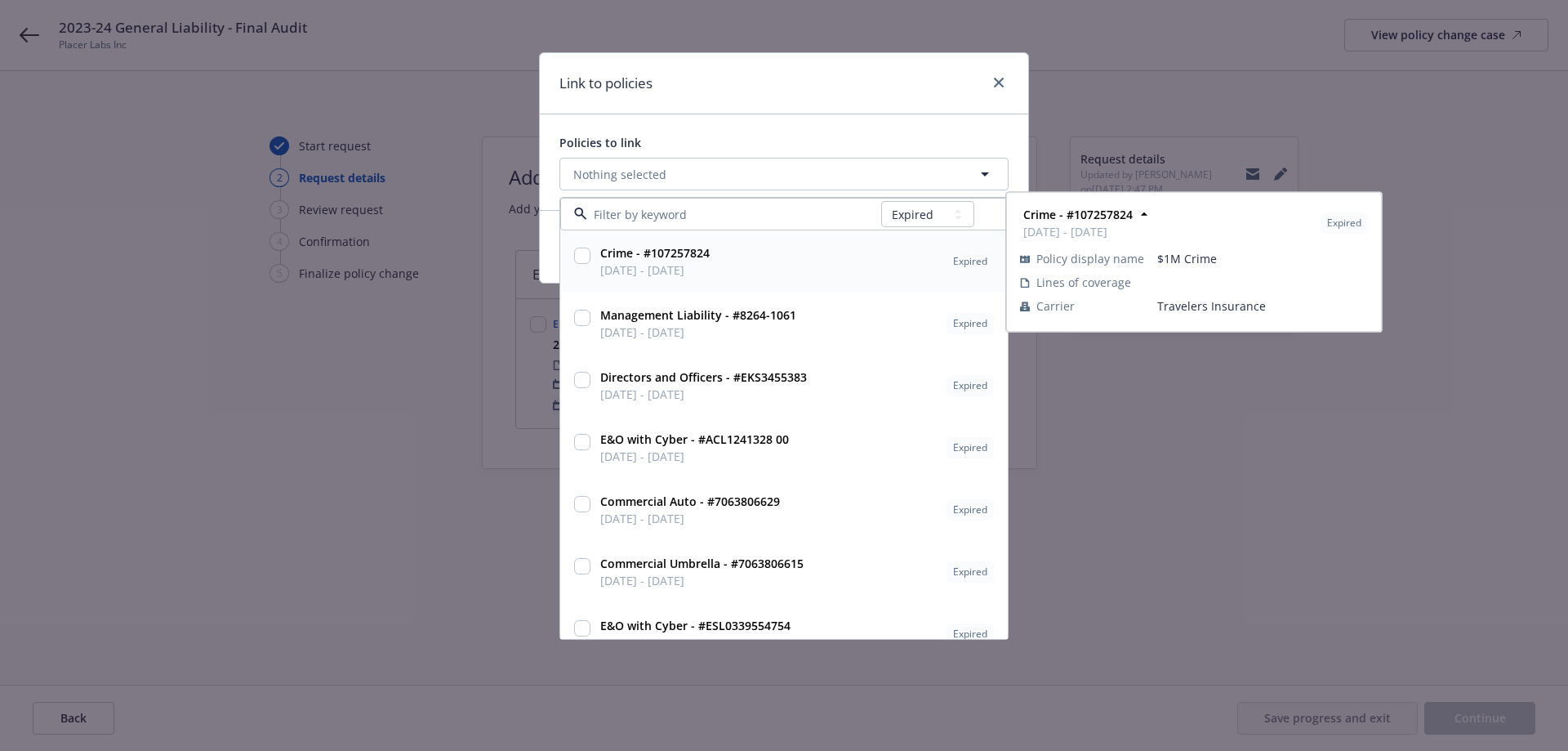
paste input "C7063806632"
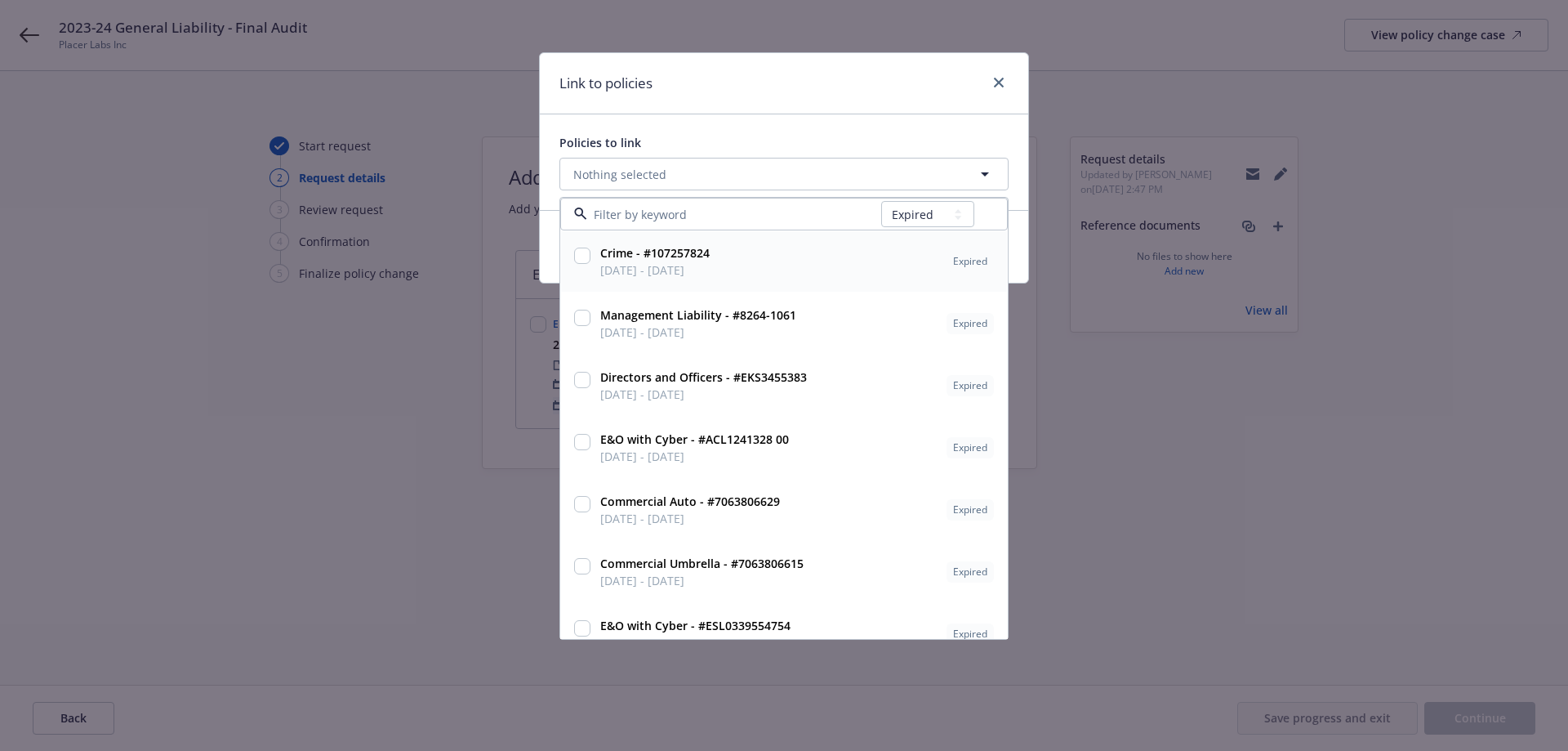
type input "C7063806632"
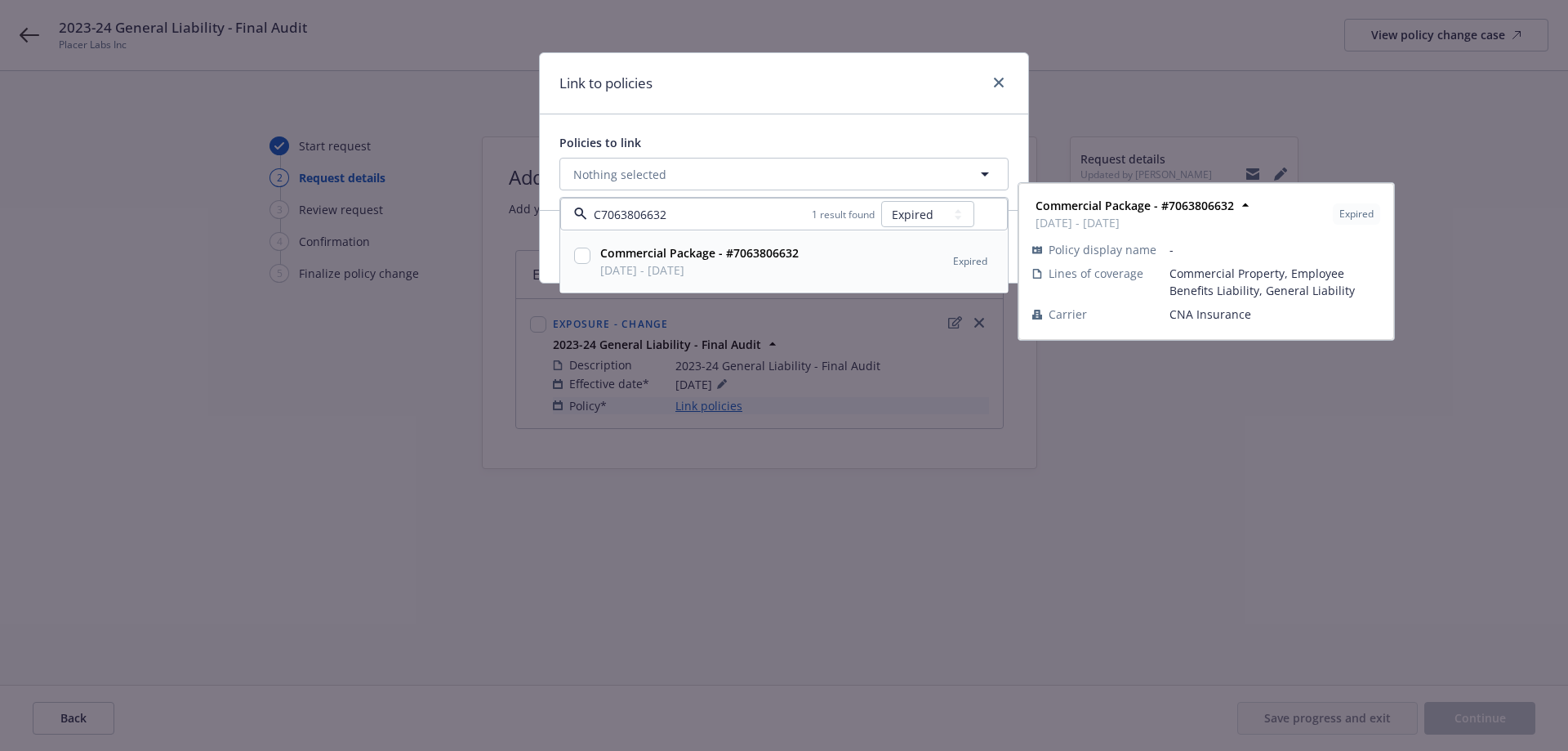
drag, startPoint x: 600, startPoint y: 217, endPoint x: 585, endPoint y: 216, distance: 15.0
click at [585, 216] on div "C7063806632 1 result found All Active Upcoming Expired Cancelled" at bounding box center [784, 214] width 447 height 33
click at [579, 255] on input "checkbox" at bounding box center [582, 256] width 17 height 17
checkbox input "true"
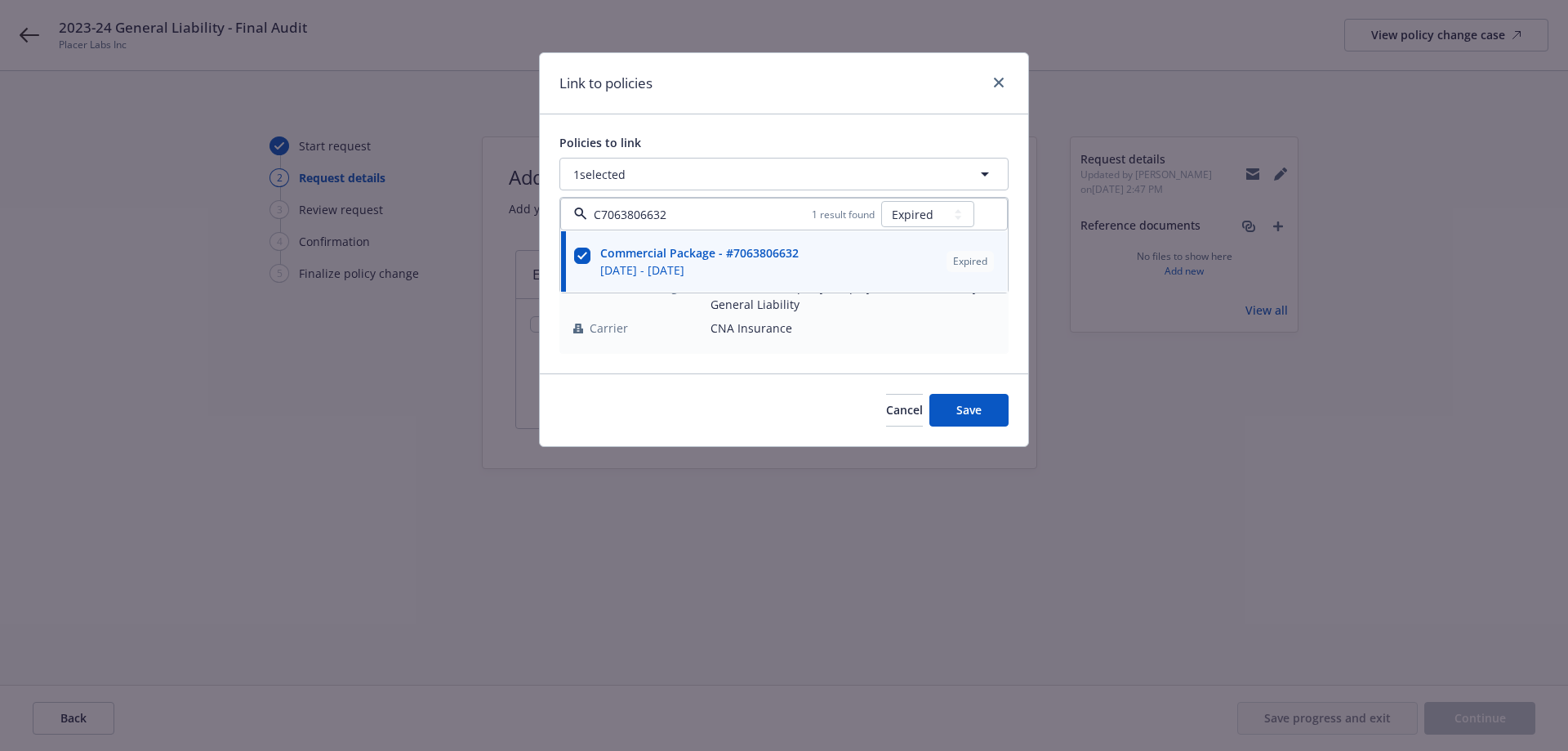
type input "C7063806632"
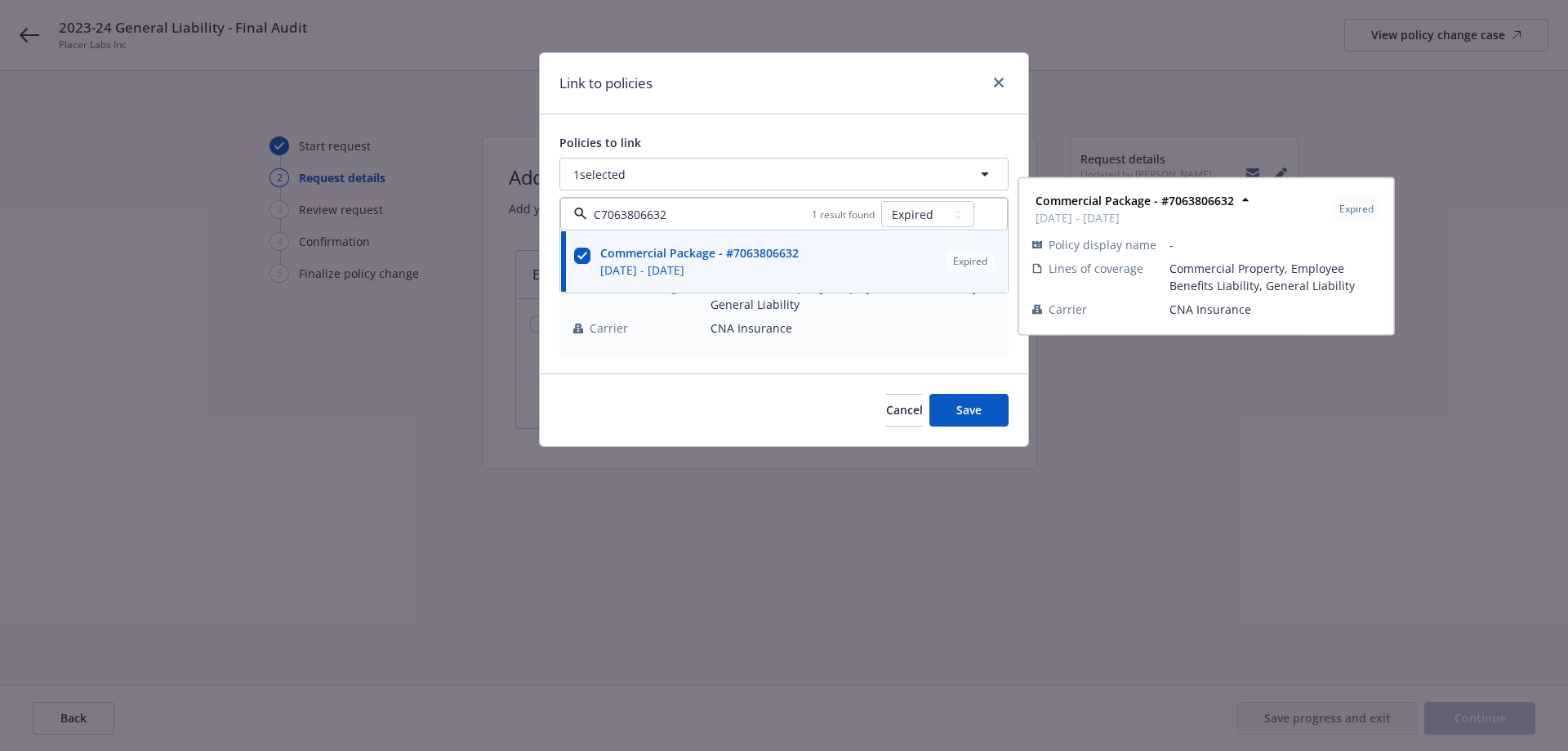
click at [688, 112] on div "Link to policies" at bounding box center [784, 83] width 488 height 62
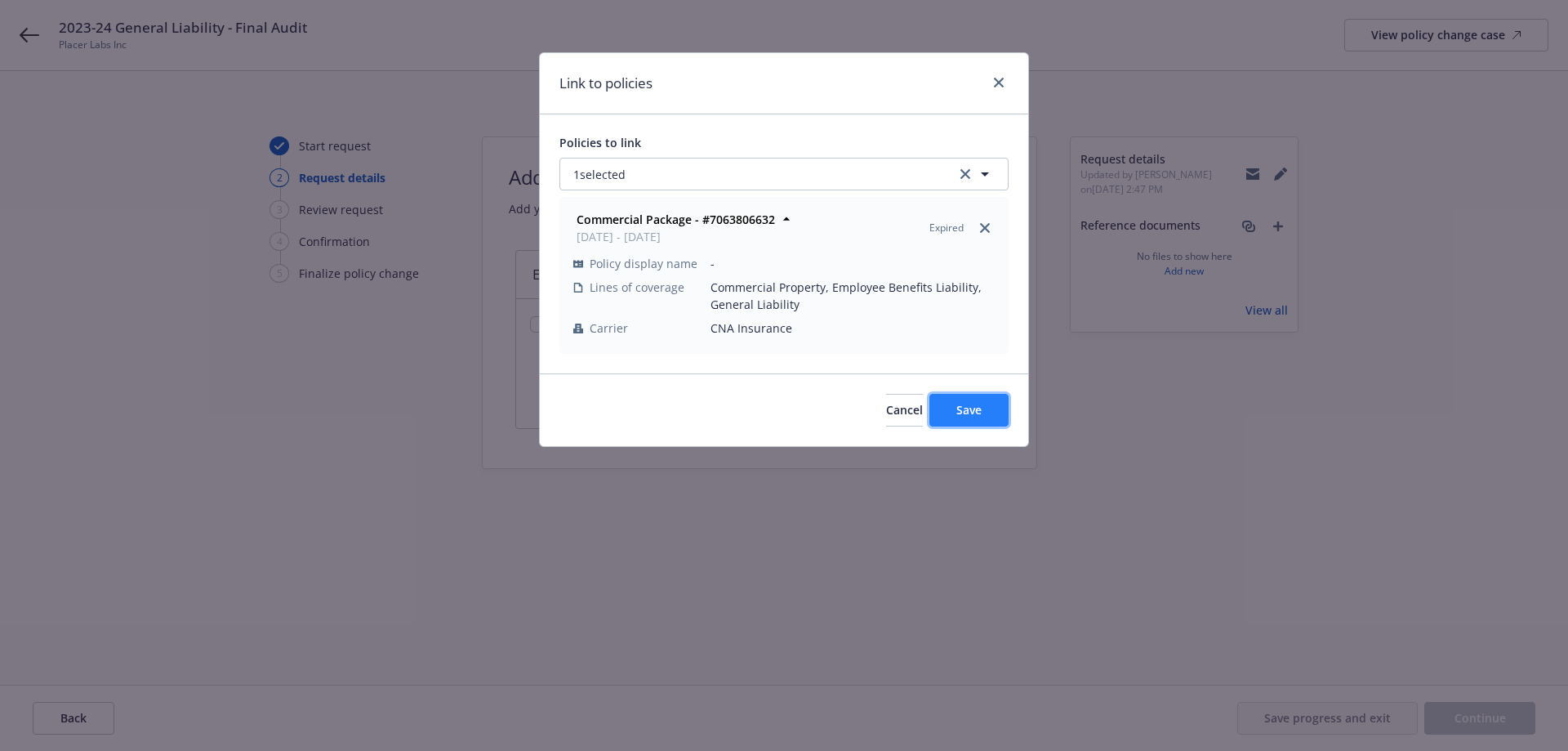
click at [964, 399] on button "Save" at bounding box center [969, 410] width 79 height 33
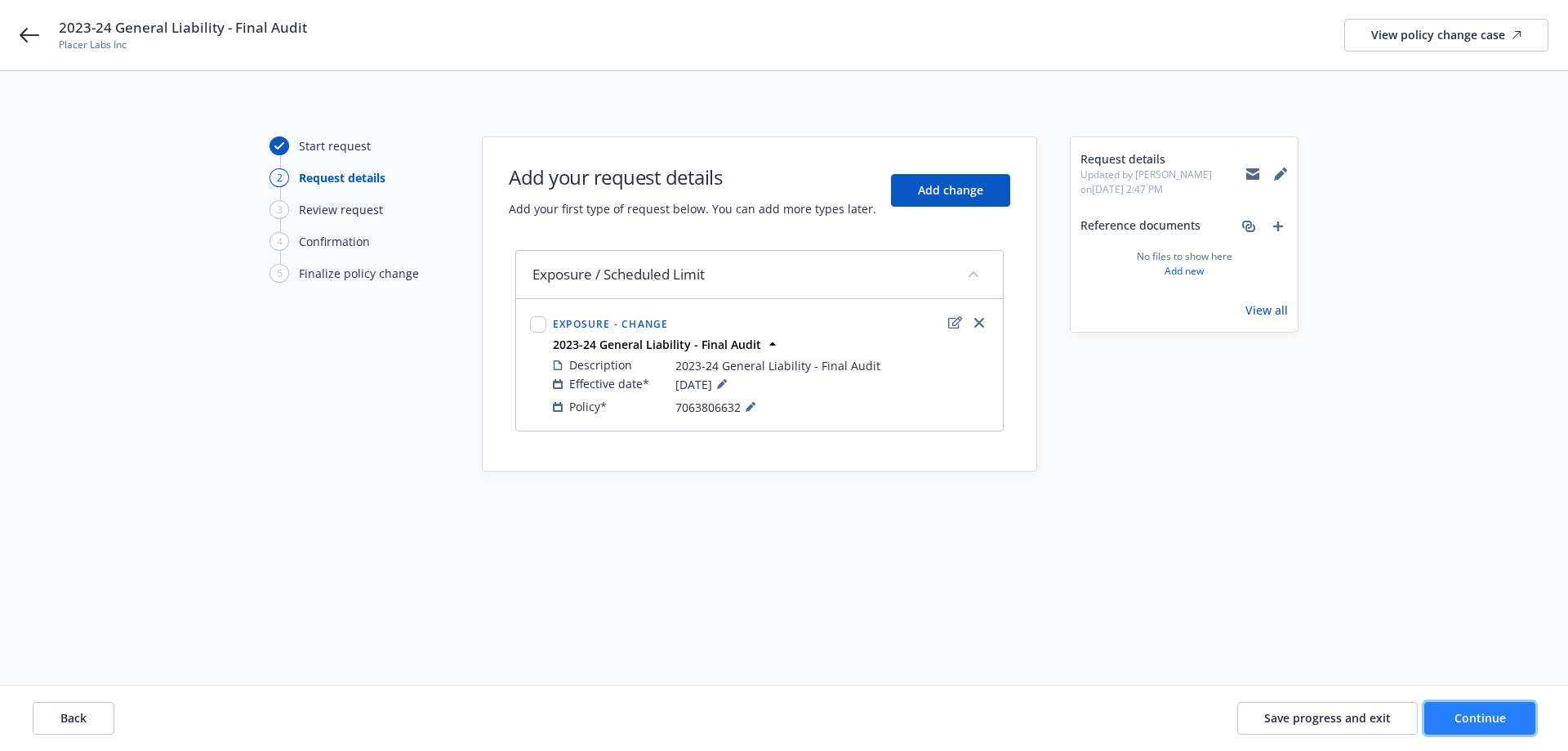
click at [1452, 723] on button "Continue" at bounding box center [1479, 719] width 111 height 33
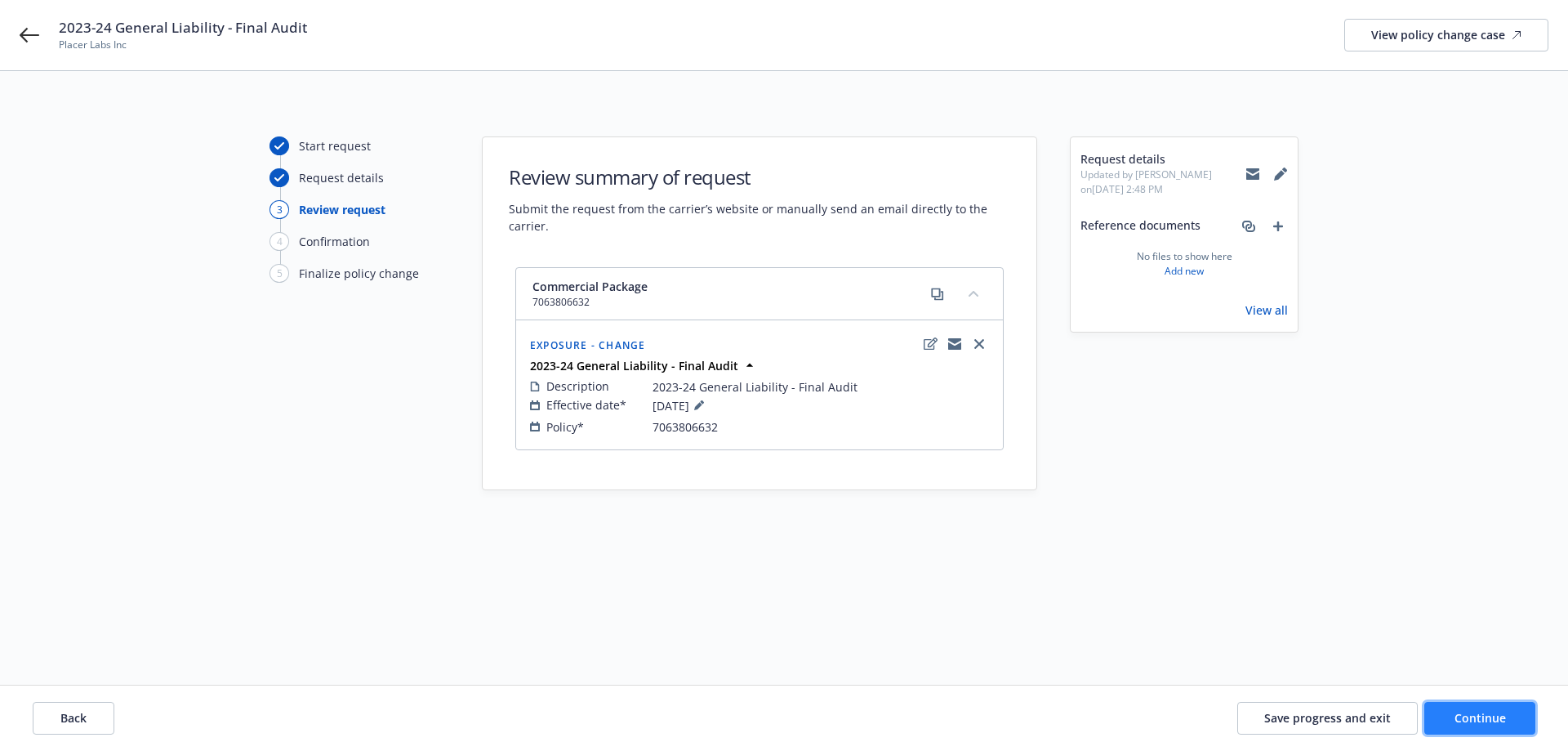
click at [1461, 709] on button "Continue" at bounding box center [1479, 719] width 111 height 33
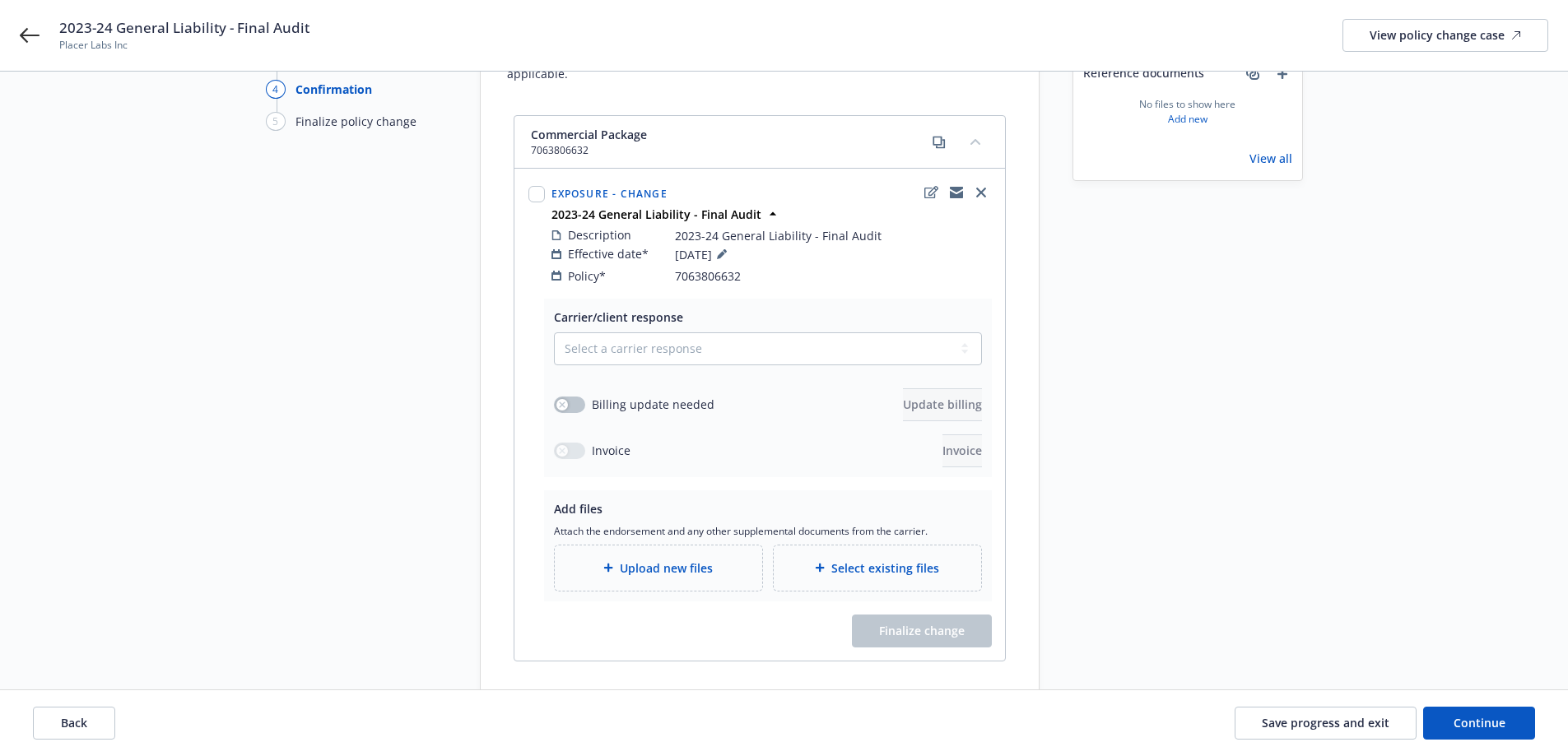
scroll to position [164, 0]
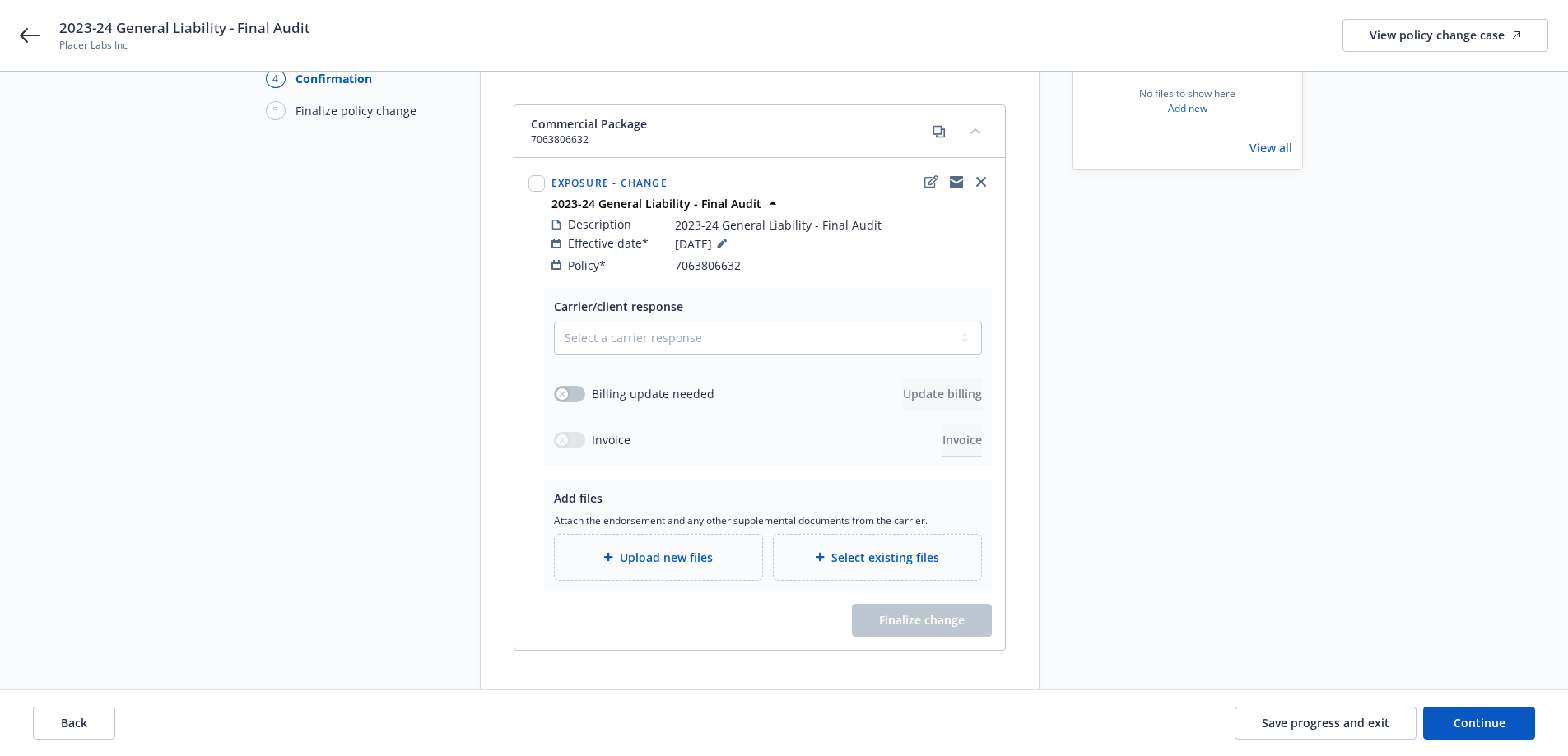
click at [664, 341] on div "Select a carrier response Accepted Accepted with revision No endorsement needed…" at bounding box center [768, 389] width 428 height 135
click at [679, 332] on select "Select a carrier response Accepted Accepted with revision No endorsement needed…" at bounding box center [768, 339] width 428 height 33
select select "ACCEPTED"
click at [554, 322] on select "Select a carrier response Accepted Accepted with revision No endorsement needed…" at bounding box center [768, 339] width 428 height 33
click at [559, 391] on icon "button" at bounding box center [562, 395] width 7 height 7
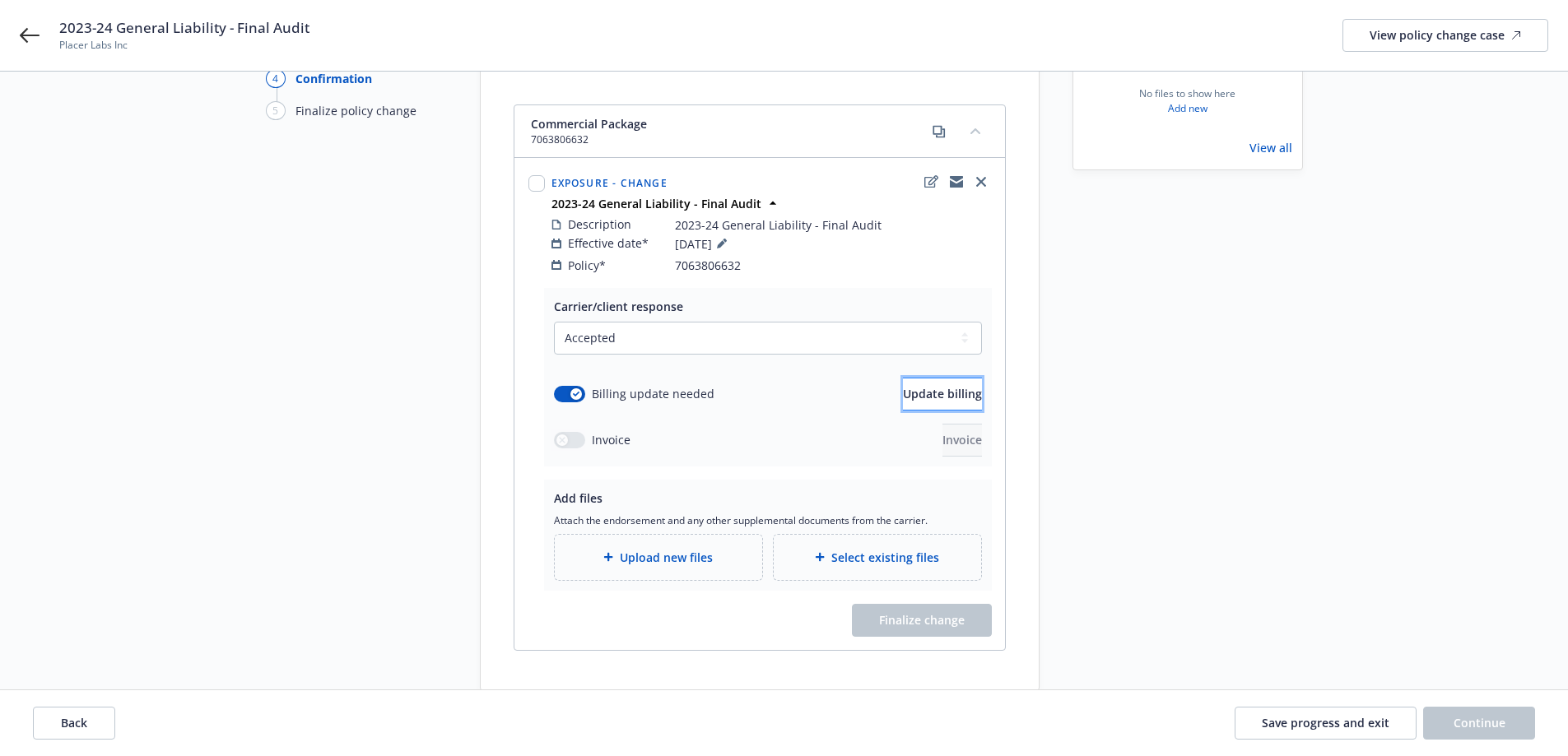
click at [912, 386] on span "Update billing" at bounding box center [942, 394] width 79 height 16
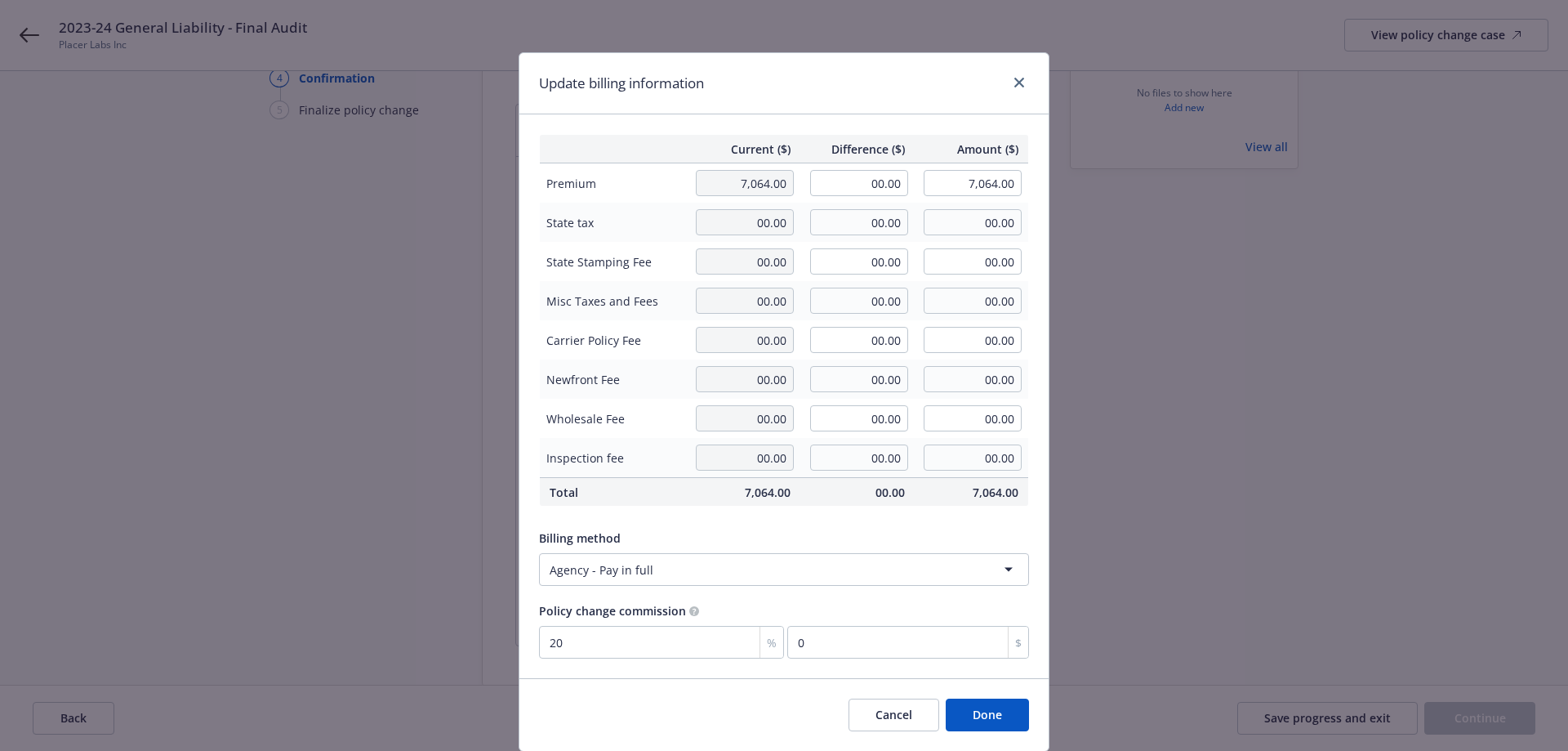
click at [868, 197] on td "00.00" at bounding box center [857, 183] width 115 height 40
click at [877, 184] on input "00.00" at bounding box center [859, 183] width 98 height 26
paste input "1,822"
type input "1,822.00"
type input "8,886.00"
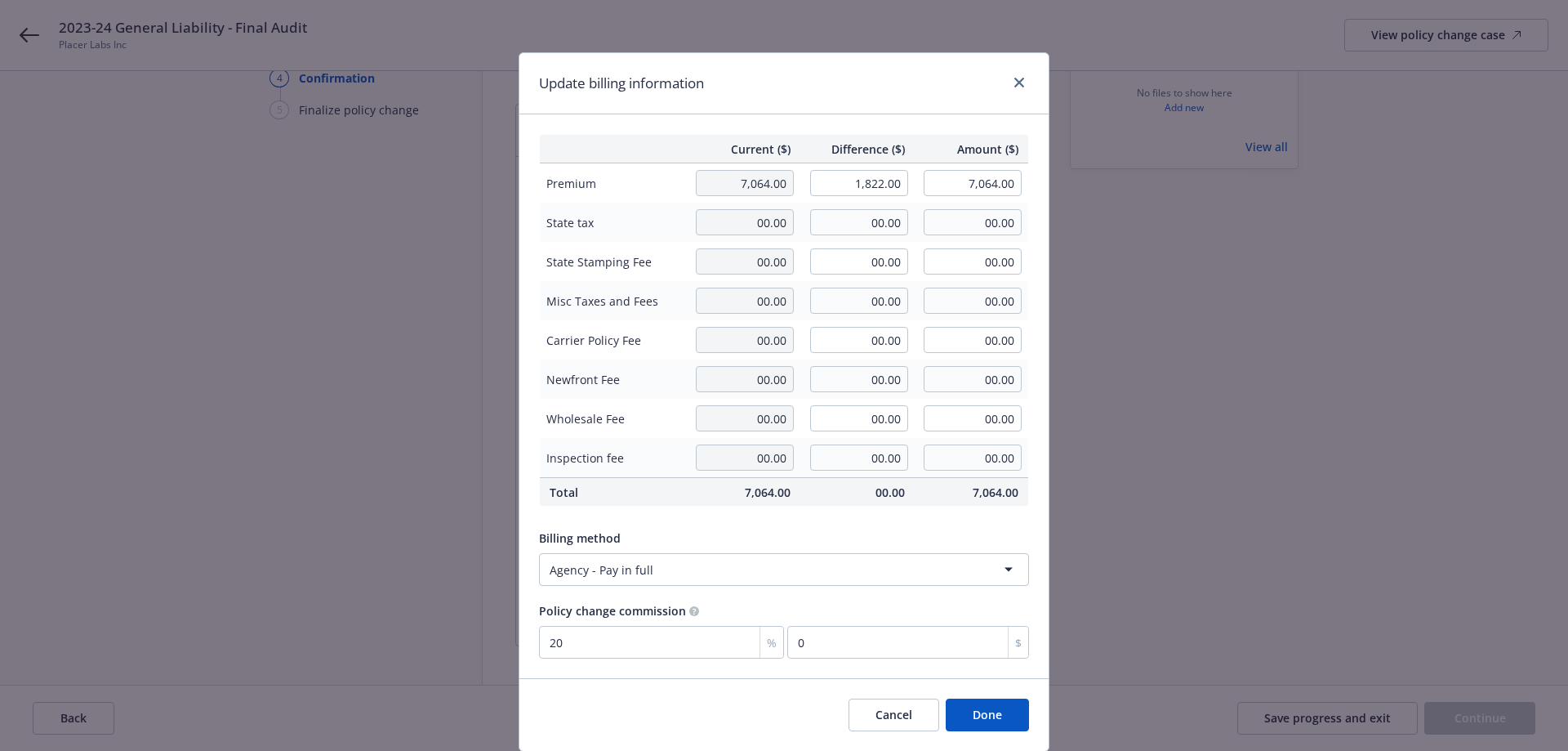
type input "364.4"
click at [908, 130] on div "Current ($) Difference ($) Amount ($) Premium 7,064.00 1,822.00 8,886.00 State …" at bounding box center [784, 396] width 529 height 564
click at [1016, 716] on button "Done" at bounding box center [988, 715] width 83 height 33
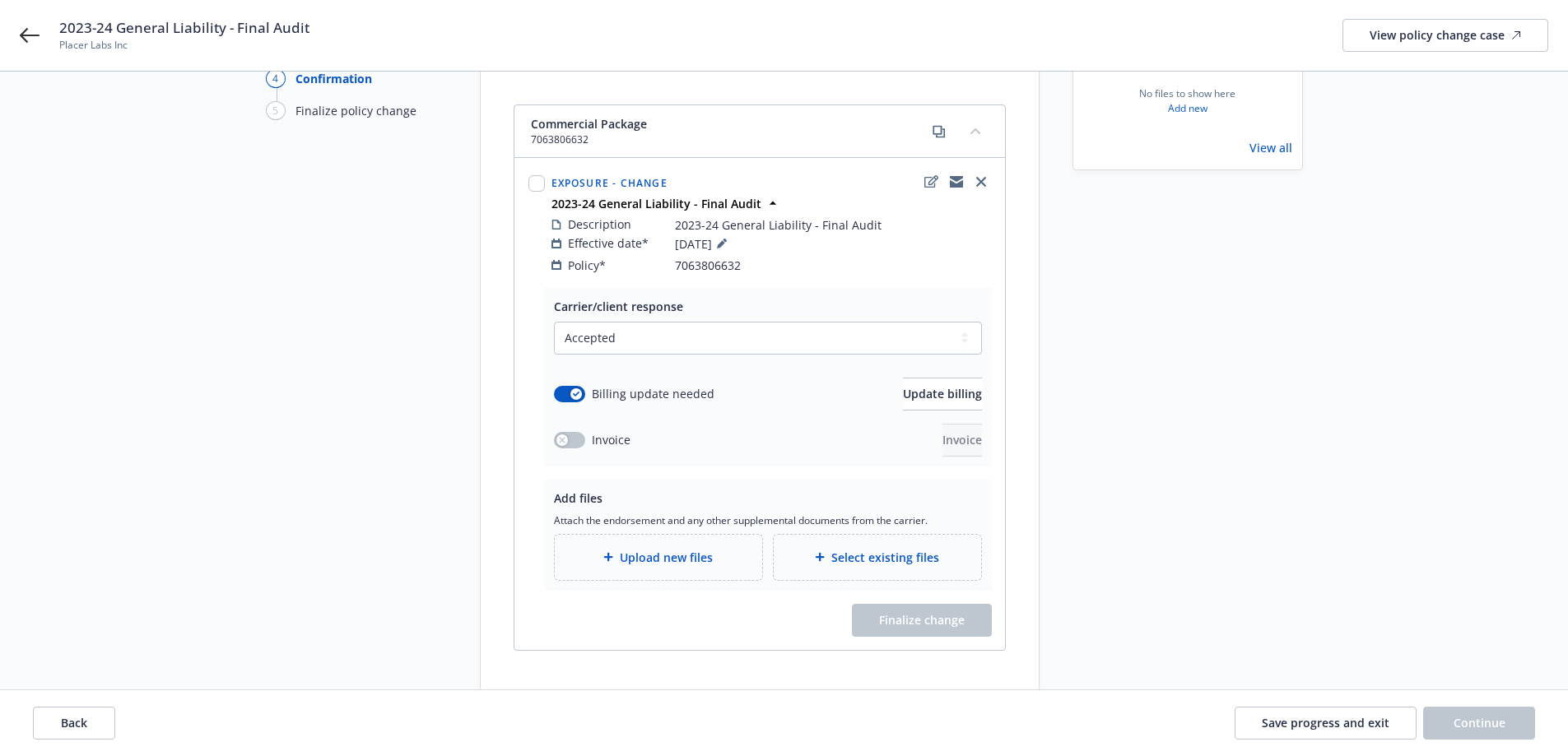
click at [729, 556] on div "Upload new files" at bounding box center [658, 557] width 207 height 46
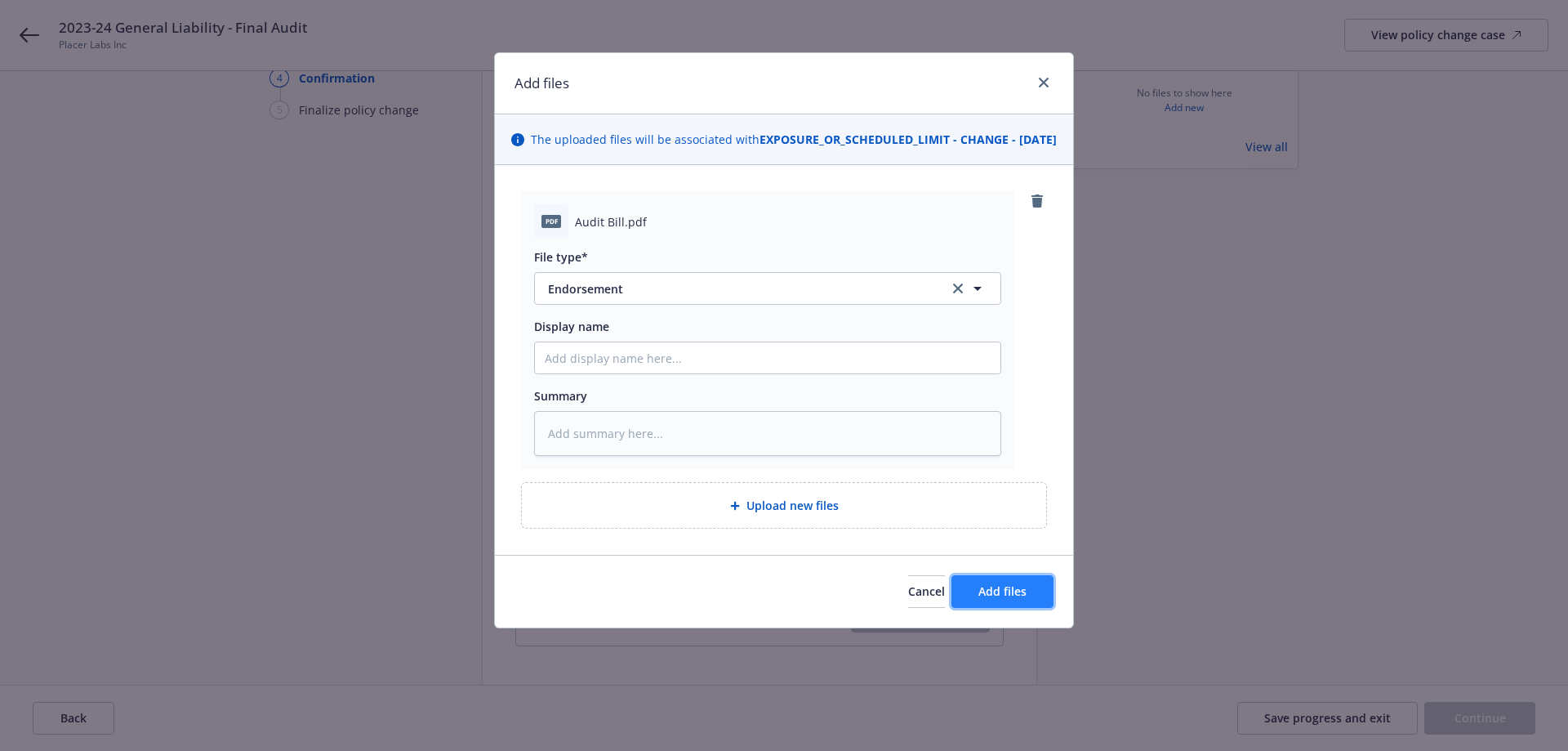
click at [981, 599] on span "Add files" at bounding box center [1002, 591] width 48 height 16
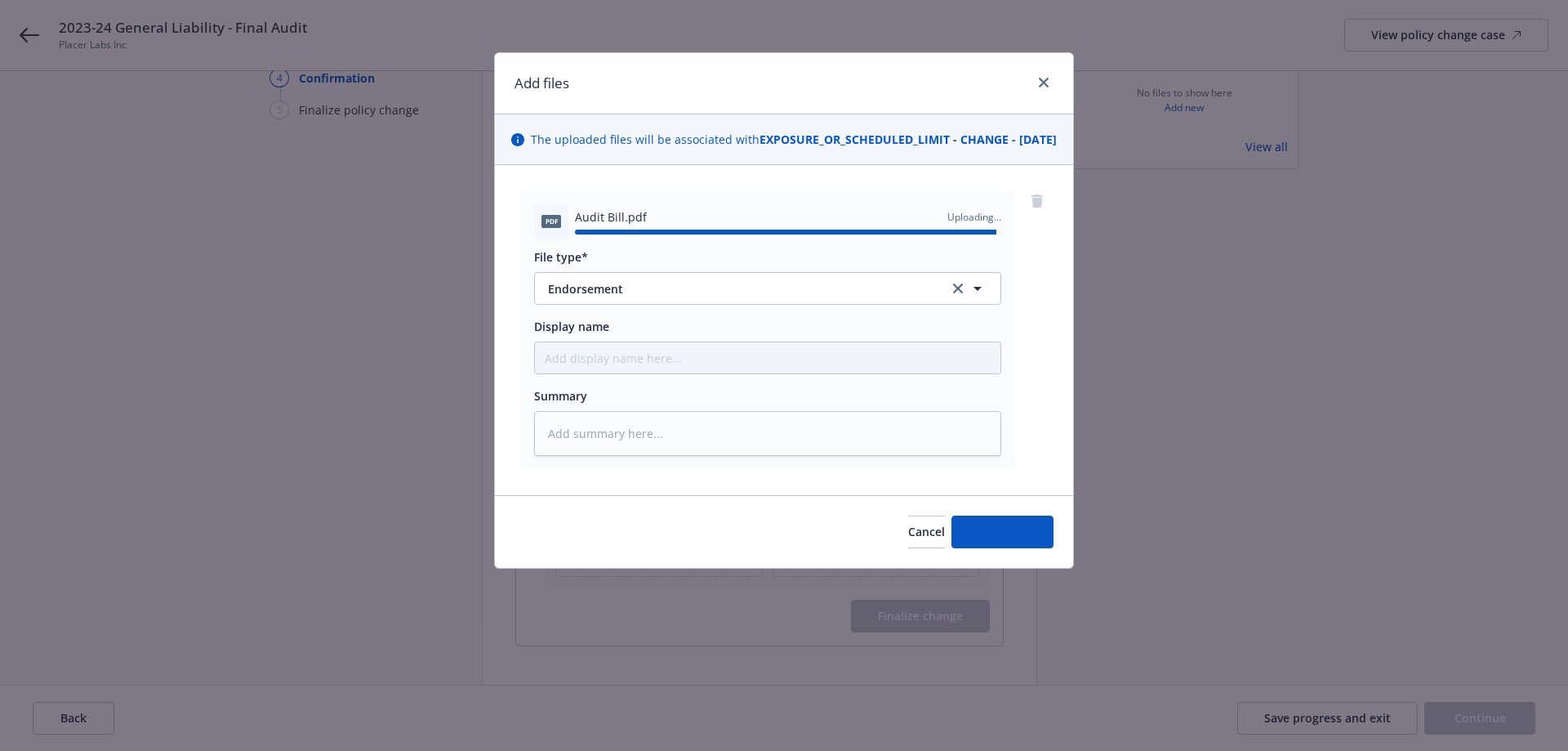
type textarea "x"
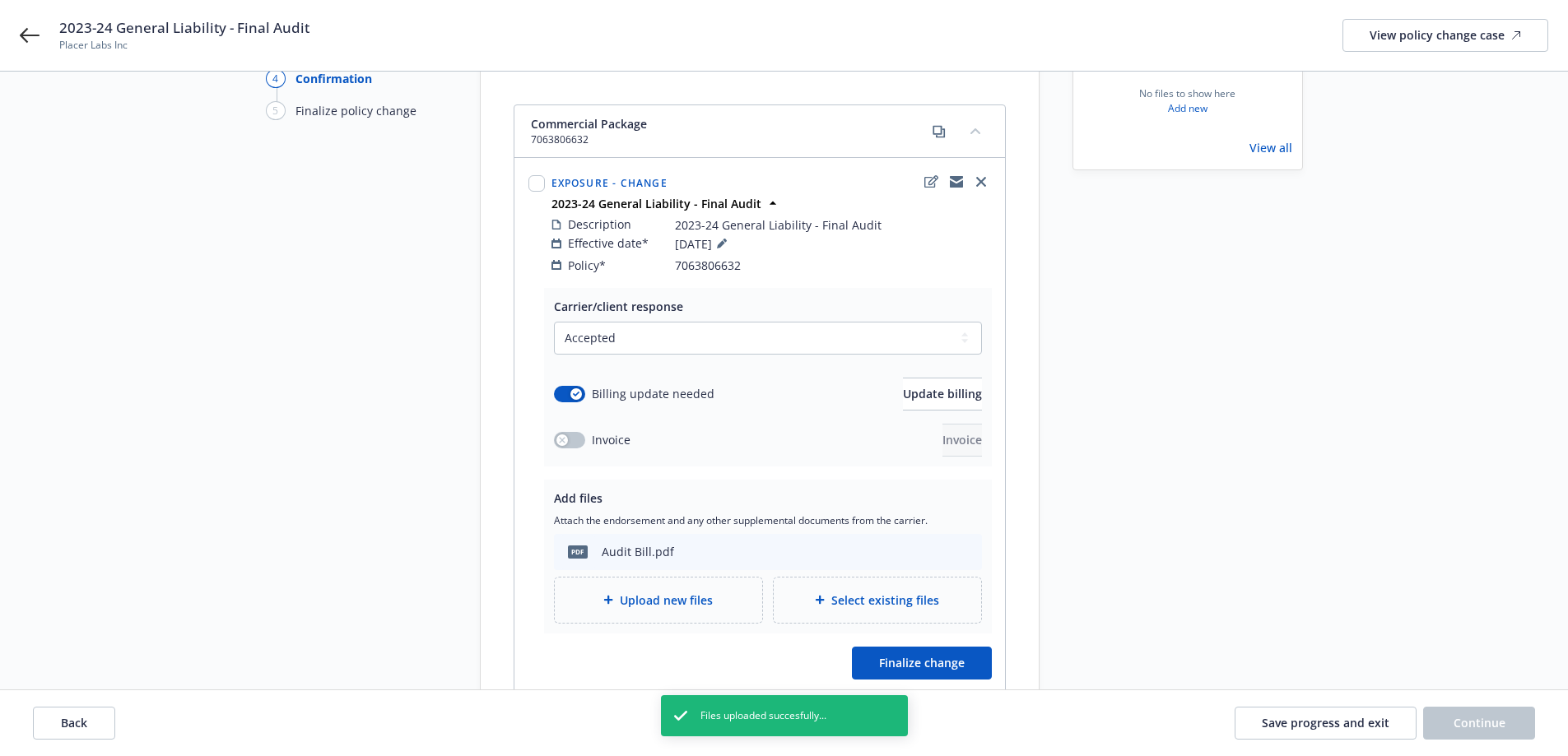
click at [672, 539] on div "pdf Audit Bill.pdf" at bounding box center [768, 551] width 428 height 36
drag, startPoint x: 657, startPoint y: 536, endPoint x: 648, endPoint y: 536, distance: 9.0
click at [656, 542] on div "Audit Bill.pdf" at bounding box center [637, 551] width 73 height 18
click at [575, 540] on div "pdf Audit Bill.pdf" at bounding box center [617, 551] width 114 height 34
click at [575, 545] on span "pdf" at bounding box center [578, 551] width 20 height 12
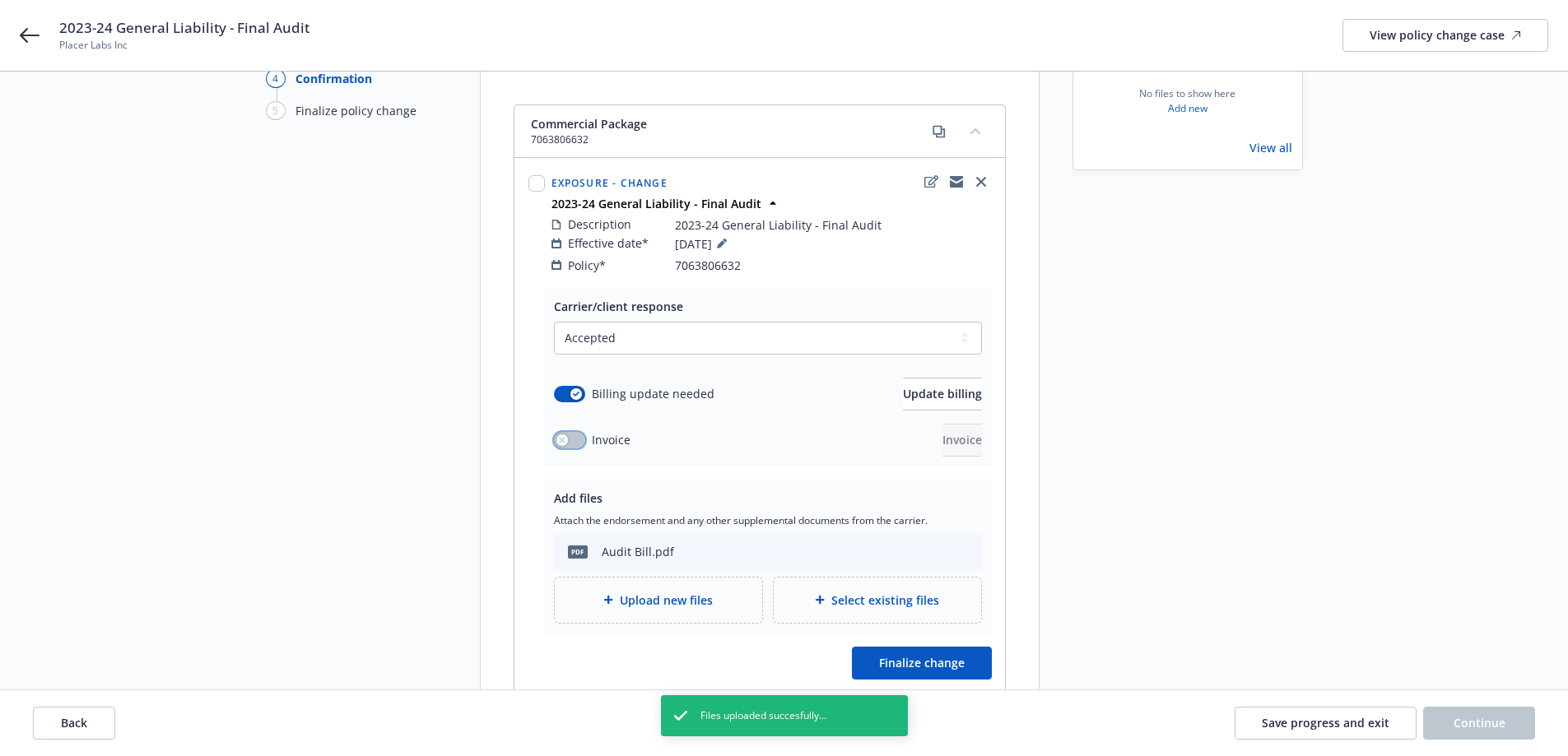
click at [571, 432] on button "button" at bounding box center [570, 440] width 32 height 17
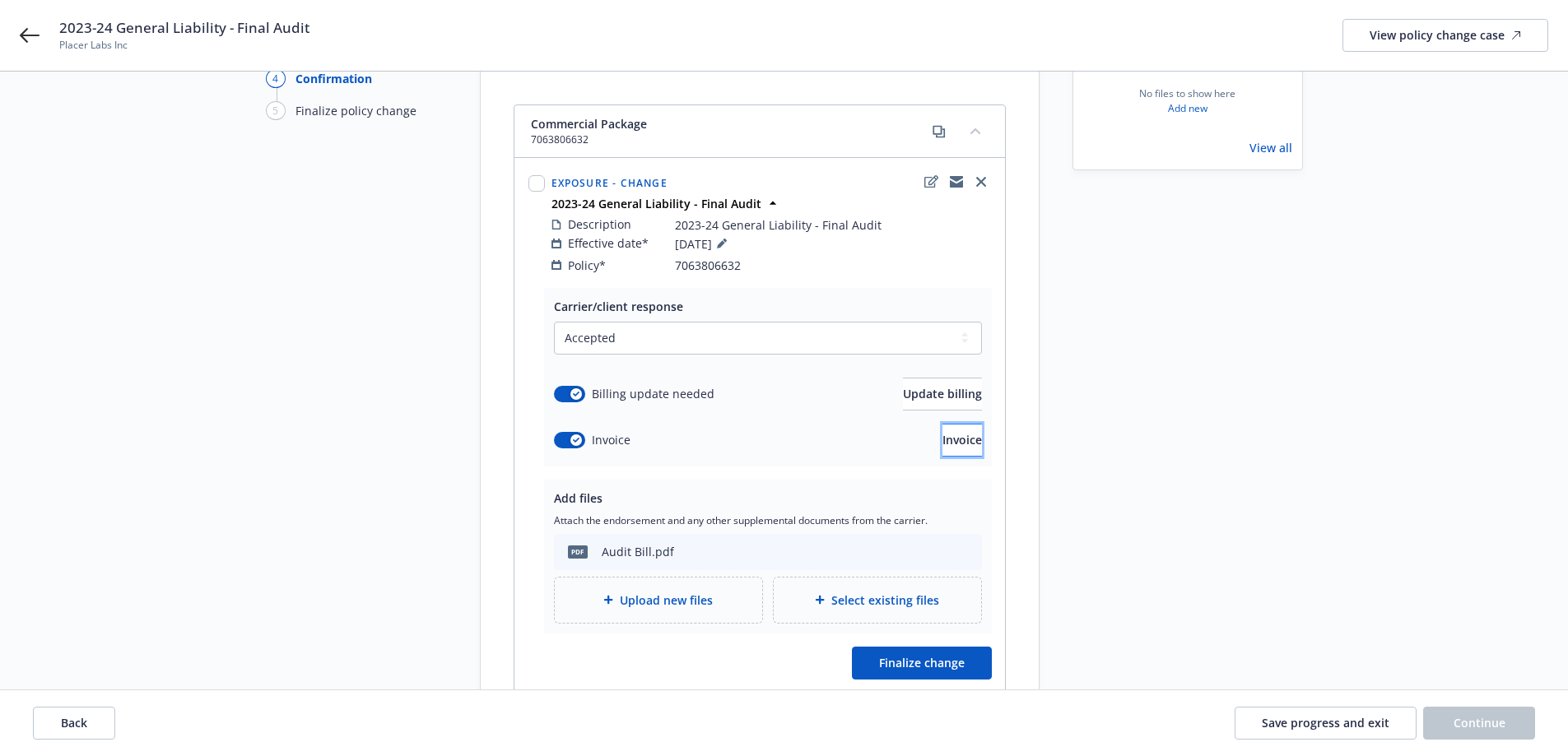
click at [948, 432] on span "Invoice" at bounding box center [961, 440] width 39 height 16
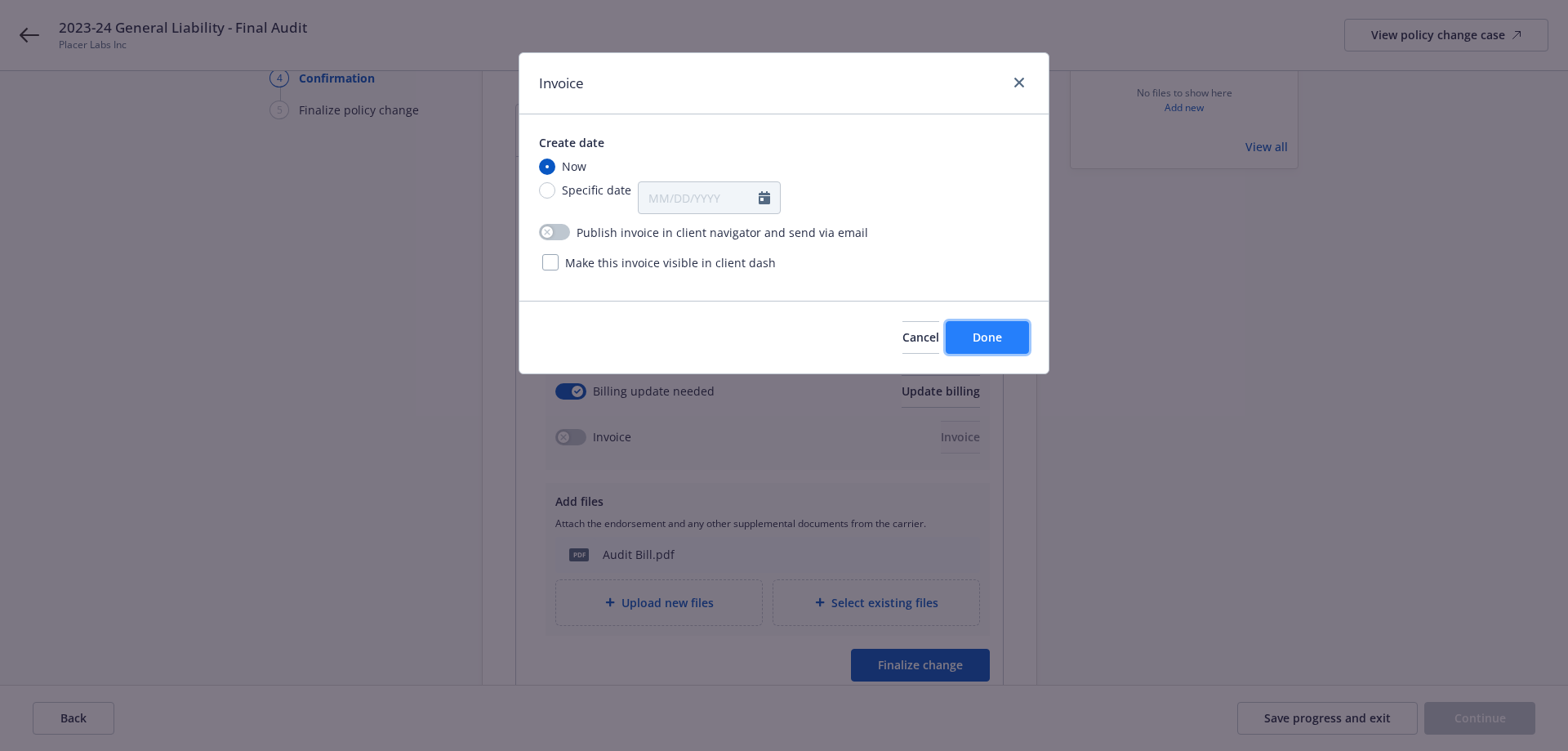
click at [1018, 329] on button "Done" at bounding box center [988, 337] width 83 height 33
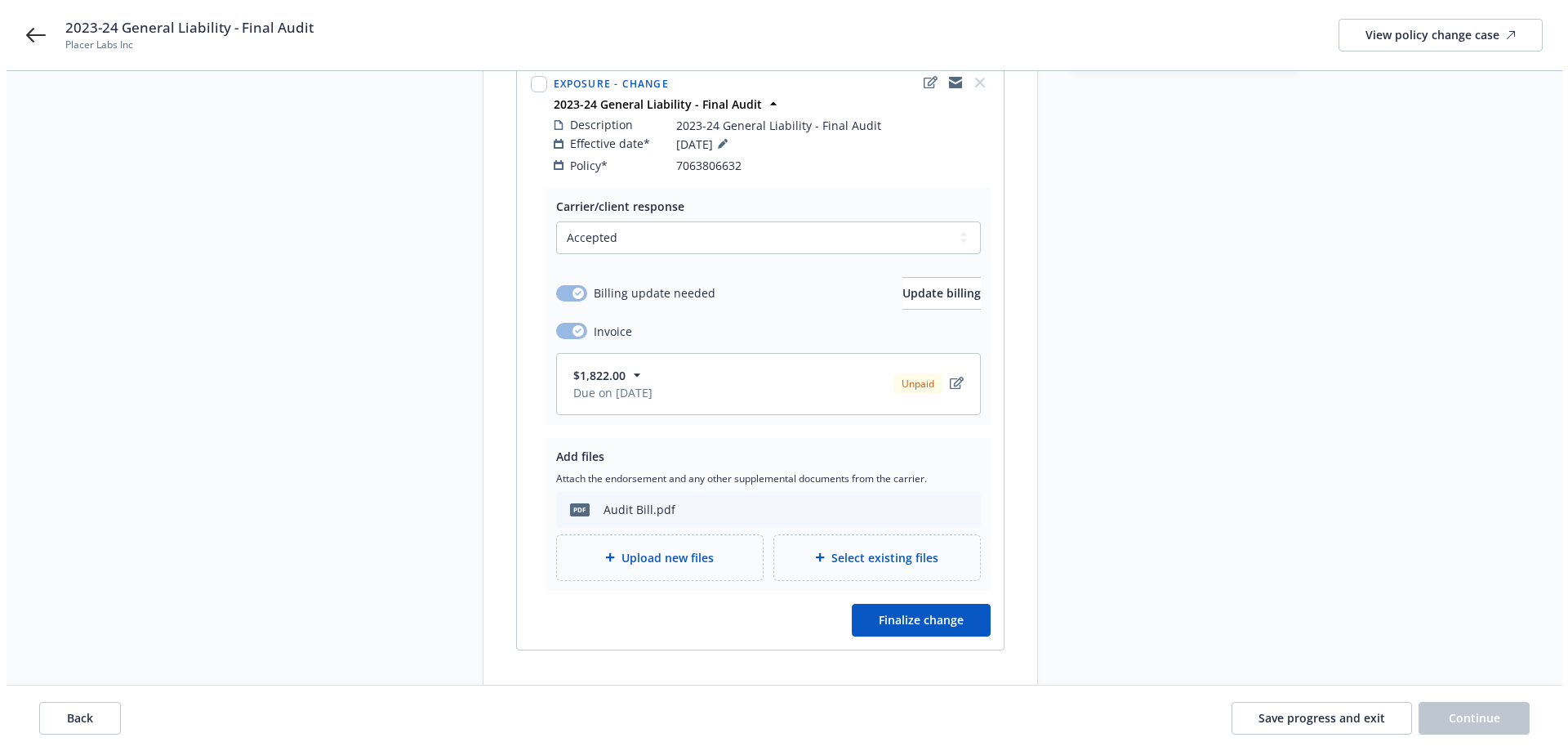
scroll to position [316, 0]
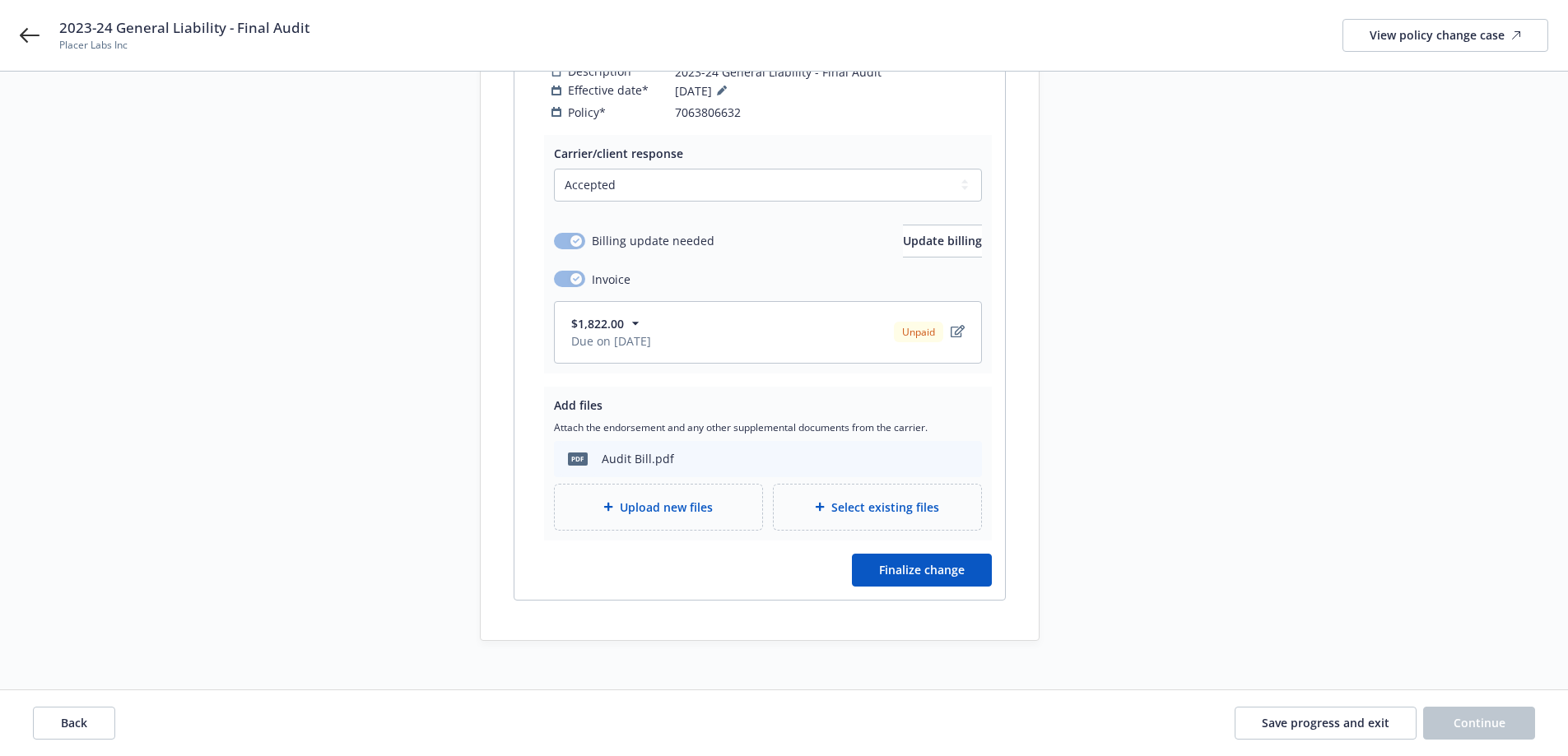
click at [615, 501] on div at bounding box center [611, 506] width 17 height 10
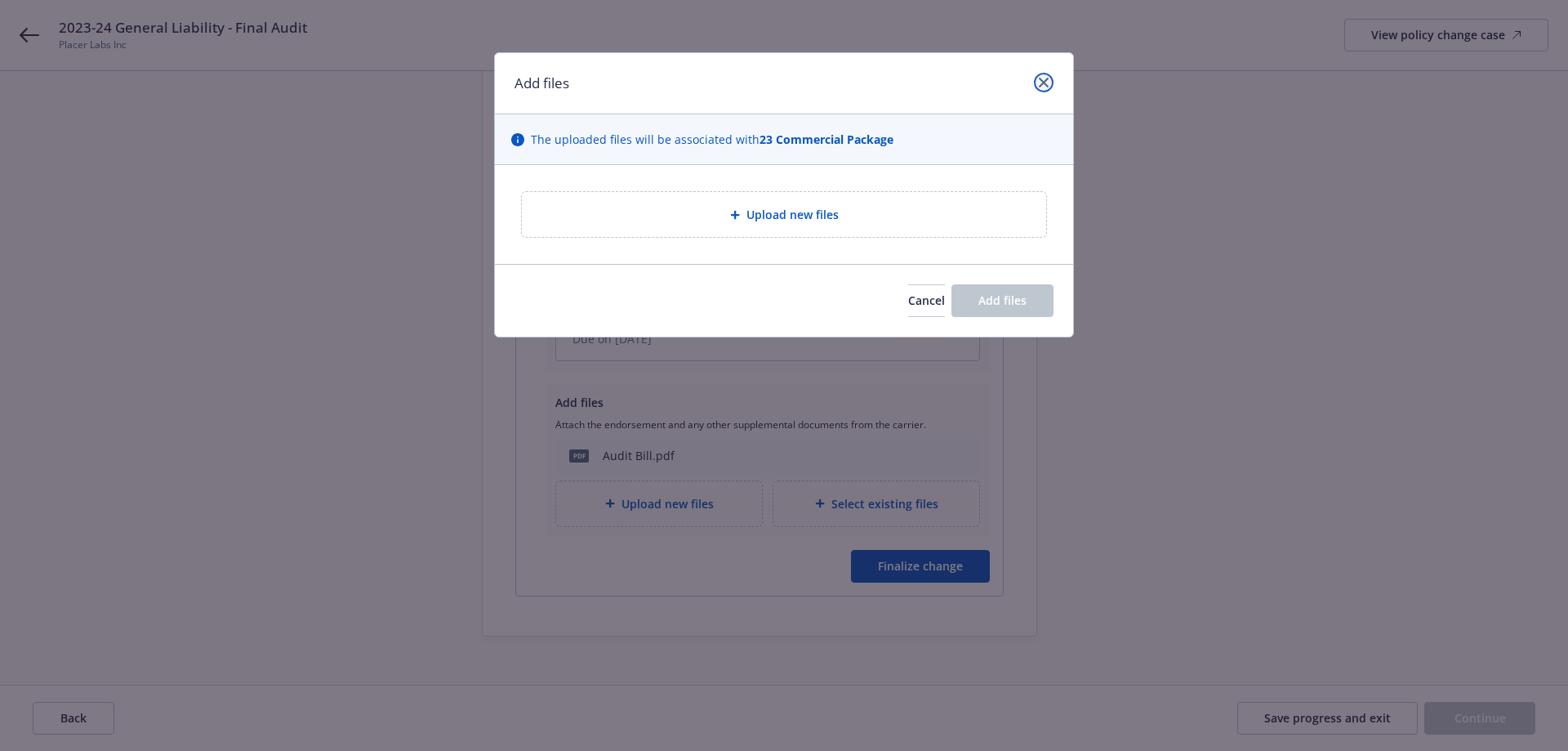
click at [1048, 78] on icon "close" at bounding box center [1043, 82] width 10 height 10
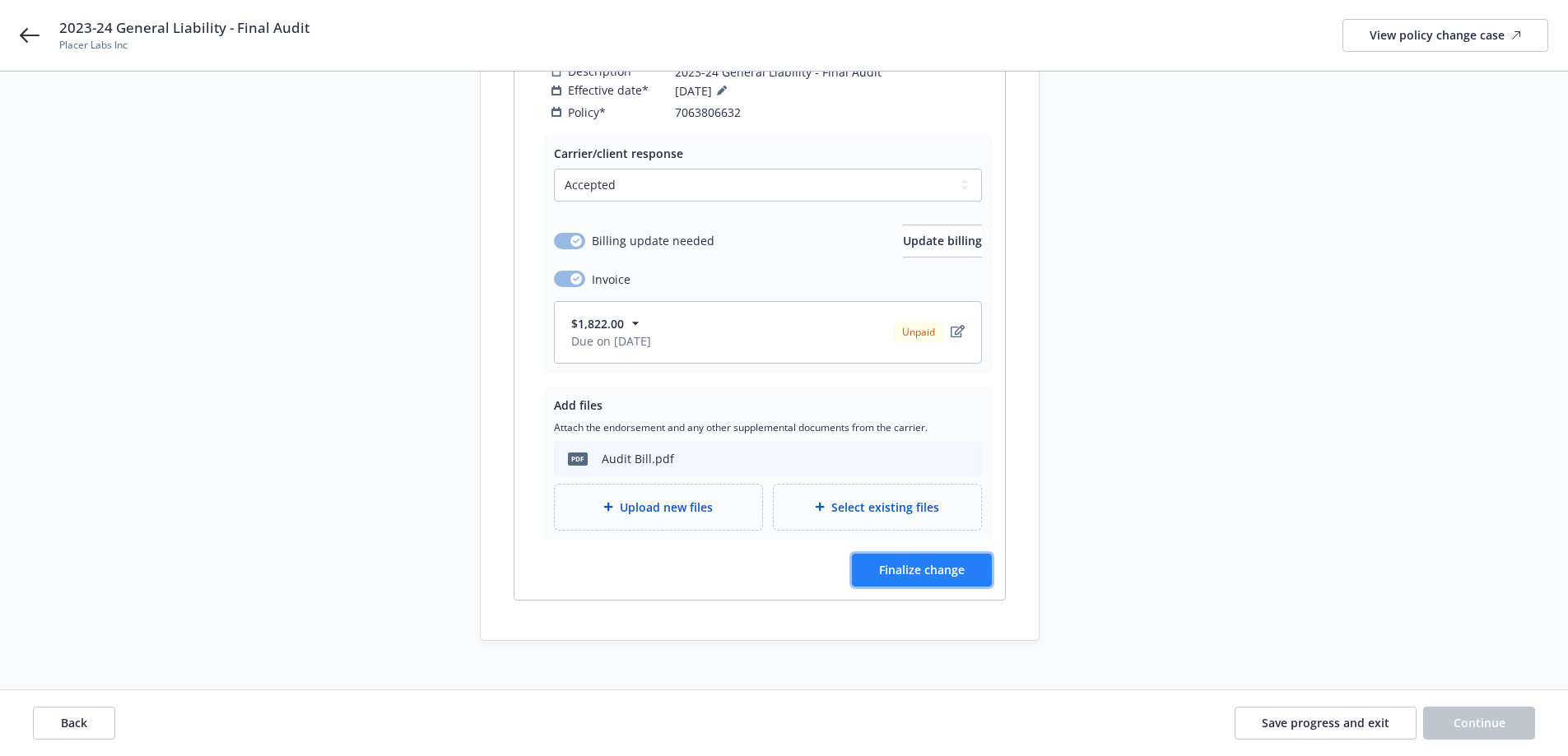
click at [929, 554] on button "Finalize change" at bounding box center [922, 570] width 140 height 33
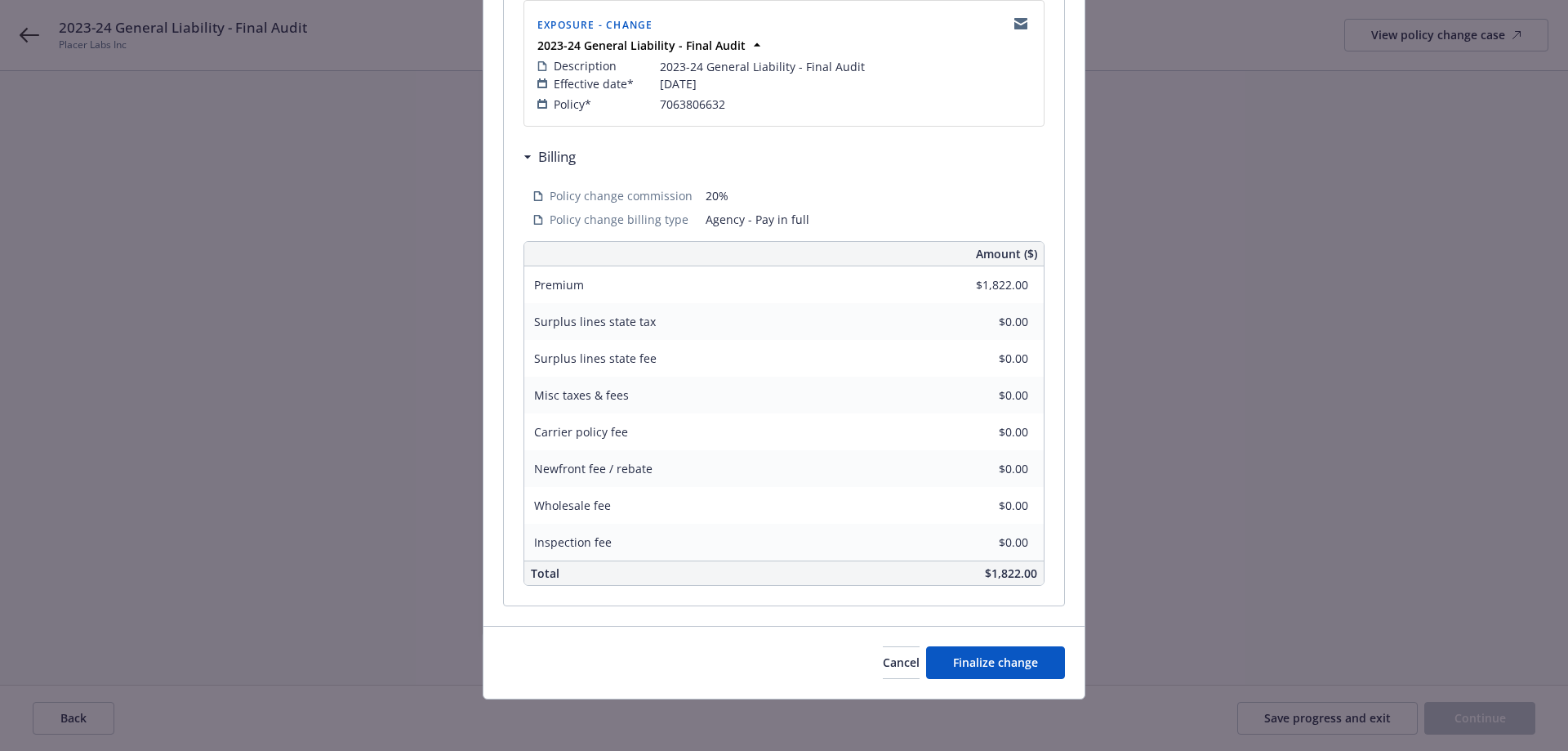
scroll to position [354, 0]
click at [991, 656] on span "Finalize change" at bounding box center [996, 661] width 85 height 16
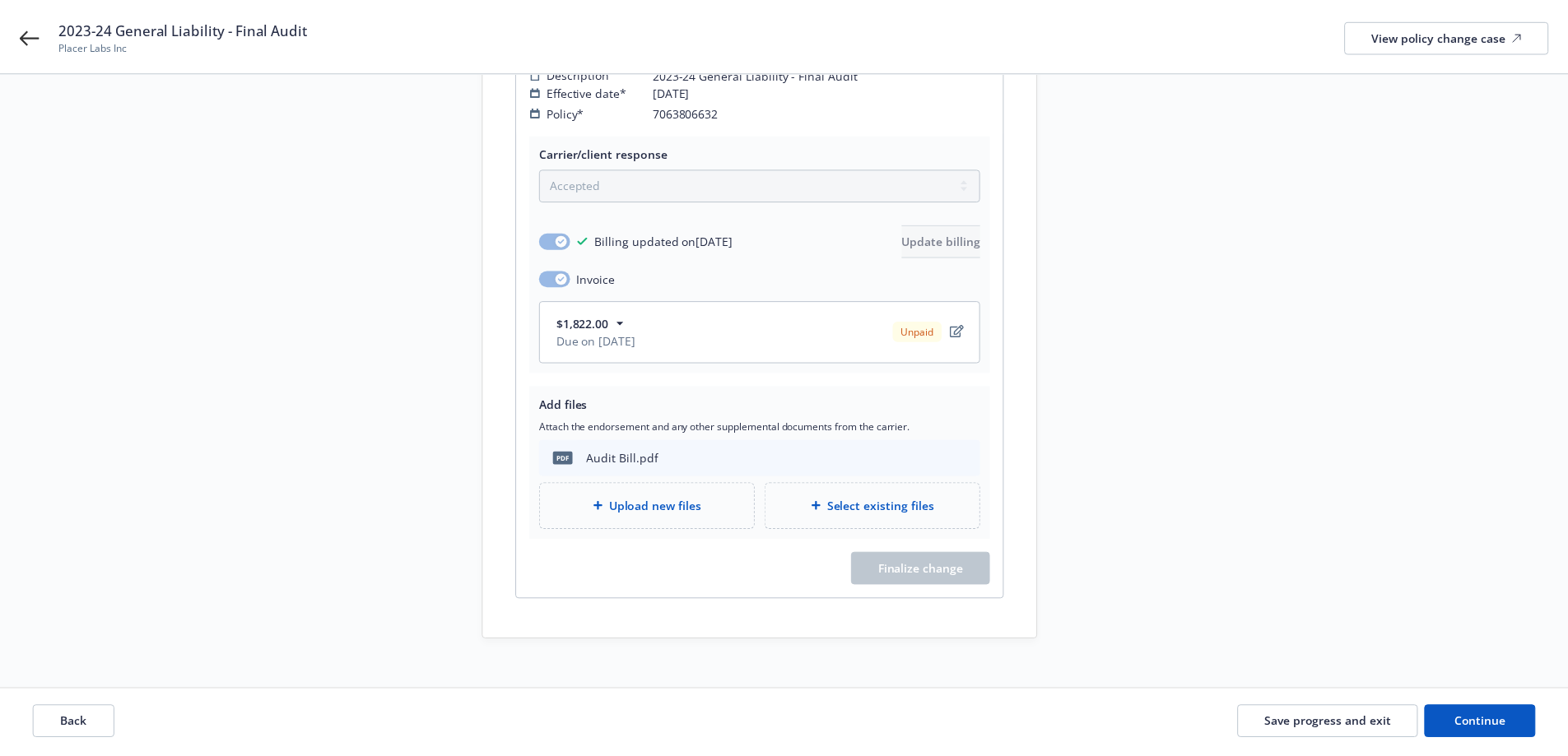
scroll to position [317, 0]
click at [1476, 730] on span "Continue" at bounding box center [1479, 723] width 52 height 16
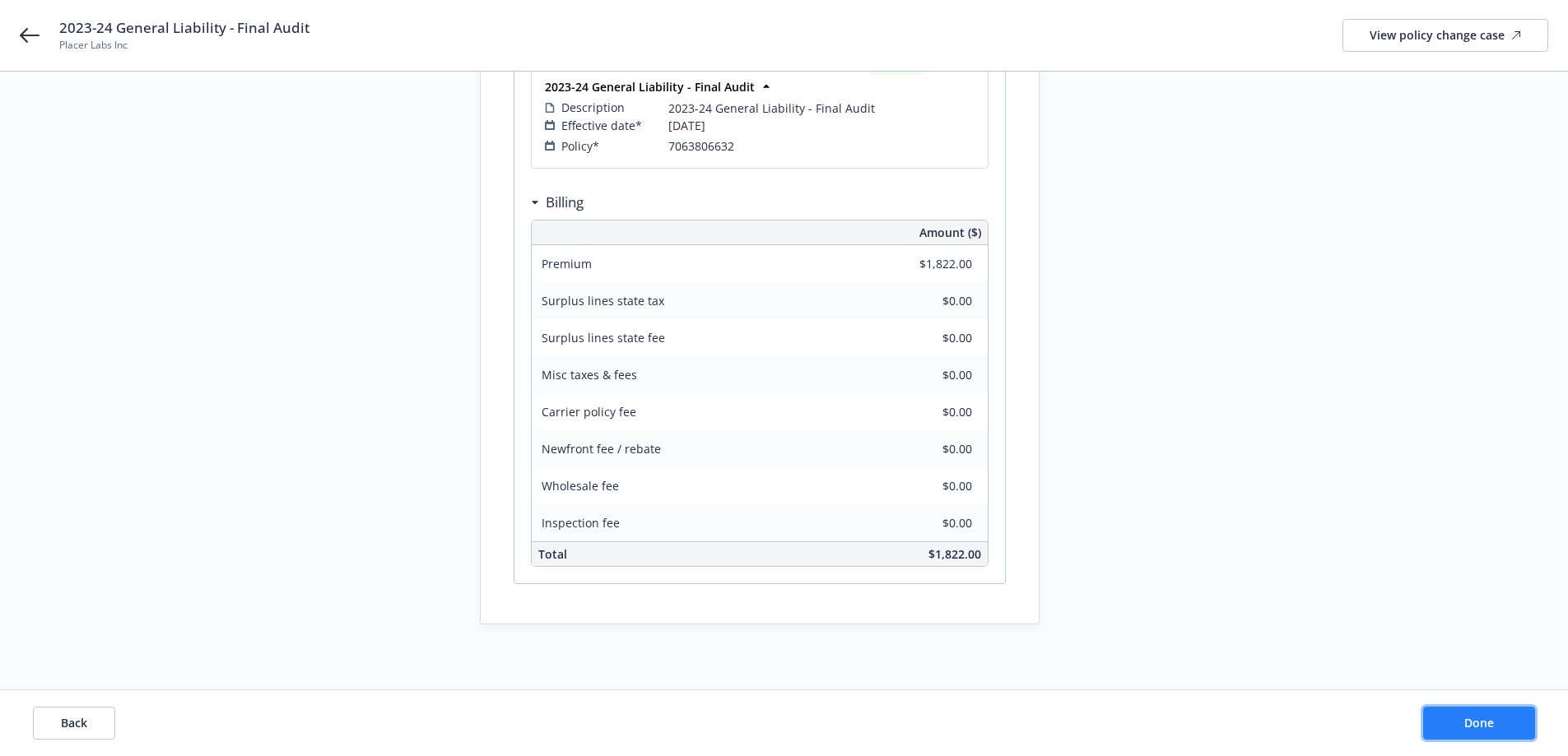
click at [1492, 734] on button "Done" at bounding box center [1479, 724] width 112 height 33
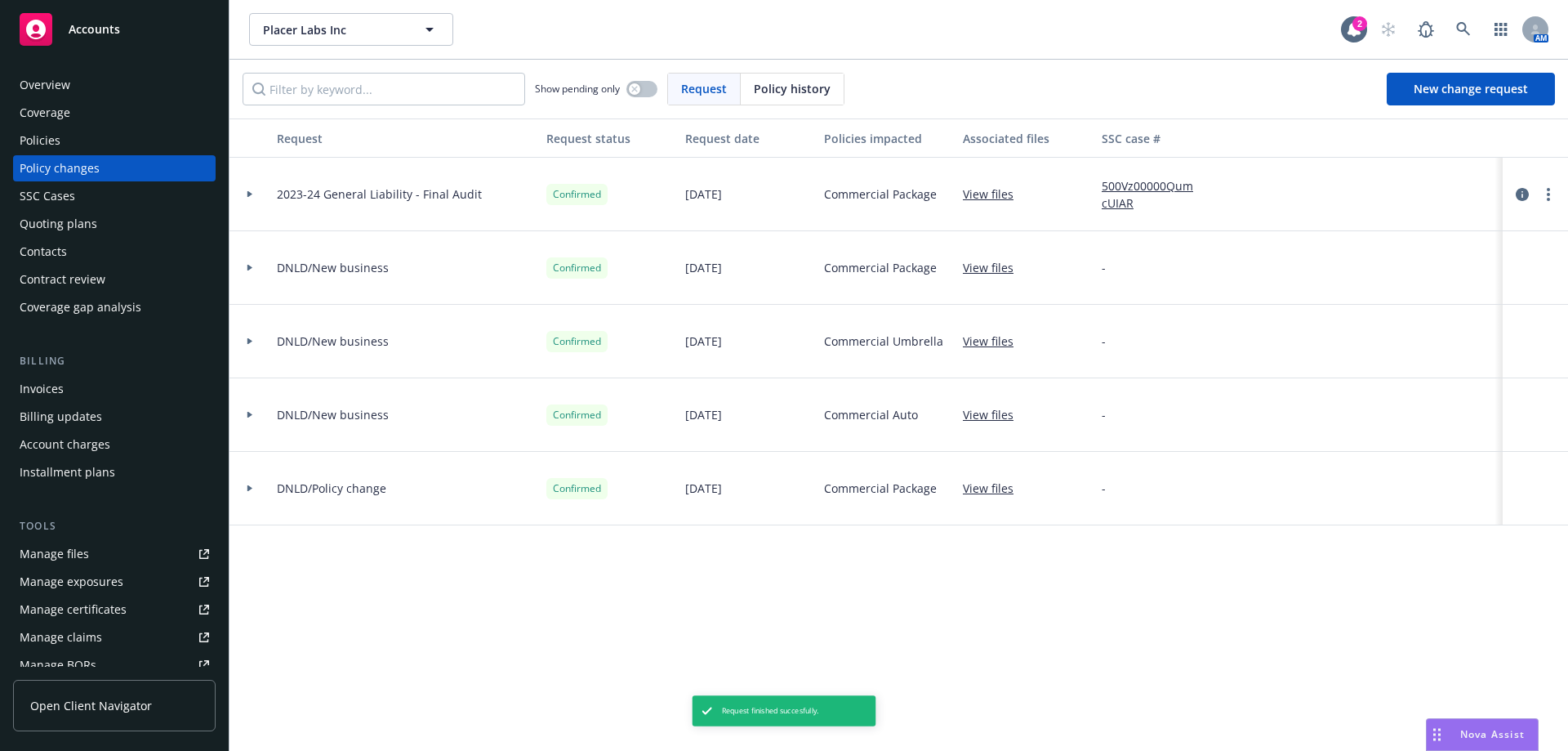
click at [174, 390] on div "Invoices" at bounding box center [115, 389] width 189 height 26
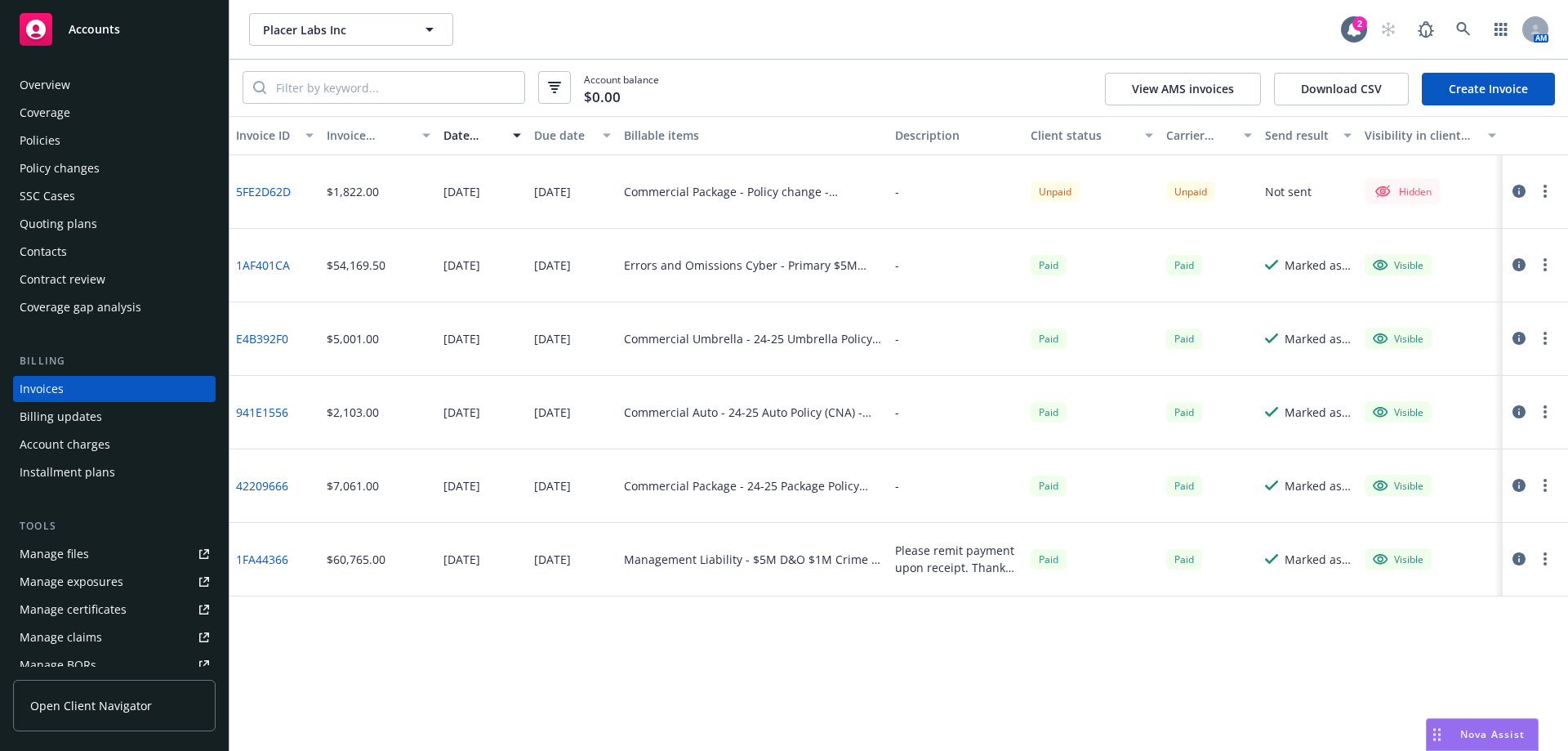
click at [1523, 103] on link "Create Invoice" at bounding box center [1488, 90] width 133 height 33
click at [1544, 188] on icon "button" at bounding box center [1545, 190] width 3 height 13
click at [1406, 230] on link "Edit invoice" at bounding box center [1450, 225] width 208 height 33
click at [1461, 27] on icon at bounding box center [1463, 29] width 15 height 15
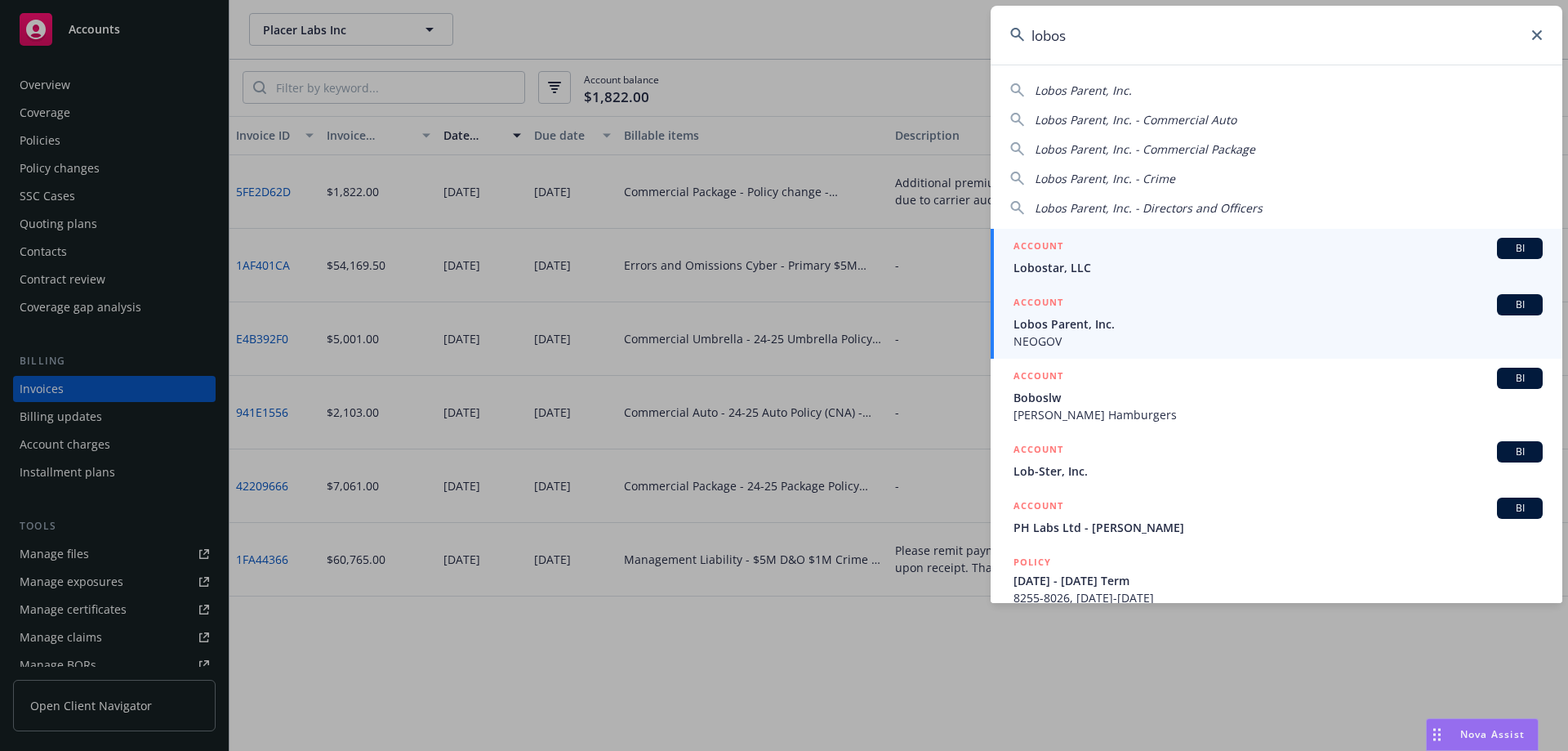
type input "lobos"
click at [1164, 327] on span "Lobos Parent, Inc." at bounding box center [1278, 324] width 529 height 17
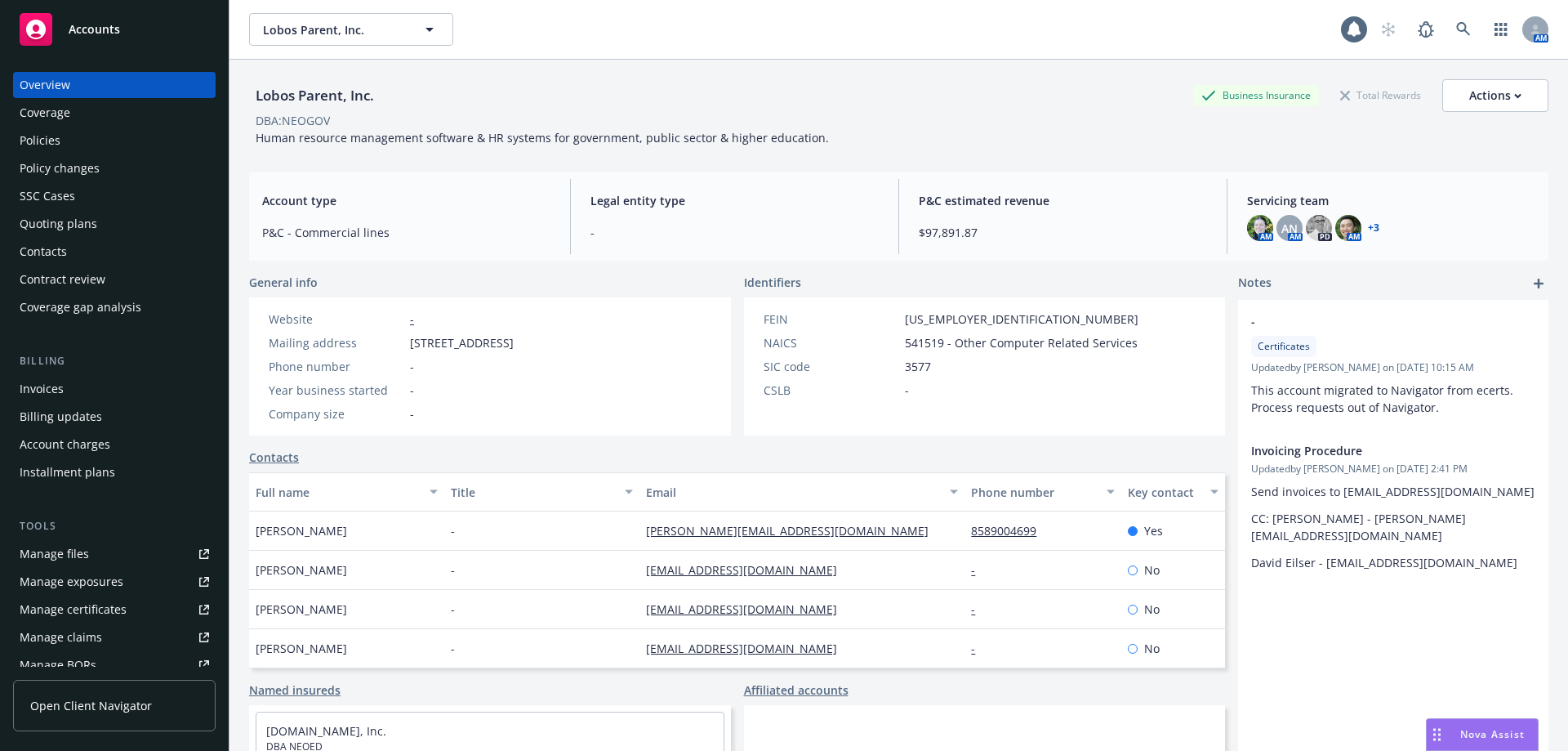
click at [151, 138] on div "Policies" at bounding box center [115, 141] width 189 height 26
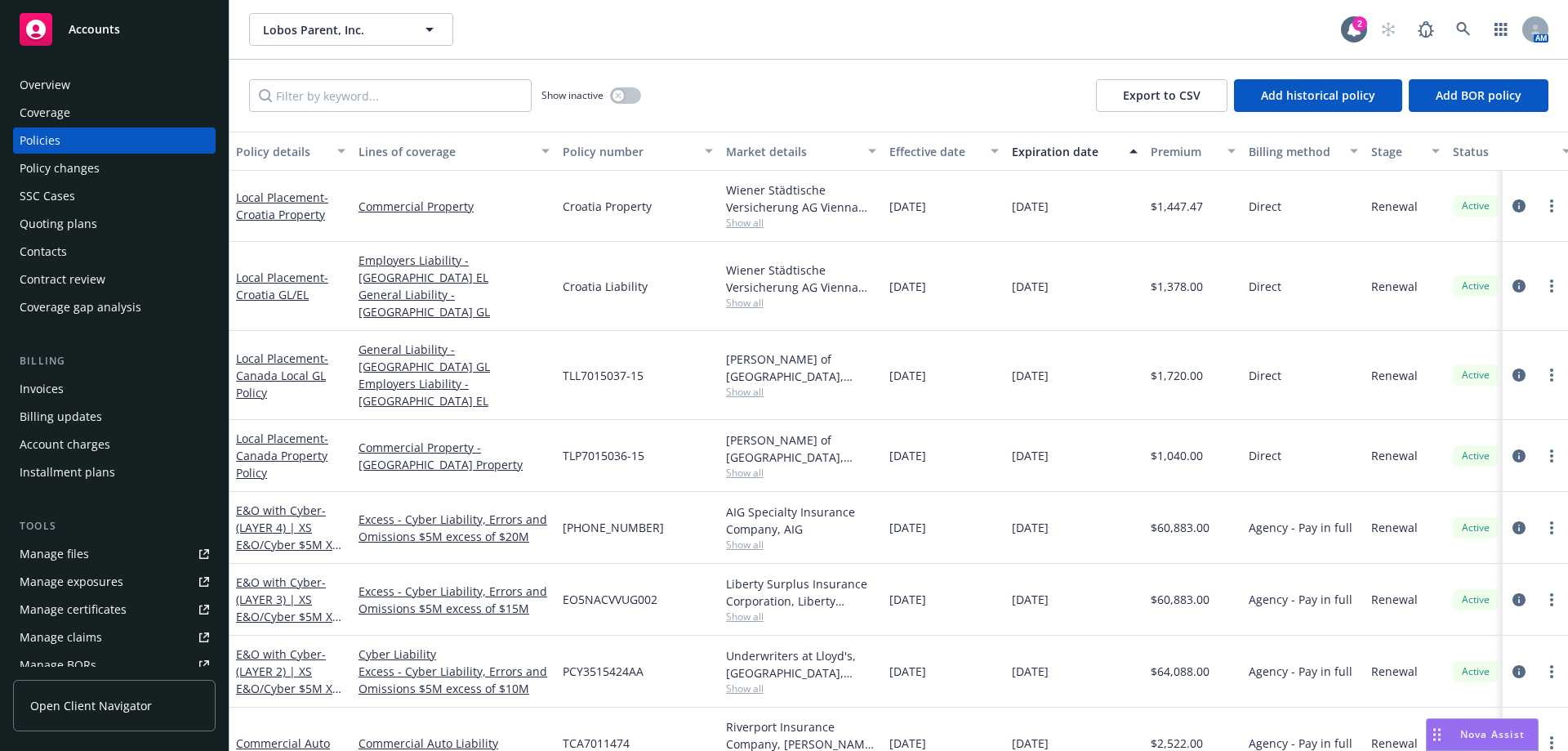
click at [1285, 27] on div "Lobos Parent, Inc. Lobos Parent, Inc." at bounding box center [795, 30] width 1092 height 33
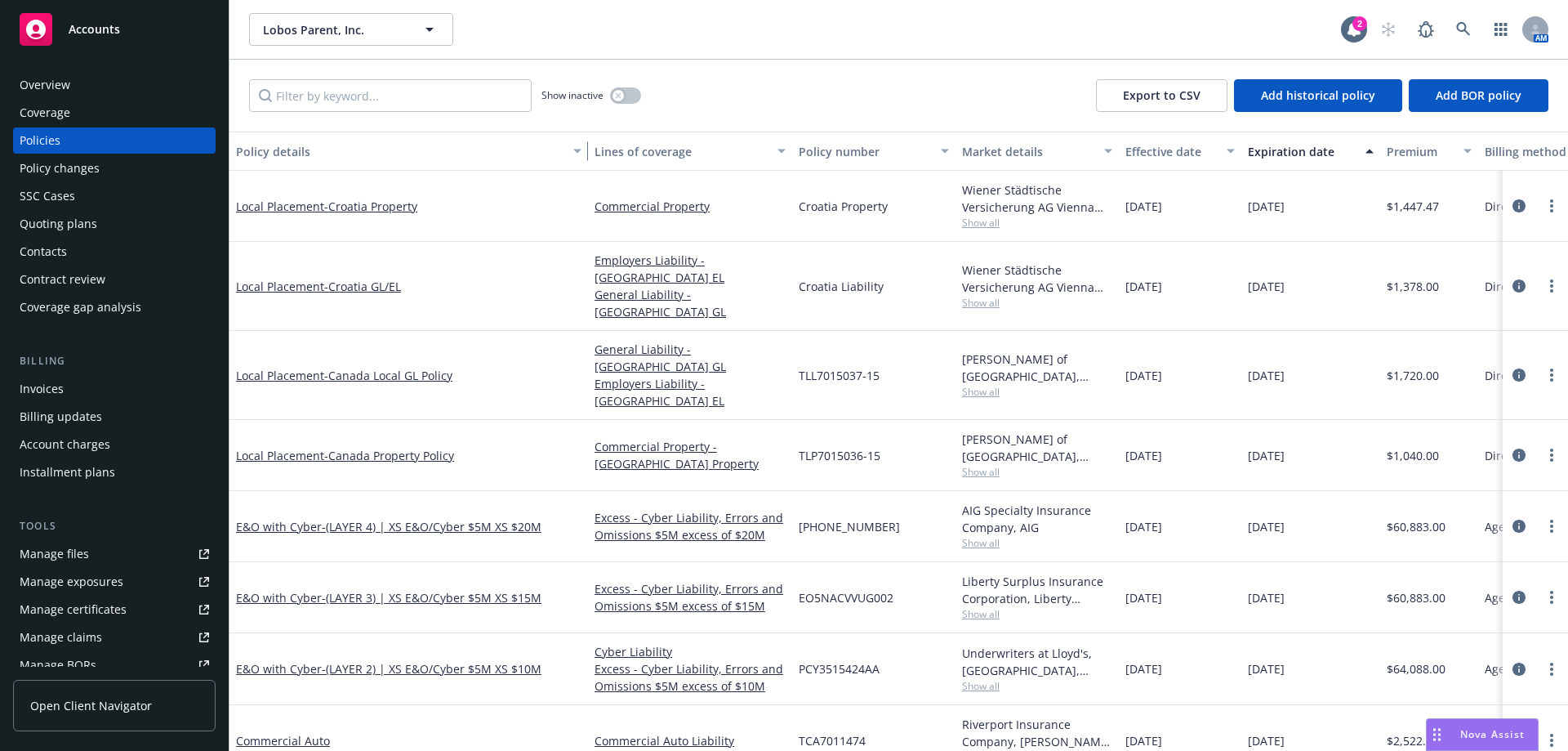
drag, startPoint x: 349, startPoint y: 155, endPoint x: 592, endPoint y: 156, distance: 243.0
click at [584, 156] on div "button" at bounding box center [579, 150] width 8 height 37
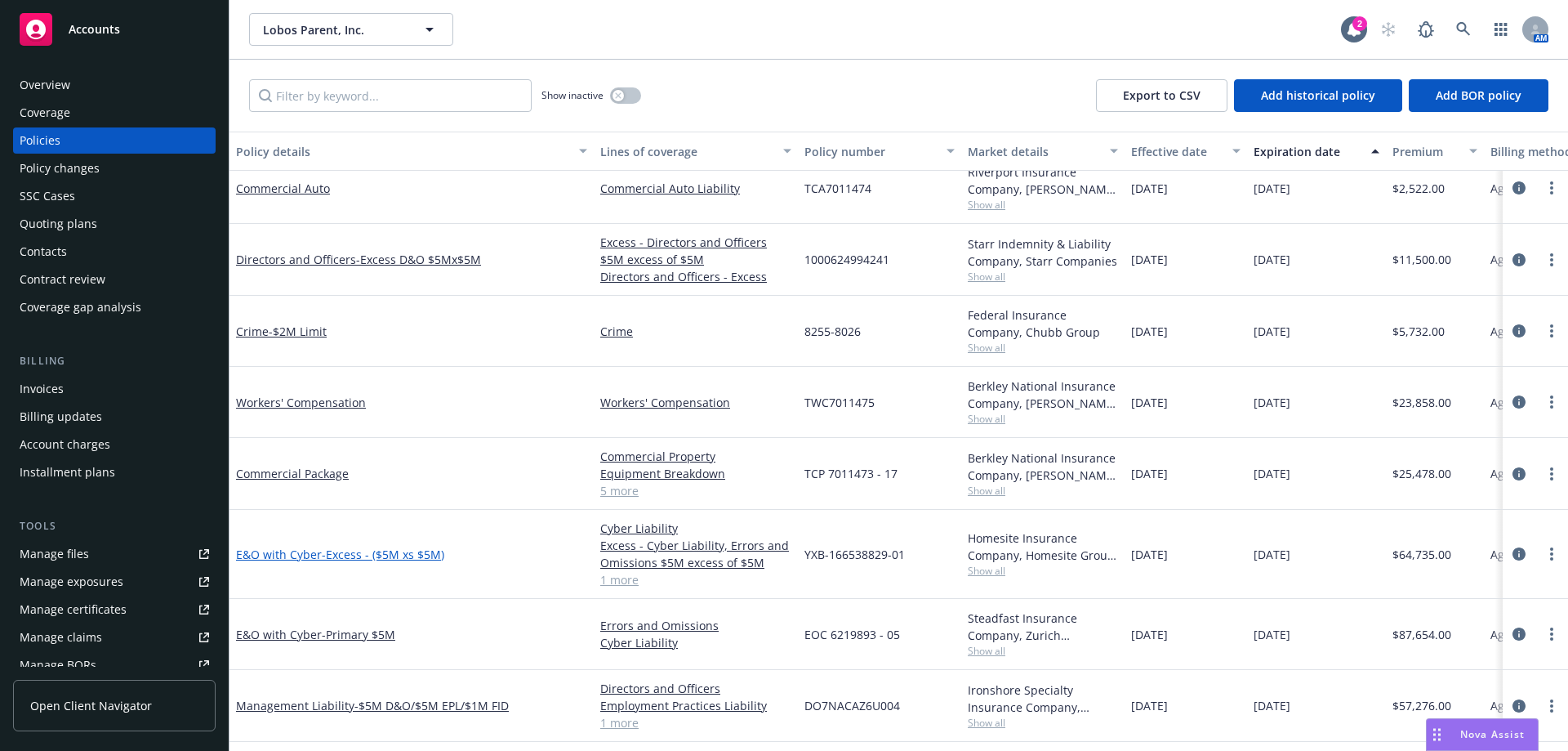
scroll to position [490, 0]
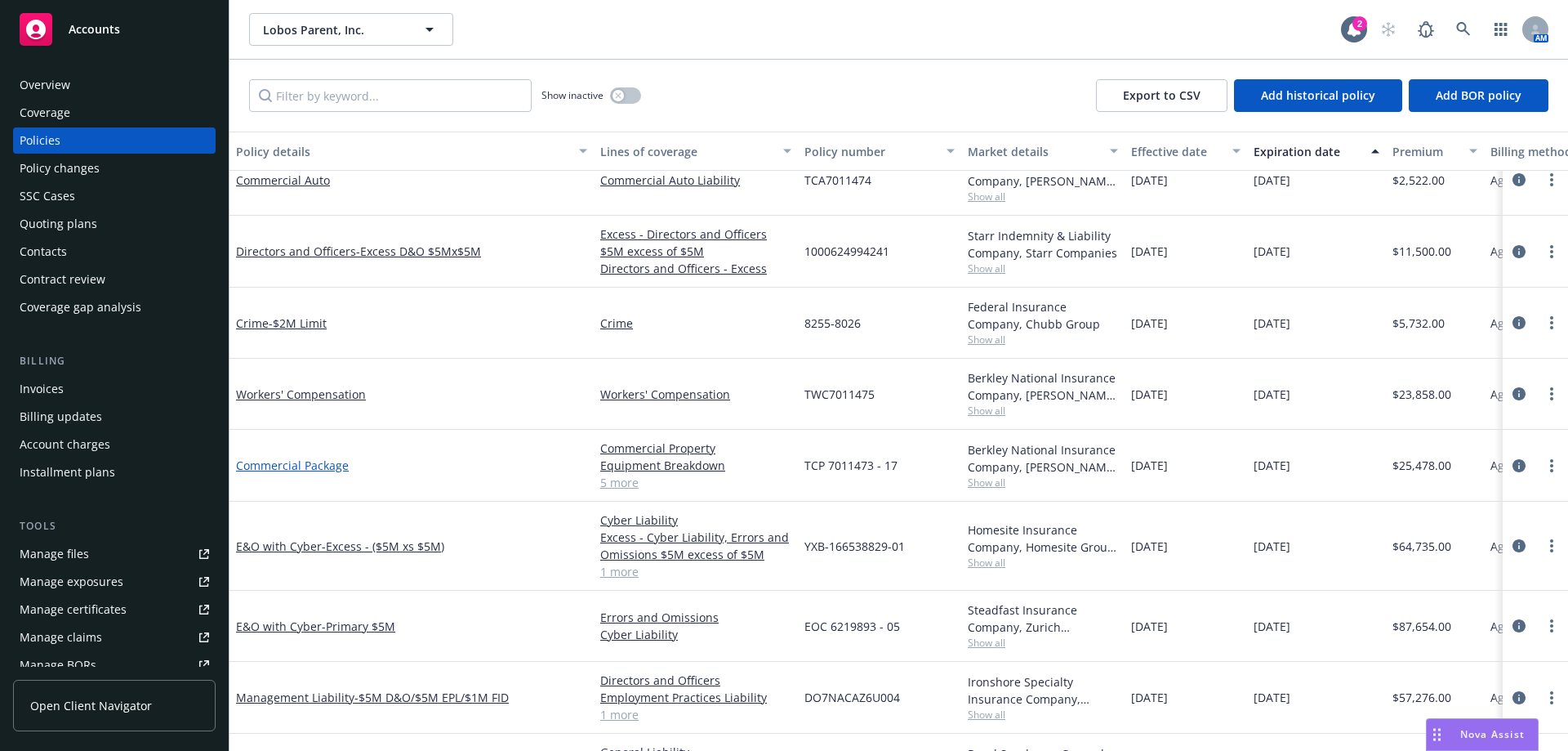
click at [328, 470] on link "Commercial Package" at bounding box center [293, 465] width 113 height 16
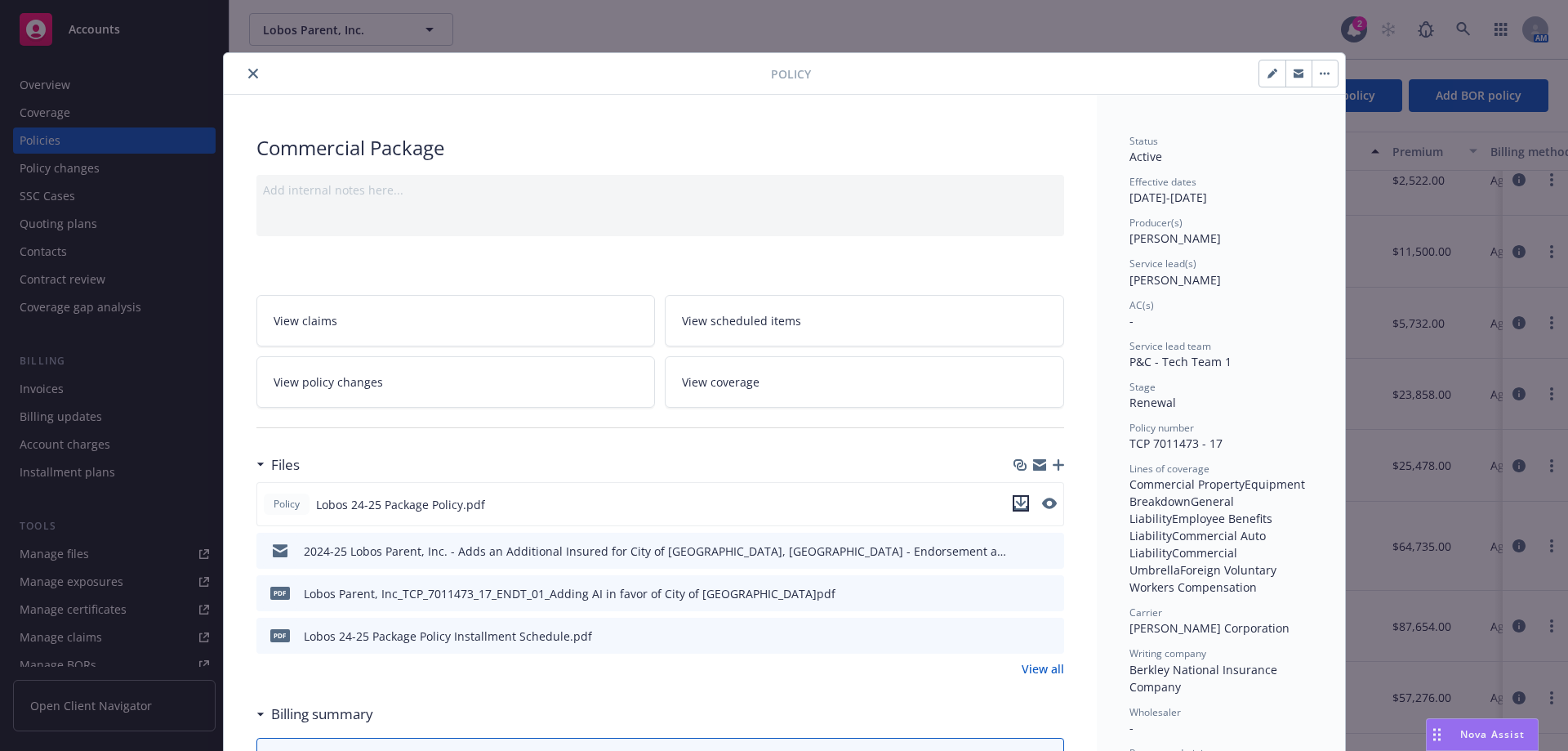
click at [1015, 507] on icon "download file" at bounding box center [1021, 503] width 13 height 13
click at [1252, 321] on div "AC(s) -" at bounding box center [1221, 314] width 183 height 31
click at [1033, 465] on icon "button" at bounding box center [1039, 467] width 13 height 7
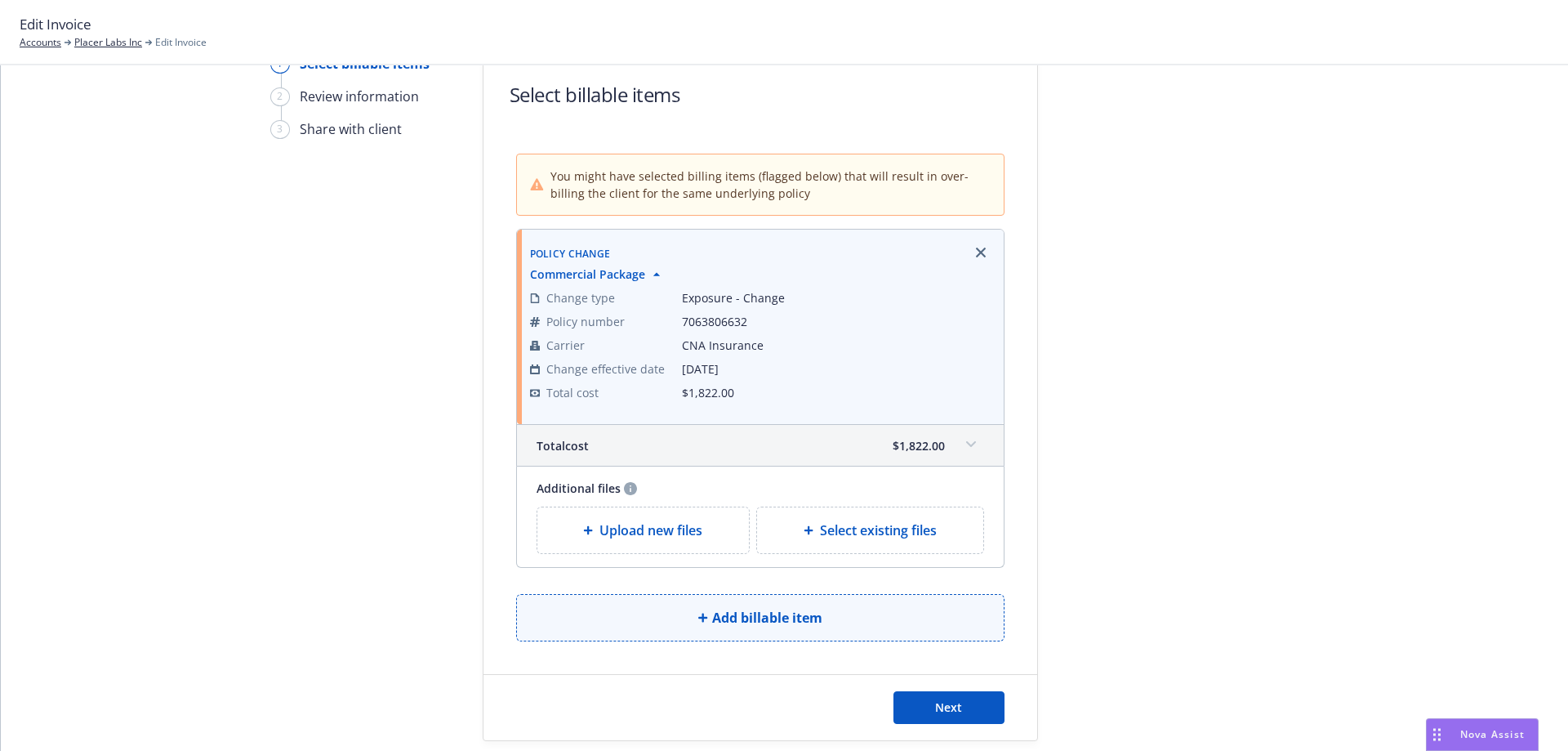
scroll to position [132, 0]
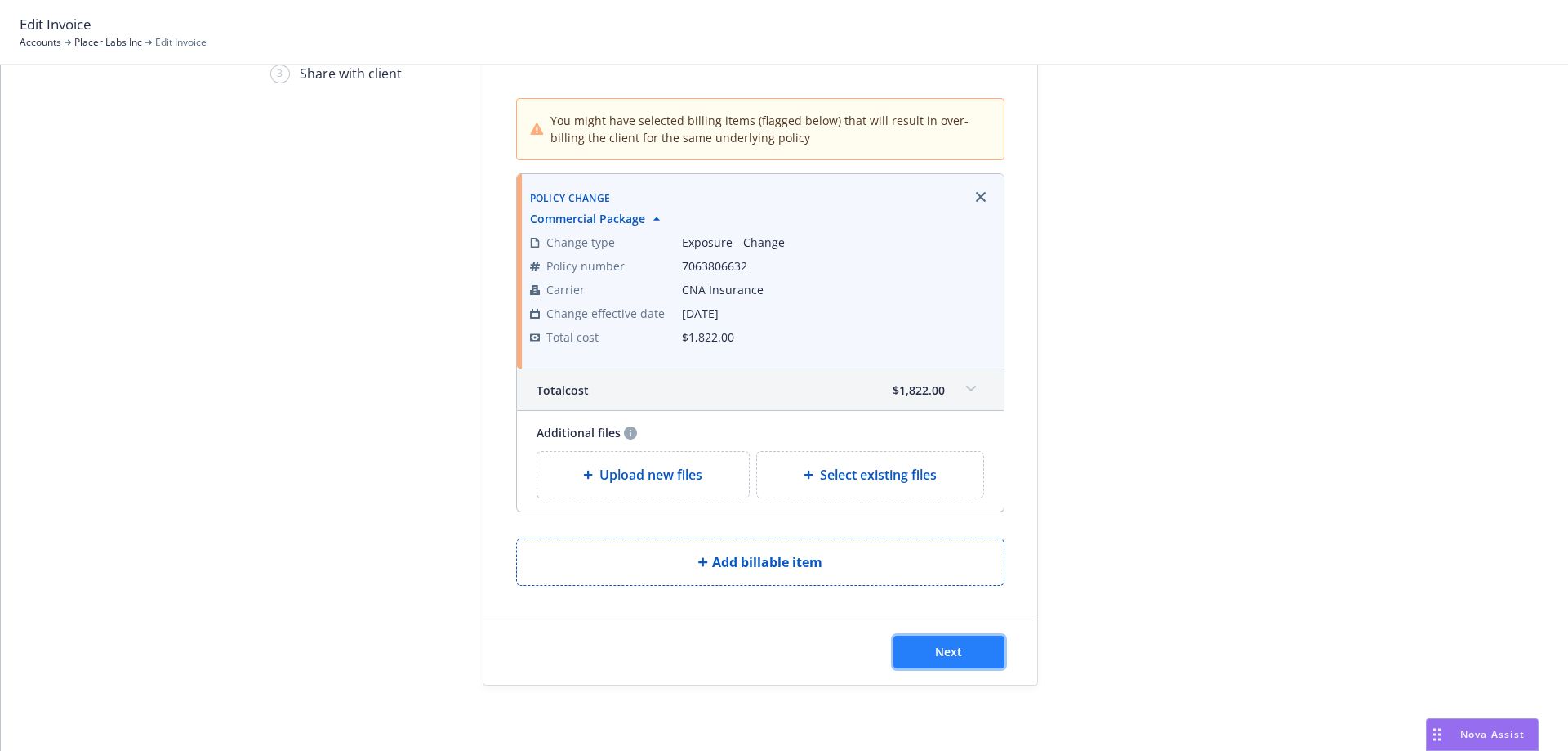
click at [923, 656] on button "Next" at bounding box center [949, 652] width 111 height 33
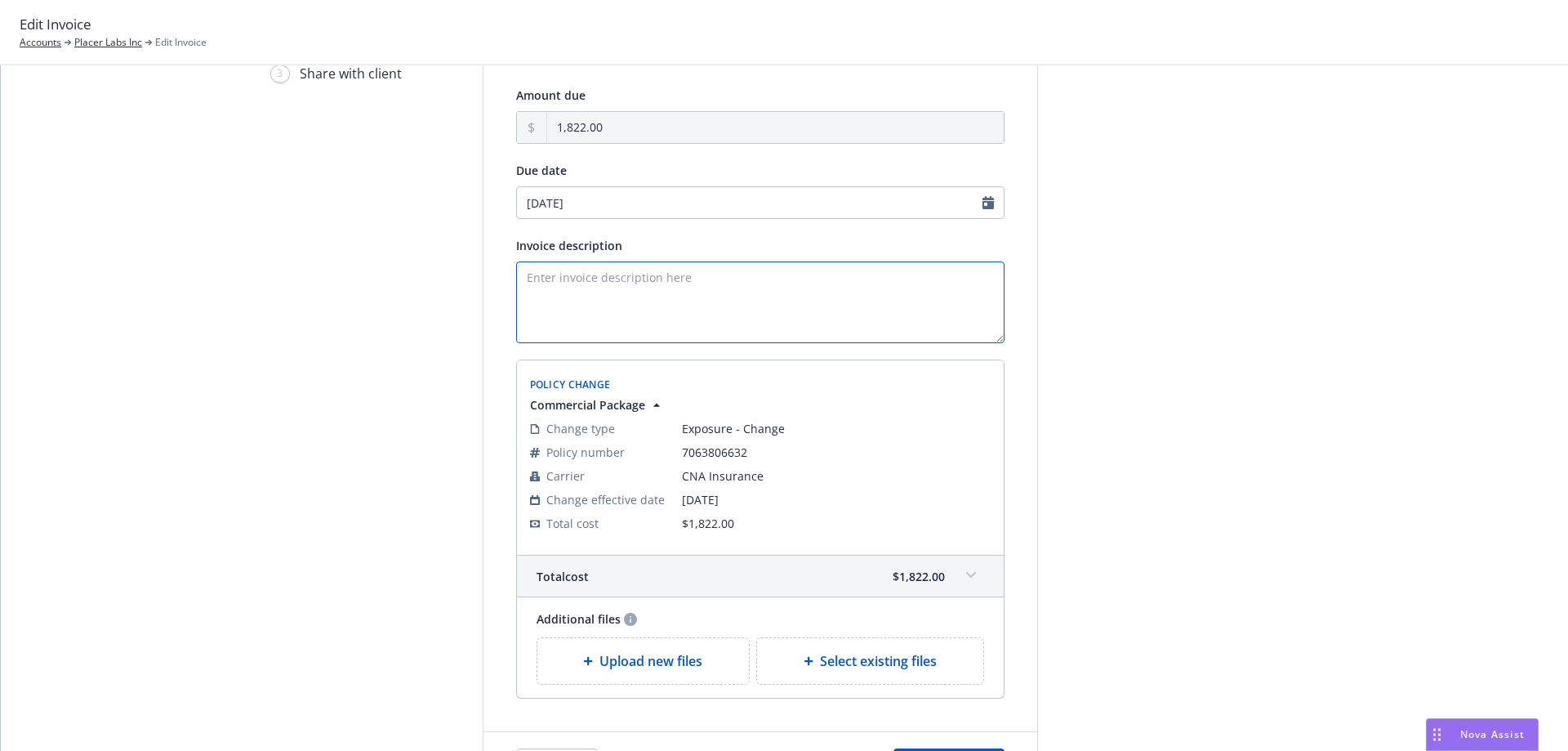
click at [641, 313] on textarea "Invoice description" at bounding box center [760, 302] width 488 height 82
paste textarea "Additional premium due to carrier audit of payroll records. Please remit paymen…"
drag, startPoint x: 838, startPoint y: 274, endPoint x: 740, endPoint y: 280, distance: 98.2
click at [740, 280] on textarea "Additional premium due to carrier audit of payroll records. Please remit paymen…" at bounding box center [760, 302] width 488 height 82
type textarea "Additional premium due to carrier audit. Please remit payment upon receipt. Tha…"
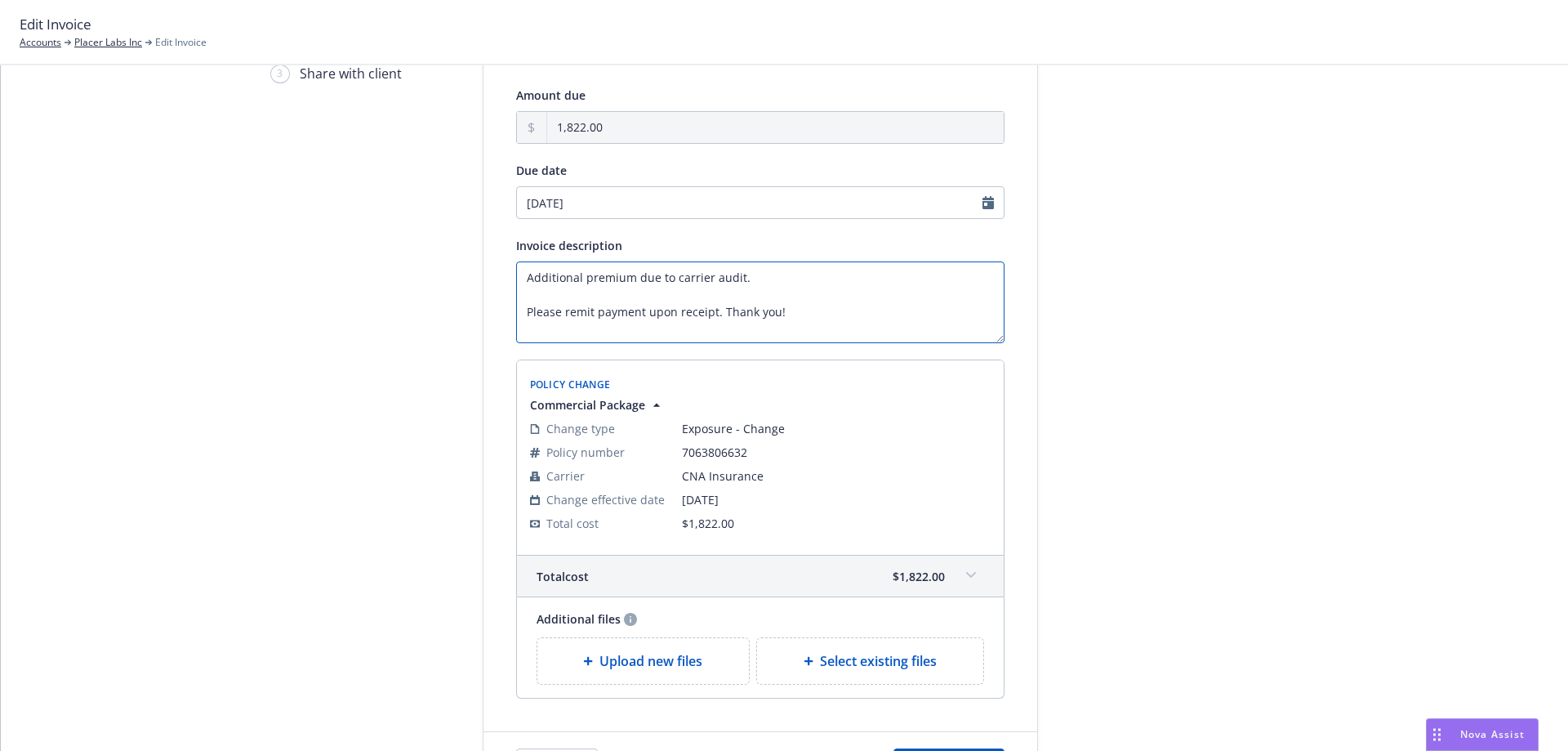
scroll to position [245, 0]
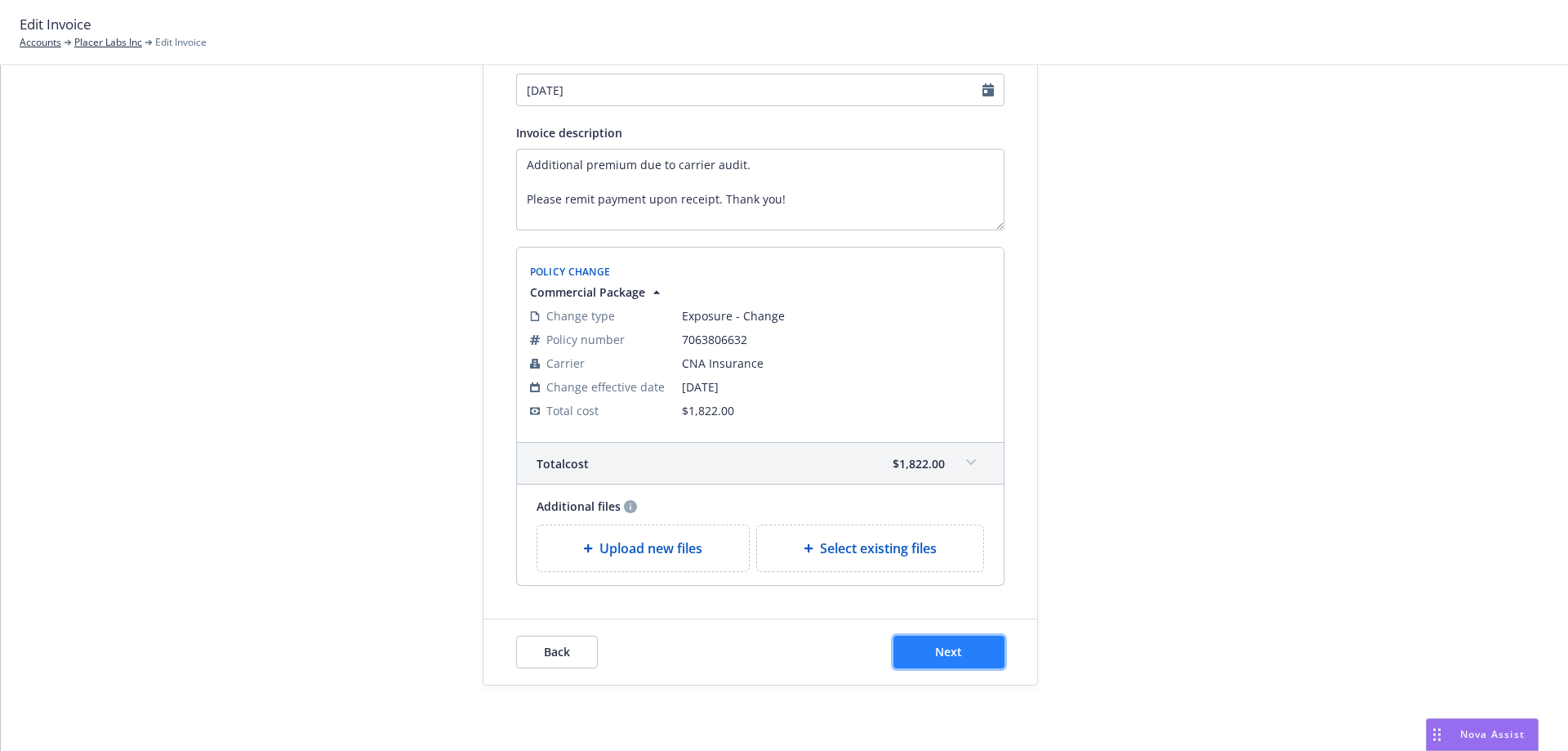
click at [924, 663] on button "Next" at bounding box center [949, 652] width 111 height 33
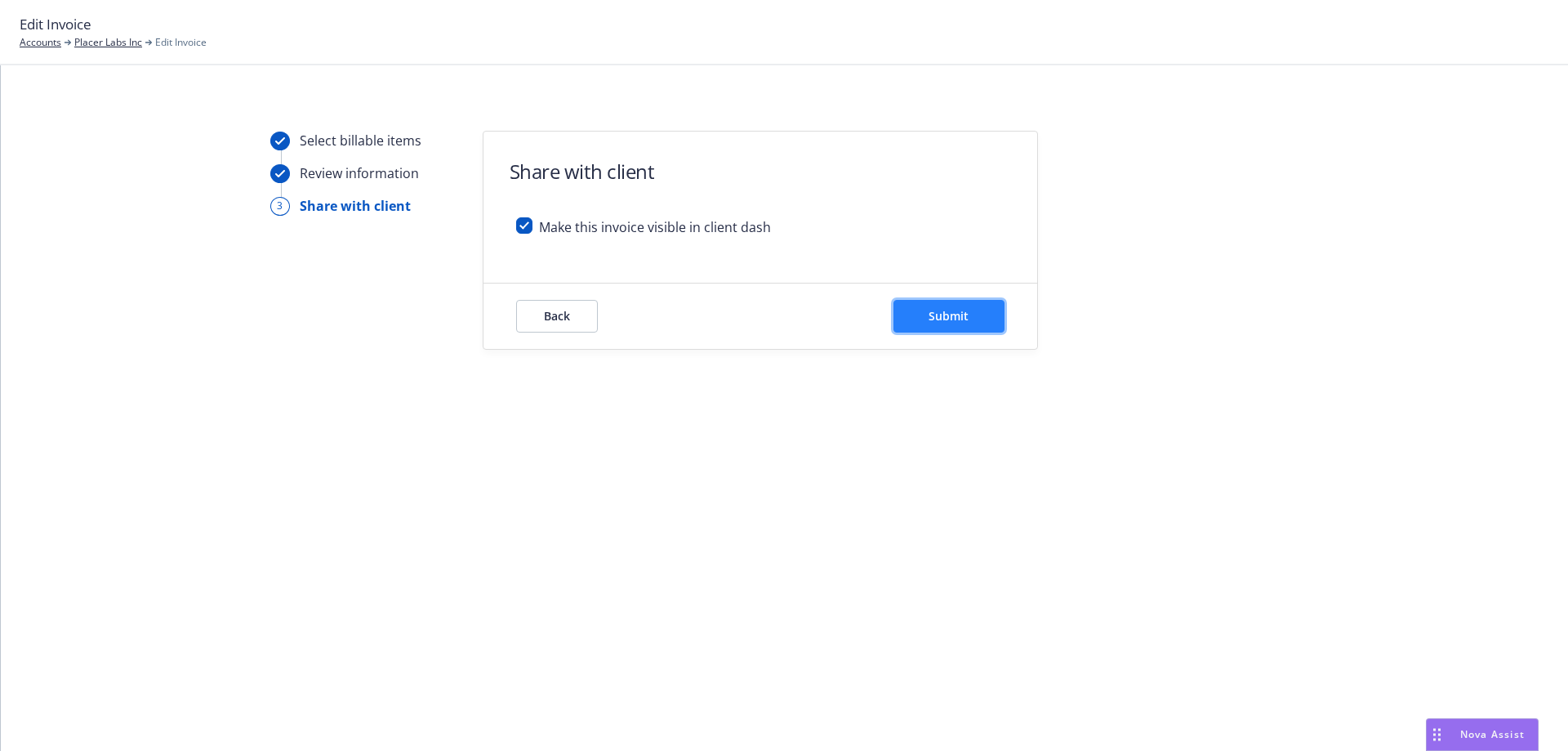
click at [983, 310] on button "Submit" at bounding box center [949, 316] width 111 height 33
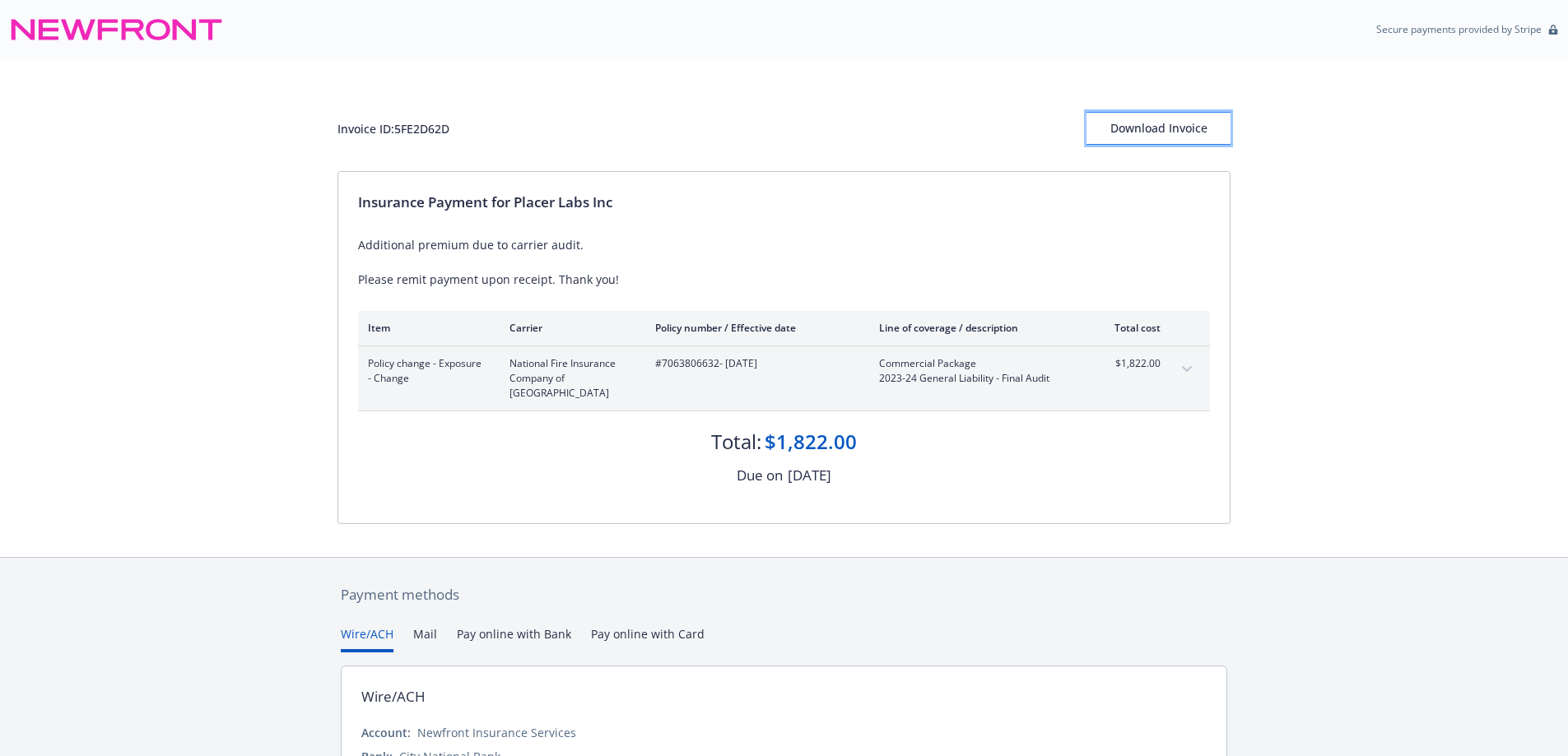
click at [1179, 129] on div "Download Invoice" at bounding box center [1158, 129] width 144 height 32
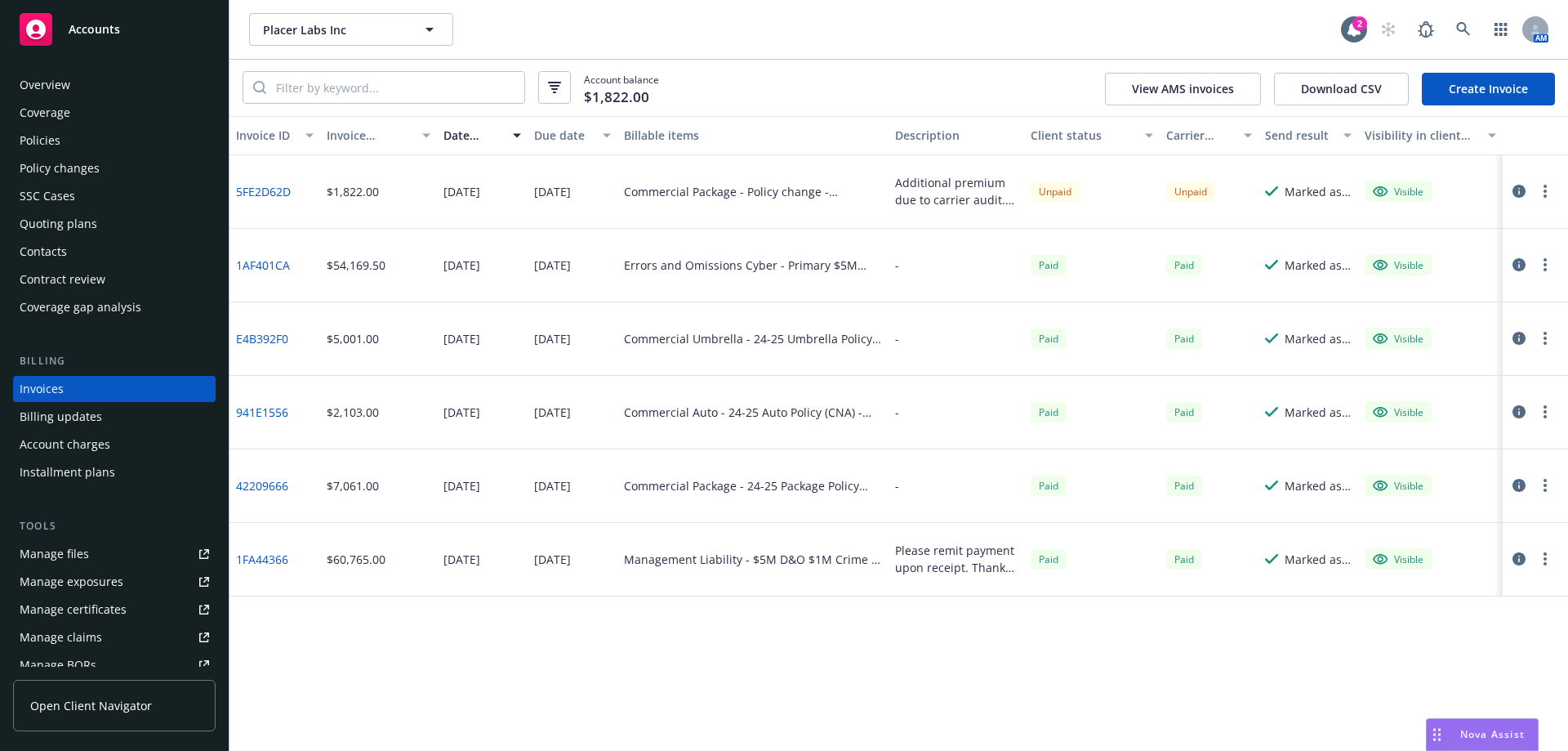
click at [88, 170] on div "Policy changes" at bounding box center [60, 169] width 80 height 26
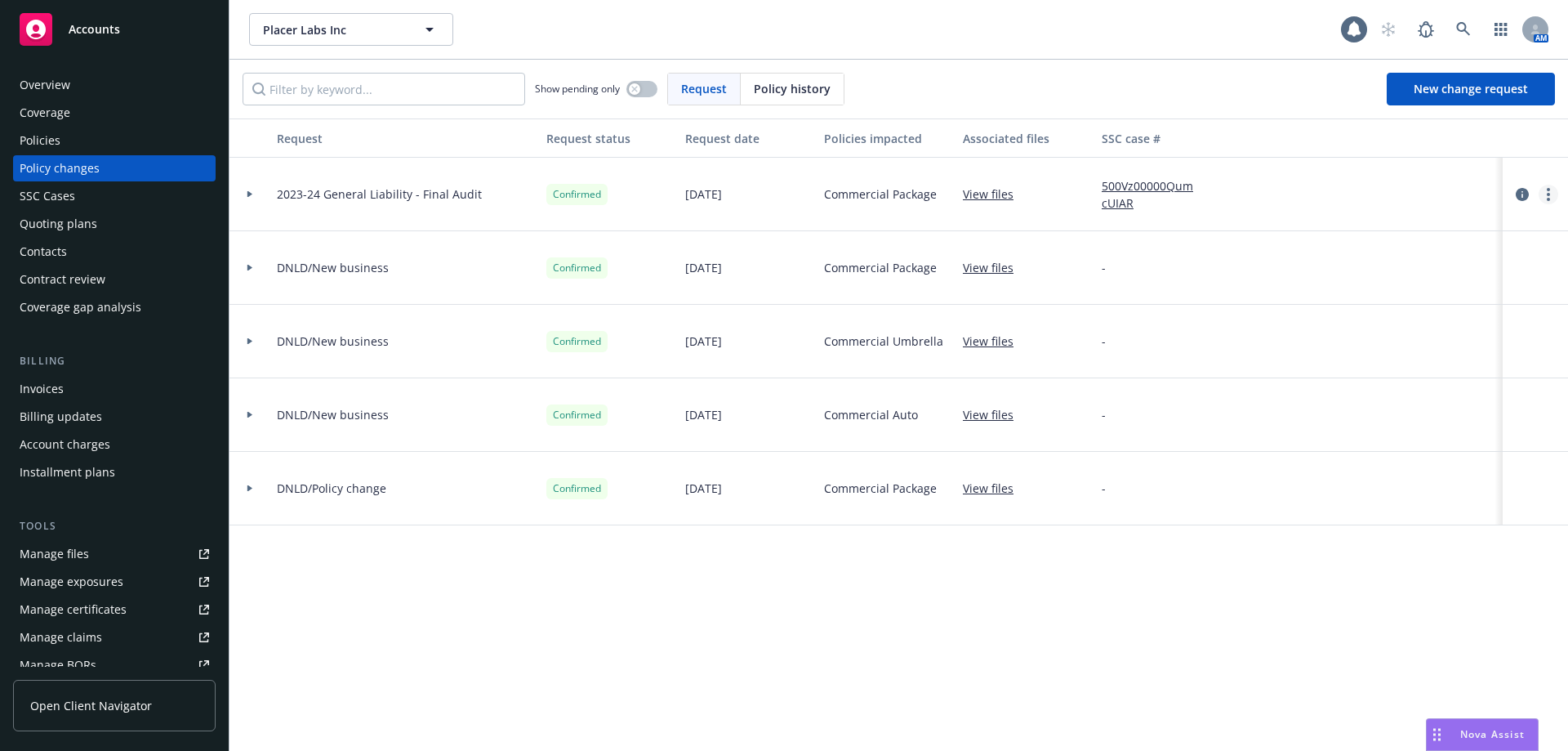
click at [1549, 188] on circle "more" at bounding box center [1548, 189] width 3 height 3
click at [1533, 224] on link "Copy logging email" at bounding box center [1417, 228] width 280 height 33
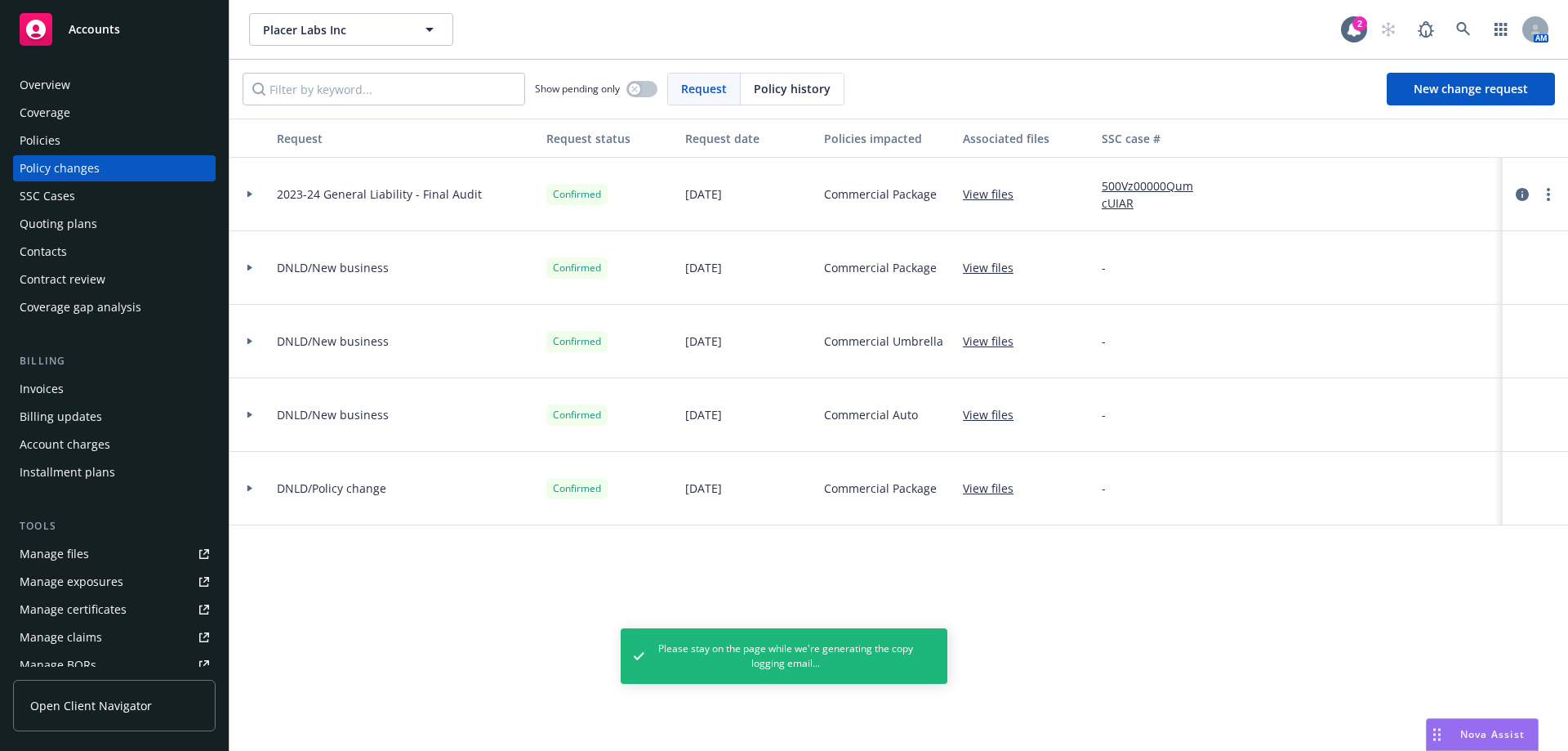
click at [259, 196] on div at bounding box center [250, 194] width 28 height 6
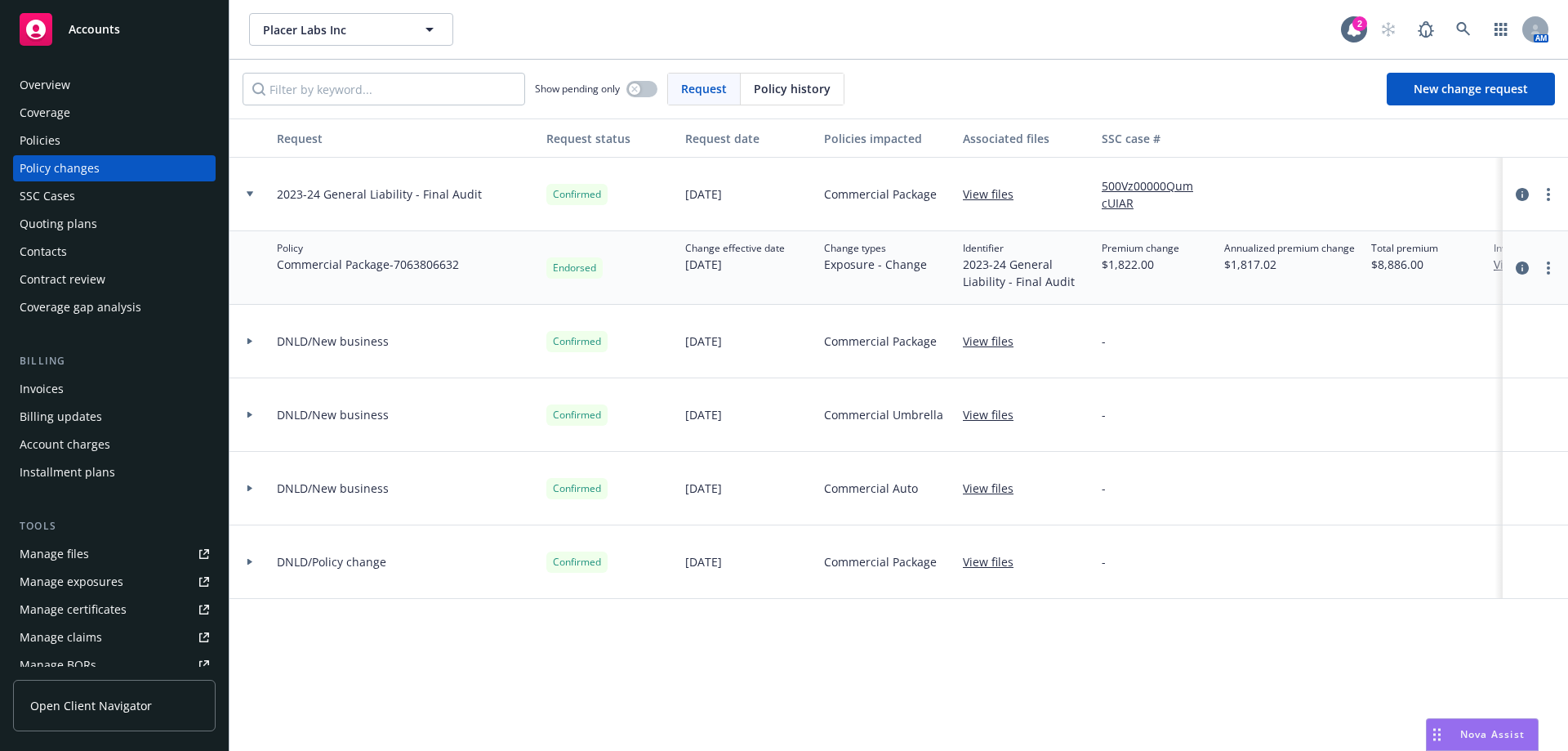
click at [48, 257] on div "Contacts" at bounding box center [43, 251] width 48 height 26
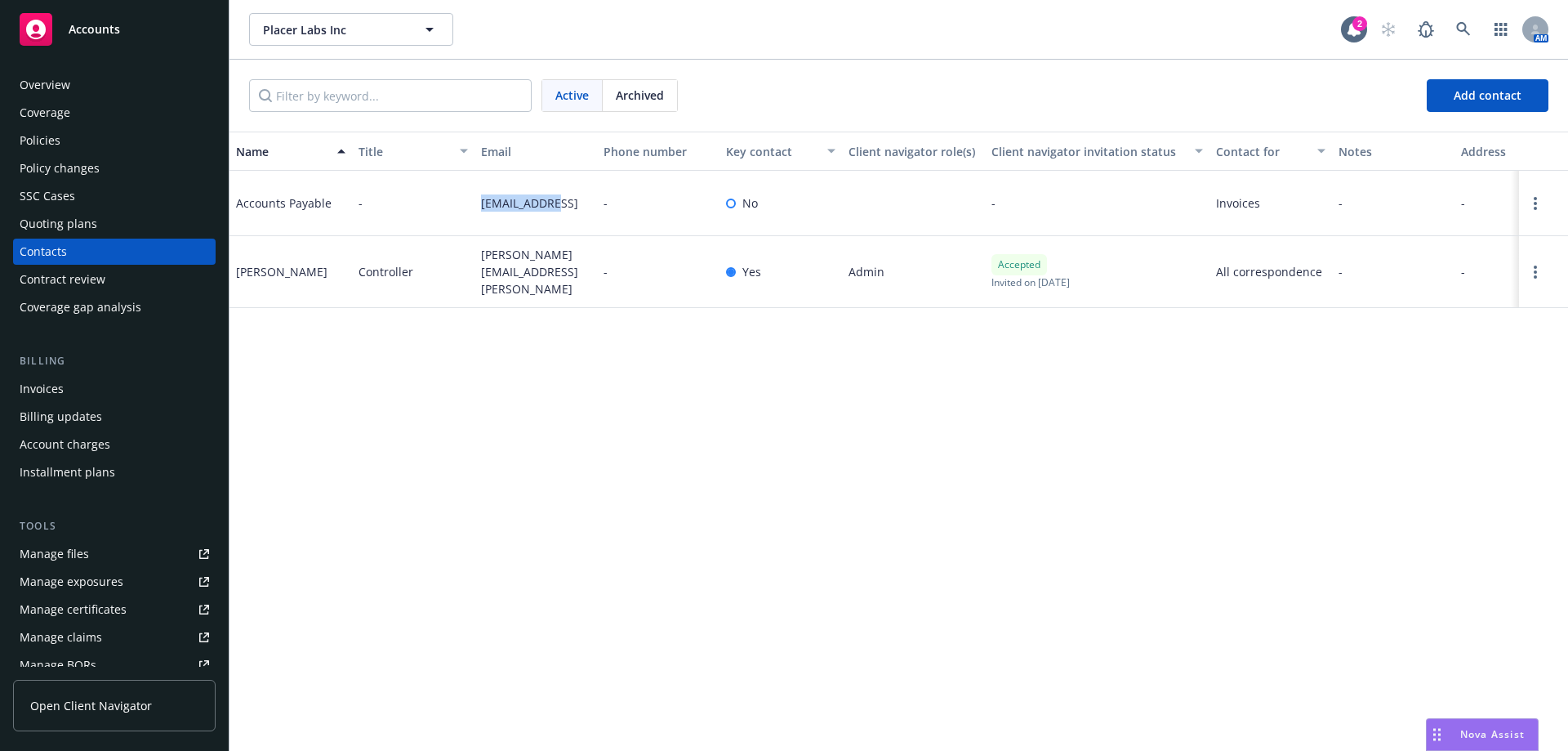
drag, startPoint x: 580, startPoint y: 216, endPoint x: 479, endPoint y: 211, distance: 101.1
click at [479, 211] on div "[EMAIL_ADDRESS]" at bounding box center [535, 203] width 122 height 65
copy span "[EMAIL_ADDRESS]"
drag, startPoint x: 594, startPoint y: 270, endPoint x: 468, endPoint y: 273, distance: 126.0
click at [468, 273] on div "[PERSON_NAME] Controller [PERSON_NAME][EMAIL_ADDRESS][PERSON_NAME] - Yes Admin …" at bounding box center [898, 272] width 1339 height 72
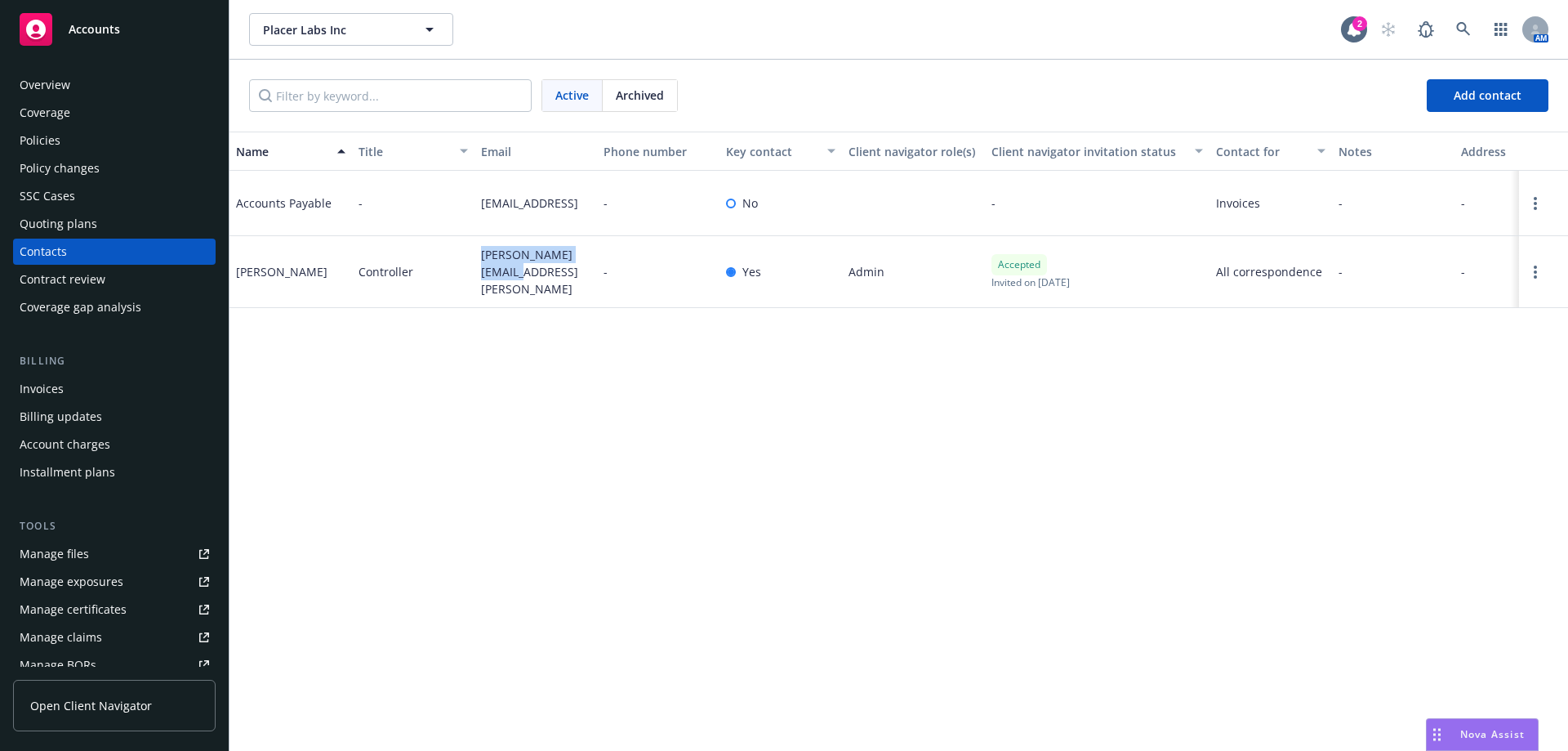
copy div "[PERSON_NAME][EMAIL_ADDRESS][PERSON_NAME]"
click at [1530, 360] on div "Name Title Email Phone number Key contact Client navigator role(s) Client navig…" at bounding box center [898, 441] width 1339 height 620
click at [85, 144] on div "Policies" at bounding box center [115, 141] width 189 height 26
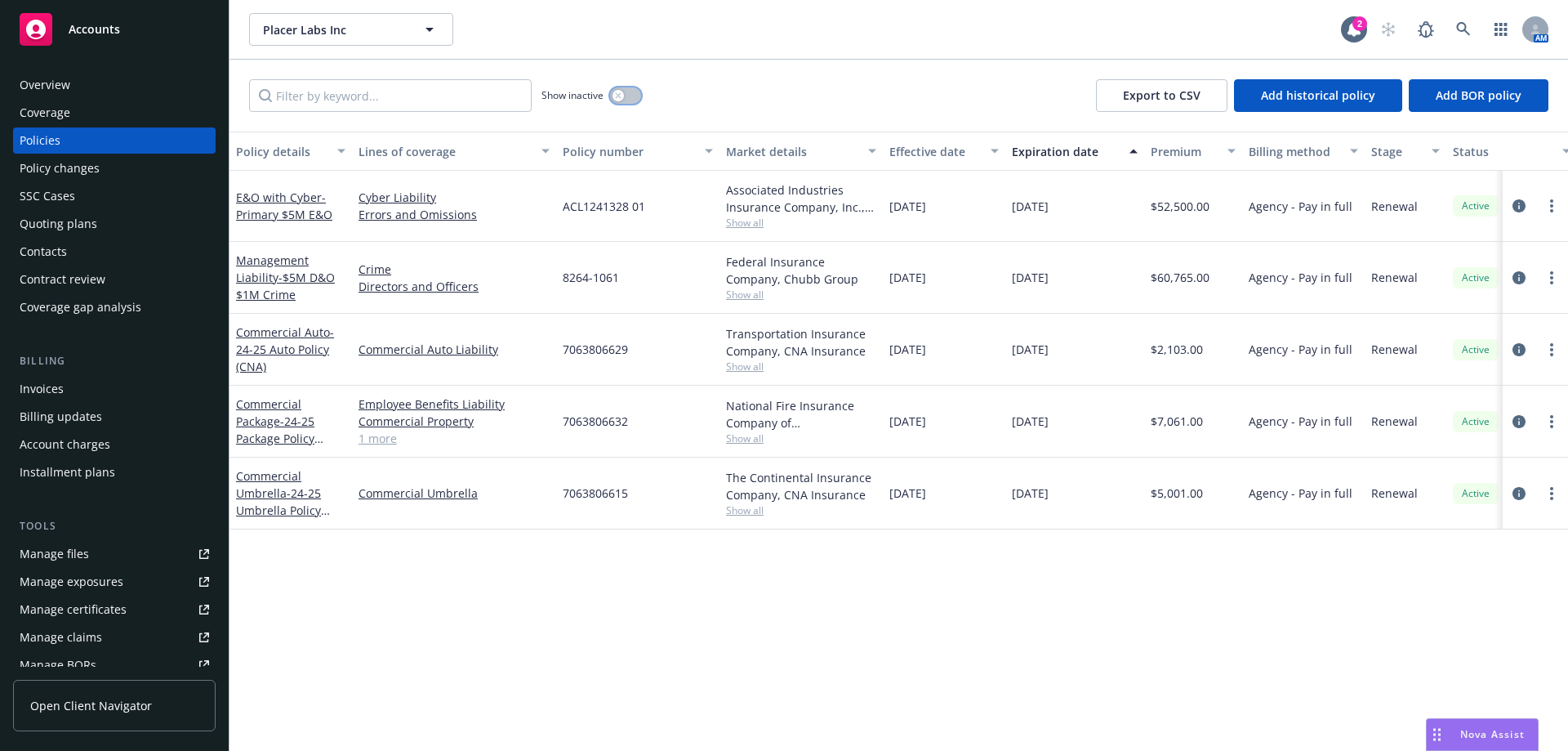
click at [619, 96] on icon "button" at bounding box center [618, 95] width 6 height 6
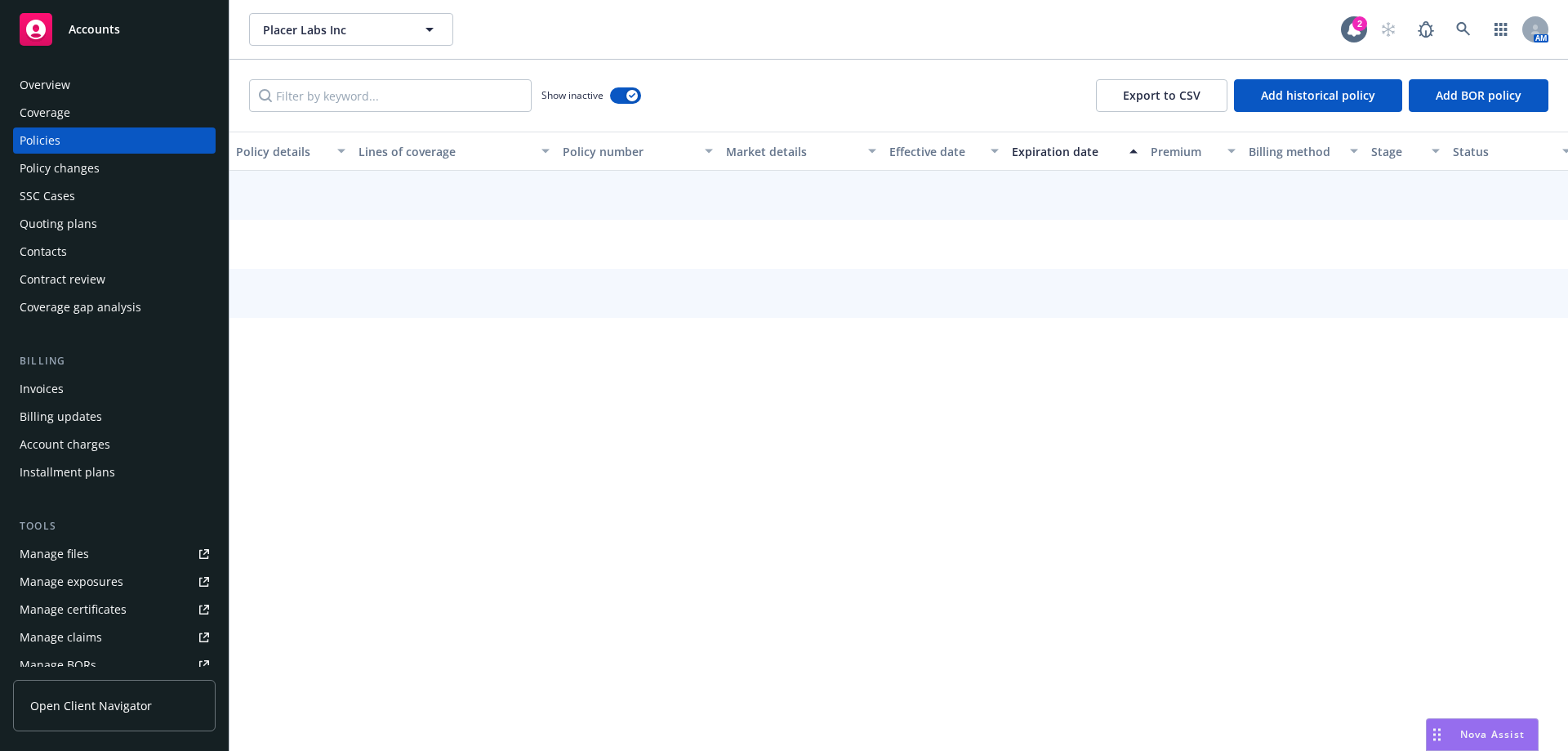
click at [353, 155] on button "Lines of coverage" at bounding box center [453, 150] width 204 height 39
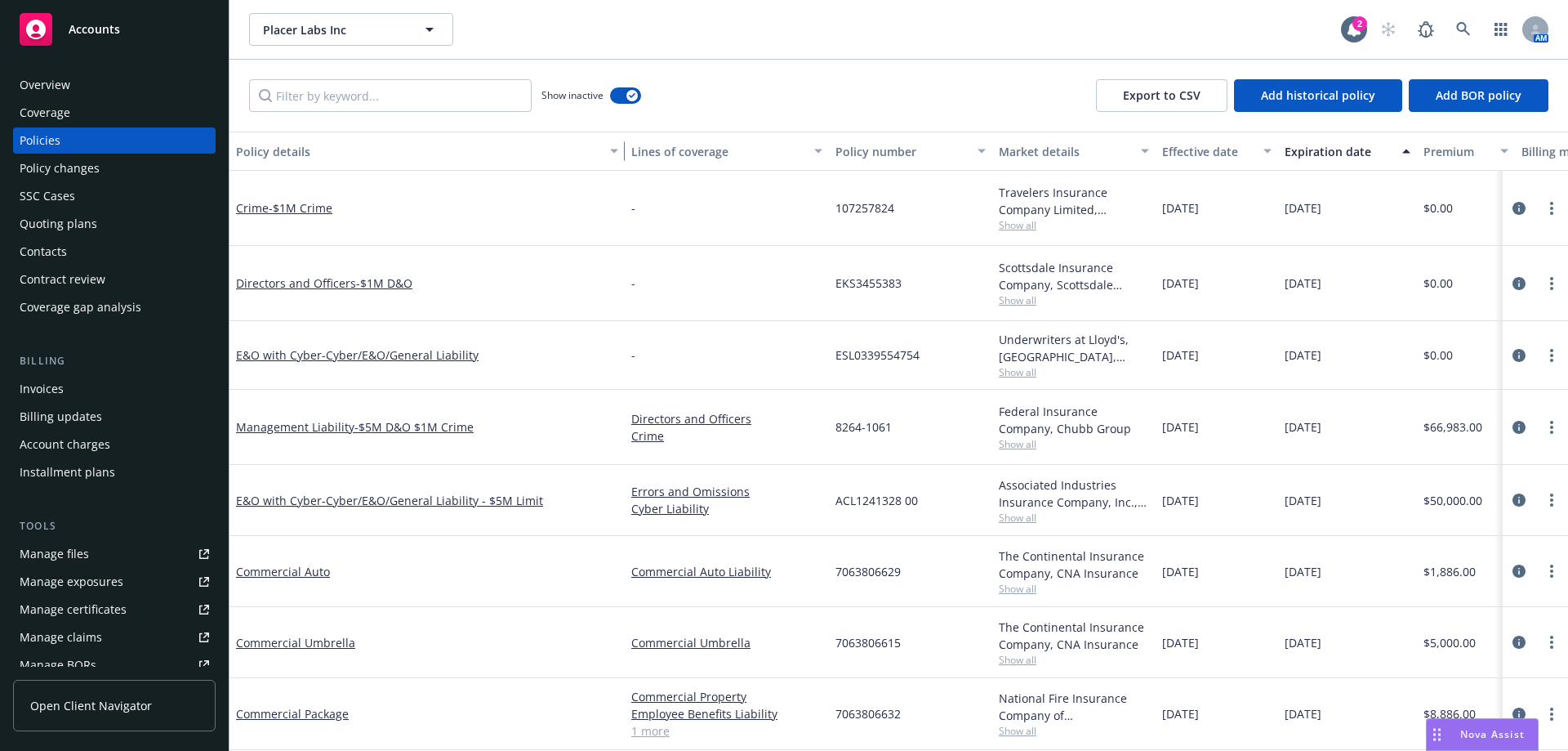
drag, startPoint x: 347, startPoint y: 157, endPoint x: 636, endPoint y: 150, distance: 289.1
click at [620, 150] on div "button" at bounding box center [616, 150] width 8 height 37
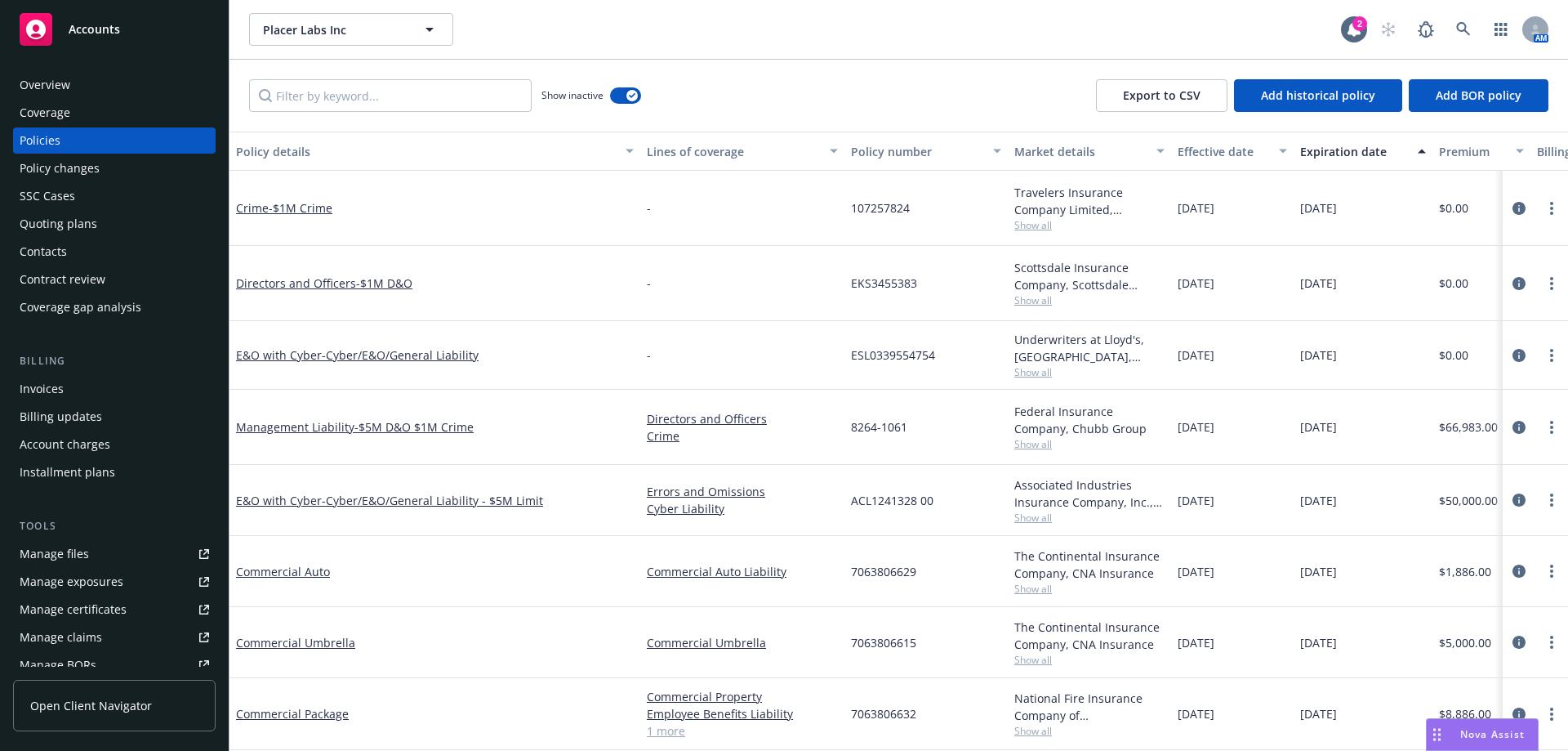
click at [1478, 62] on div "Show inactive Export to CSV Add historical policy Add BOR policy" at bounding box center [898, 96] width 1339 height 72
click at [623, 94] on button "button" at bounding box center [625, 96] width 31 height 17
